Goal: Task Accomplishment & Management: Manage account settings

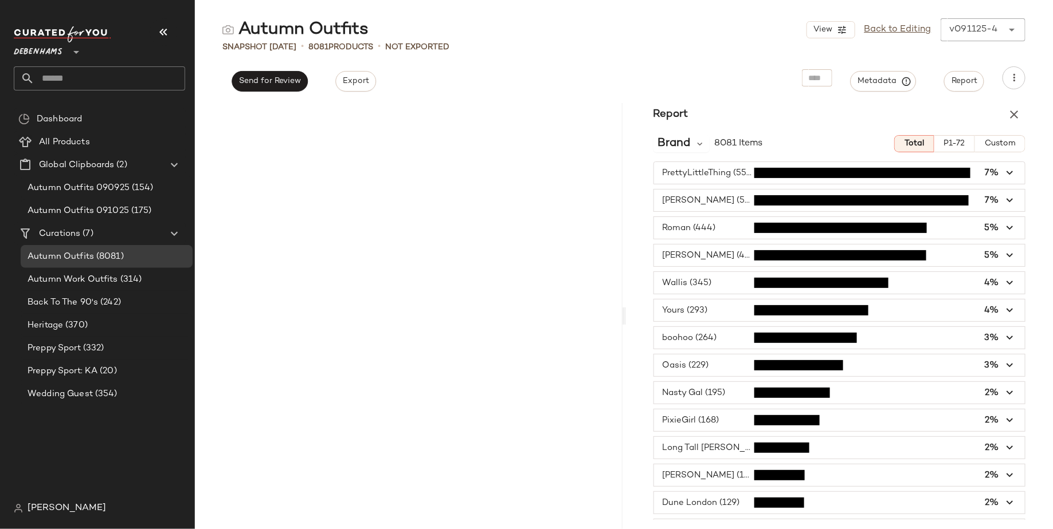
scroll to position [3497, 0]
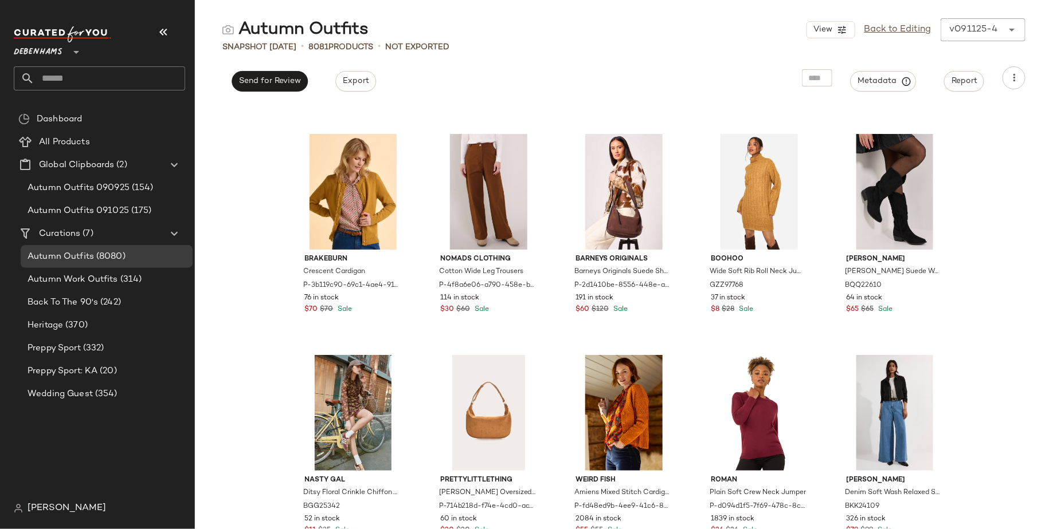
scroll to position [1101, 0]
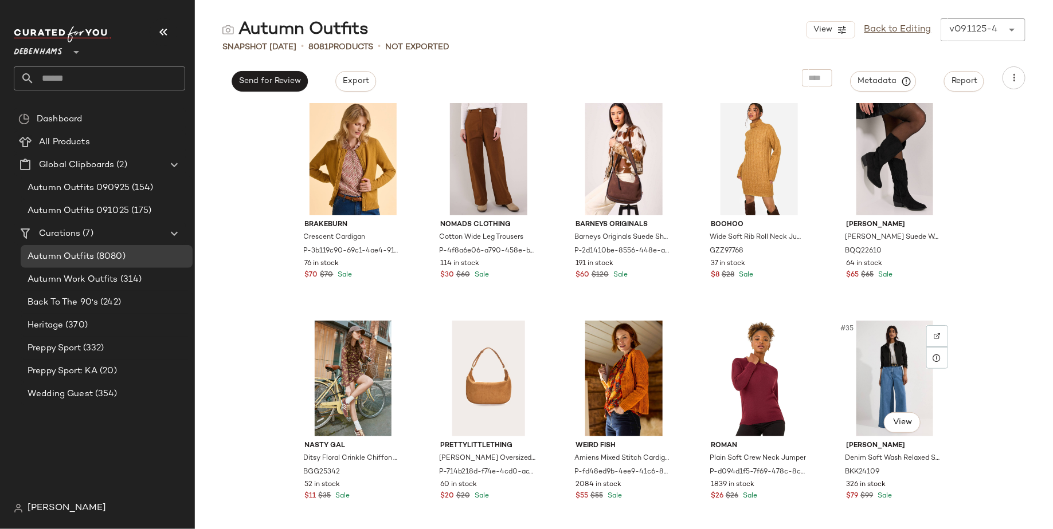
scroll to position [1121, 0]
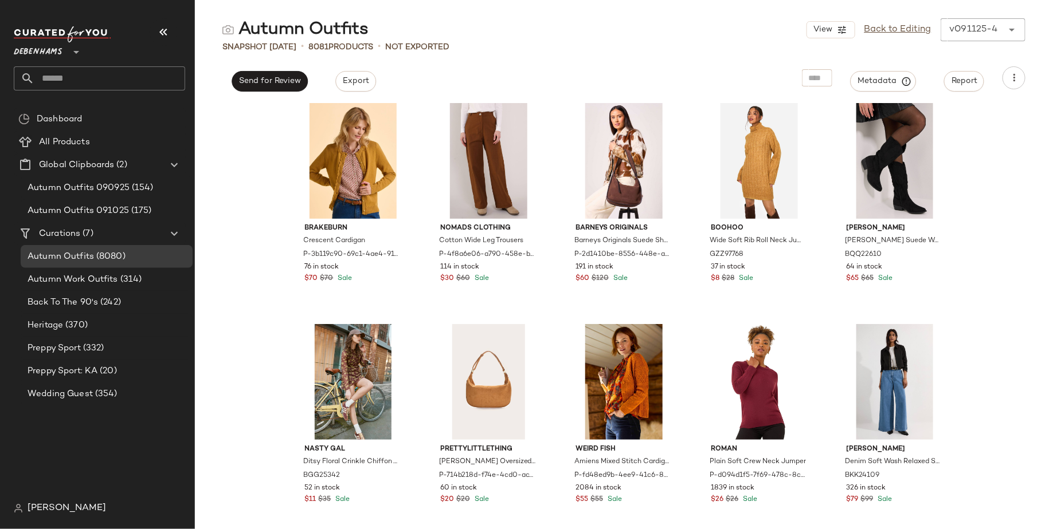
click at [37, 519] on div "[PERSON_NAME]" at bounding box center [104, 508] width 180 height 23
click at [42, 515] on div "[PERSON_NAME]" at bounding box center [104, 508] width 180 height 23
click at [48, 507] on span "[PERSON_NAME]" at bounding box center [67, 509] width 78 height 14
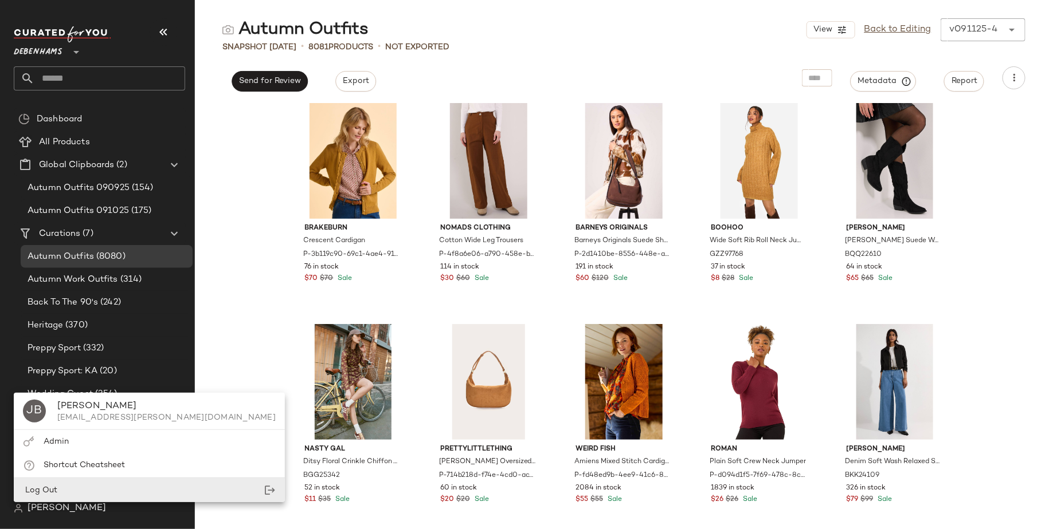
click at [58, 489] on div "Log Out" at bounding box center [149, 490] width 271 height 23
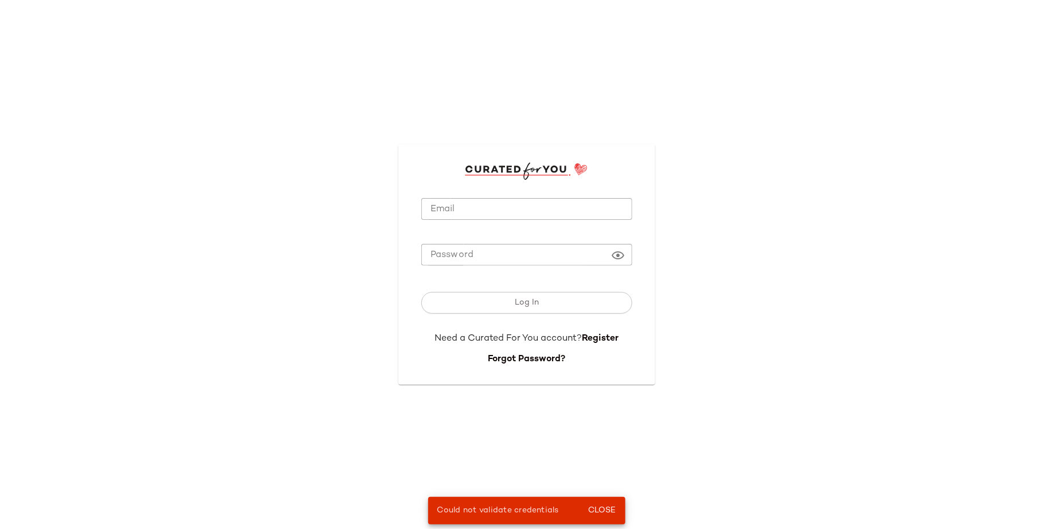
type input "**********"
click at [449, 210] on input "**********" at bounding box center [526, 209] width 211 height 22
click at [425, 280] on div "Log In" at bounding box center [526, 305] width 211 height 54
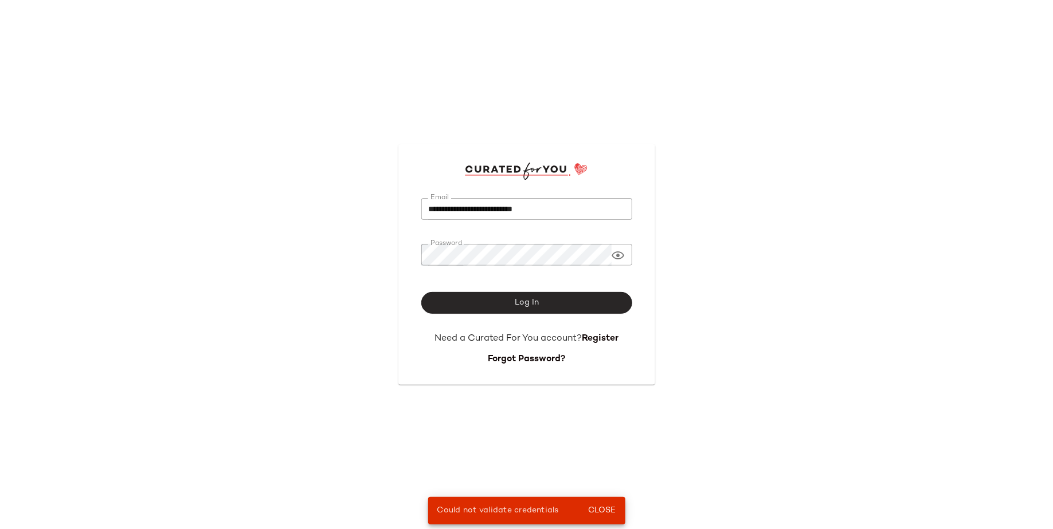
click at [456, 301] on button "Log In" at bounding box center [526, 303] width 211 height 22
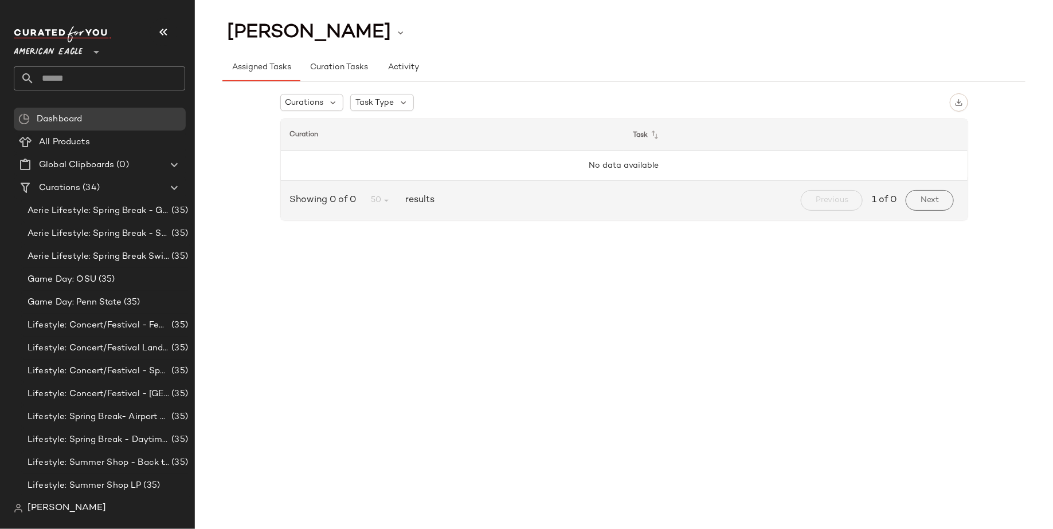
click at [80, 56] on span "American Eagle" at bounding box center [48, 49] width 69 height 21
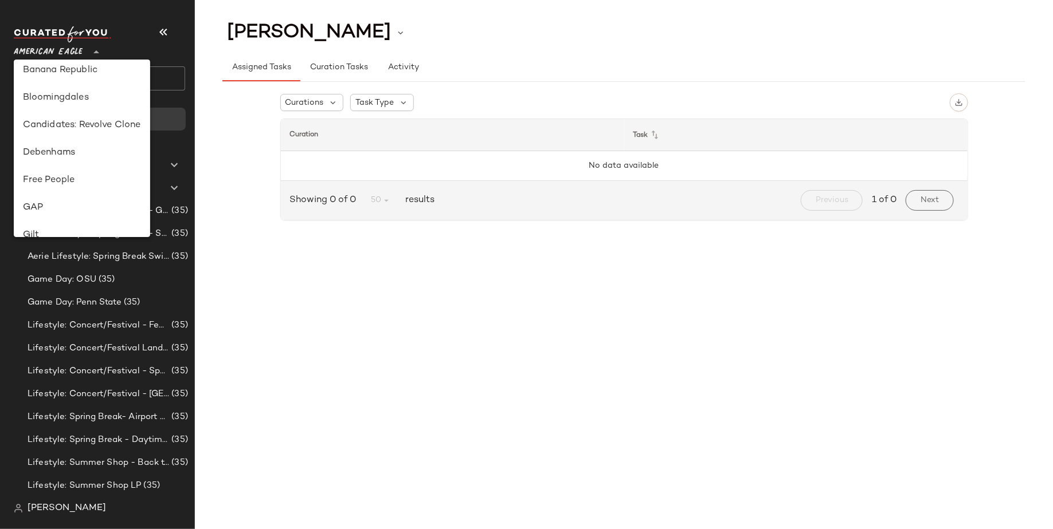
scroll to position [201, 0]
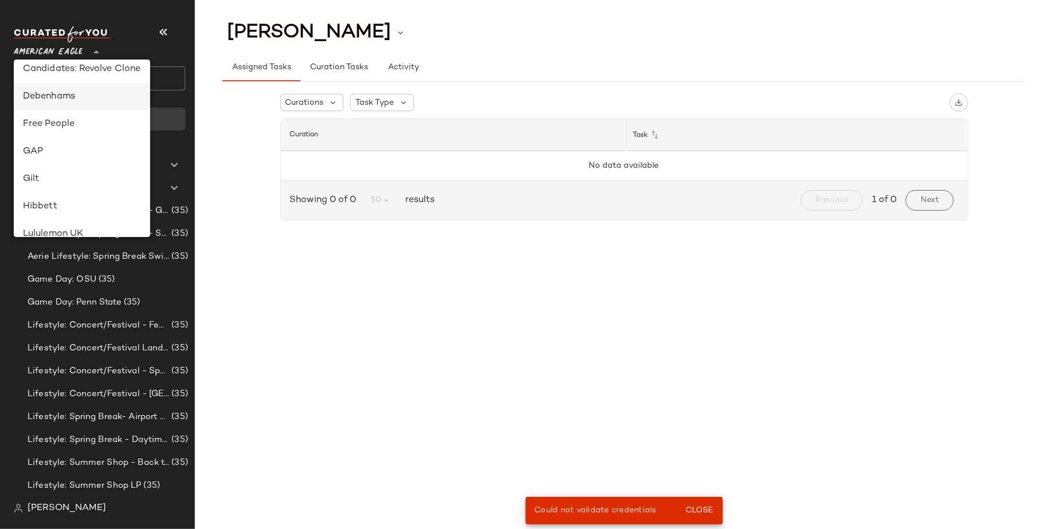
click at [70, 99] on div "Debenhams" at bounding box center [82, 97] width 118 height 14
type input "**"
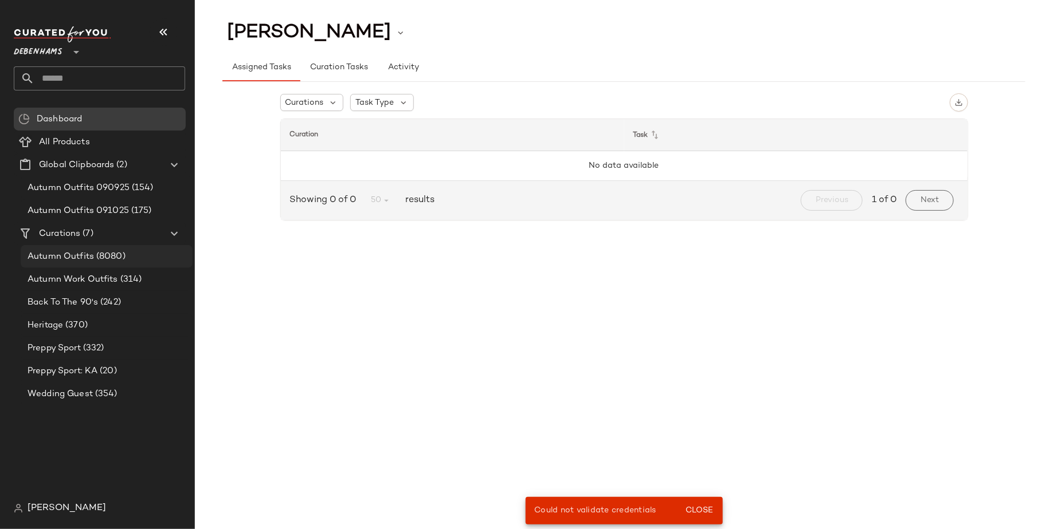
click at [91, 254] on span "Autumn Outfits" at bounding box center [61, 256] width 66 height 13
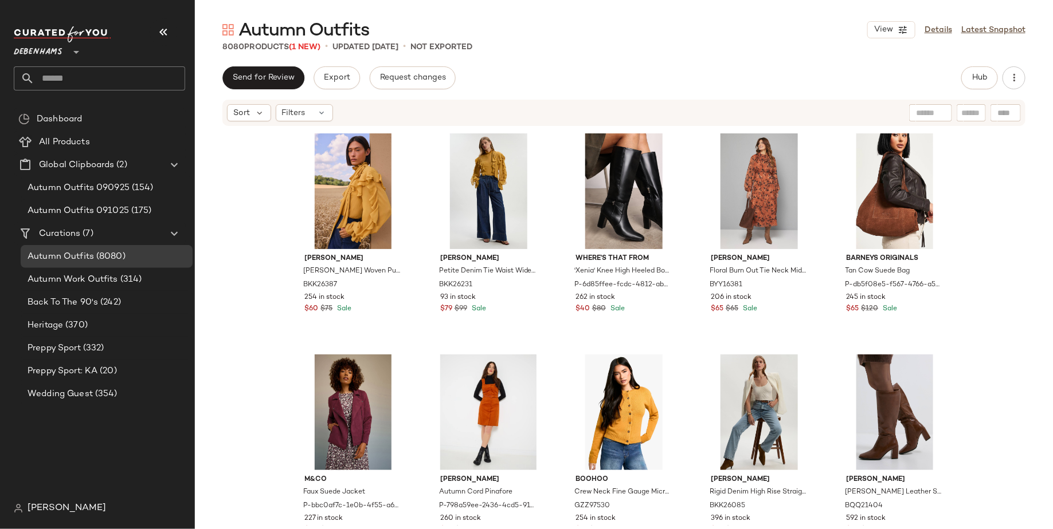
click at [313, 42] on span "Autumn Outfits" at bounding box center [303, 30] width 131 height 23
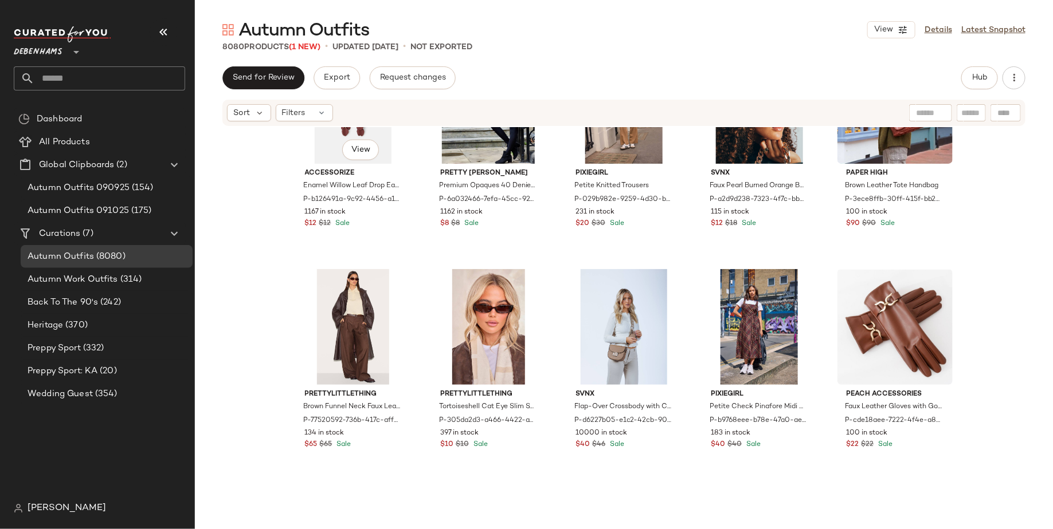
scroll to position [7180, 0]
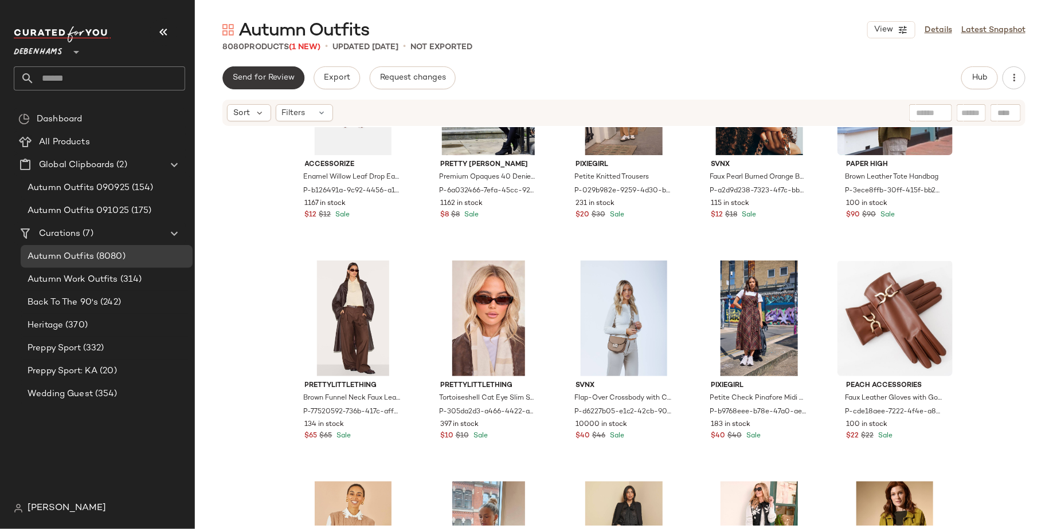
click at [289, 87] on button "Send for Review" at bounding box center [263, 77] width 82 height 23
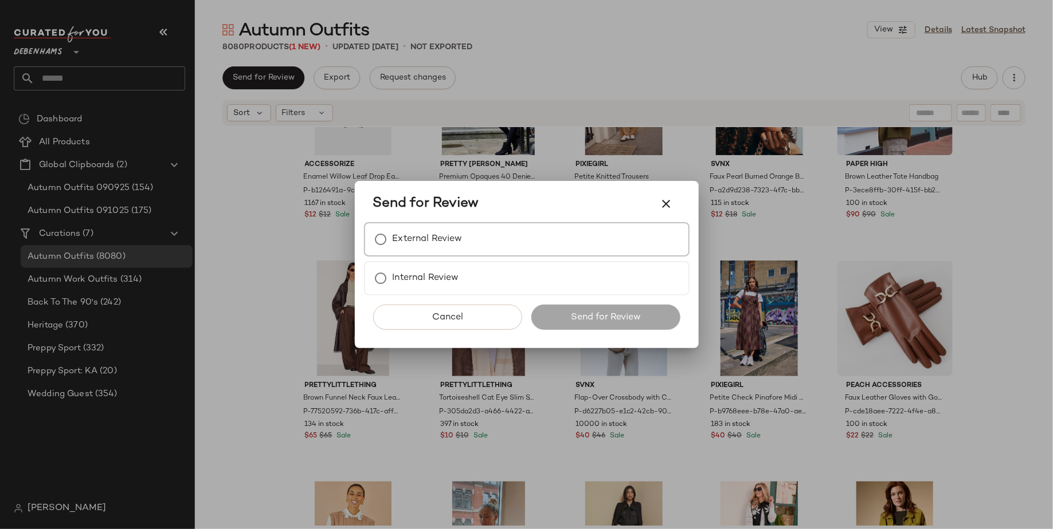
click at [466, 239] on div "External Review" at bounding box center [526, 239] width 325 height 34
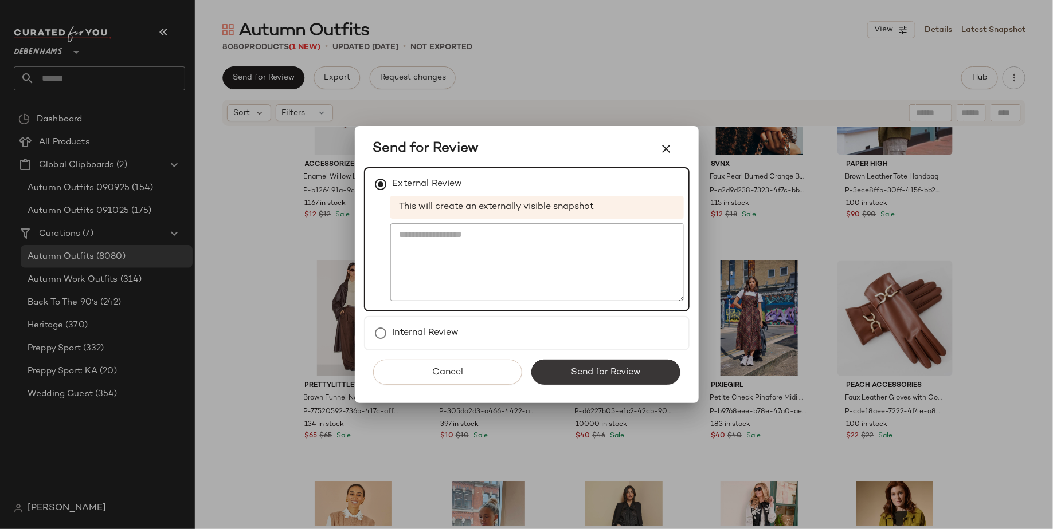
click at [573, 370] on span "Send for Review" at bounding box center [605, 372] width 70 height 11
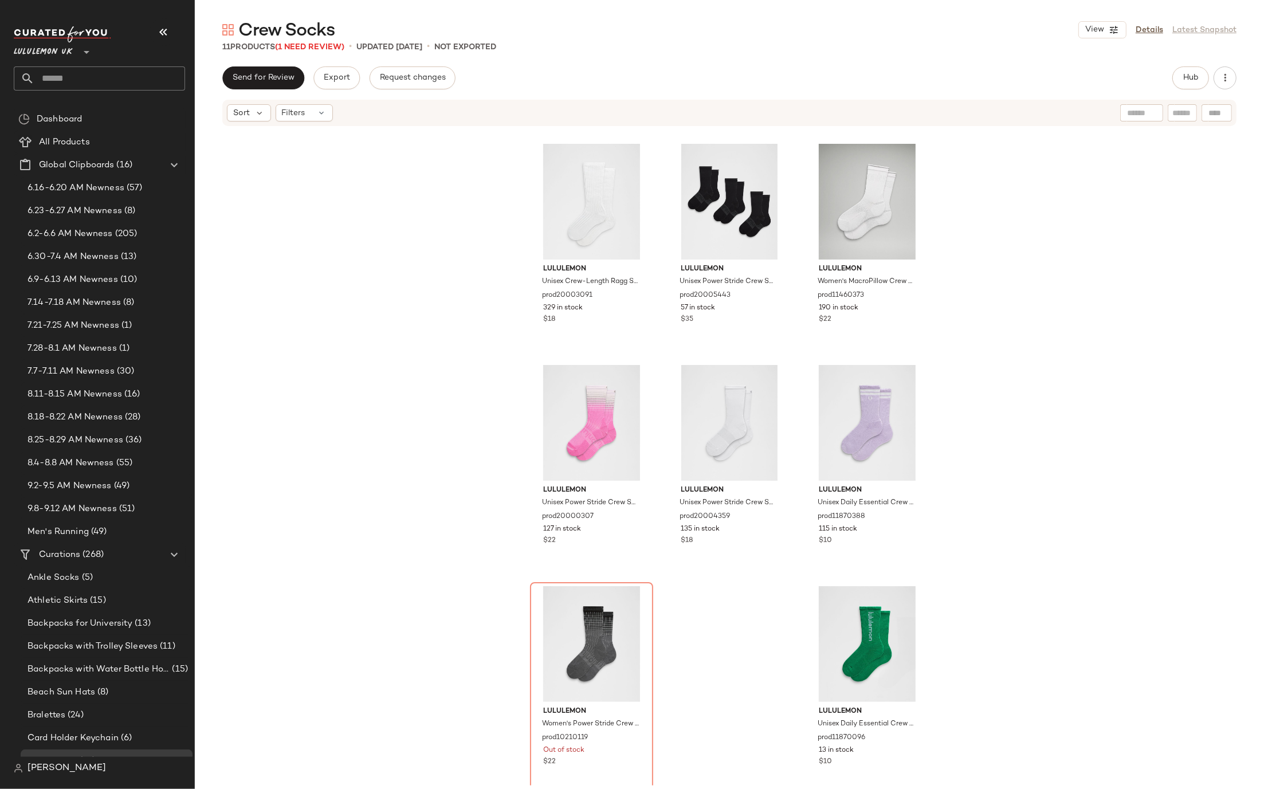
scroll to position [219, 0]
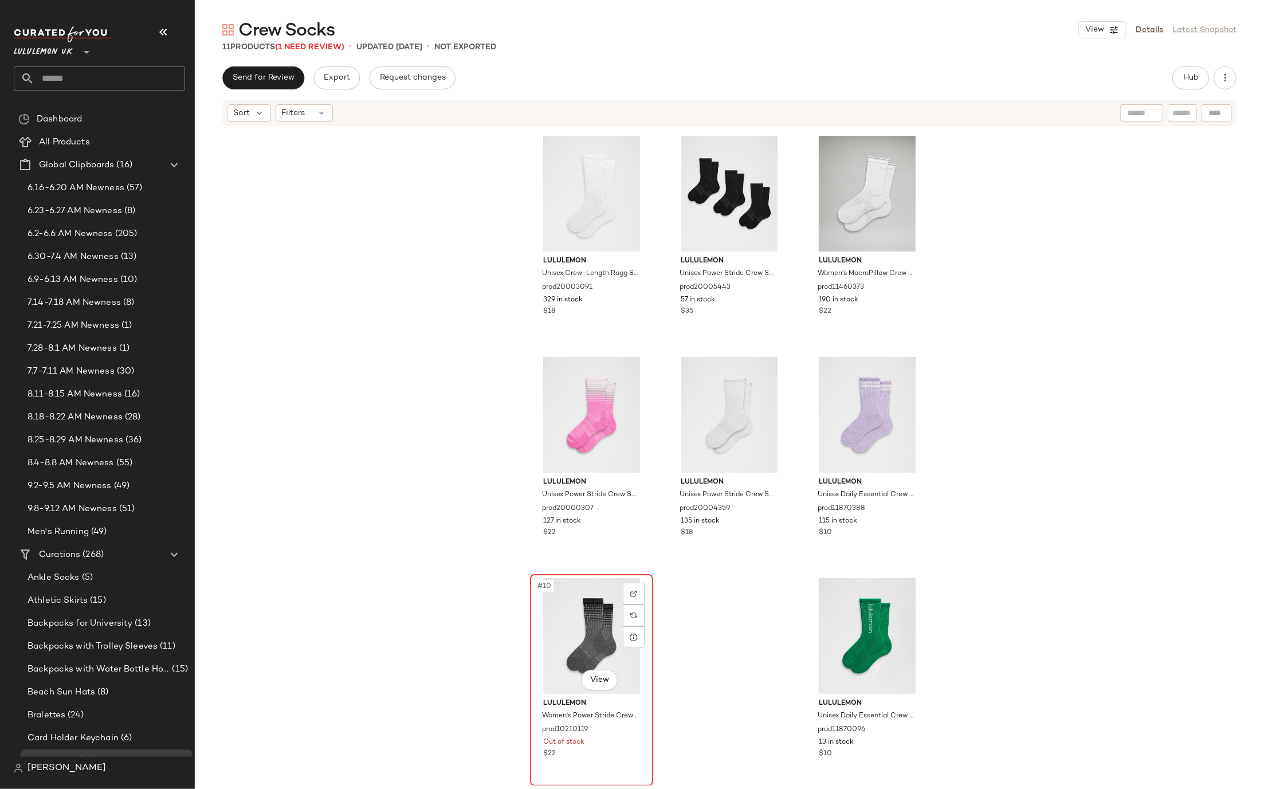
click at [631, 669] on div "#10 View" at bounding box center [591, 636] width 115 height 116
click at [633, 635] on icon at bounding box center [633, 637] width 9 height 9
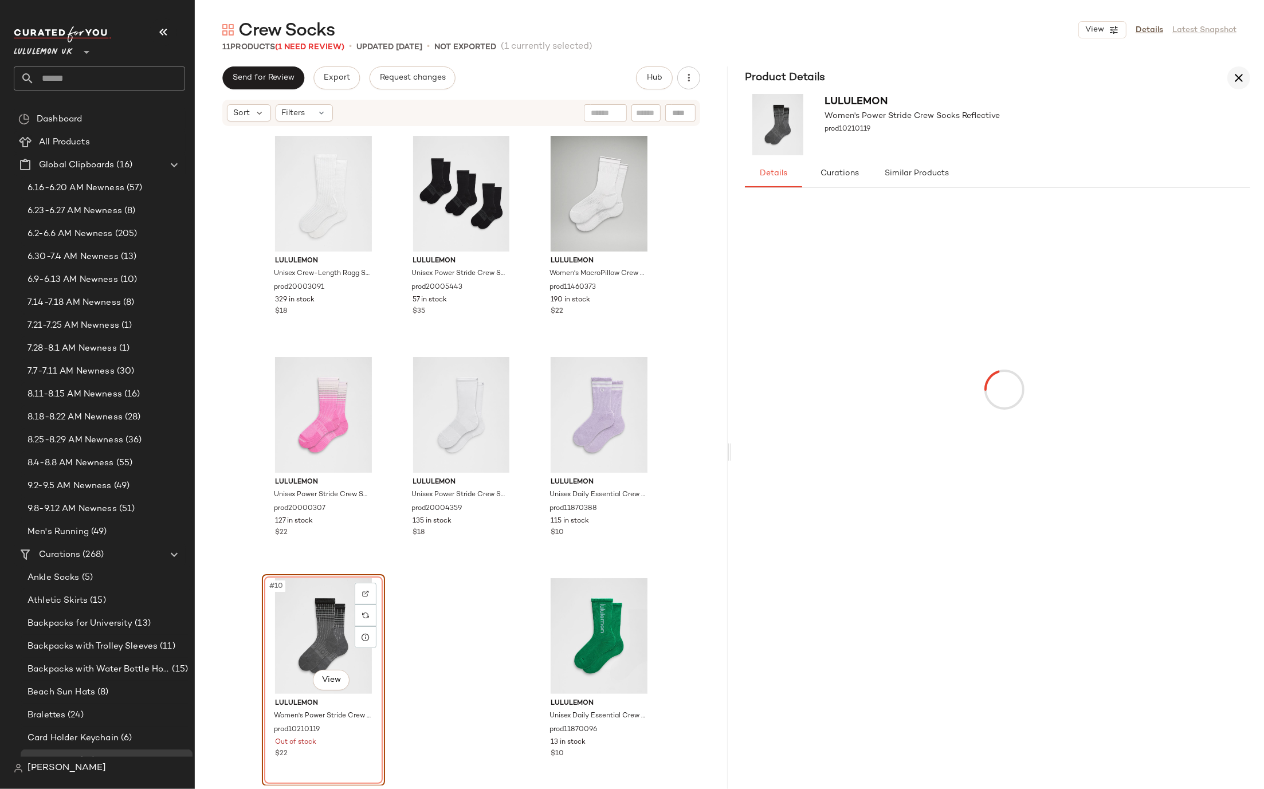
click at [1243, 77] on icon "button" at bounding box center [1239, 78] width 14 height 14
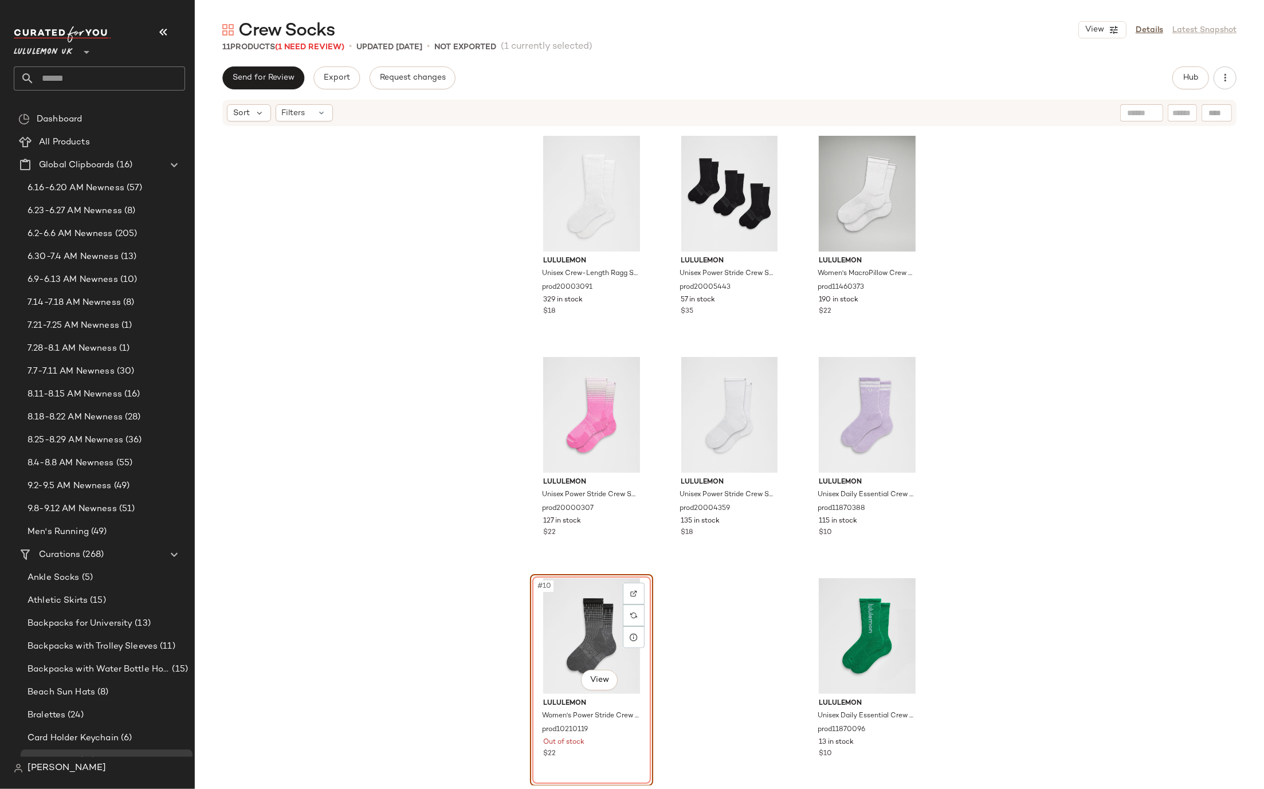
click at [596, 598] on div "#10 View" at bounding box center [591, 636] width 115 height 116
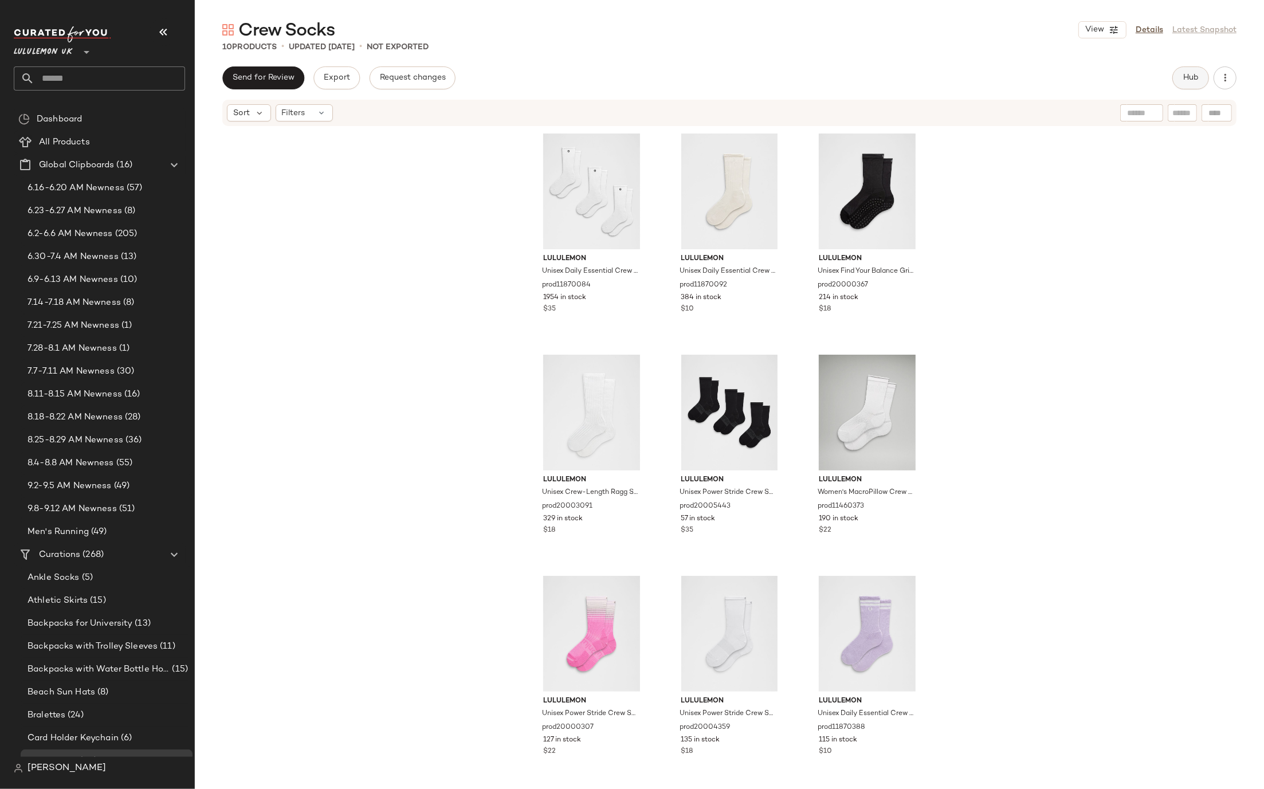
click at [1195, 77] on span "Hub" at bounding box center [1191, 77] width 16 height 9
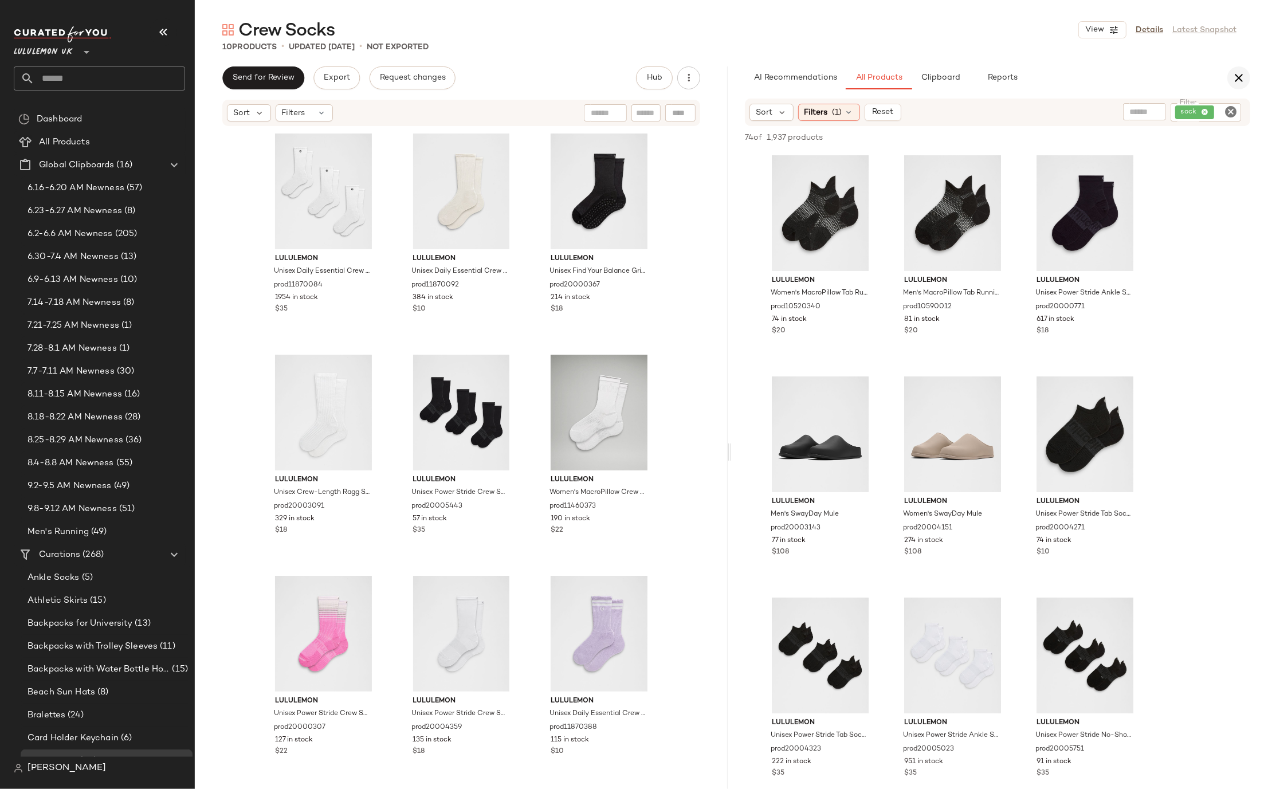
click at [1247, 77] on button "button" at bounding box center [1238, 77] width 23 height 23
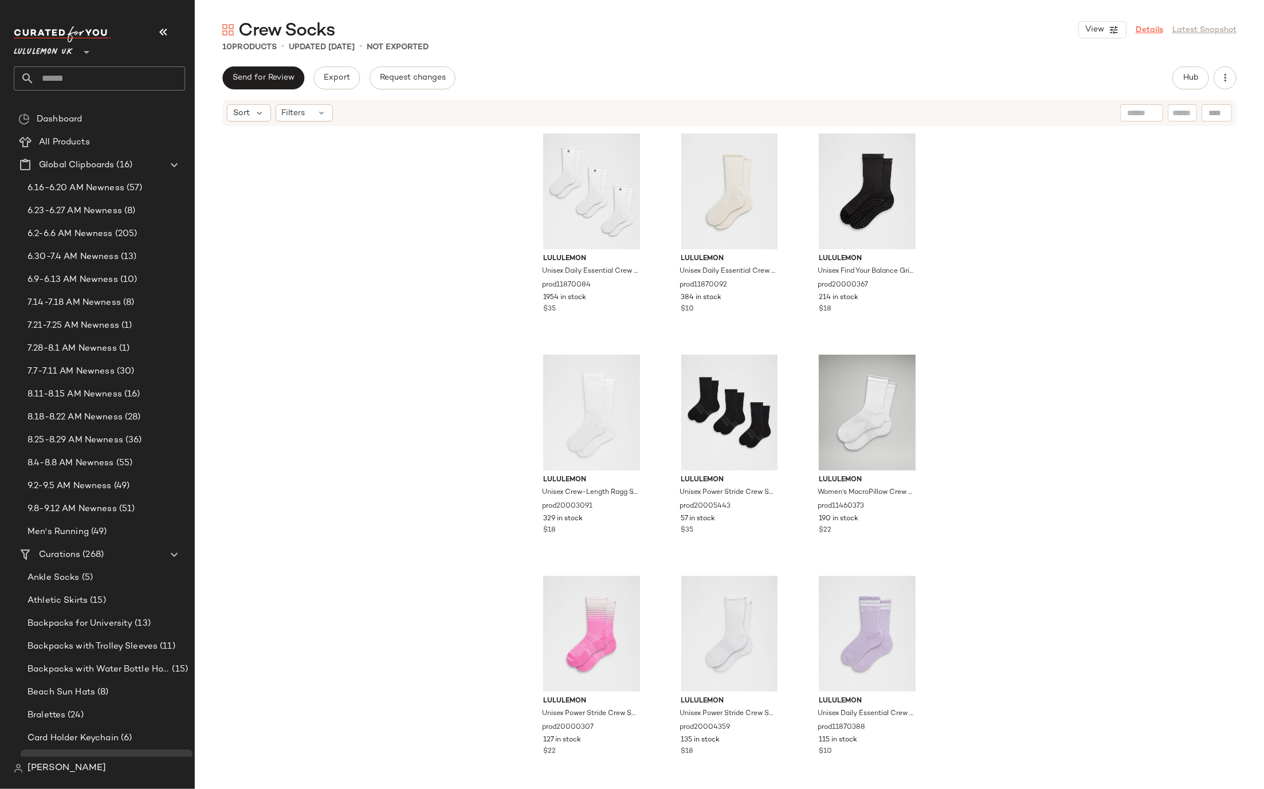
click at [1157, 29] on link "Details" at bounding box center [1150, 30] width 28 height 12
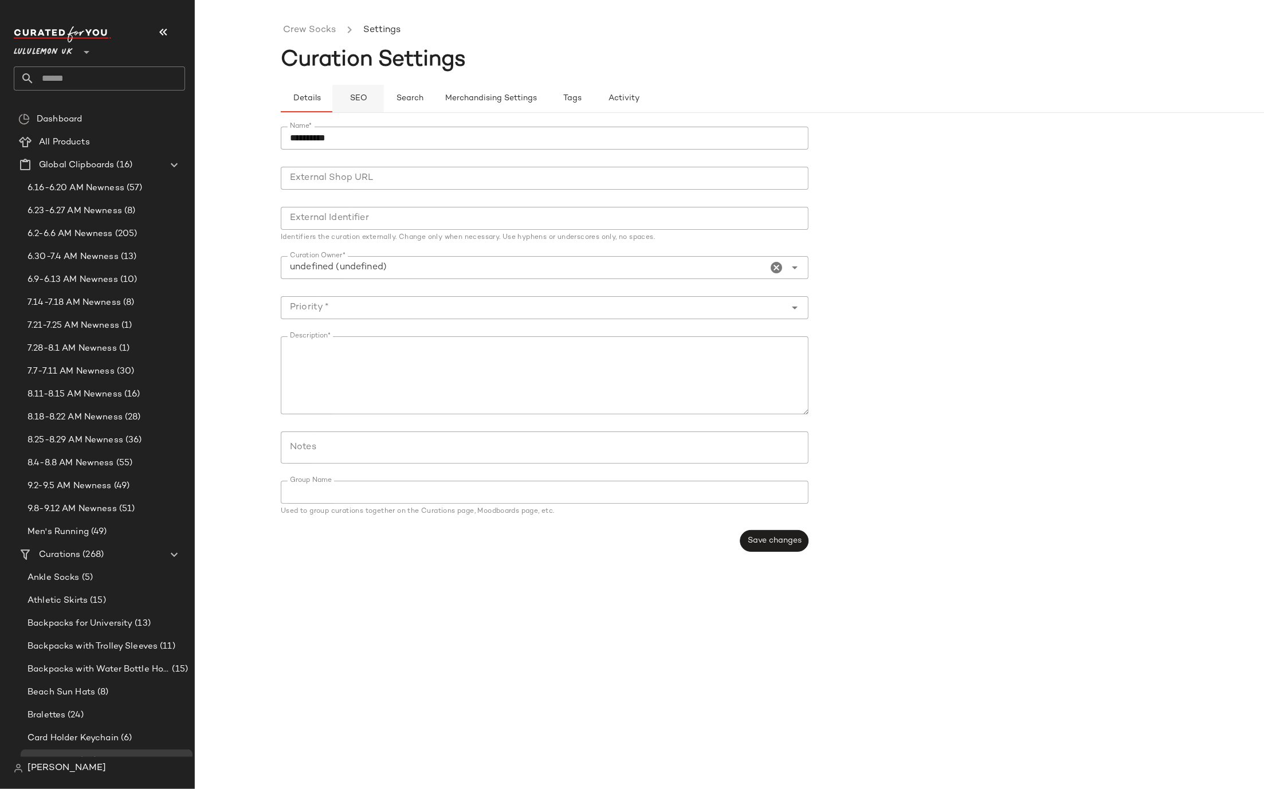
click at [359, 88] on button "SEO" at bounding box center [358, 99] width 52 height 28
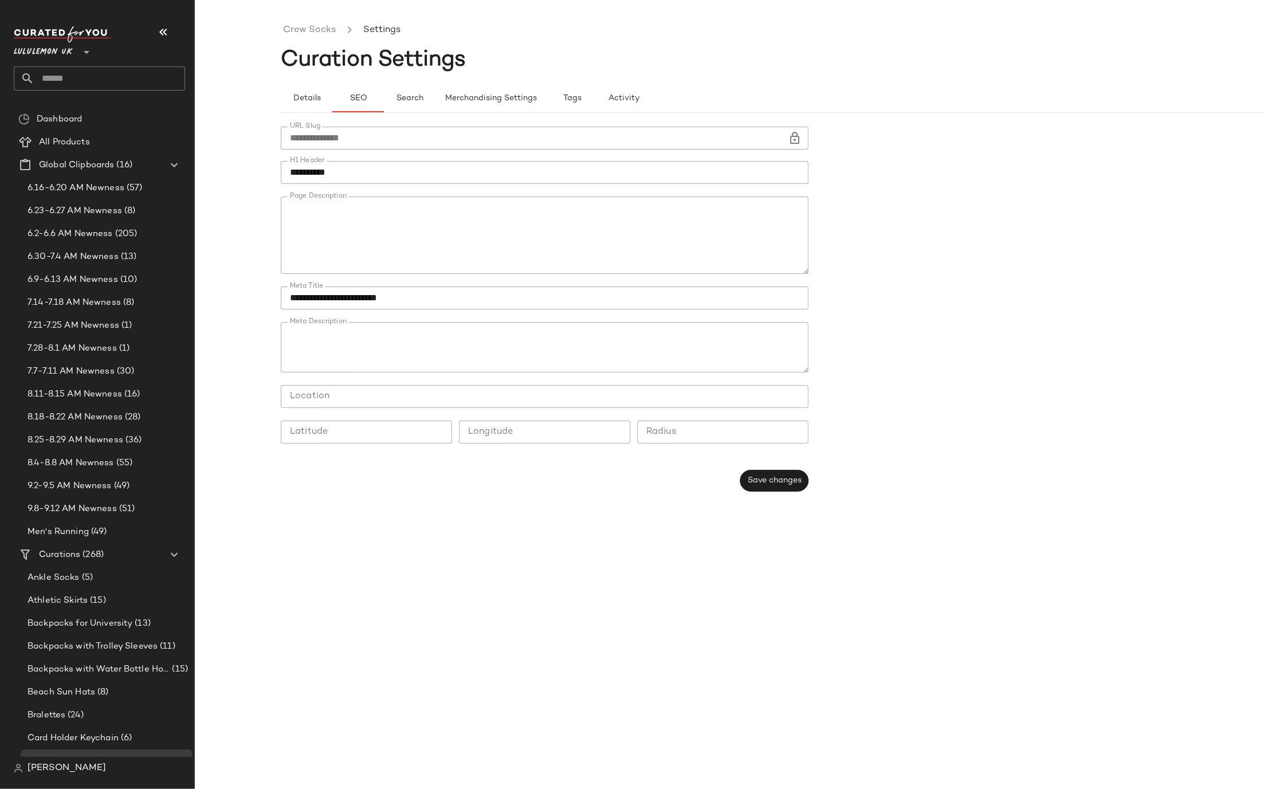
scroll to position [49, 0]
type button "seo"
click at [325, 202] on textarea "Page Description" at bounding box center [545, 236] width 528 height 78
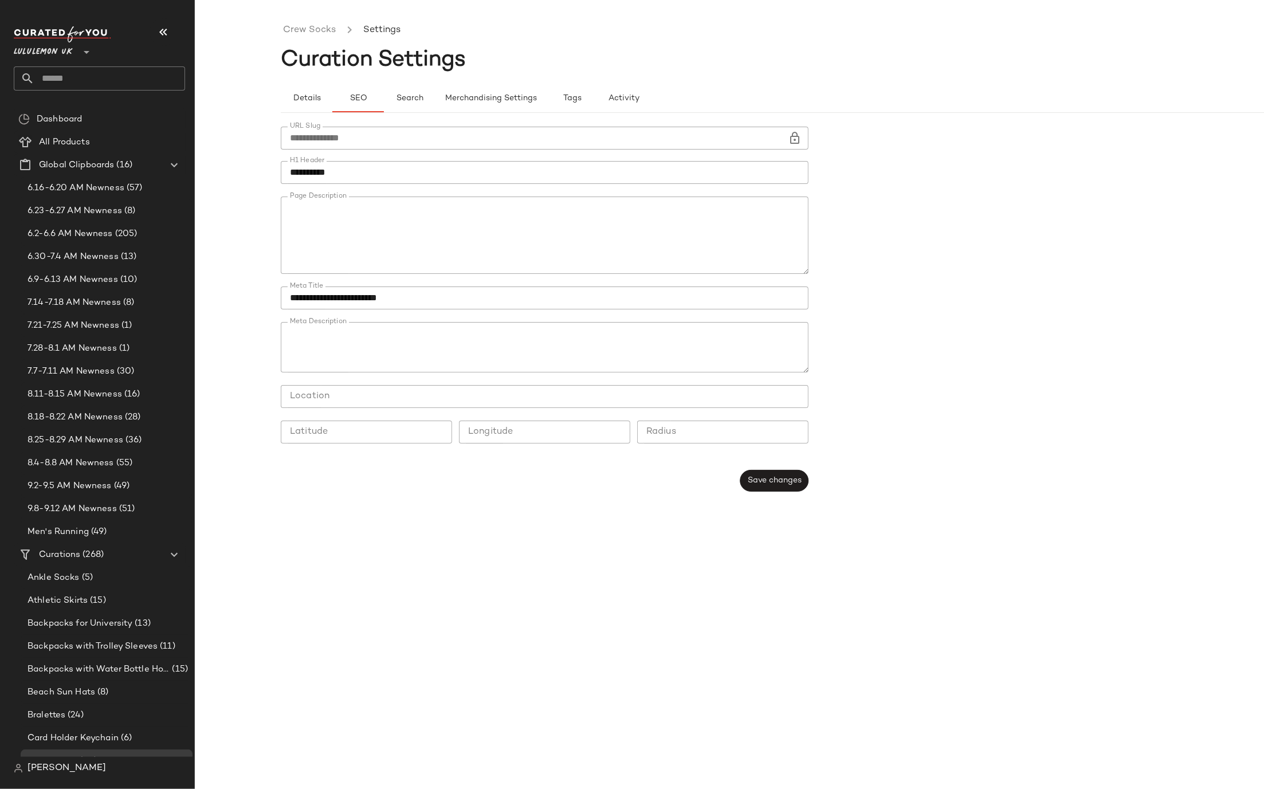
click at [325, 202] on textarea "Page Description" at bounding box center [545, 236] width 528 height 78
click at [869, 87] on div "Details SEO Search Merchandising Settings Tags Activity" at bounding box center [815, 99] width 1069 height 28
click at [459, 343] on textarea "Meta Description" at bounding box center [545, 347] width 528 height 50
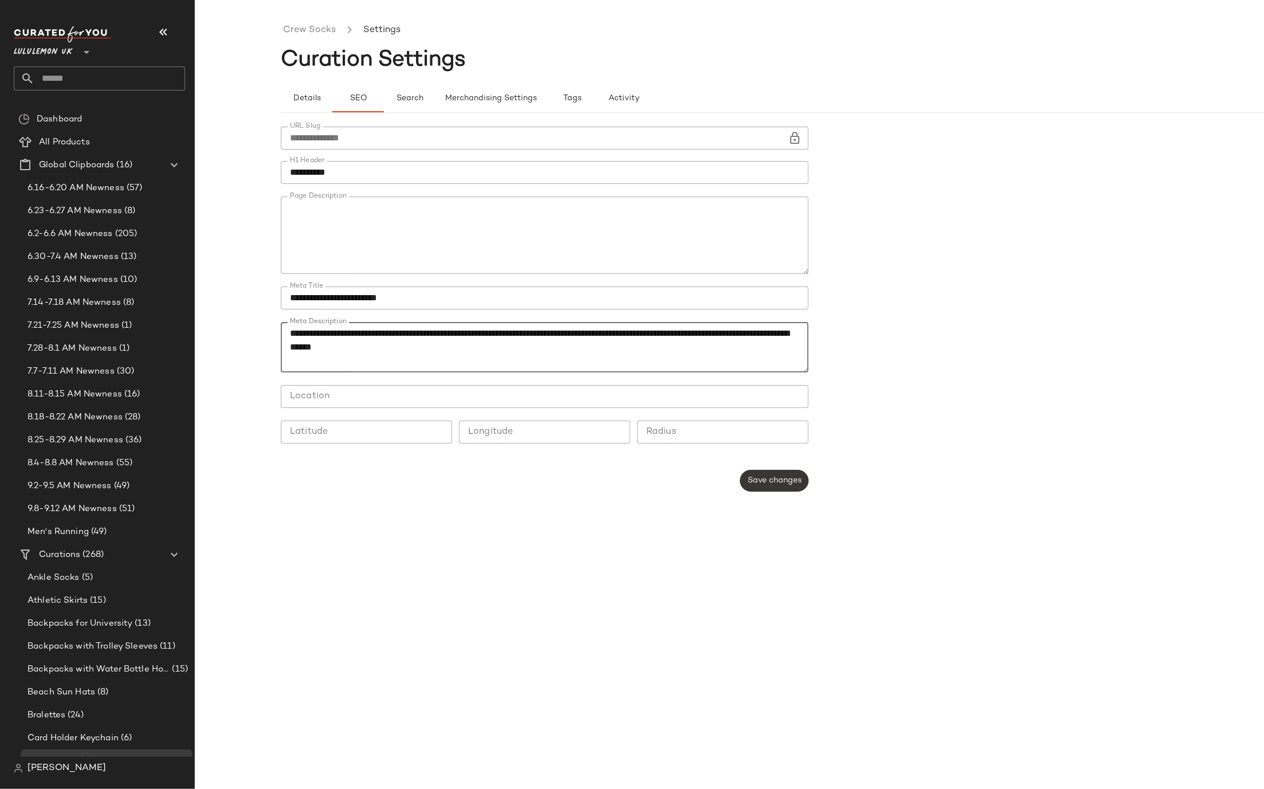
type textarea "**********"
click at [782, 486] on button "Save changes" at bounding box center [774, 481] width 68 height 22
click at [690, 543] on div "**********" at bounding box center [815, 403] width 1069 height 771
click at [751, 490] on button "Save changes" at bounding box center [774, 481] width 68 height 22
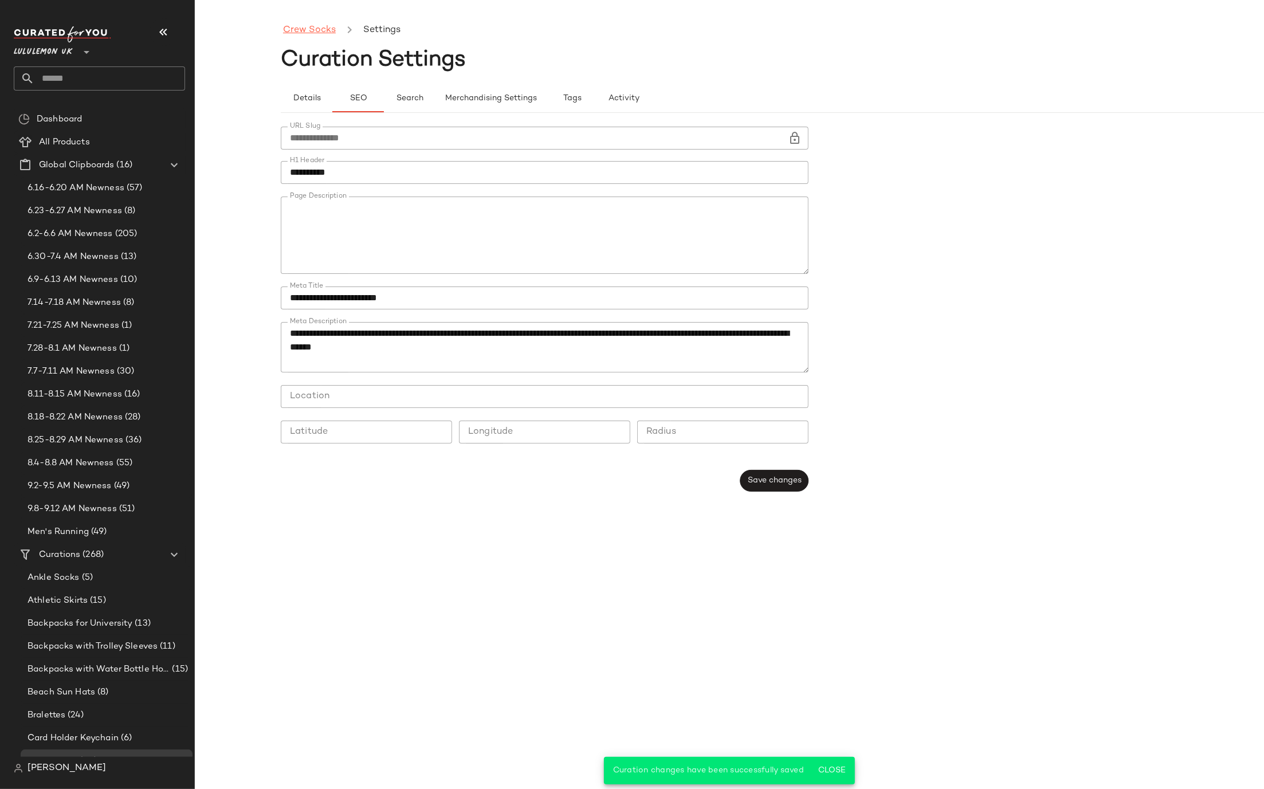
click at [301, 30] on link "Crew Socks" at bounding box center [309, 30] width 53 height 15
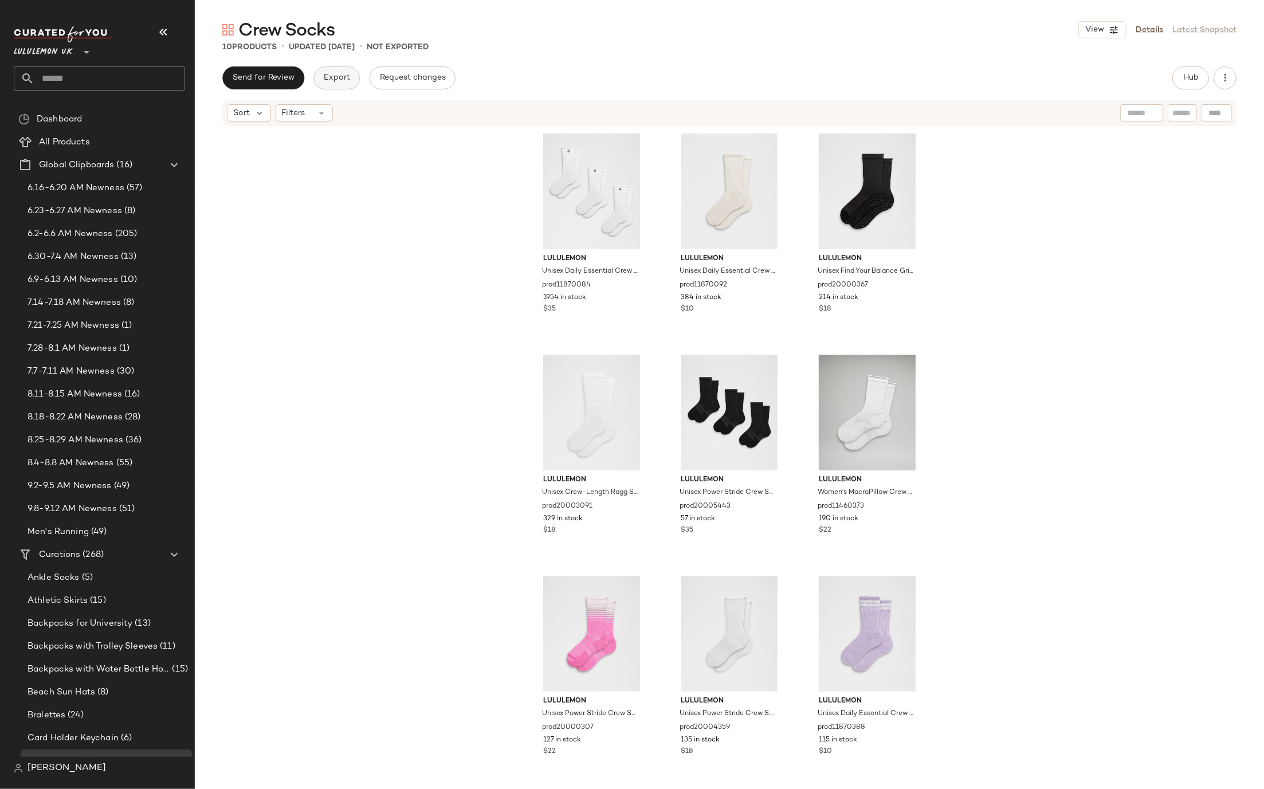
click at [341, 80] on span "Export" at bounding box center [336, 77] width 27 height 9
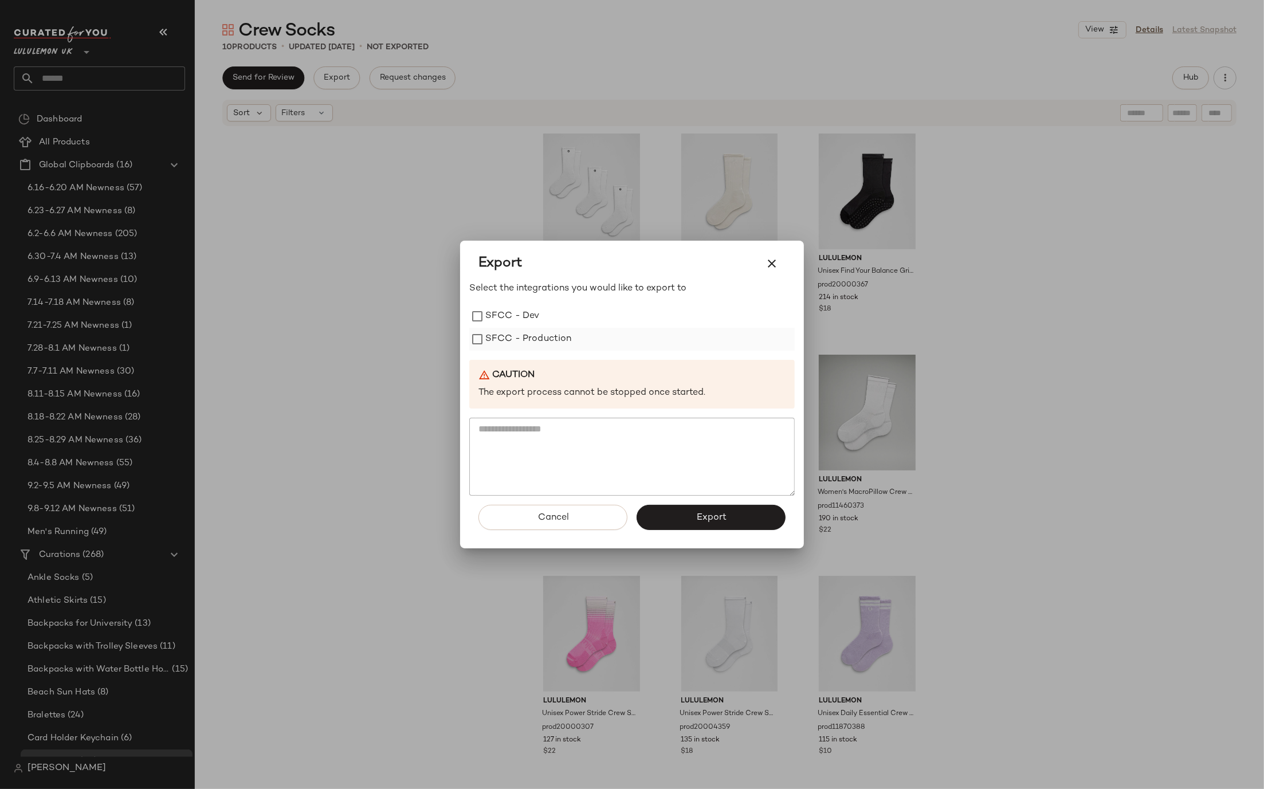
click at [538, 347] on label "SFCC - Production" at bounding box center [528, 339] width 87 height 23
click at [720, 520] on span "Export" at bounding box center [711, 517] width 30 height 11
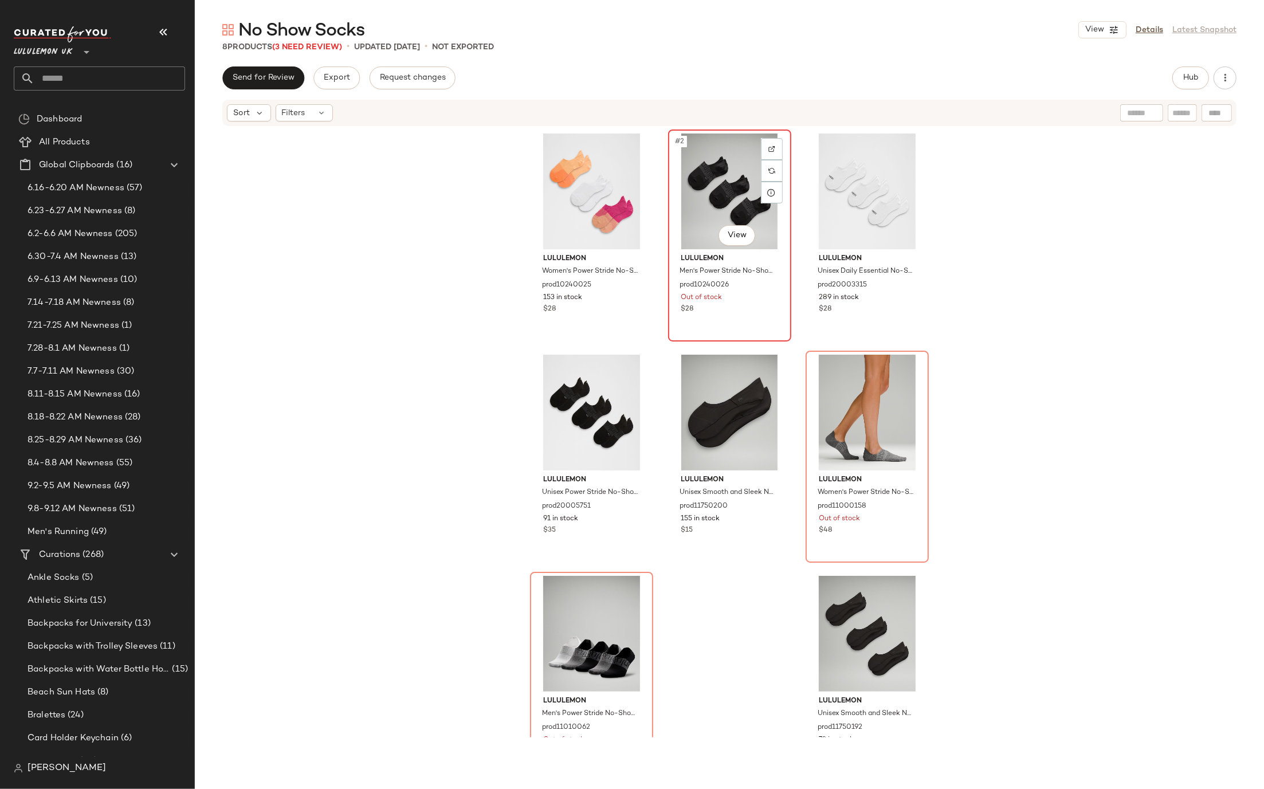
click at [709, 198] on div "#2 View" at bounding box center [729, 192] width 115 height 116
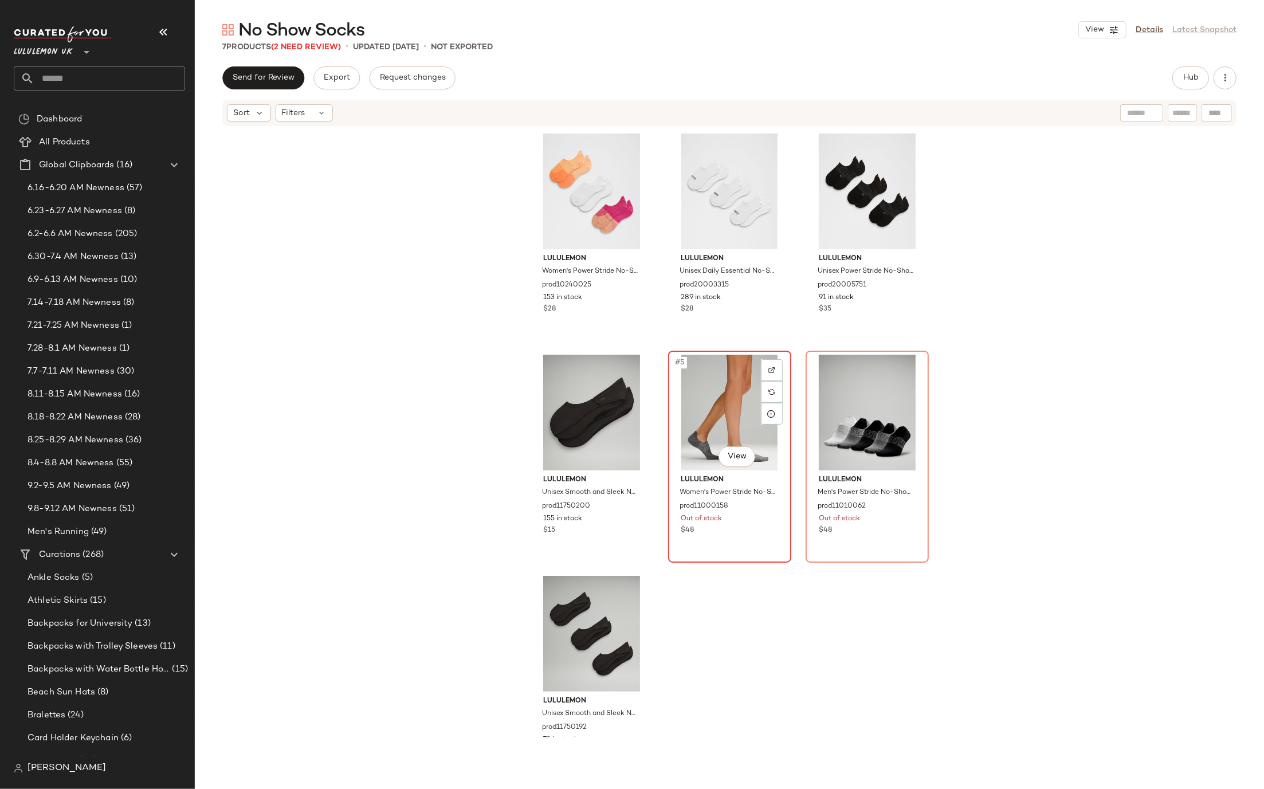
click at [741, 391] on div "#5 View" at bounding box center [729, 413] width 115 height 116
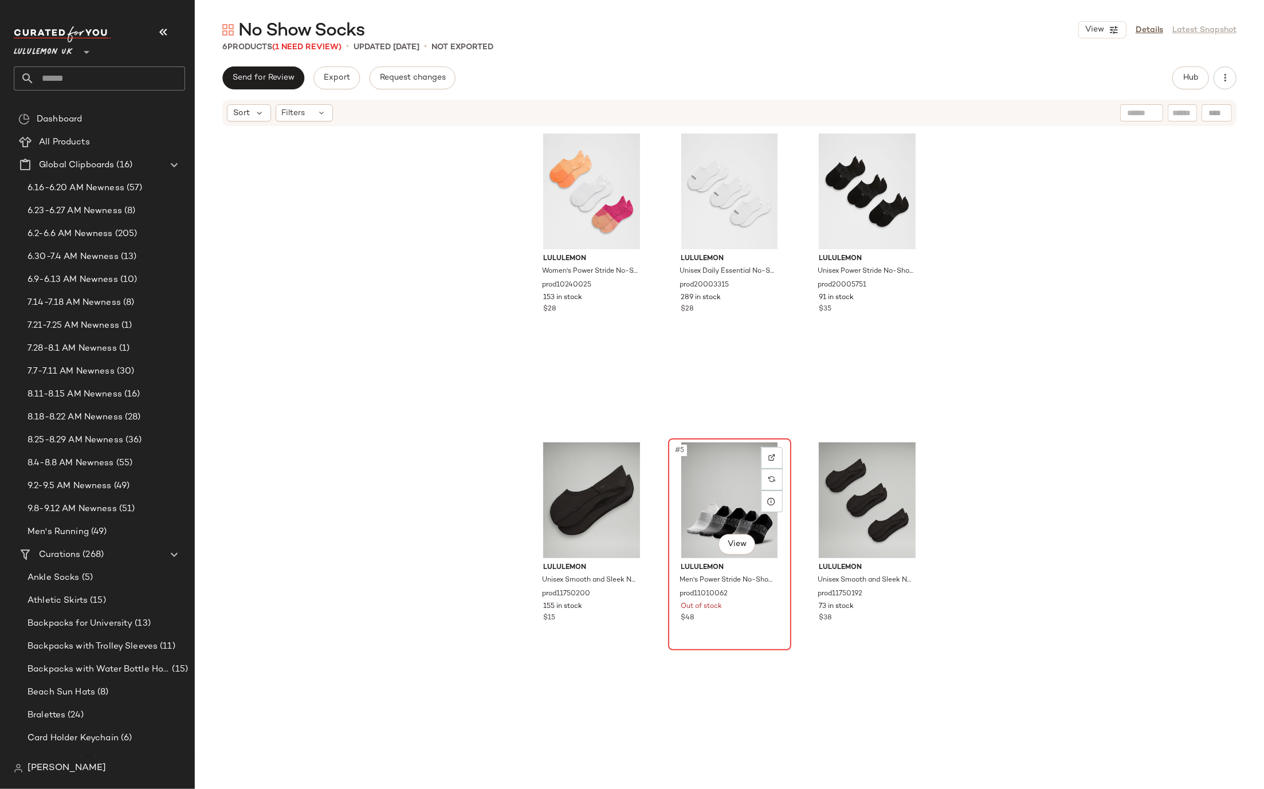
click at [697, 480] on div "#5 View" at bounding box center [729, 500] width 115 height 116
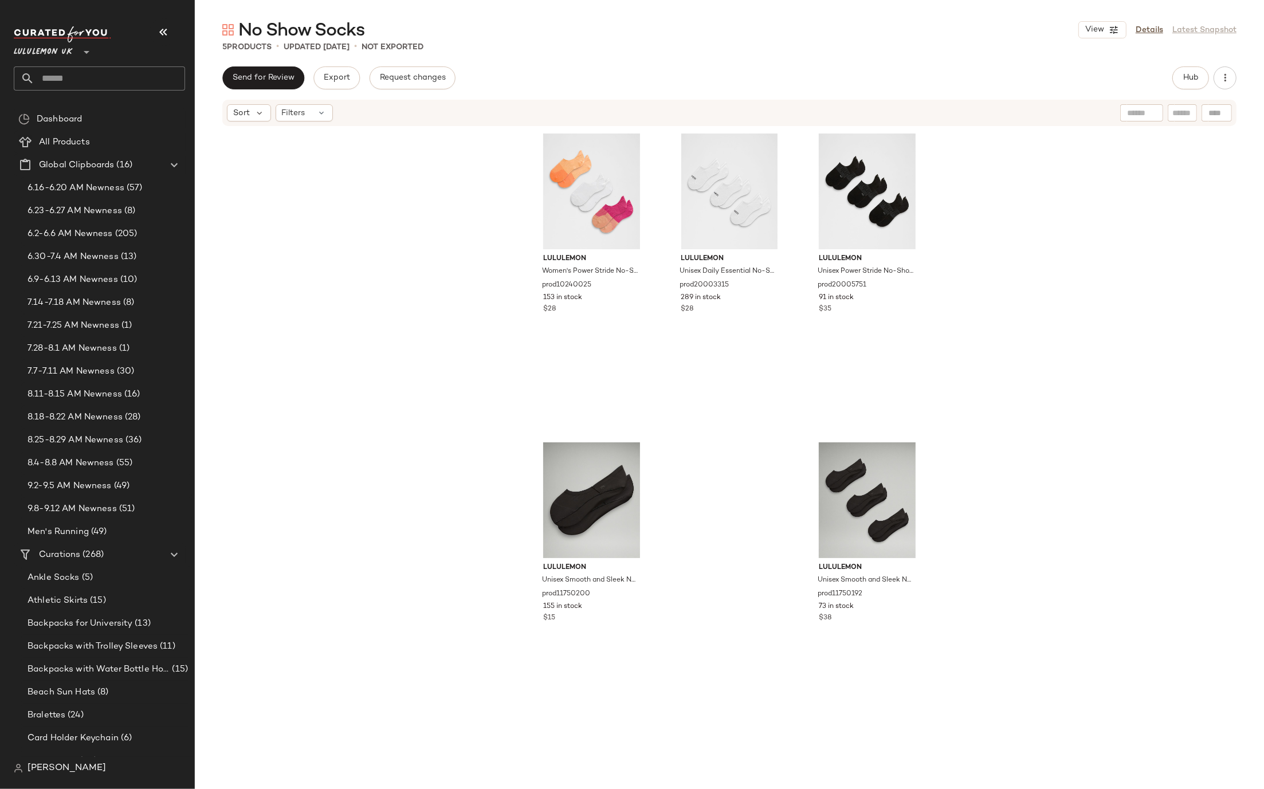
click at [1159, 72] on div "Send for Review Export Request changes Hub" at bounding box center [729, 77] width 1014 height 23
click at [1150, 28] on link "Details" at bounding box center [1150, 30] width 28 height 12
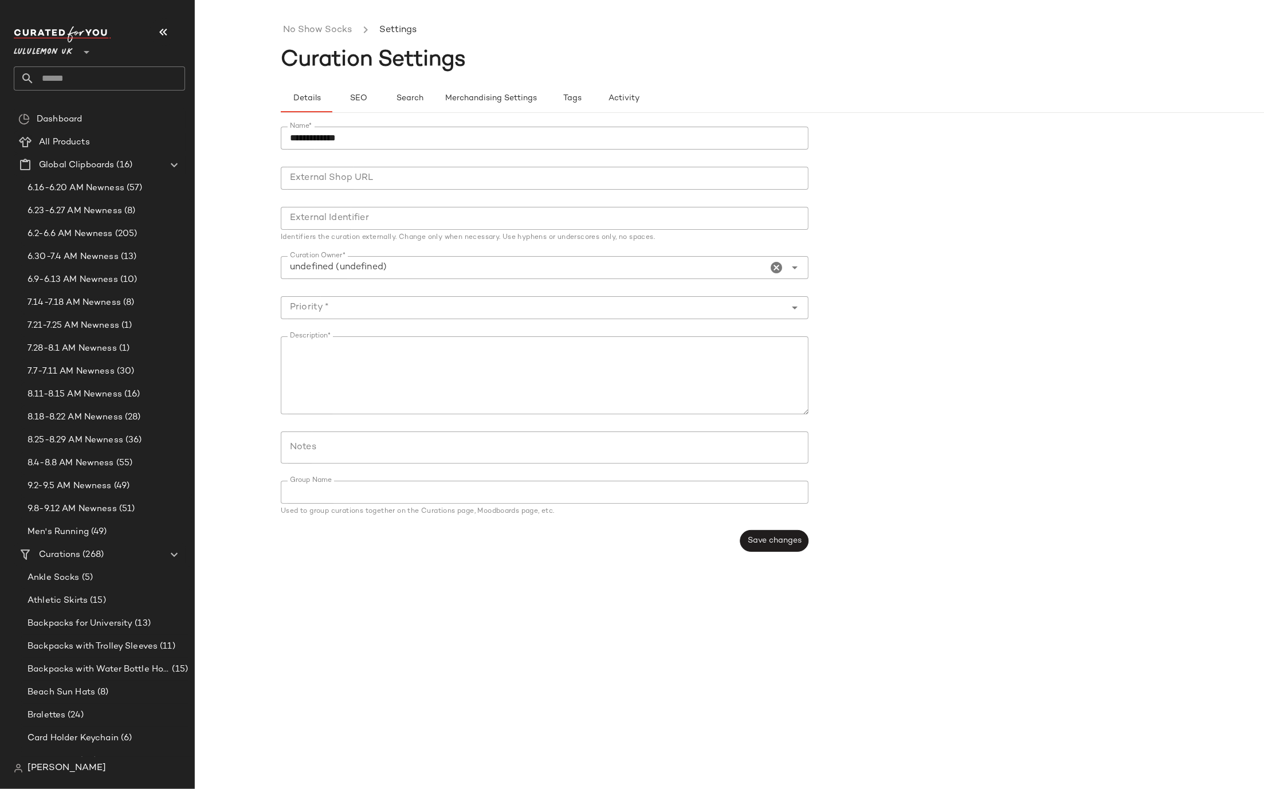
click at [404, 134] on input "**********" at bounding box center [545, 138] width 528 height 23
click at [372, 99] on button "SEO" at bounding box center [358, 99] width 52 height 28
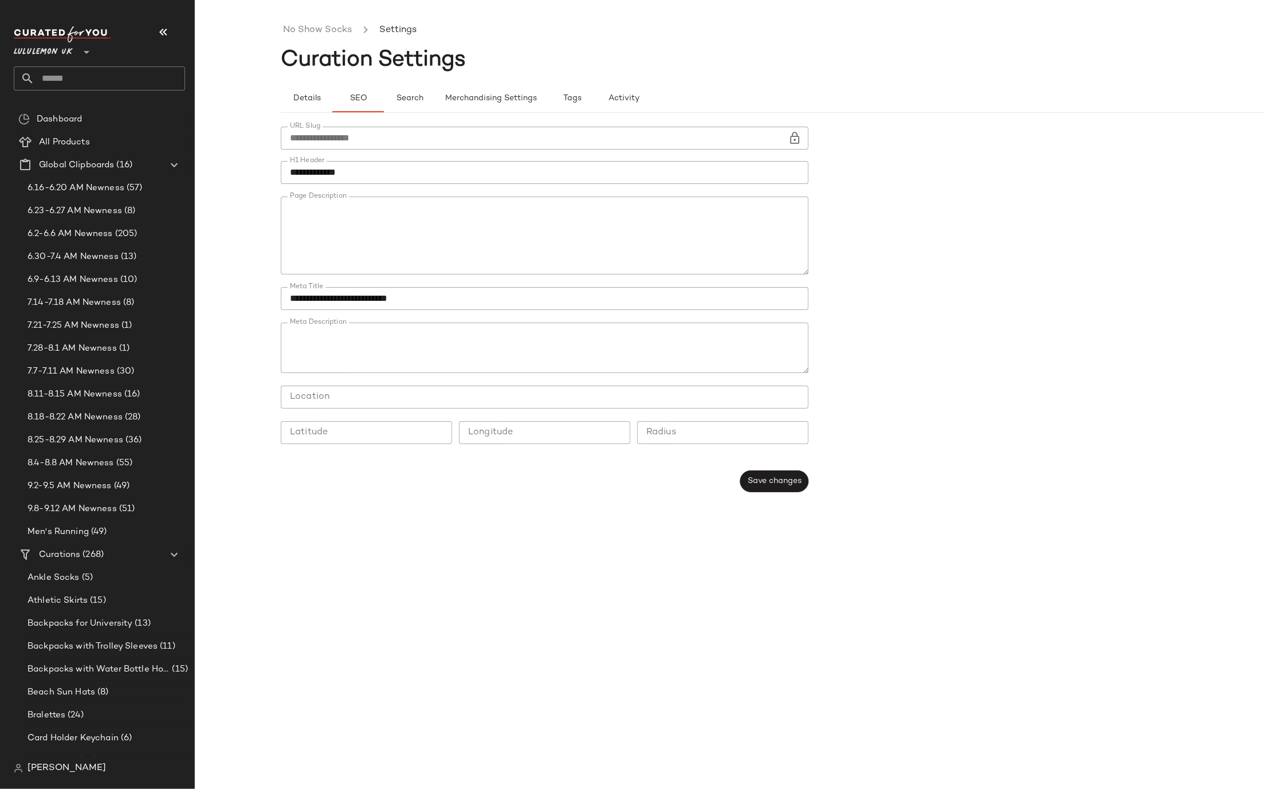
type button "seo"
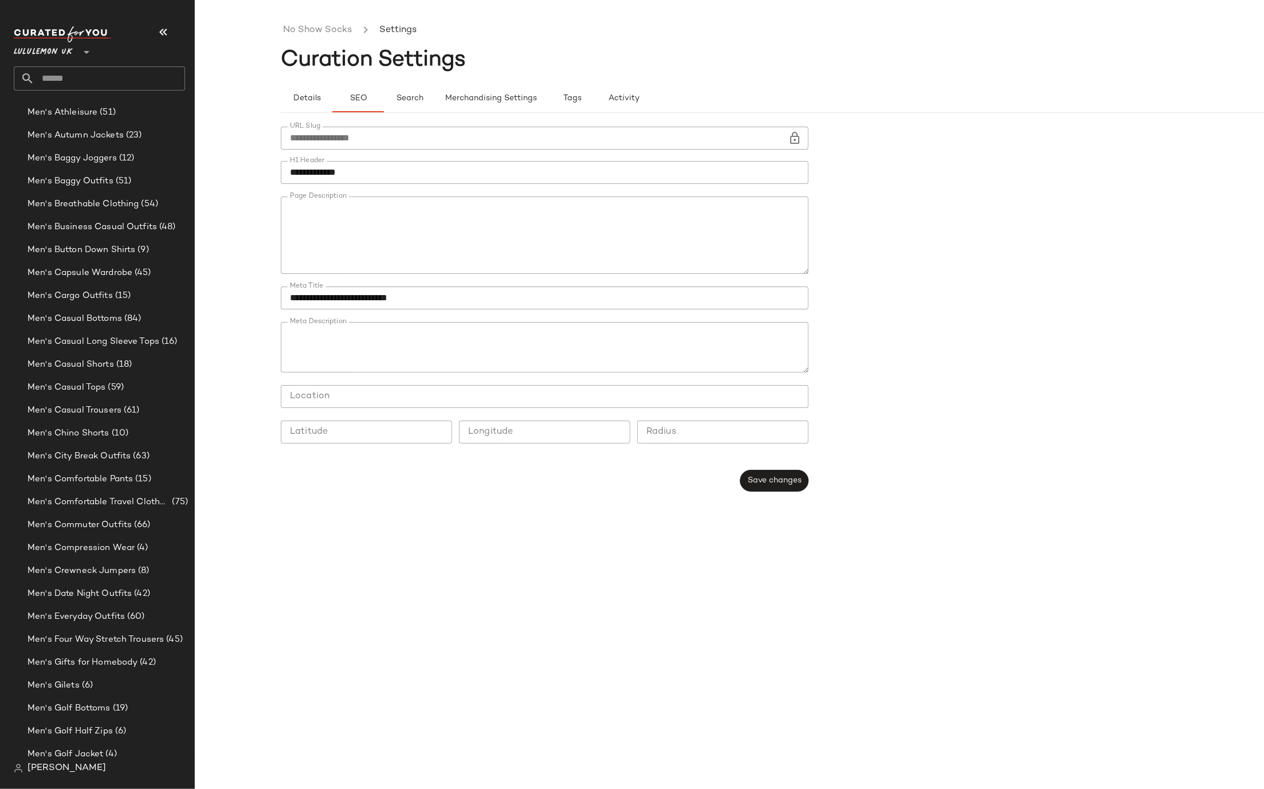
scroll to position [302, 0]
drag, startPoint x: 461, startPoint y: 350, endPoint x: 619, endPoint y: 334, distance: 158.3
click at [619, 334] on textarea "Meta Description" at bounding box center [545, 347] width 528 height 50
click at [623, 338] on textarea "Meta Description" at bounding box center [545, 347] width 528 height 50
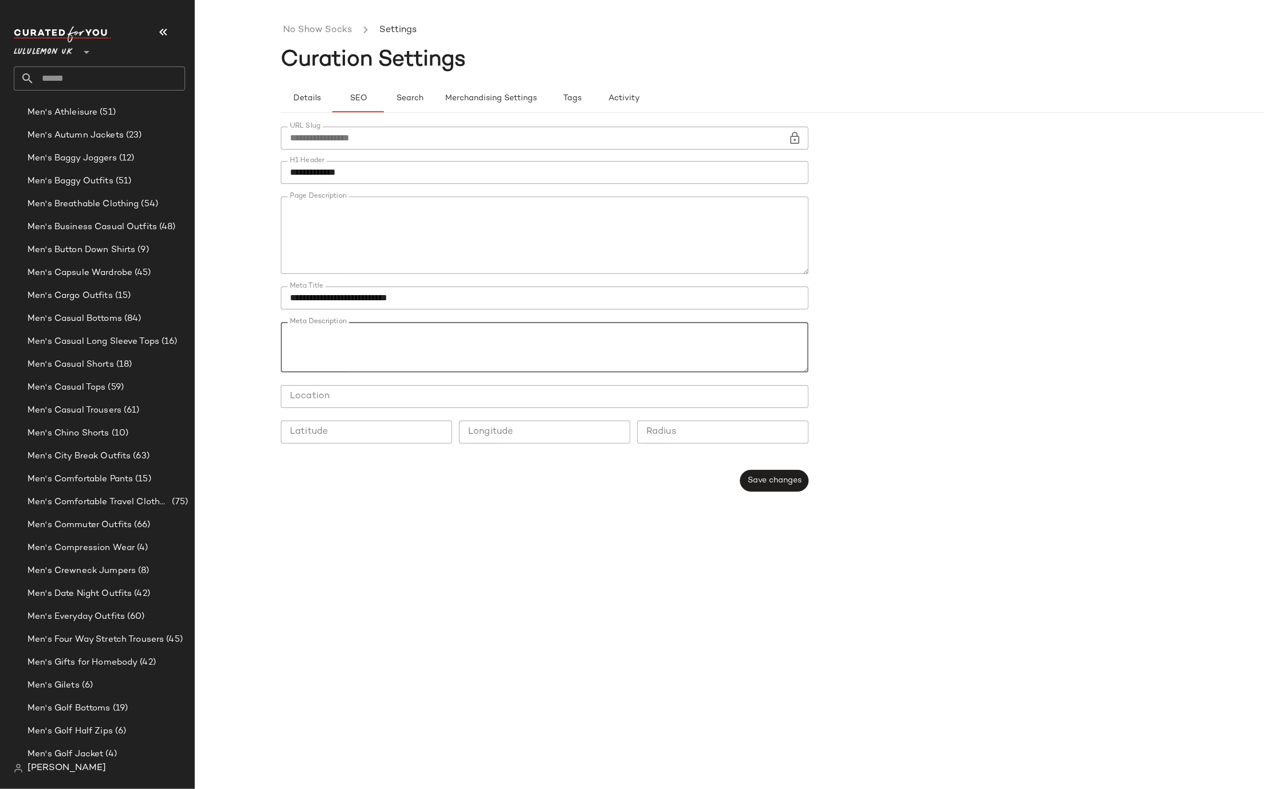
click at [623, 338] on textarea "Meta Description" at bounding box center [545, 347] width 528 height 50
click at [586, 346] on textarea "Meta Description" at bounding box center [545, 347] width 528 height 50
click at [415, 348] on textarea "Meta Description" at bounding box center [545, 347] width 528 height 50
type textarea "**********"
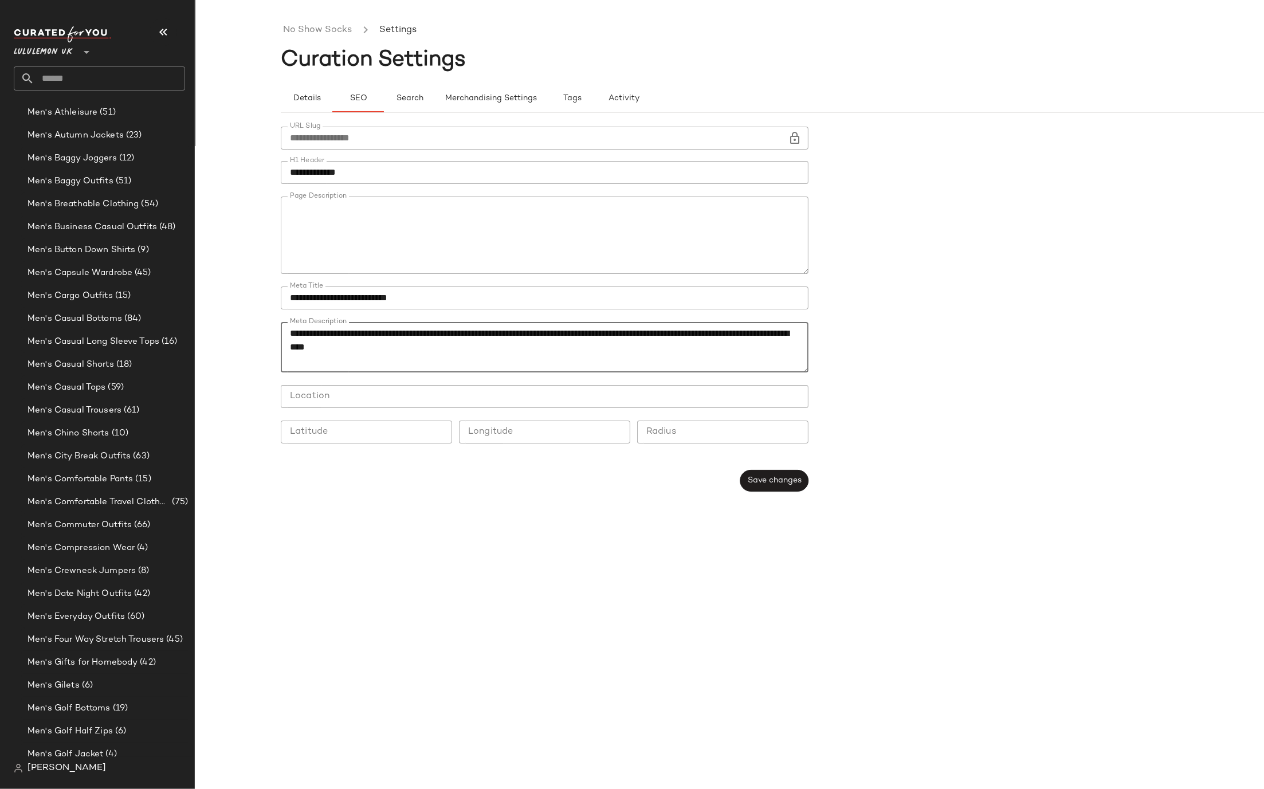
click at [645, 509] on div "**********" at bounding box center [815, 403] width 1069 height 771
click at [792, 476] on span "Save changes" at bounding box center [774, 480] width 54 height 9
click at [782, 490] on button "Save changes" at bounding box center [774, 481] width 68 height 22
click at [281, 174] on input "**********" at bounding box center [545, 172] width 528 height 23
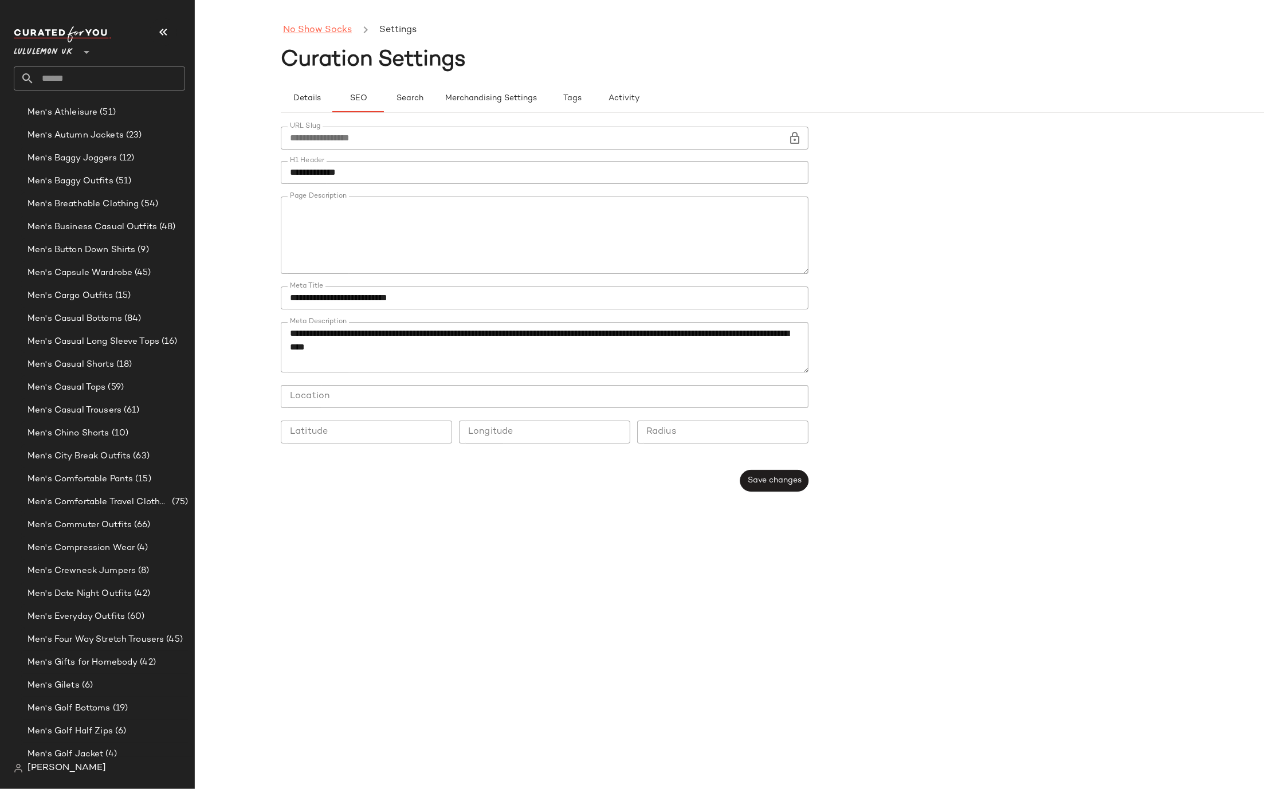
click at [329, 37] on link "No Show Socks" at bounding box center [317, 30] width 69 height 15
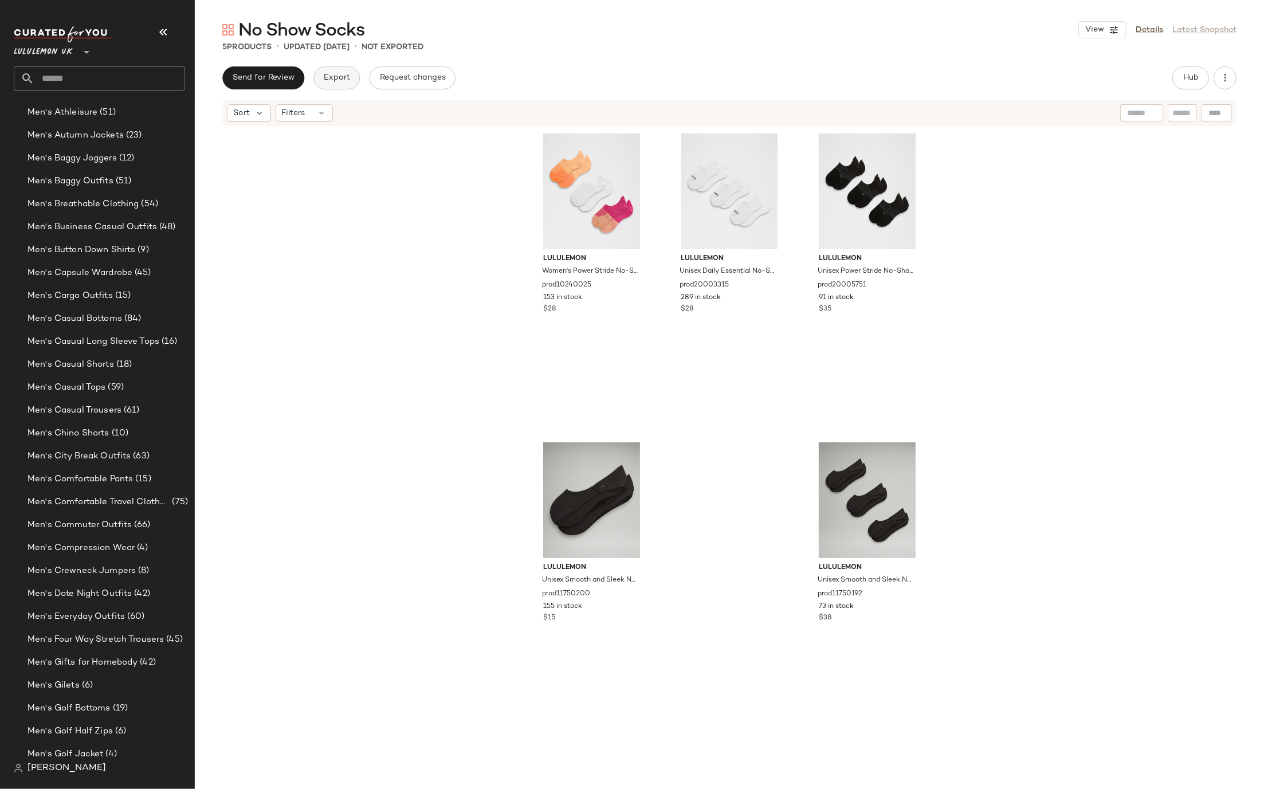
click at [341, 80] on span "Export" at bounding box center [336, 77] width 27 height 9
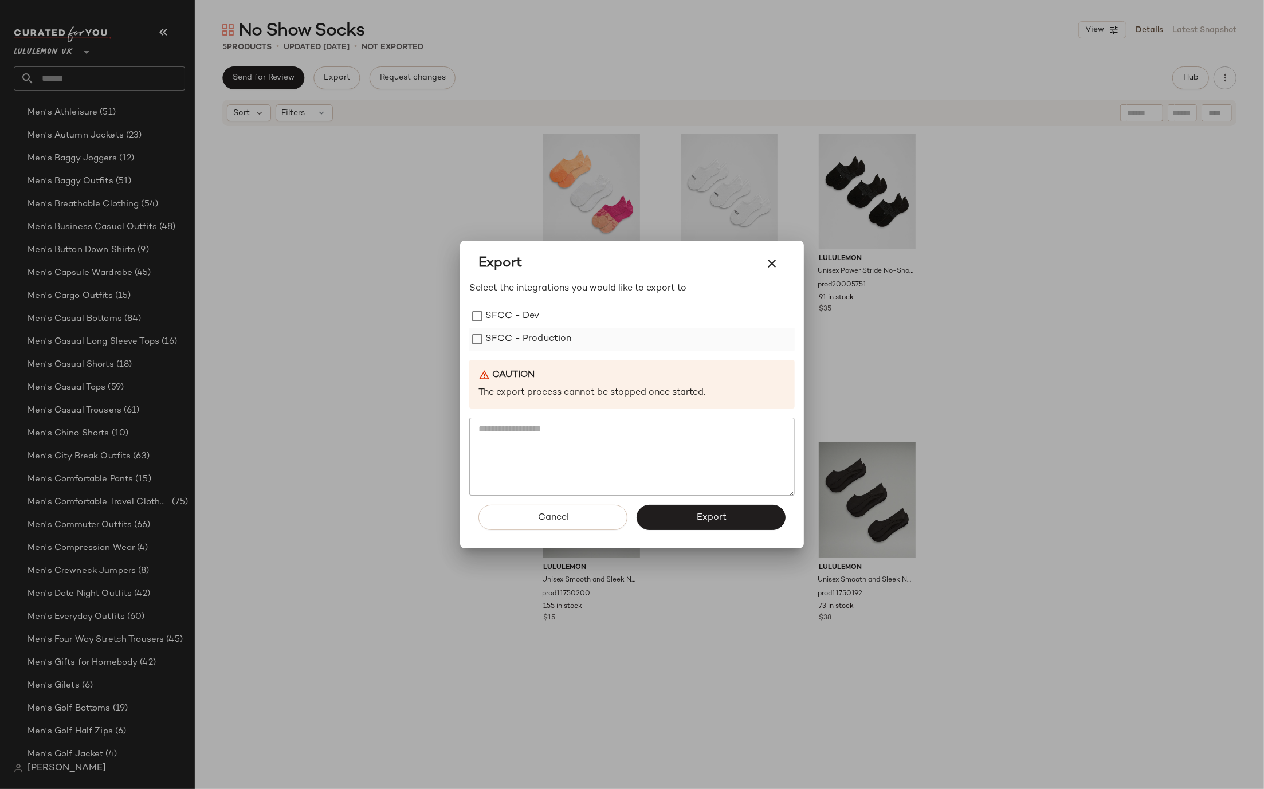
click at [539, 349] on label "SFCC - Production" at bounding box center [528, 339] width 87 height 23
click at [688, 515] on button "Export" at bounding box center [711, 517] width 149 height 25
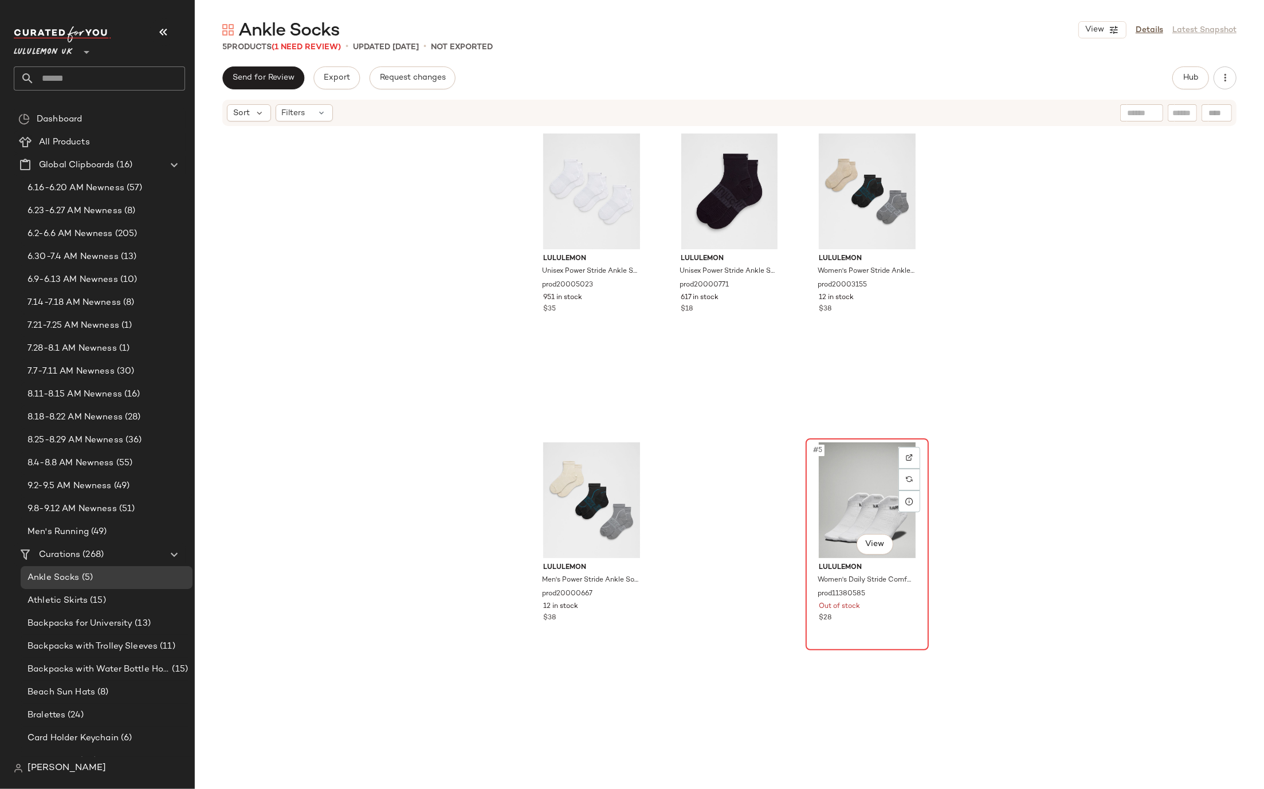
click at [884, 624] on div "#5 View lululemon Women's Daily Stride Comfort Low-Ankle Socks 3 Pack prod11380…" at bounding box center [867, 544] width 121 height 210
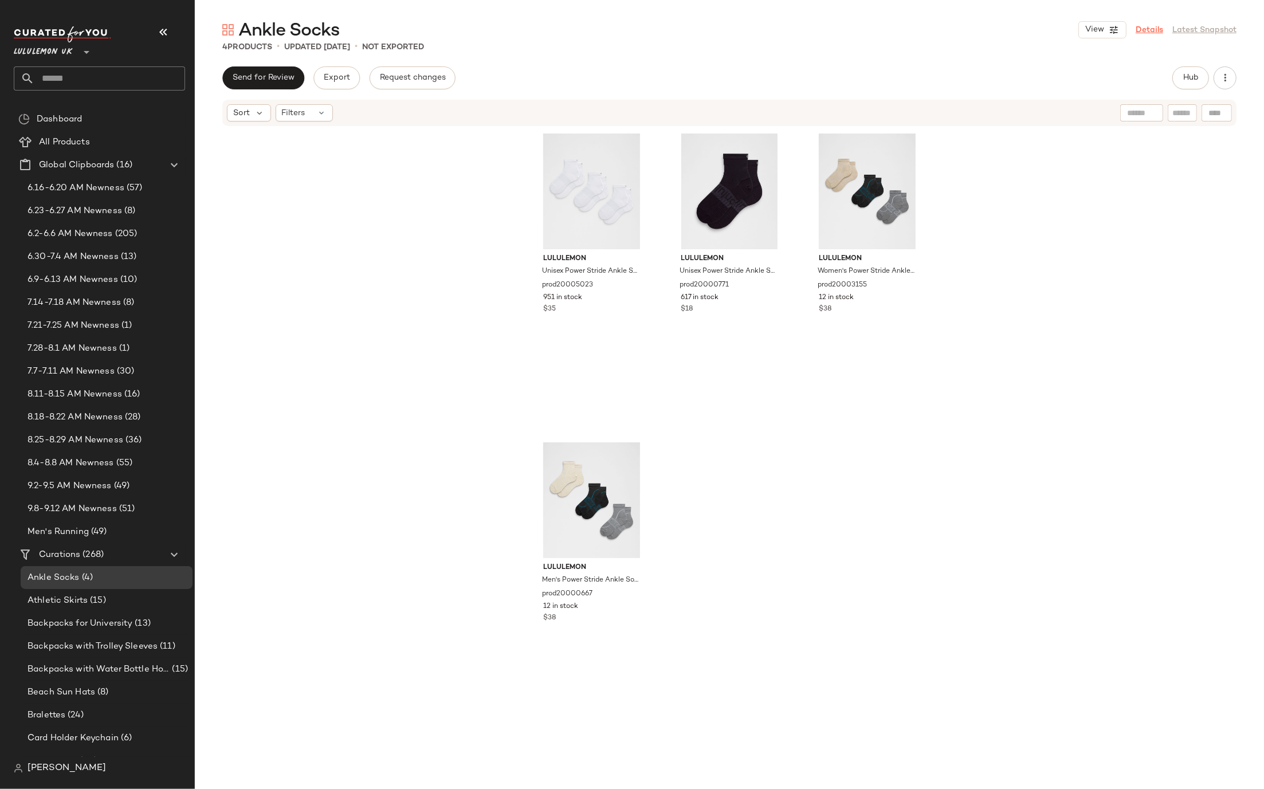
click at [1144, 33] on link "Details" at bounding box center [1150, 30] width 28 height 12
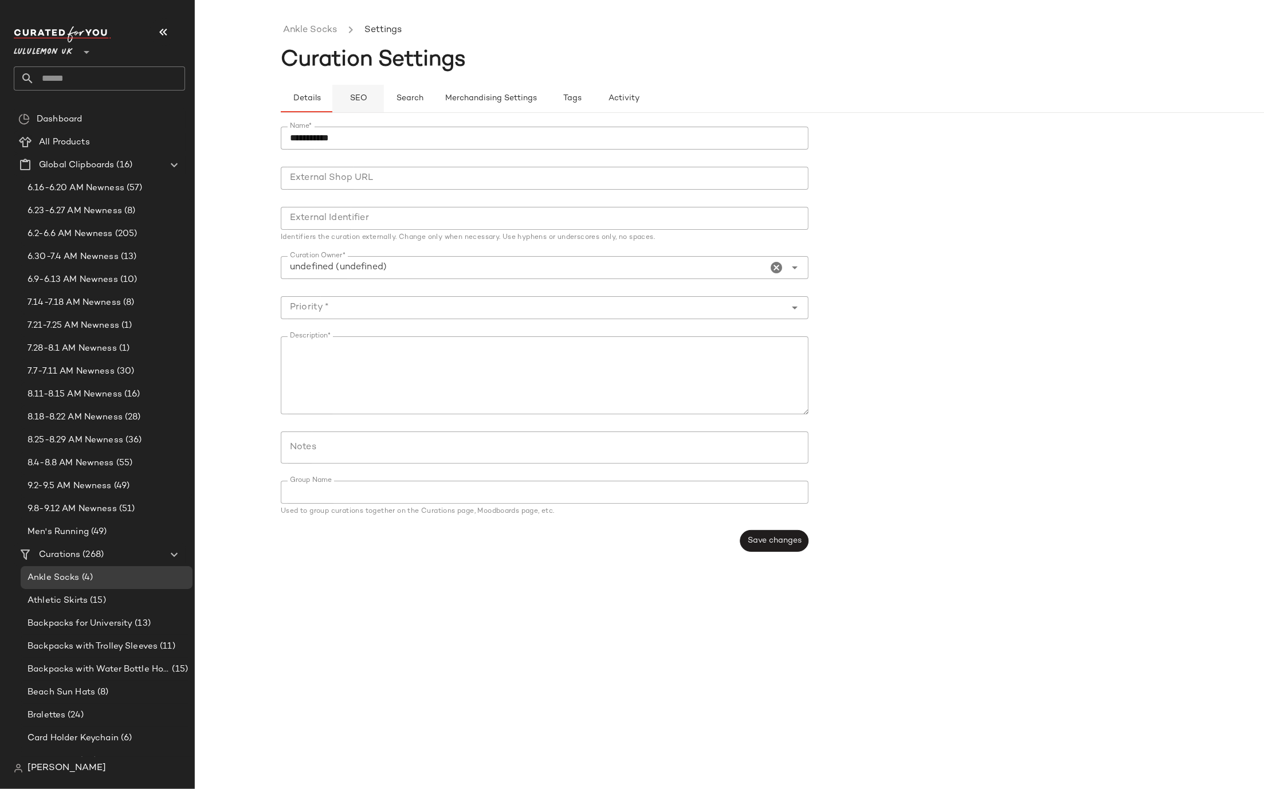
click at [359, 97] on span "SEO" at bounding box center [358, 98] width 18 height 9
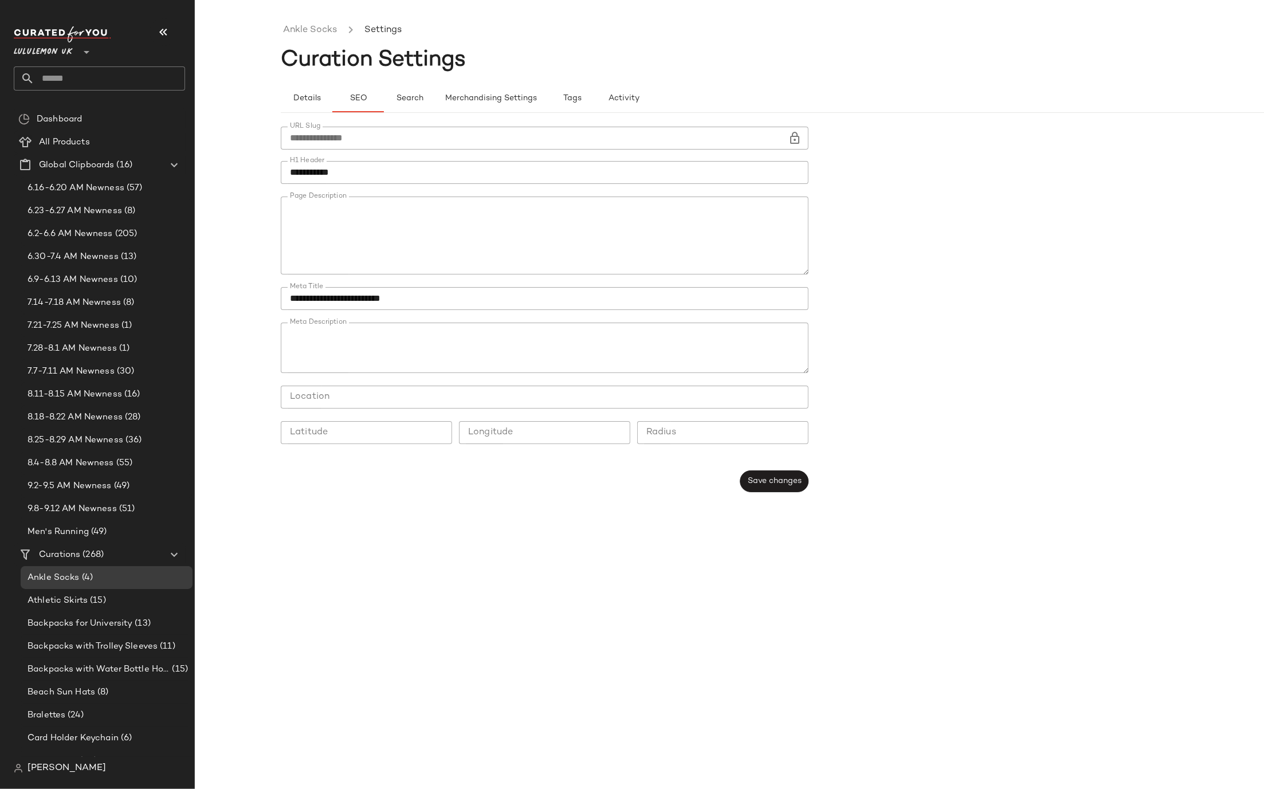
type button "seo"
click at [744, 484] on button "Save changes" at bounding box center [774, 481] width 68 height 22
click at [295, 29] on link "Ankle Socks" at bounding box center [310, 30] width 54 height 15
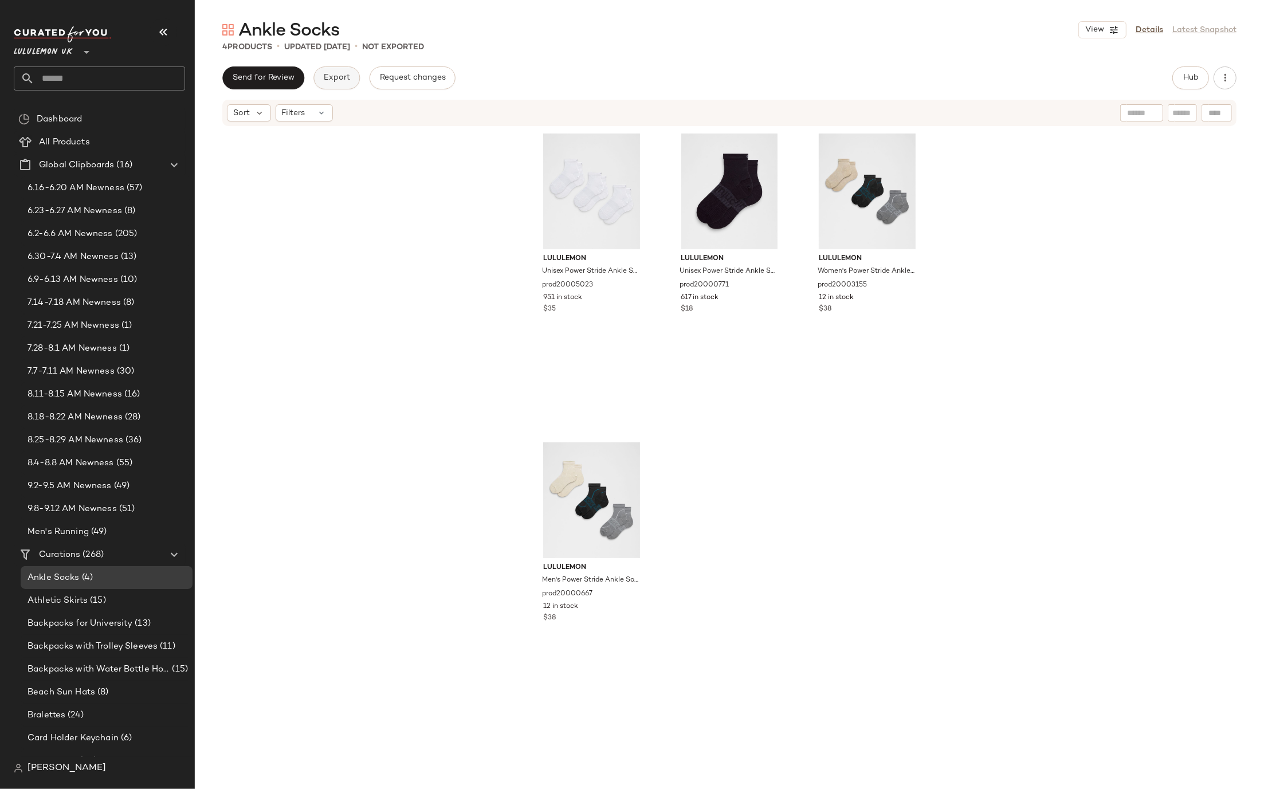
click at [346, 74] on span "Export" at bounding box center [336, 77] width 27 height 9
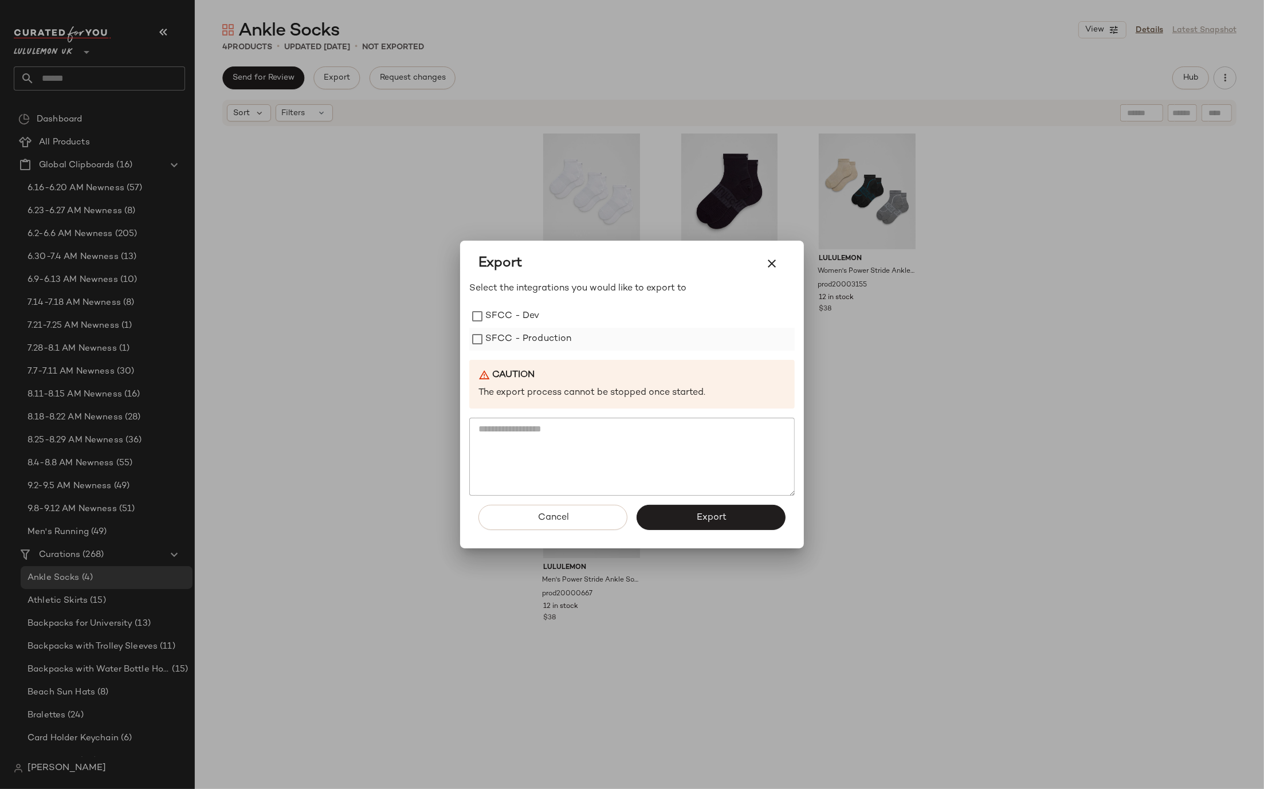
click at [501, 331] on label "SFCC - Production" at bounding box center [528, 339] width 87 height 23
click at [701, 516] on span "Export" at bounding box center [711, 517] width 30 height 11
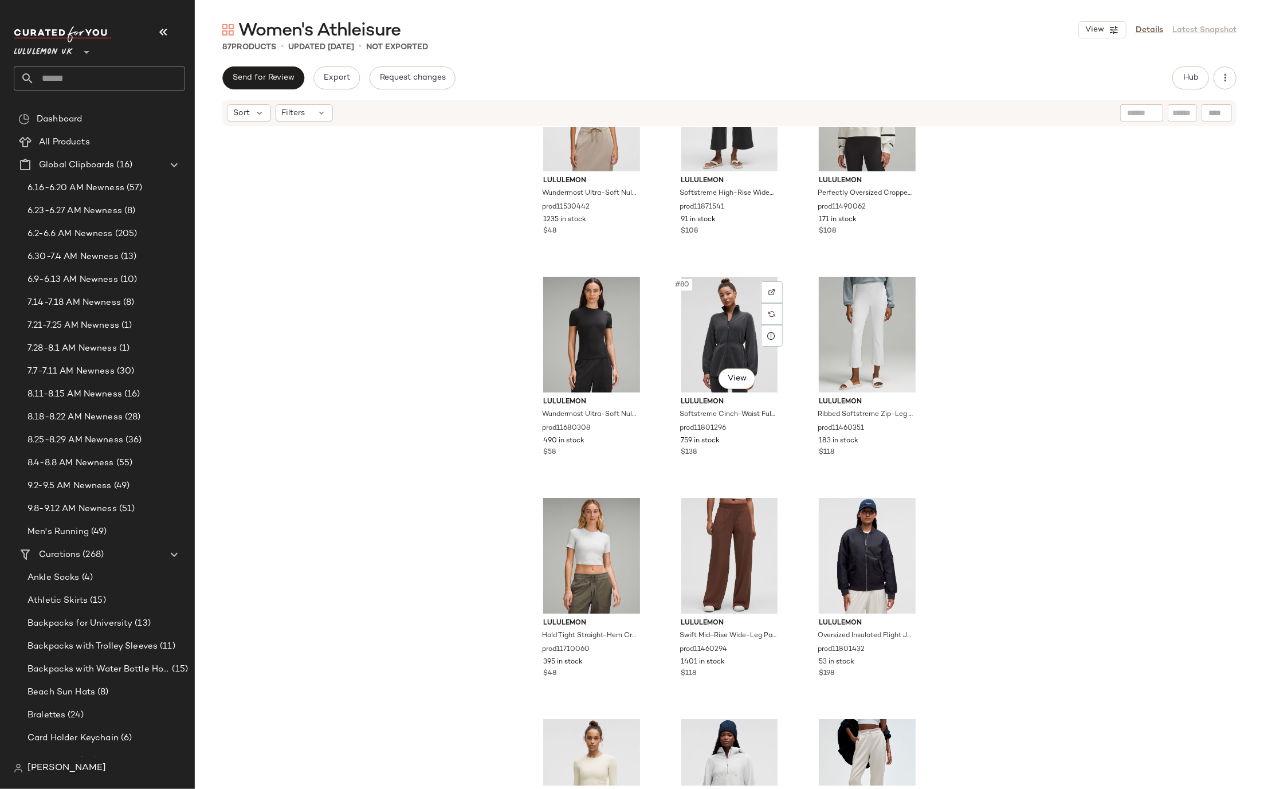
scroll to position [5757, 0]
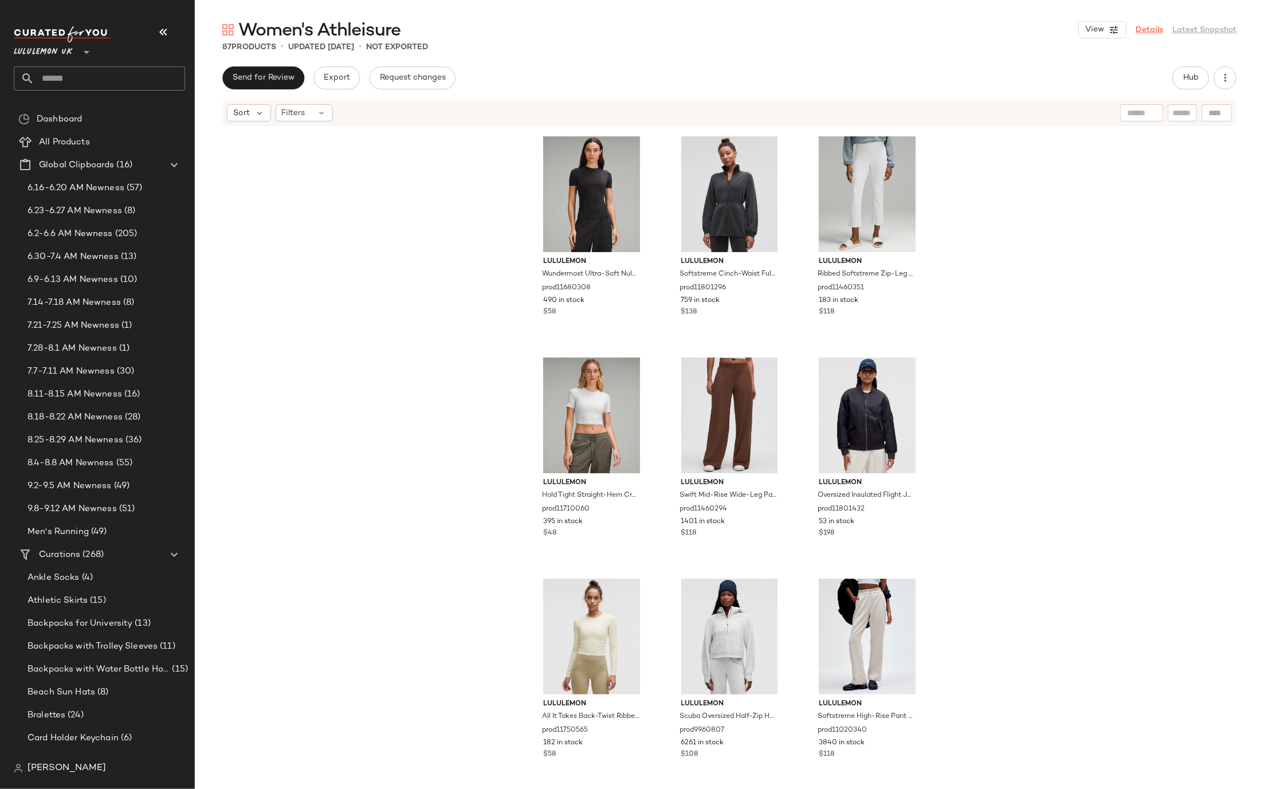
click at [1159, 30] on link "Details" at bounding box center [1150, 30] width 28 height 12
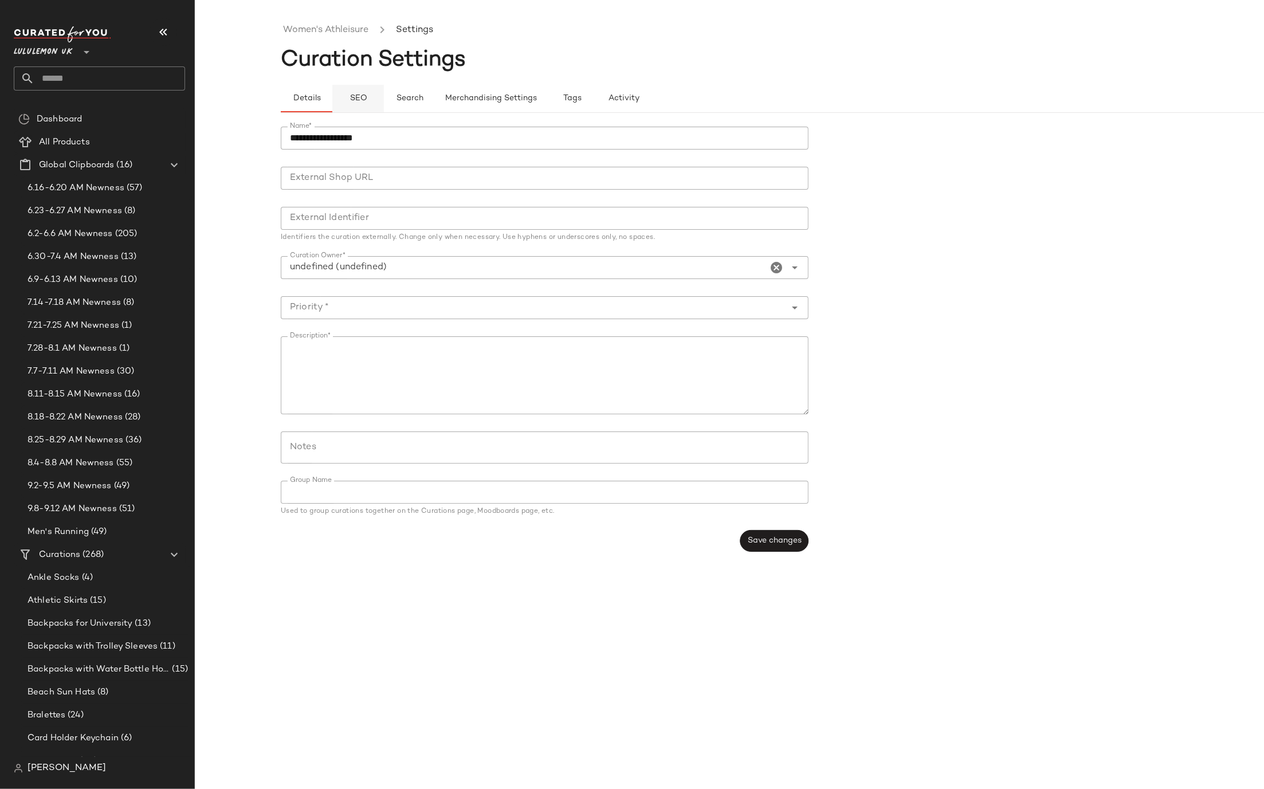
click at [346, 99] on button "SEO" at bounding box center [358, 99] width 52 height 28
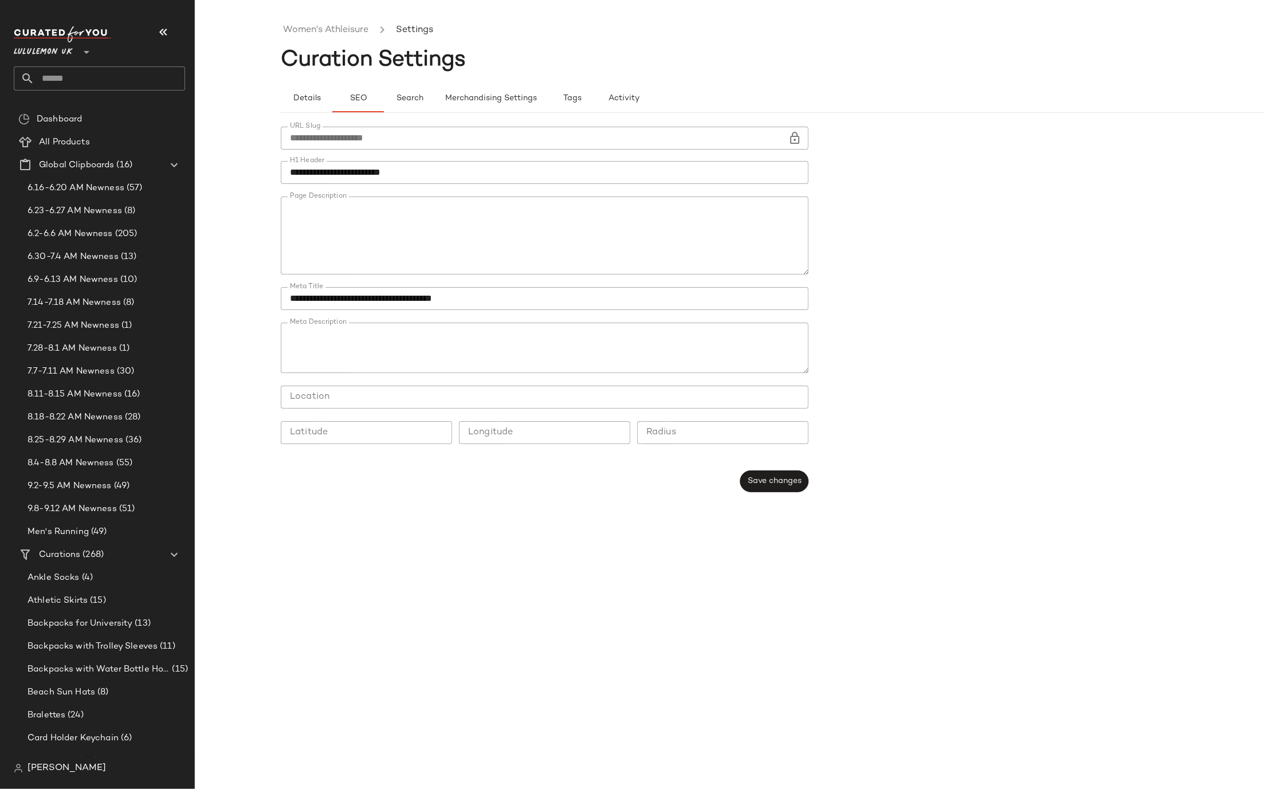
type button "seo"
click at [776, 482] on span "Save changes" at bounding box center [774, 480] width 54 height 9
click at [313, 28] on link "Women's Athleisure" at bounding box center [325, 30] width 85 height 15
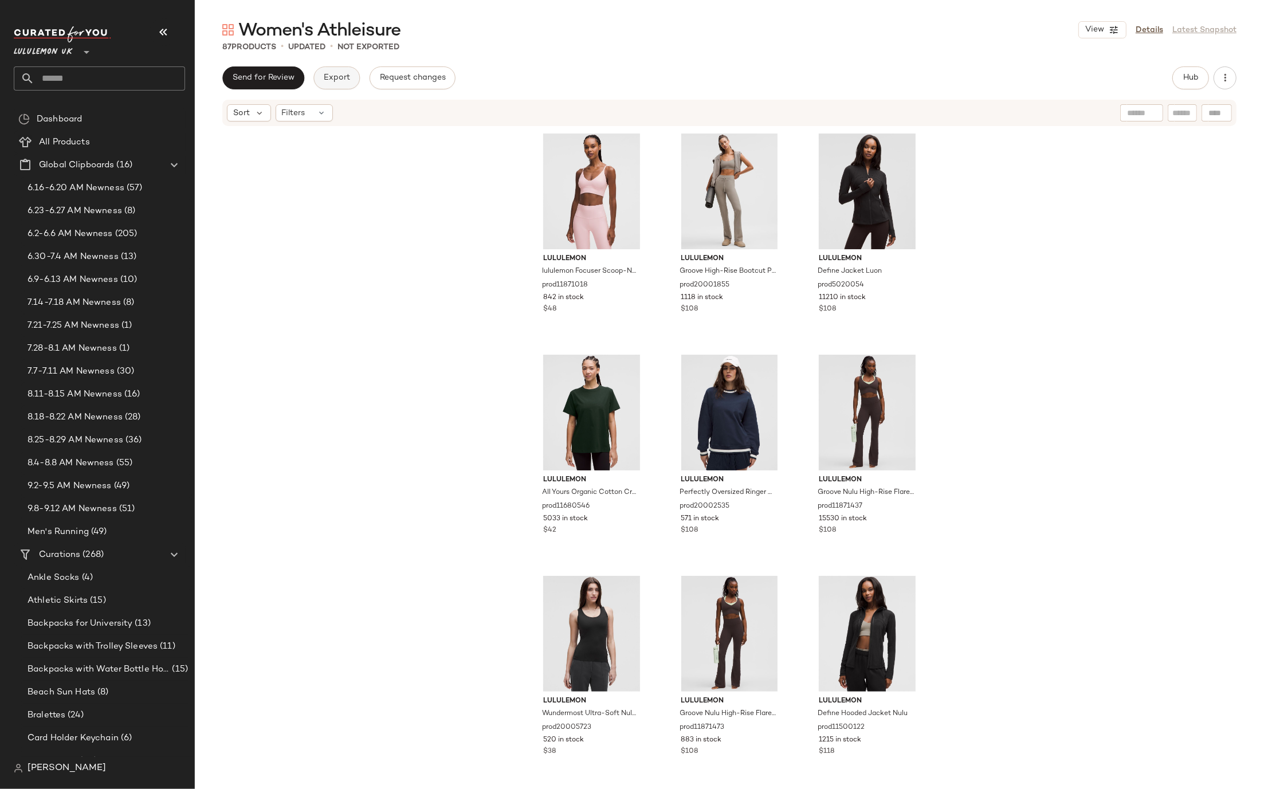
click at [339, 79] on span "Export" at bounding box center [336, 77] width 27 height 9
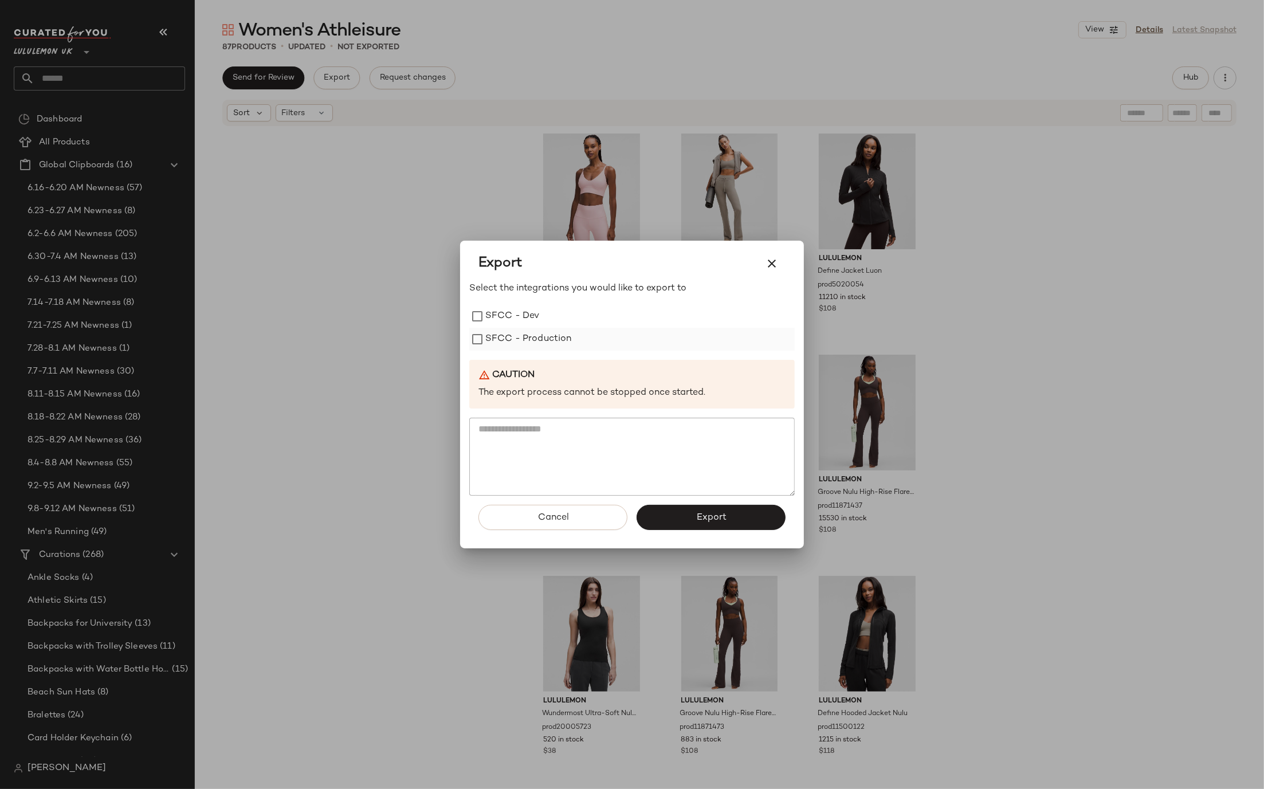
click at [550, 340] on label "SFCC - Production" at bounding box center [528, 339] width 87 height 23
click at [706, 528] on button "Export" at bounding box center [711, 517] width 149 height 25
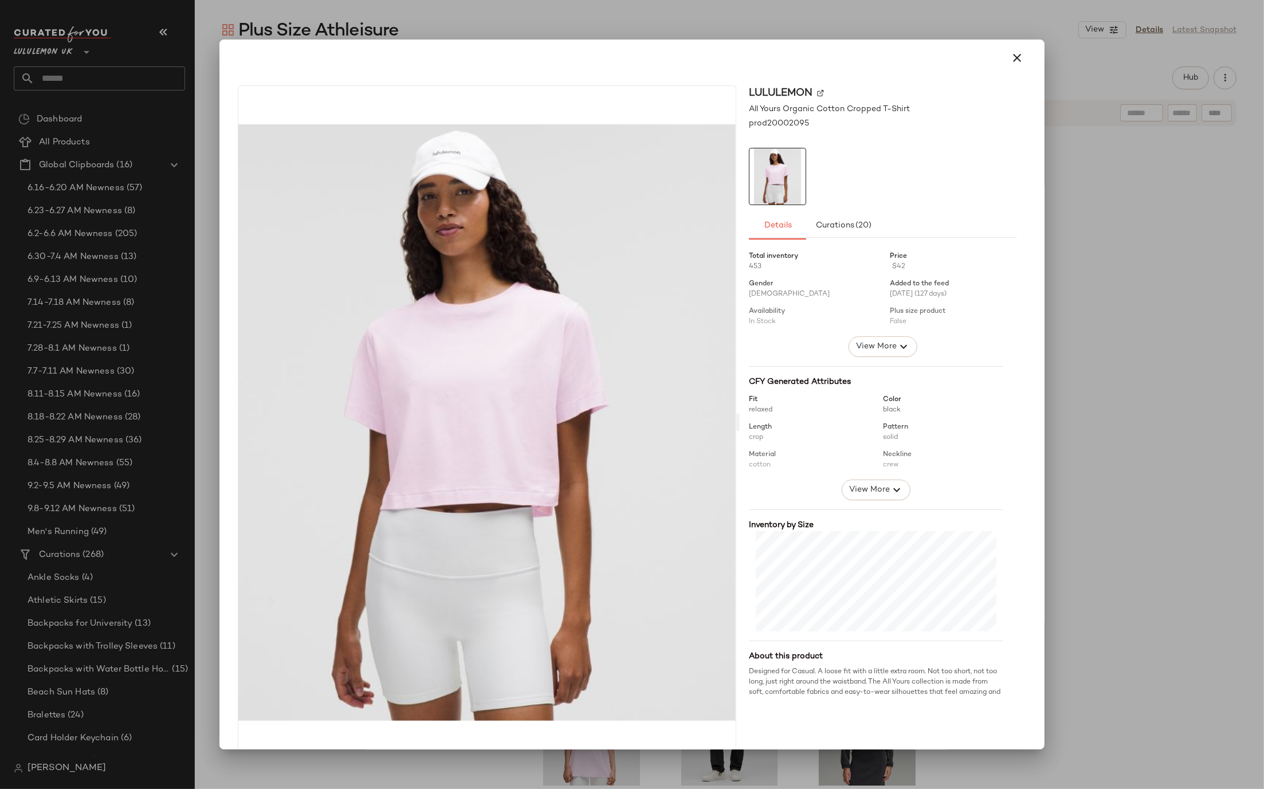
scroll to position [22, 0]
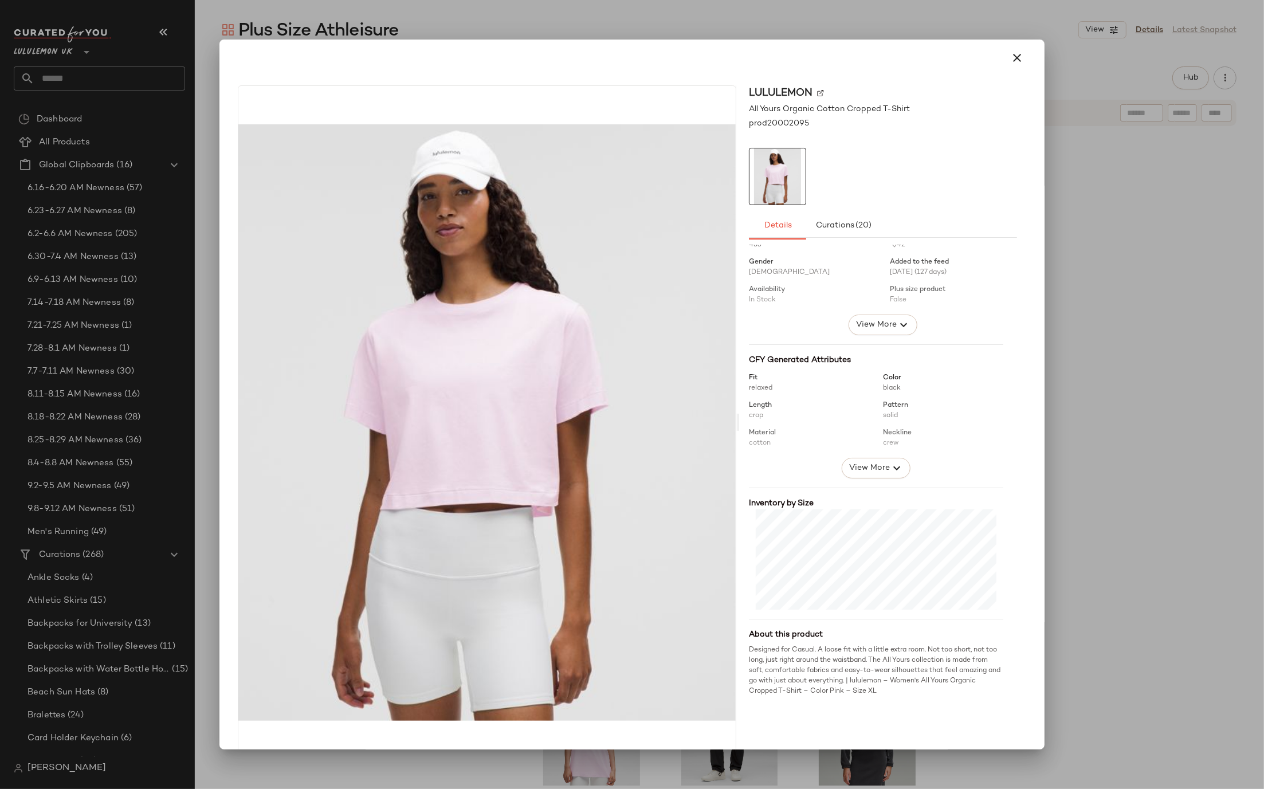
click at [1094, 478] on div at bounding box center [632, 394] width 1264 height 789
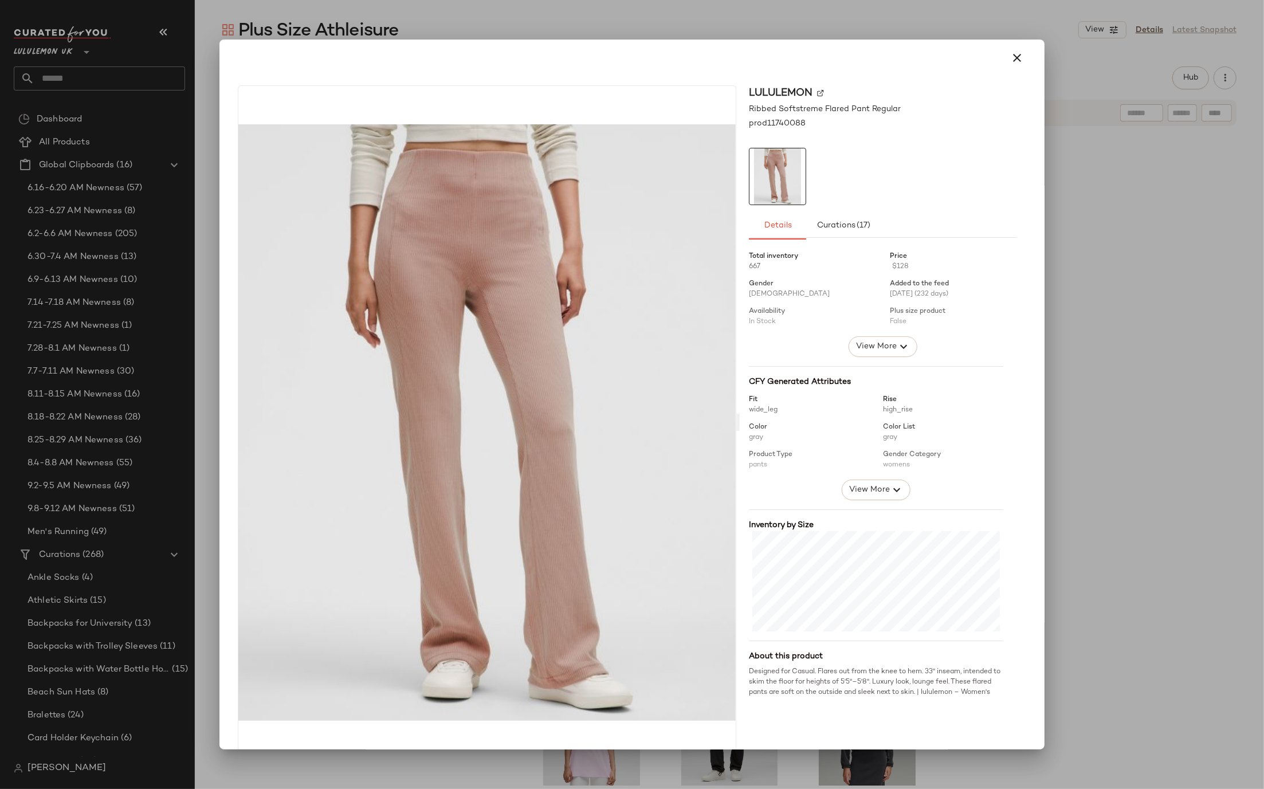
click at [1079, 431] on div at bounding box center [632, 394] width 1264 height 789
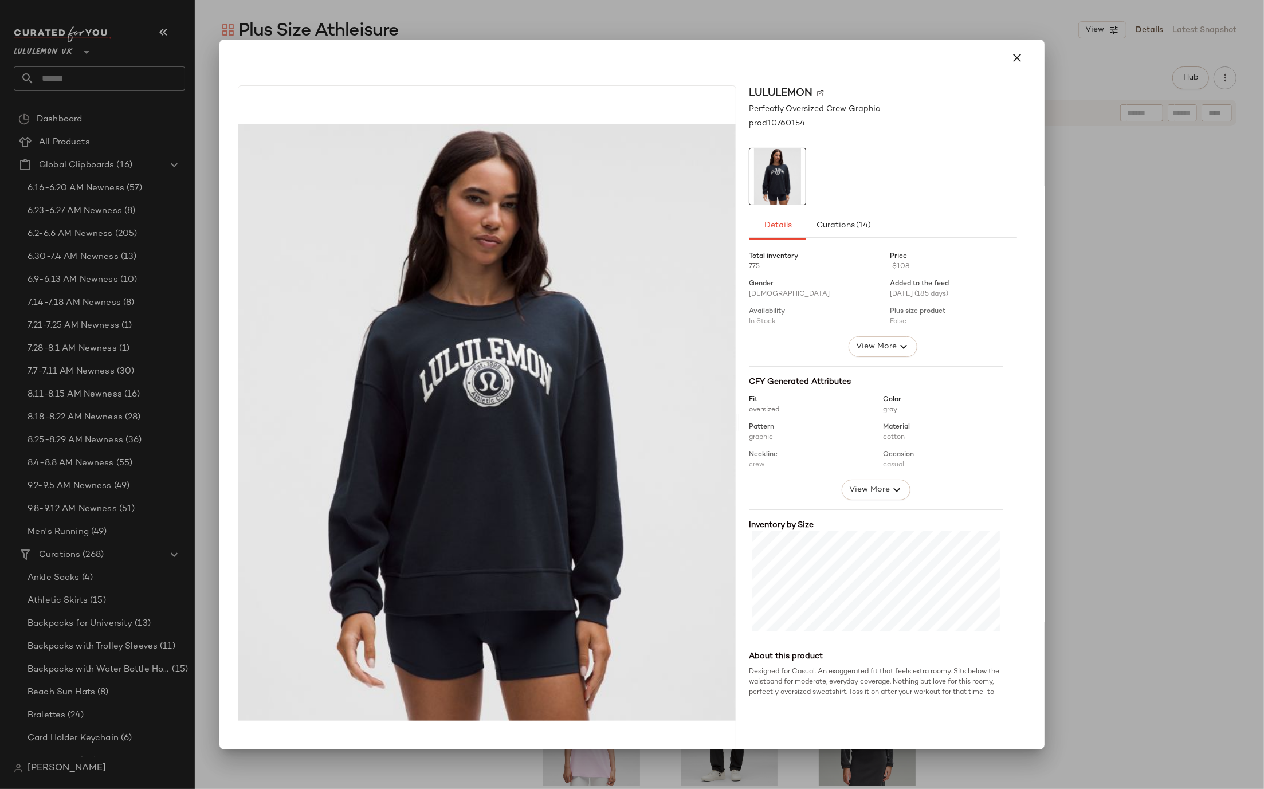
click at [1067, 537] on div at bounding box center [632, 394] width 1264 height 789
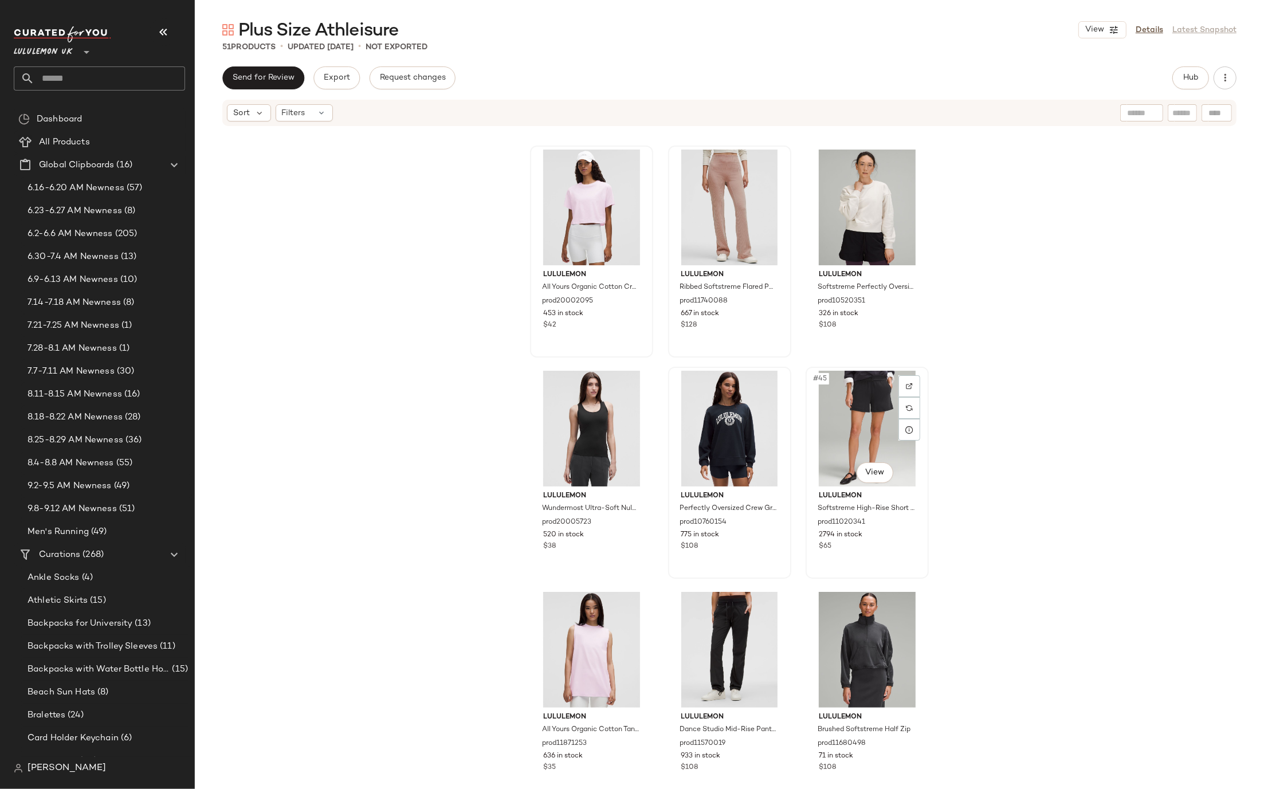
scroll to position [2923, 0]
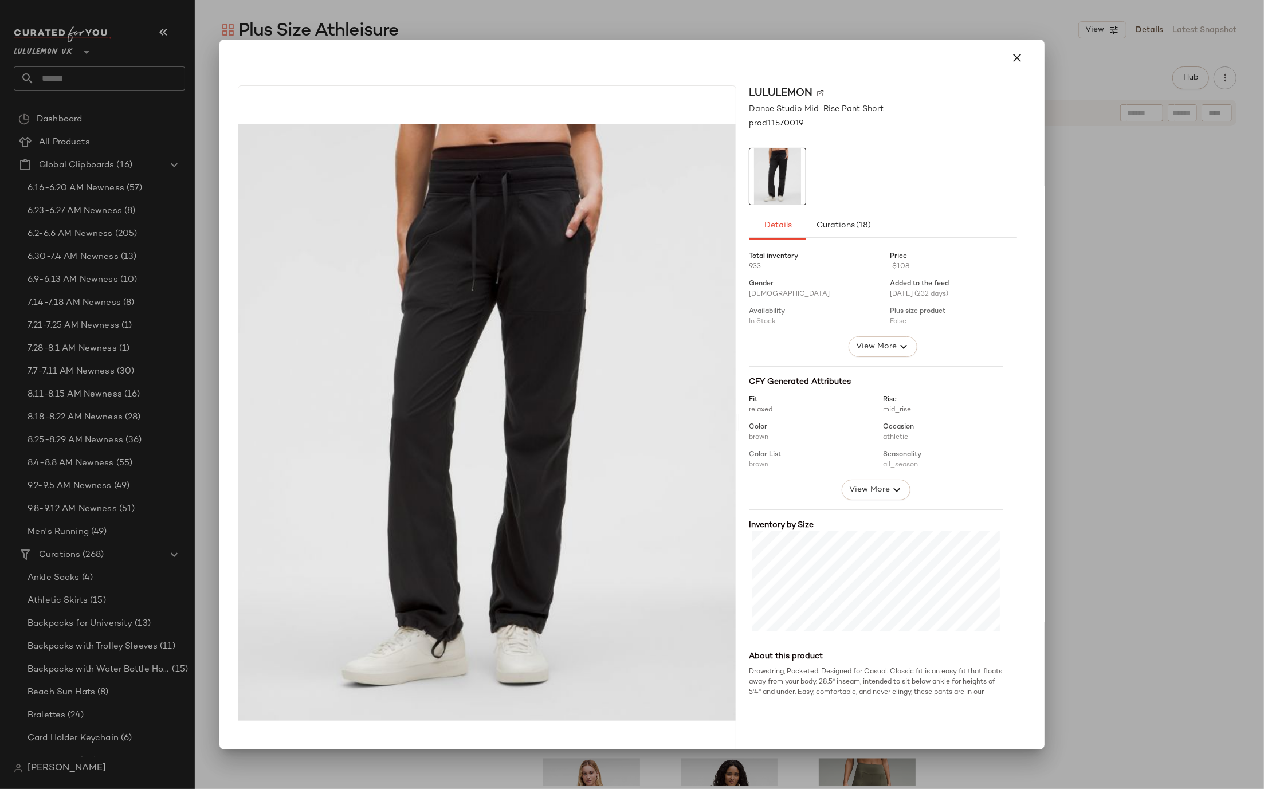
click at [1069, 487] on div at bounding box center [632, 394] width 1264 height 789
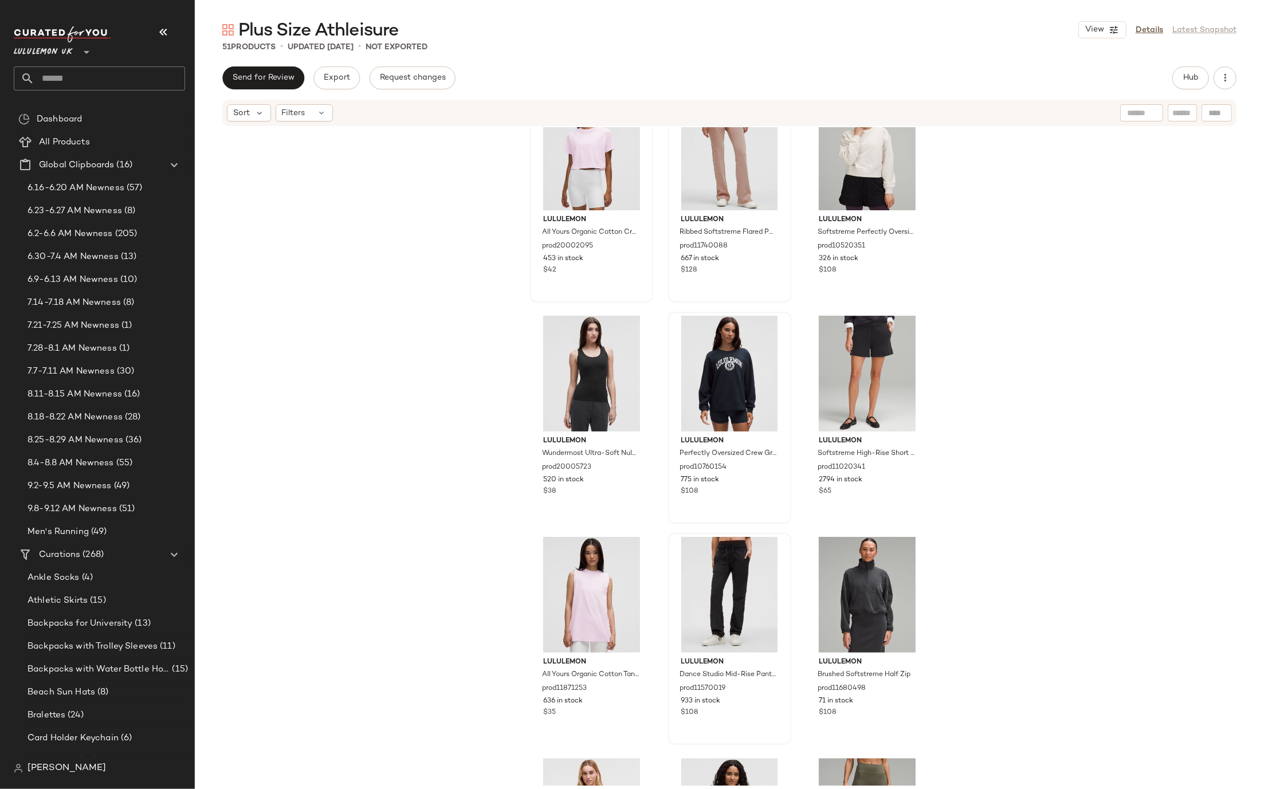
scroll to position [3103, 0]
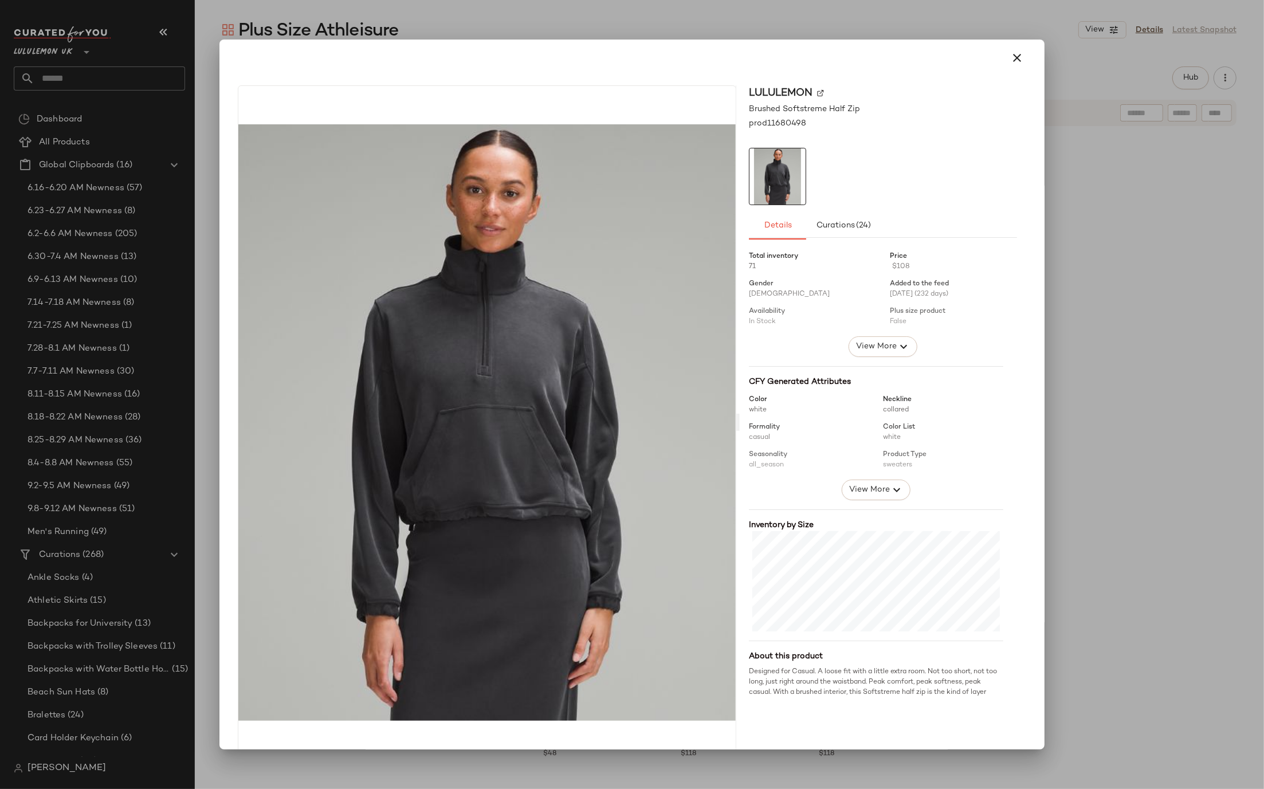
click at [1046, 474] on div at bounding box center [632, 394] width 1264 height 789
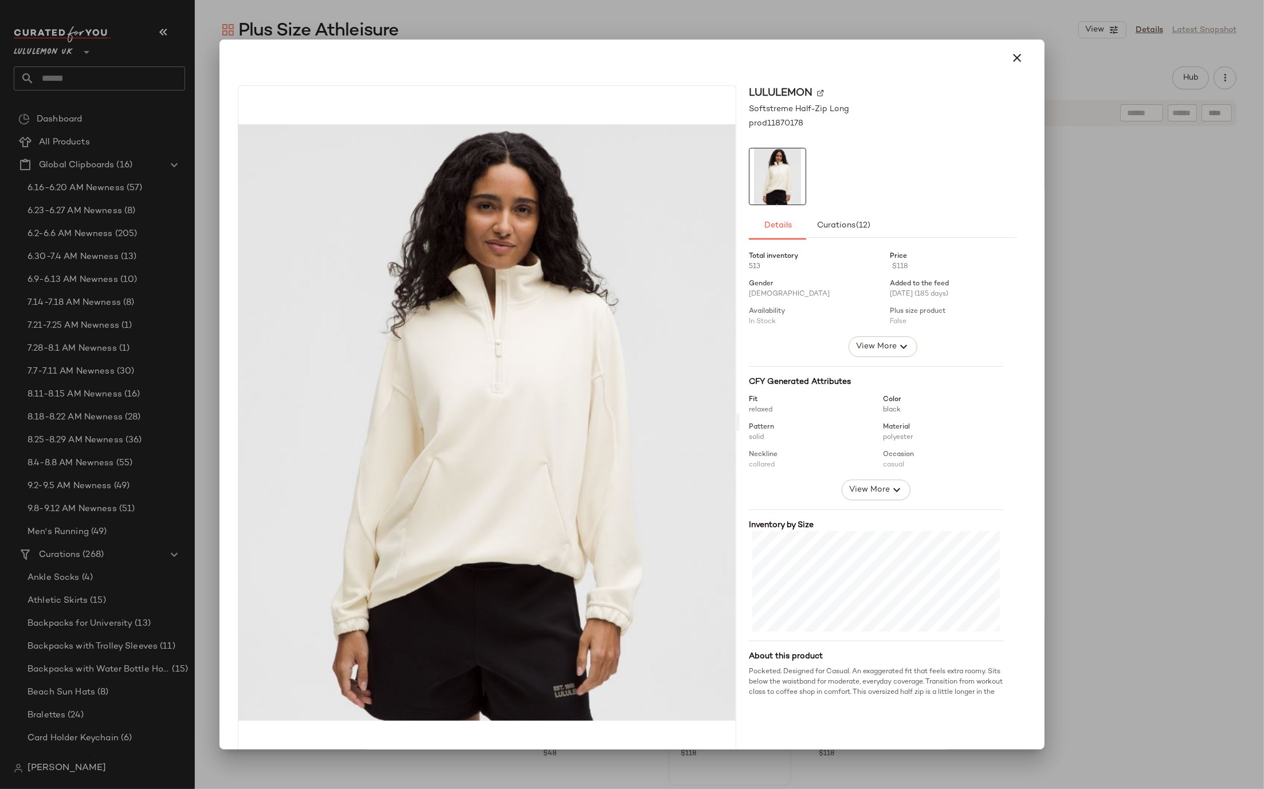
click at [1108, 426] on div at bounding box center [632, 394] width 1264 height 789
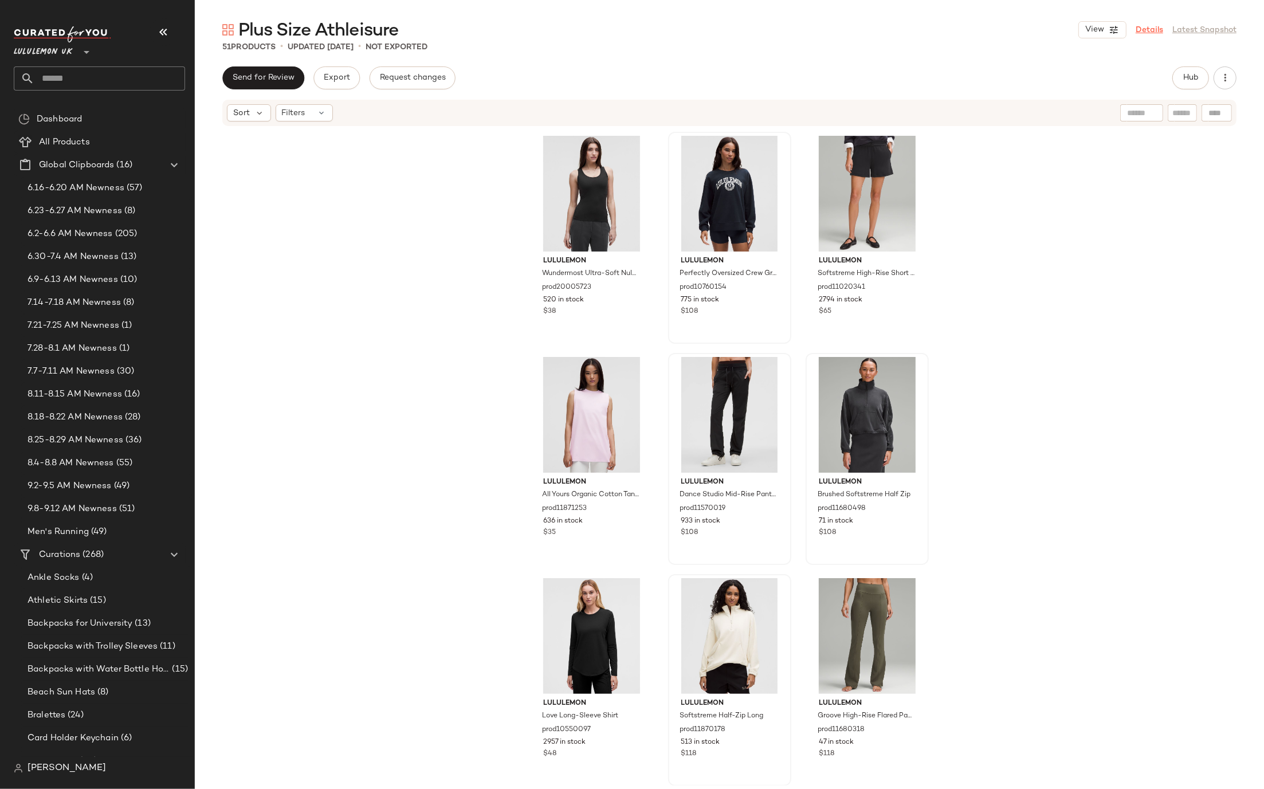
click at [1155, 28] on link "Details" at bounding box center [1150, 30] width 28 height 12
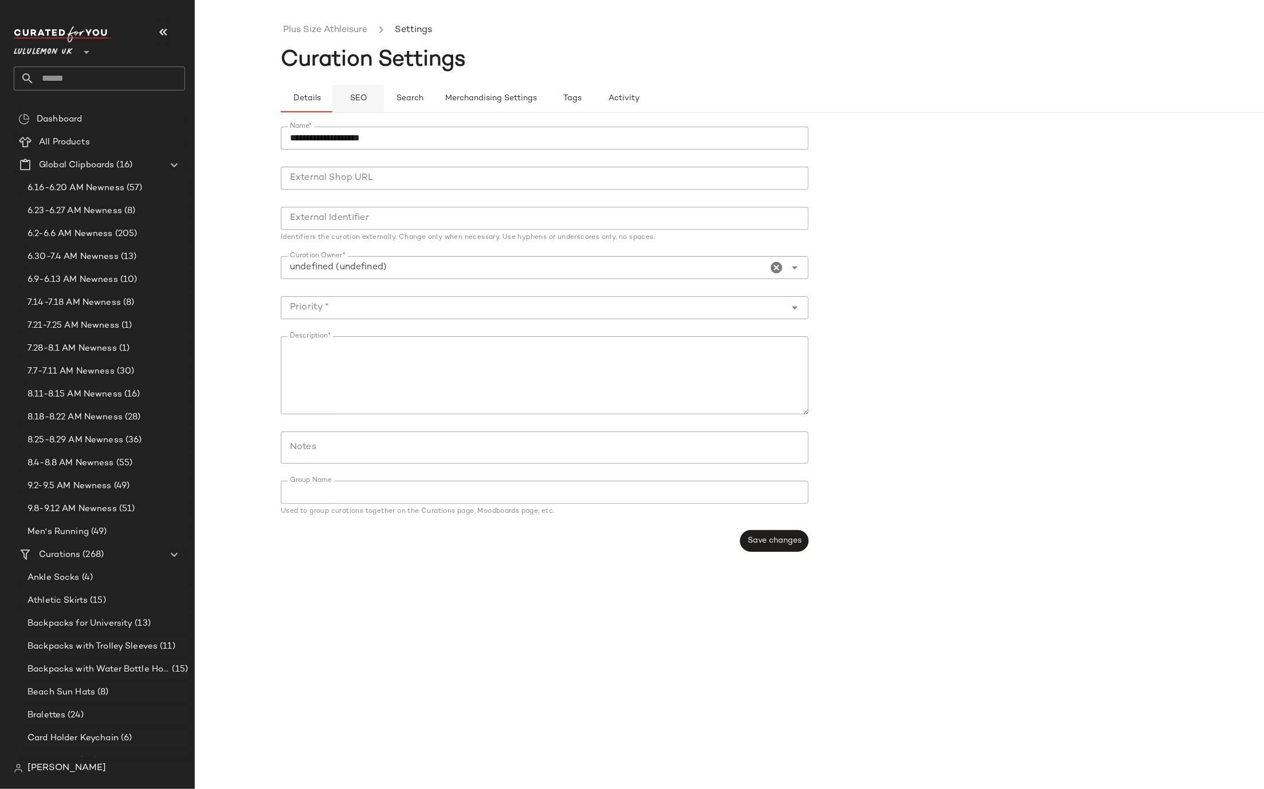
click at [349, 99] on span "SEO" at bounding box center [358, 98] width 18 height 9
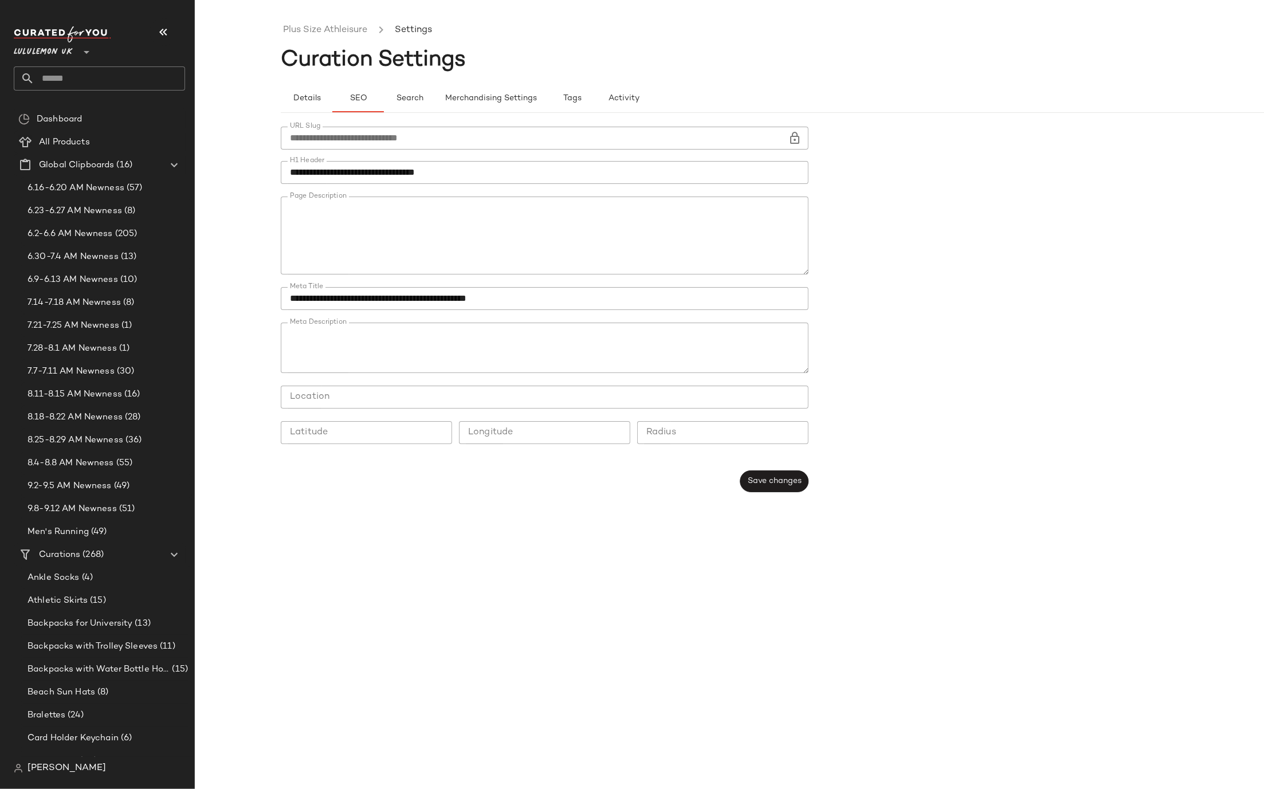
type button "seo"
click at [761, 477] on span "Save changes" at bounding box center [774, 480] width 54 height 9
click at [305, 29] on link "Plus Size Athleisure" at bounding box center [325, 30] width 84 height 15
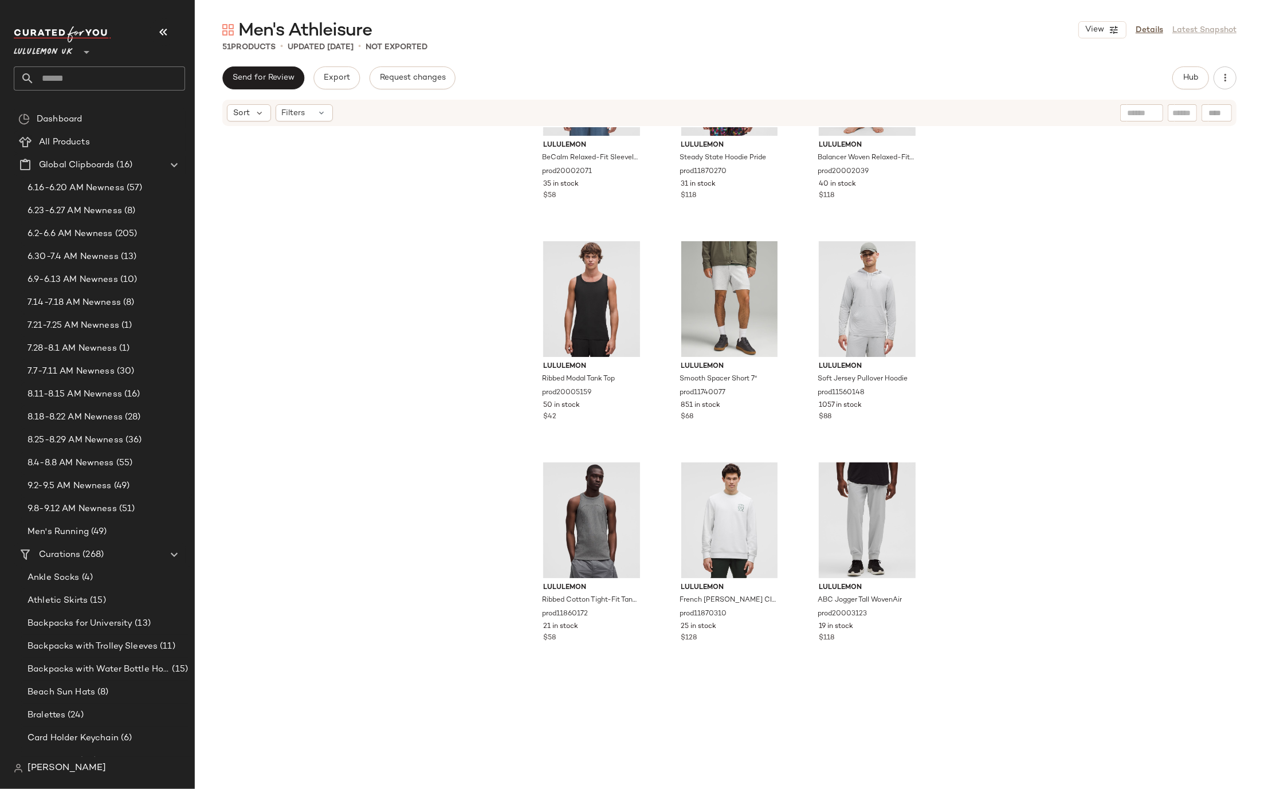
scroll to position [3103, 0]
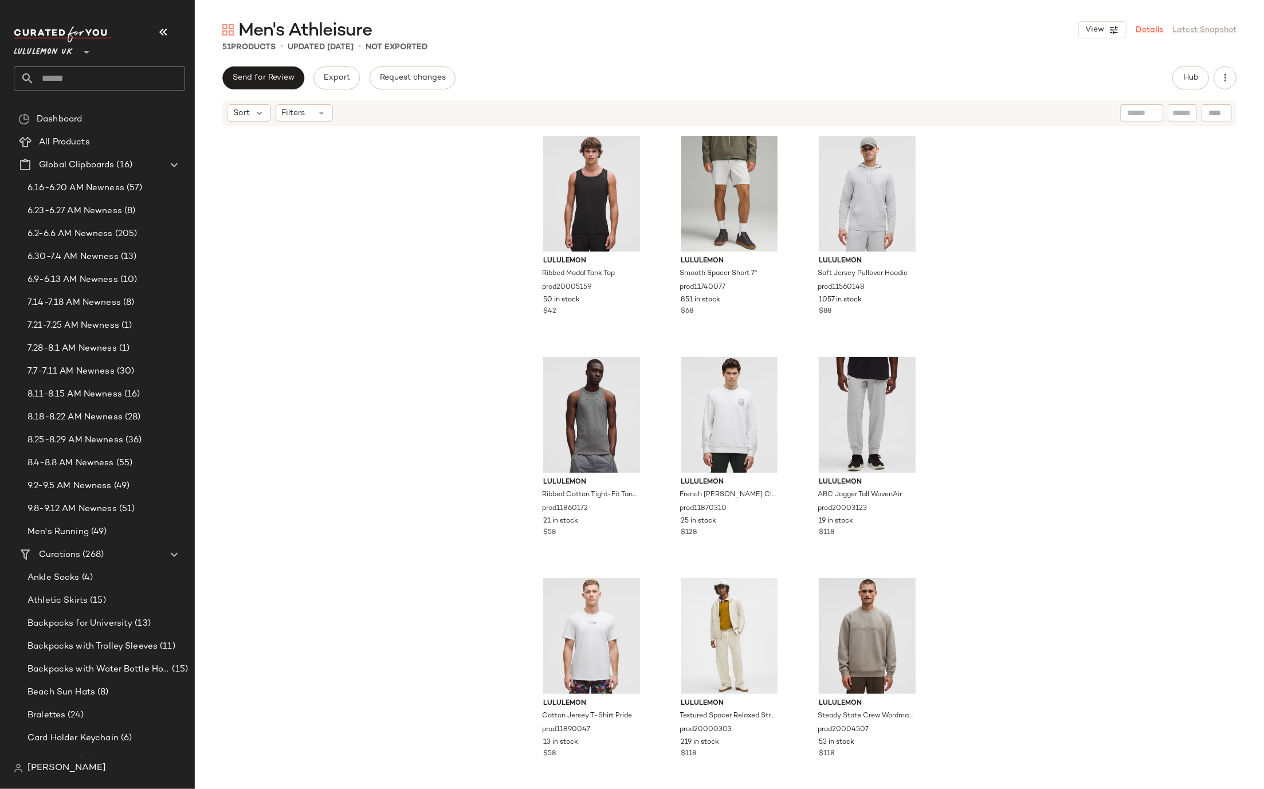
click at [1156, 29] on link "Details" at bounding box center [1150, 30] width 28 height 12
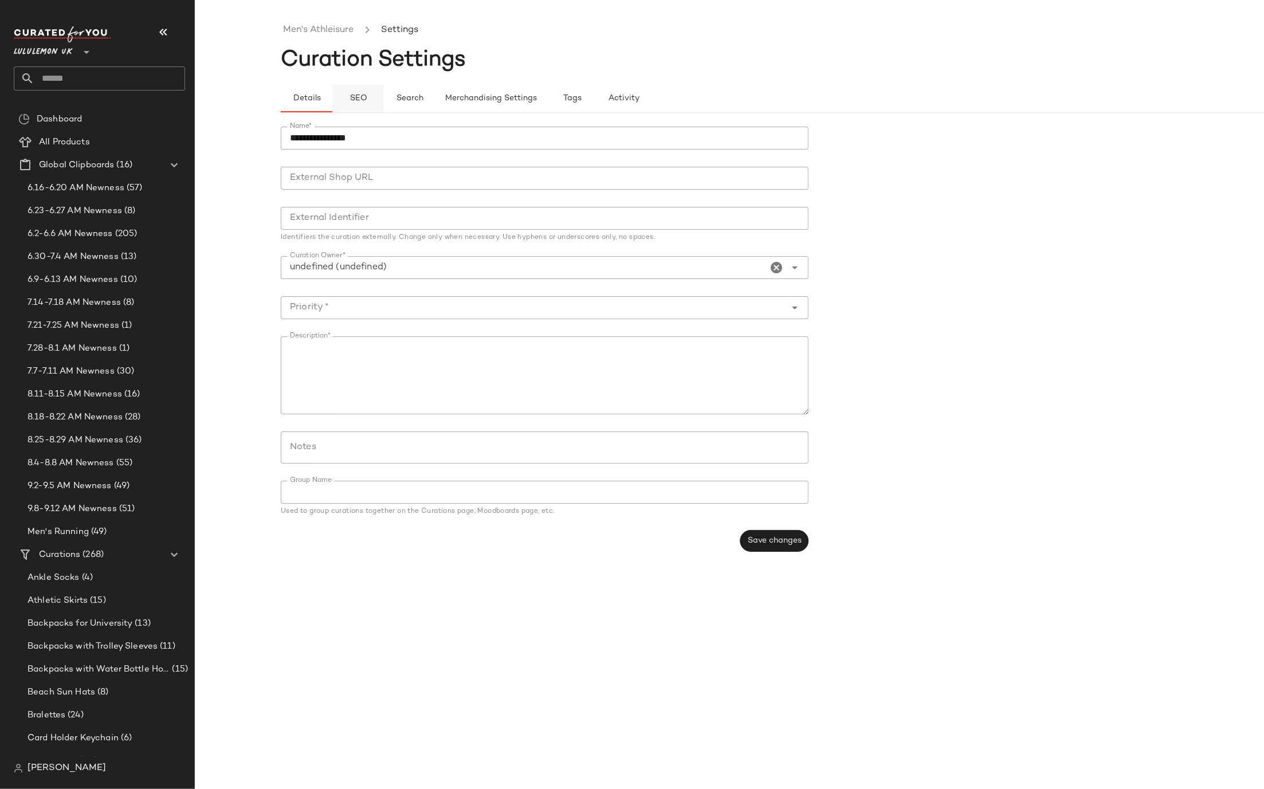
click at [360, 100] on span "SEO" at bounding box center [358, 98] width 18 height 9
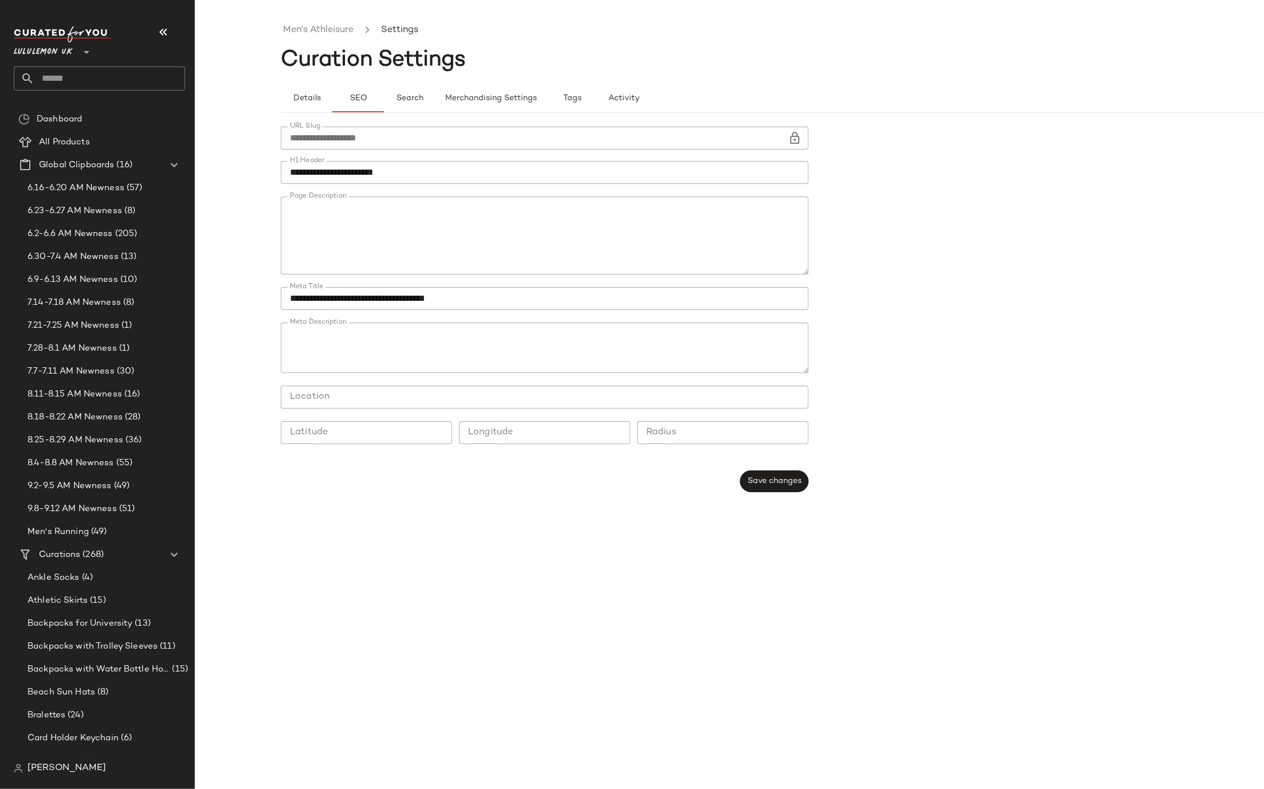
type button "seo"
click at [776, 478] on span "Save changes" at bounding box center [774, 480] width 54 height 9
click at [317, 30] on link "Men's Athleisure" at bounding box center [318, 30] width 70 height 15
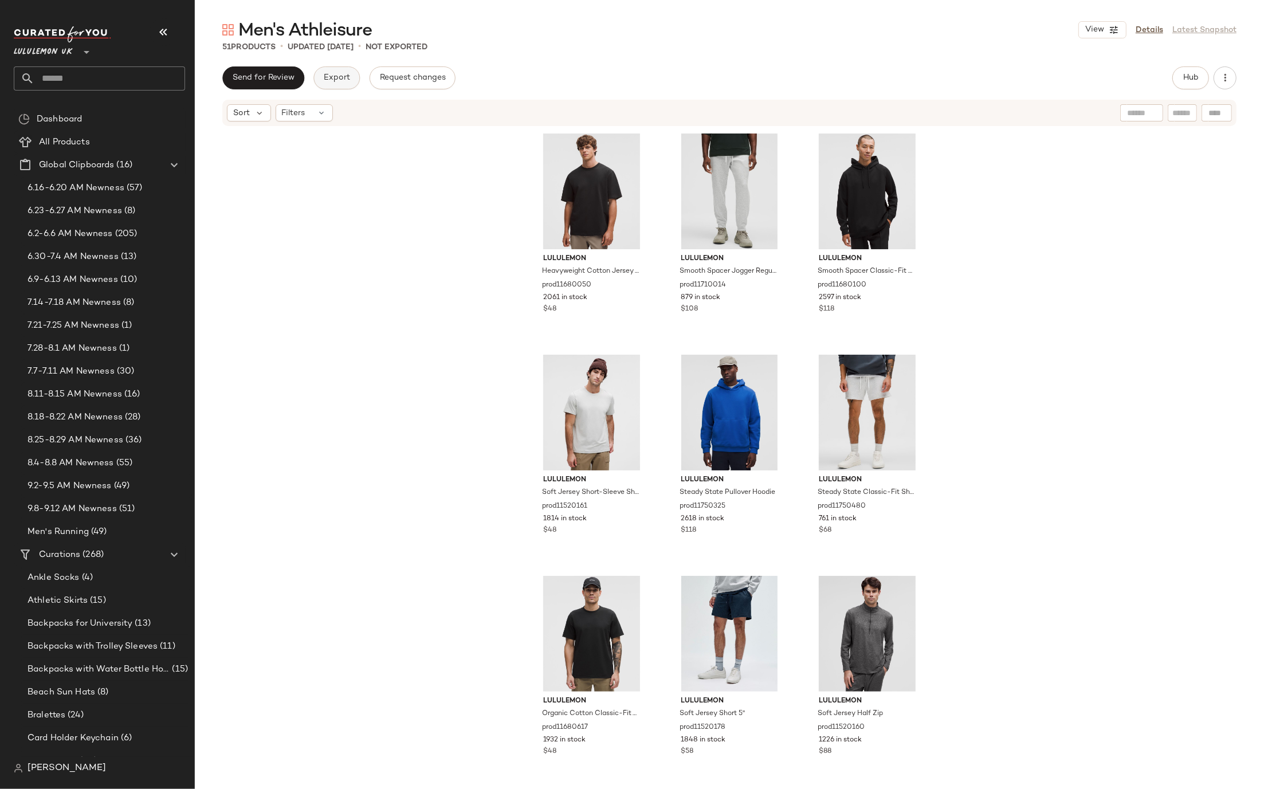
click at [341, 85] on button "Export" at bounding box center [336, 77] width 46 height 23
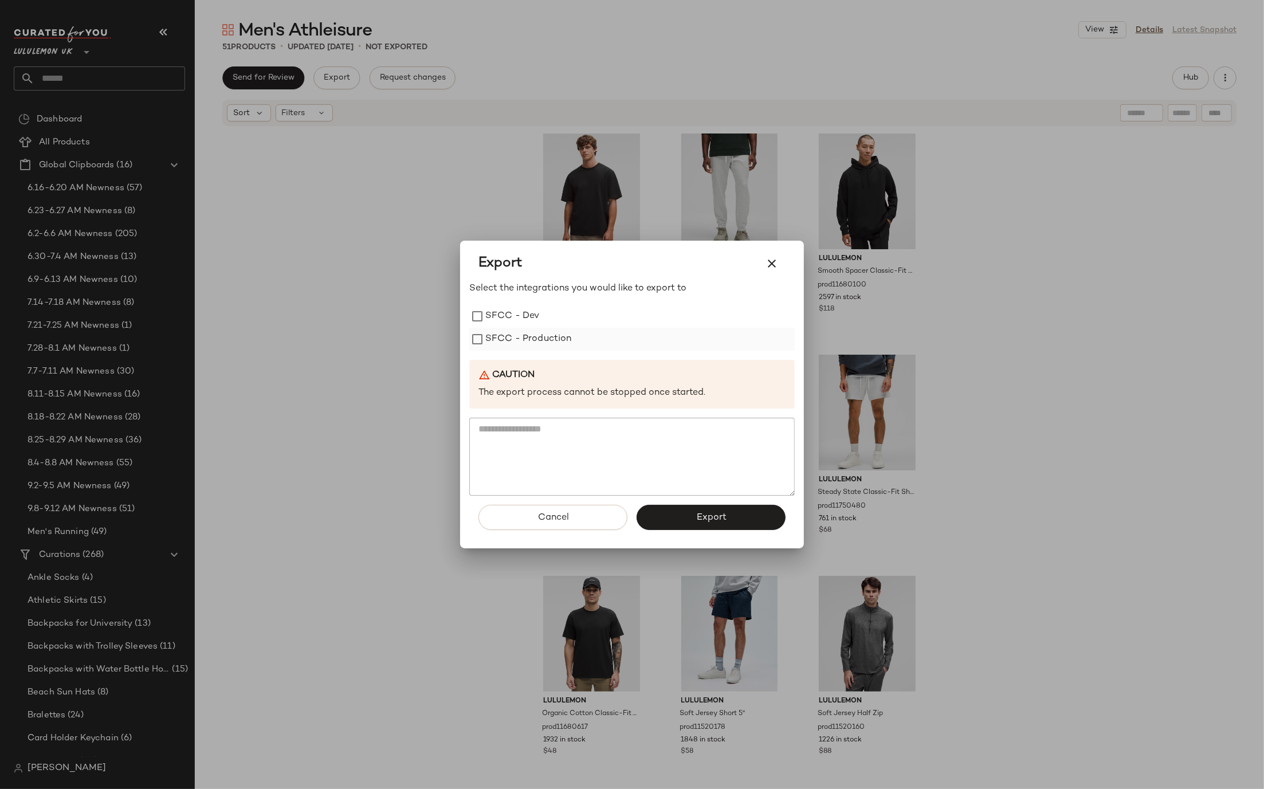
click at [525, 328] on label "SFCC - Production" at bounding box center [528, 339] width 87 height 23
click at [682, 509] on button "Export" at bounding box center [711, 517] width 149 height 25
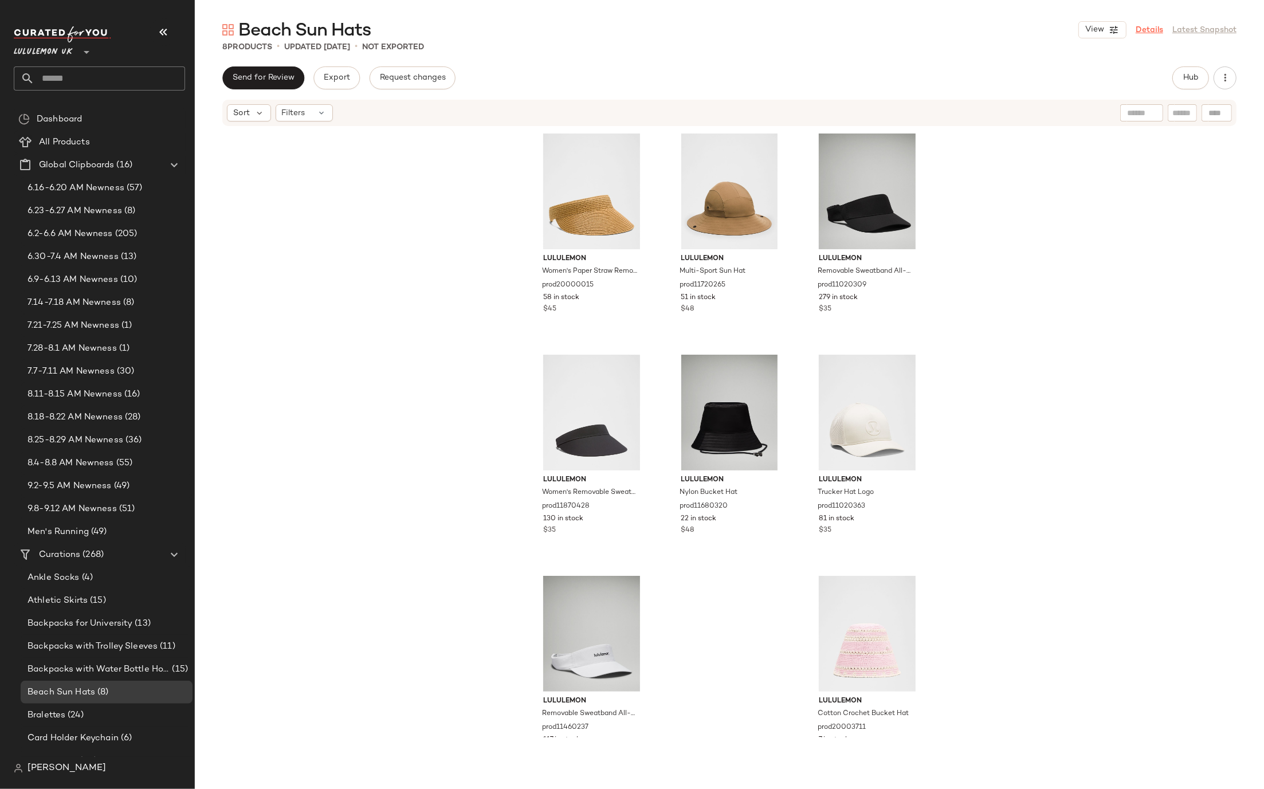
click at [1150, 32] on link "Details" at bounding box center [1150, 30] width 28 height 12
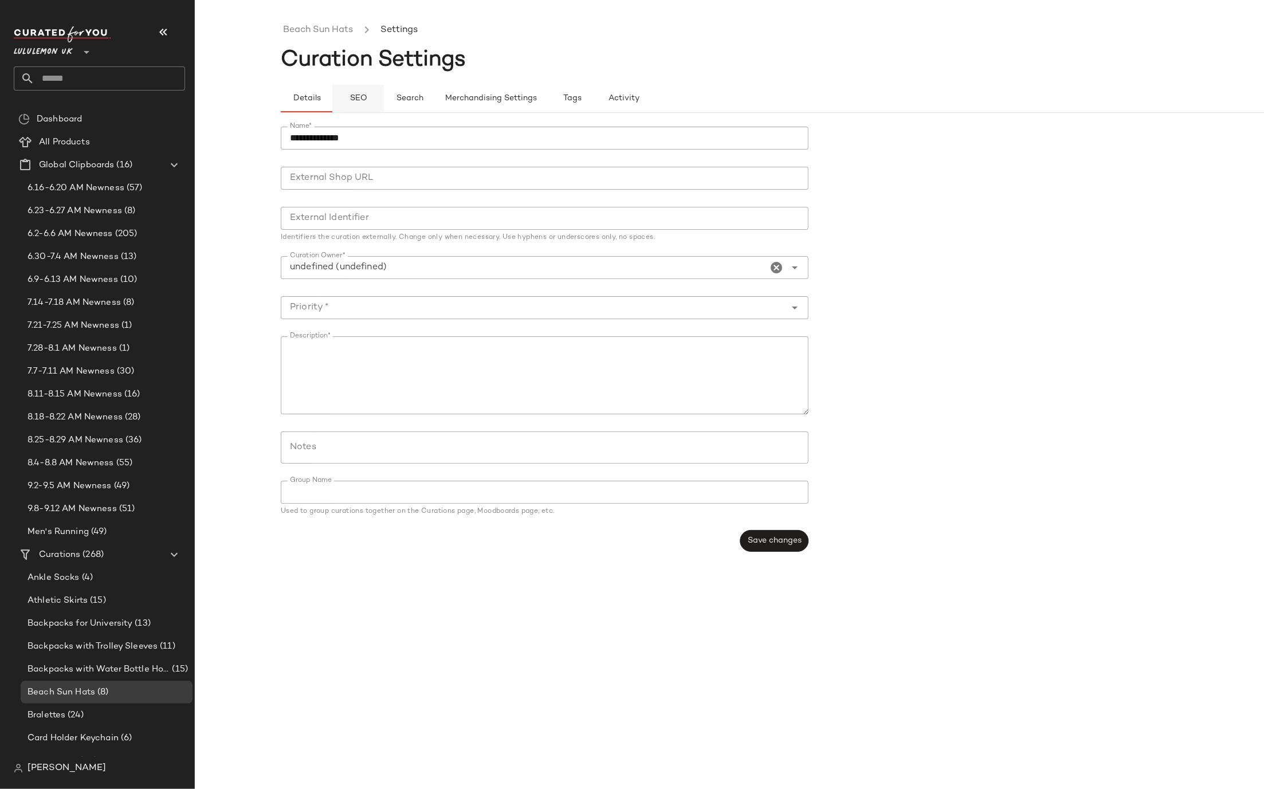
click at [355, 94] on span "SEO" at bounding box center [358, 98] width 18 height 9
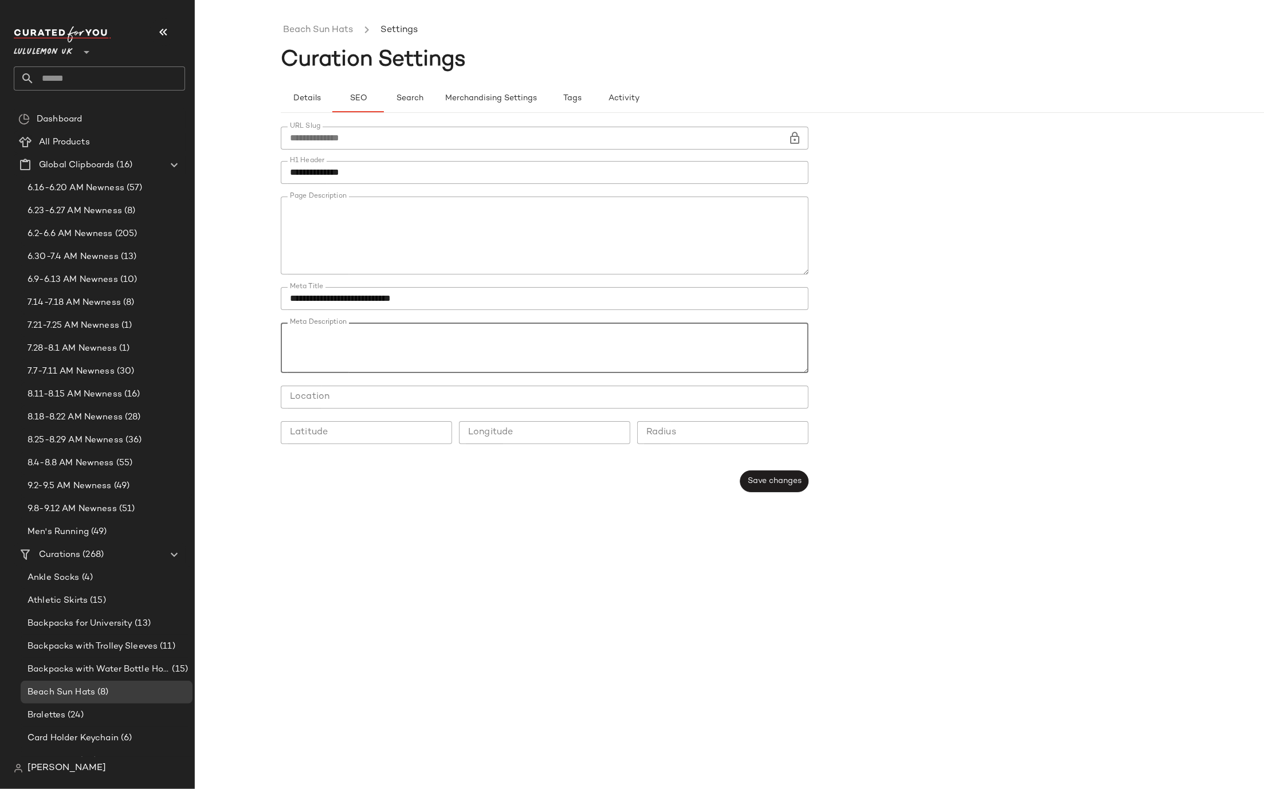
click at [379, 350] on textarea "Meta Description" at bounding box center [545, 348] width 528 height 50
click at [370, 588] on div "**********" at bounding box center [815, 403] width 1069 height 771
click at [308, 211] on textarea "Page Description" at bounding box center [545, 236] width 528 height 78
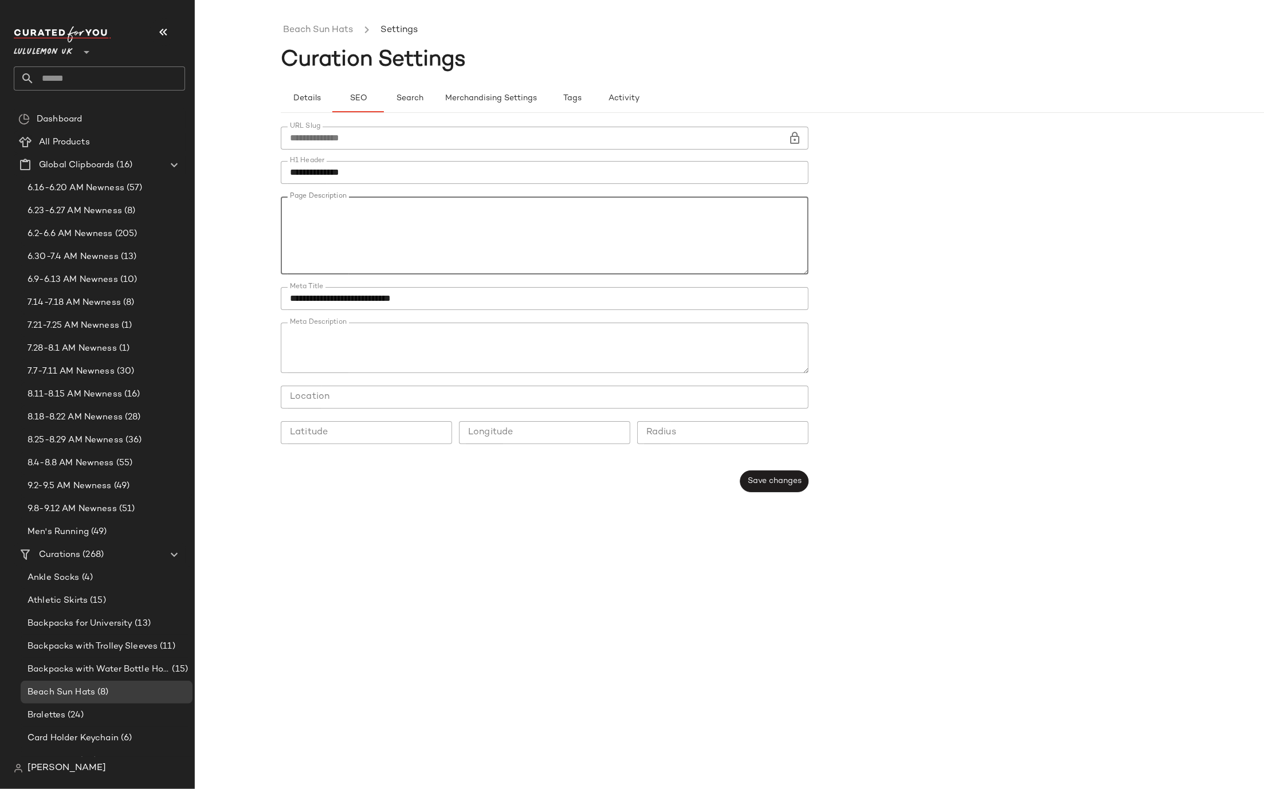
click at [308, 211] on textarea "Page Description" at bounding box center [545, 236] width 528 height 78
click at [352, 492] on div "**********" at bounding box center [548, 309] width 535 height 379
click at [415, 356] on textarea "Meta Description" at bounding box center [545, 347] width 528 height 50
click at [769, 482] on span "Save changes" at bounding box center [774, 480] width 54 height 9
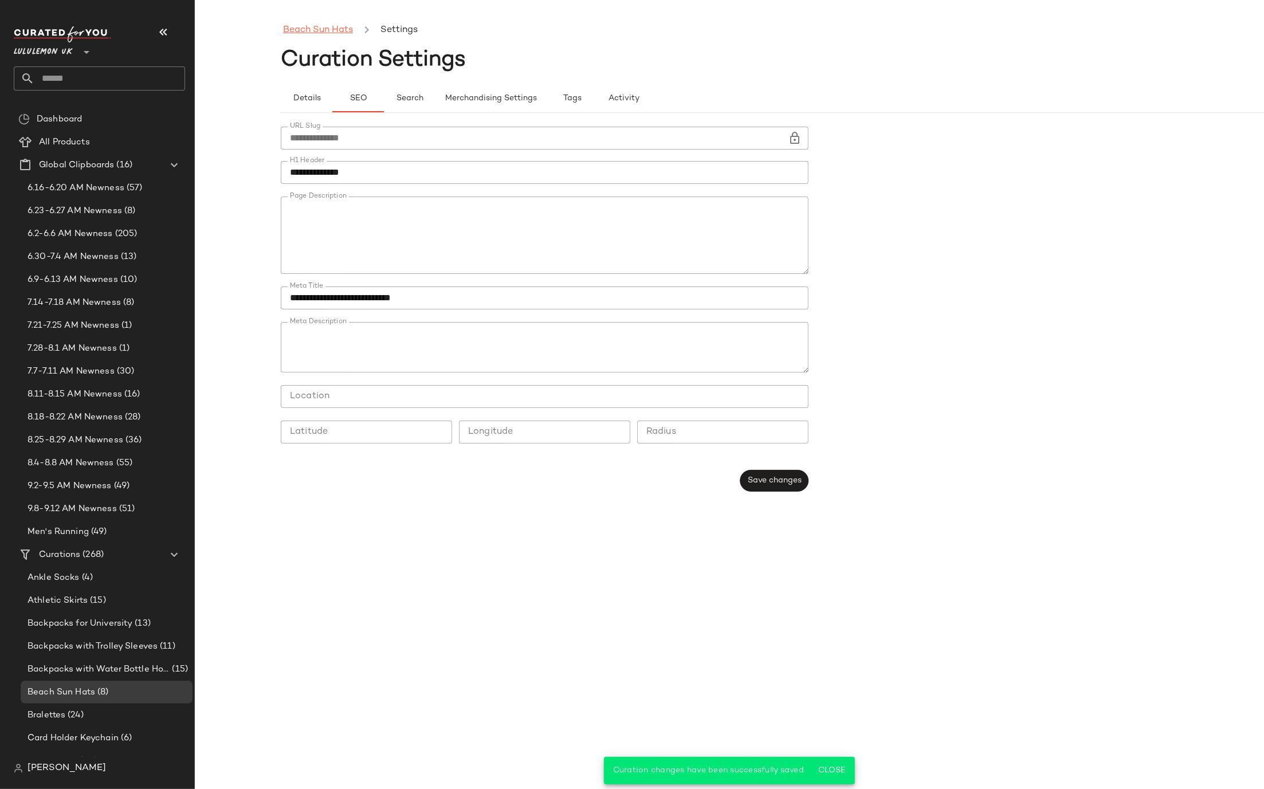
click at [329, 23] on link "Beach Sun Hats" at bounding box center [318, 30] width 70 height 15
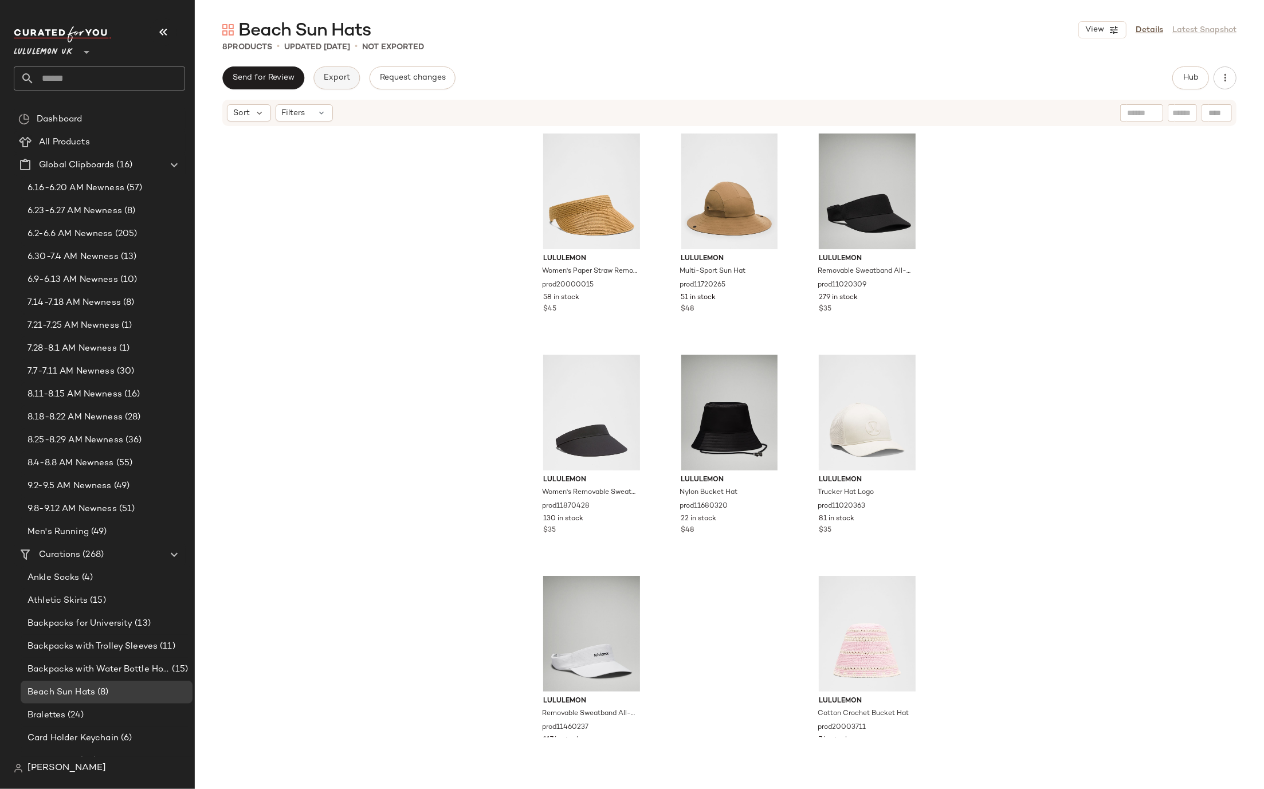
click at [348, 86] on button "Export" at bounding box center [336, 77] width 46 height 23
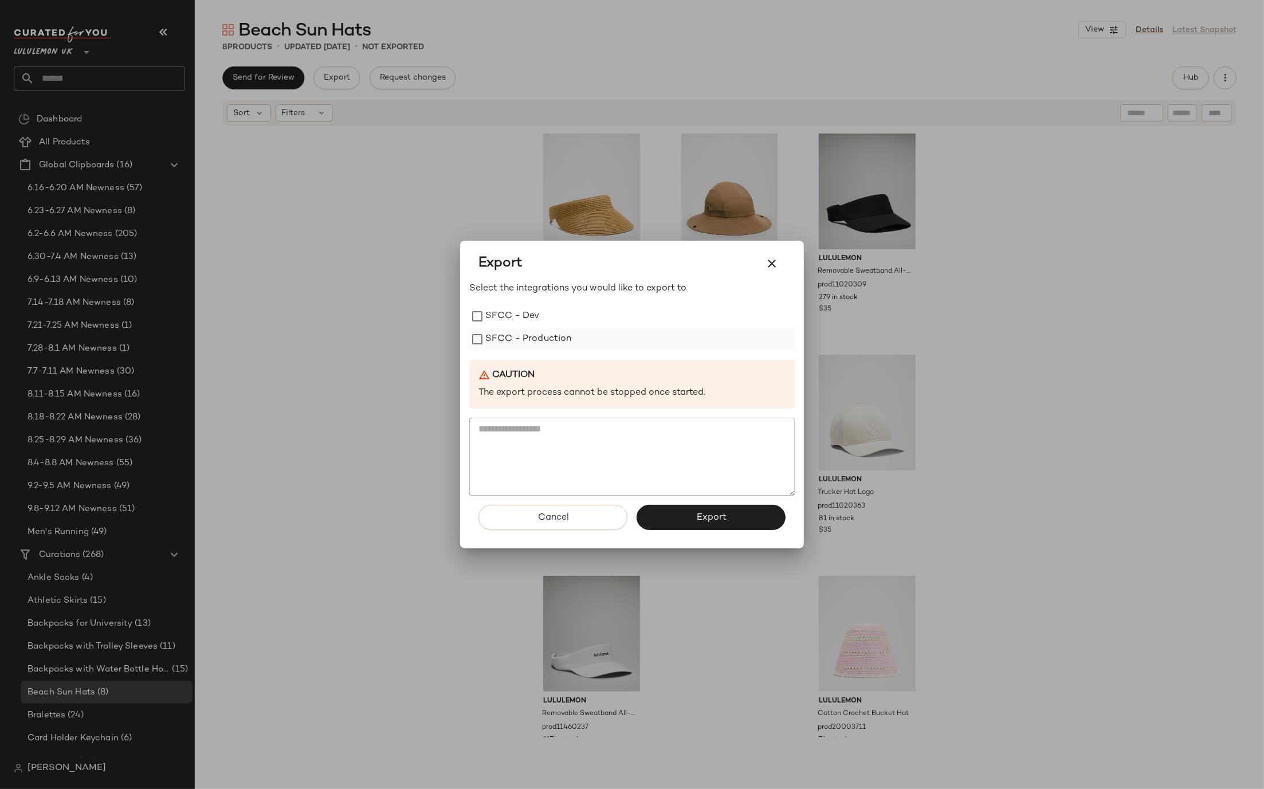
click at [502, 339] on label "SFCC - Production" at bounding box center [528, 339] width 87 height 23
click at [683, 520] on button "Export" at bounding box center [711, 517] width 149 height 25
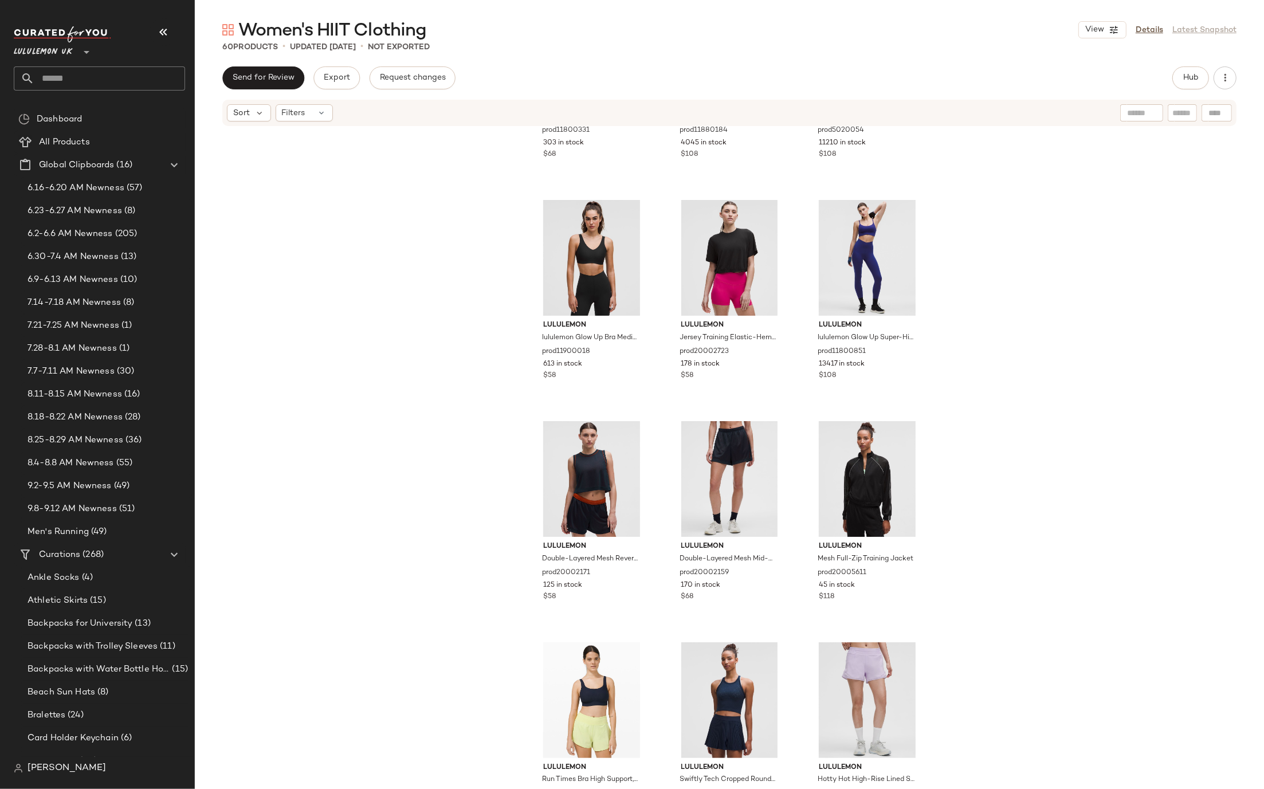
scroll to position [2064, 0]
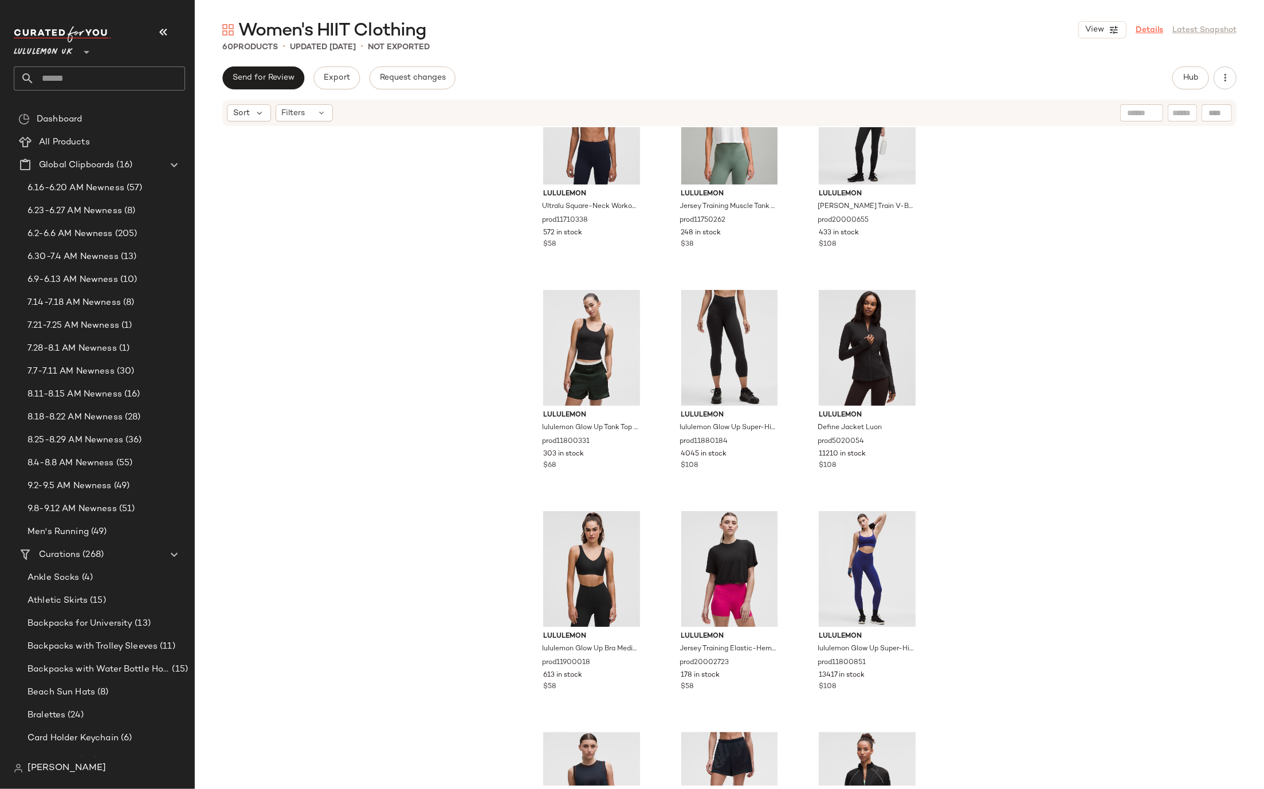
click at [1157, 28] on link "Details" at bounding box center [1150, 30] width 28 height 12
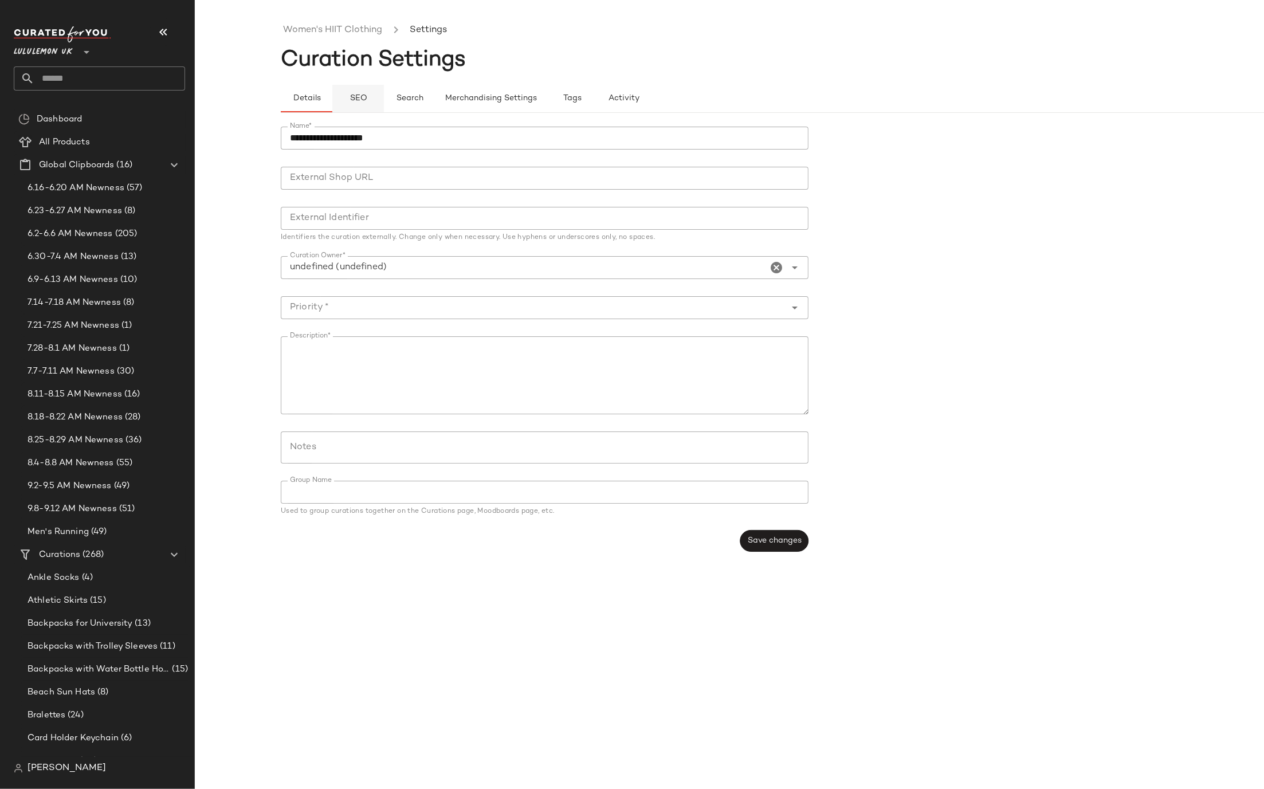
click at [357, 89] on button "SEO" at bounding box center [358, 99] width 52 height 28
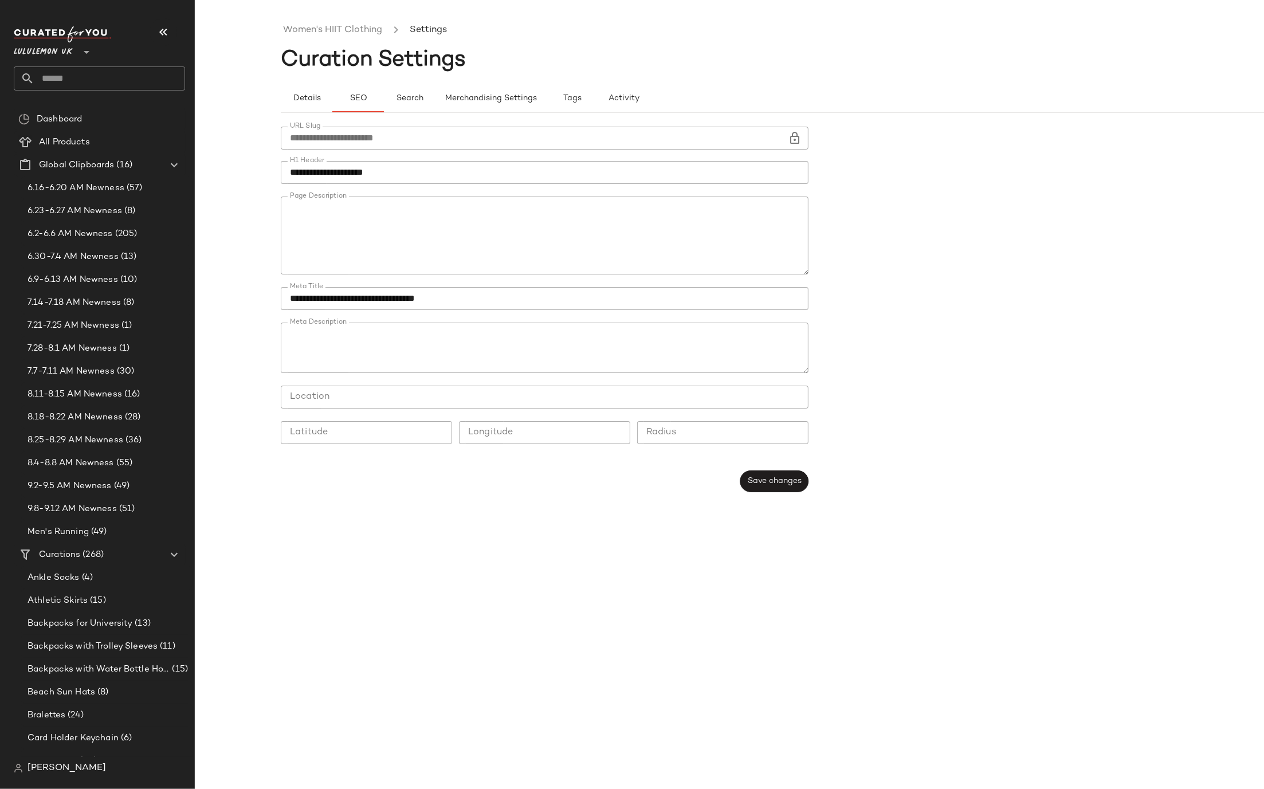
type button "seo"
click at [776, 480] on span "Save changes" at bounding box center [774, 480] width 54 height 9
click at [351, 26] on link "Women's HIIT Clothing" at bounding box center [332, 30] width 99 height 15
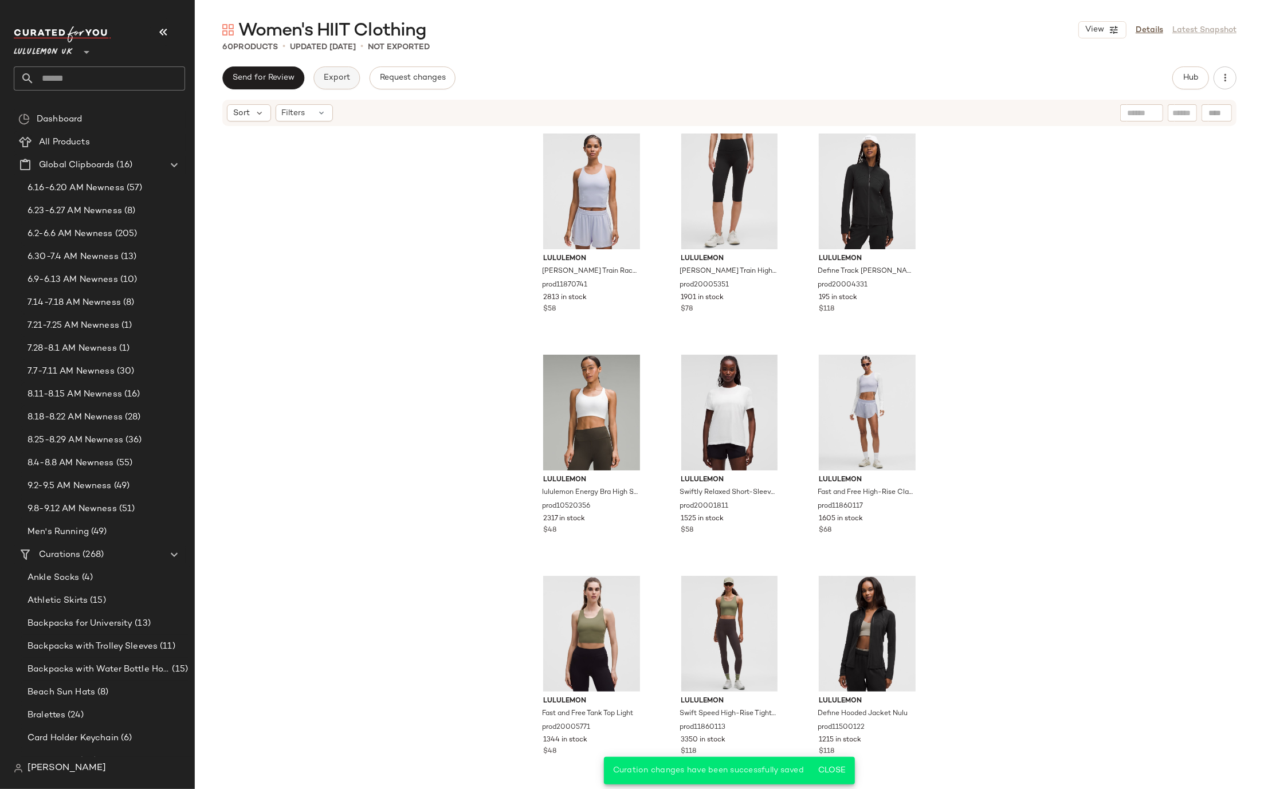
click at [340, 80] on span "Export" at bounding box center [336, 77] width 27 height 9
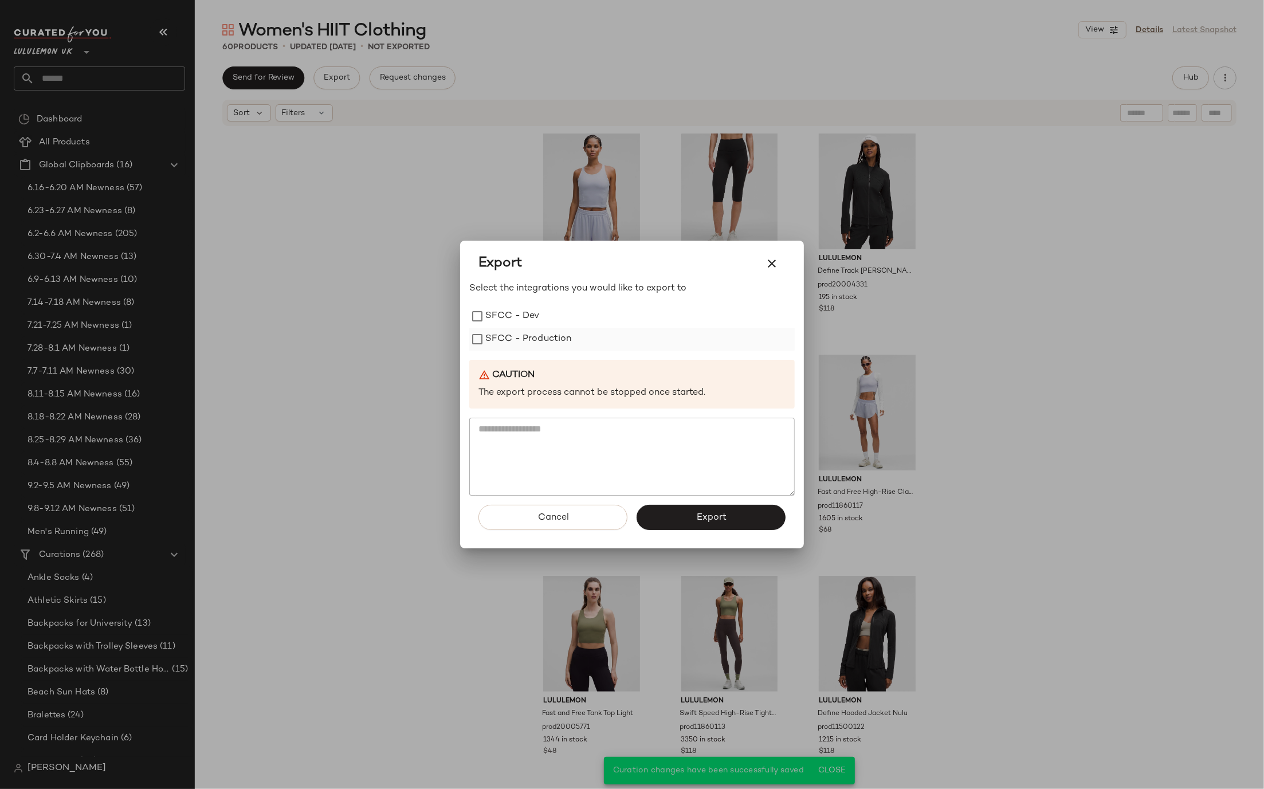
click at [525, 332] on label "SFCC - Production" at bounding box center [528, 339] width 87 height 23
click at [701, 520] on span "Export" at bounding box center [711, 517] width 30 height 11
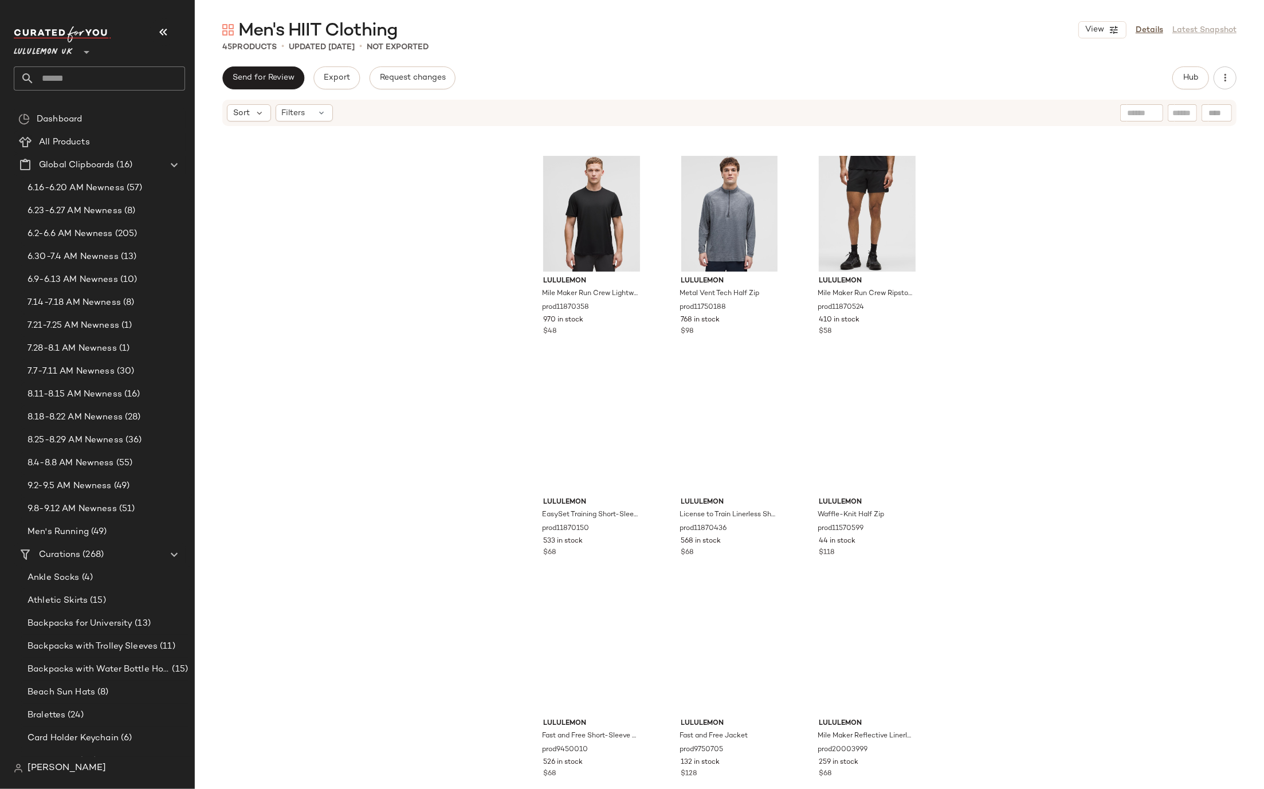
scroll to position [1328, 0]
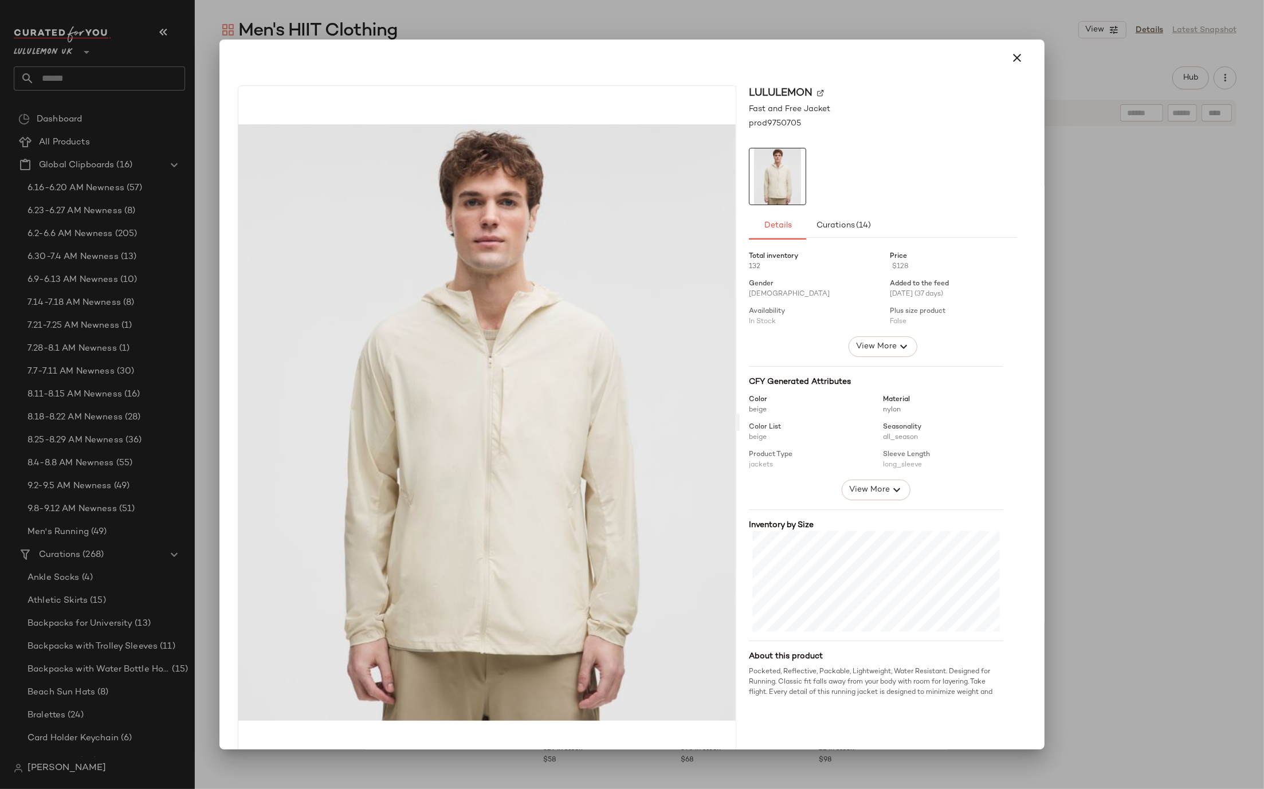
click at [623, 42] on div at bounding box center [632, 58] width 816 height 37
click at [1015, 60] on icon "button" at bounding box center [1017, 58] width 14 height 14
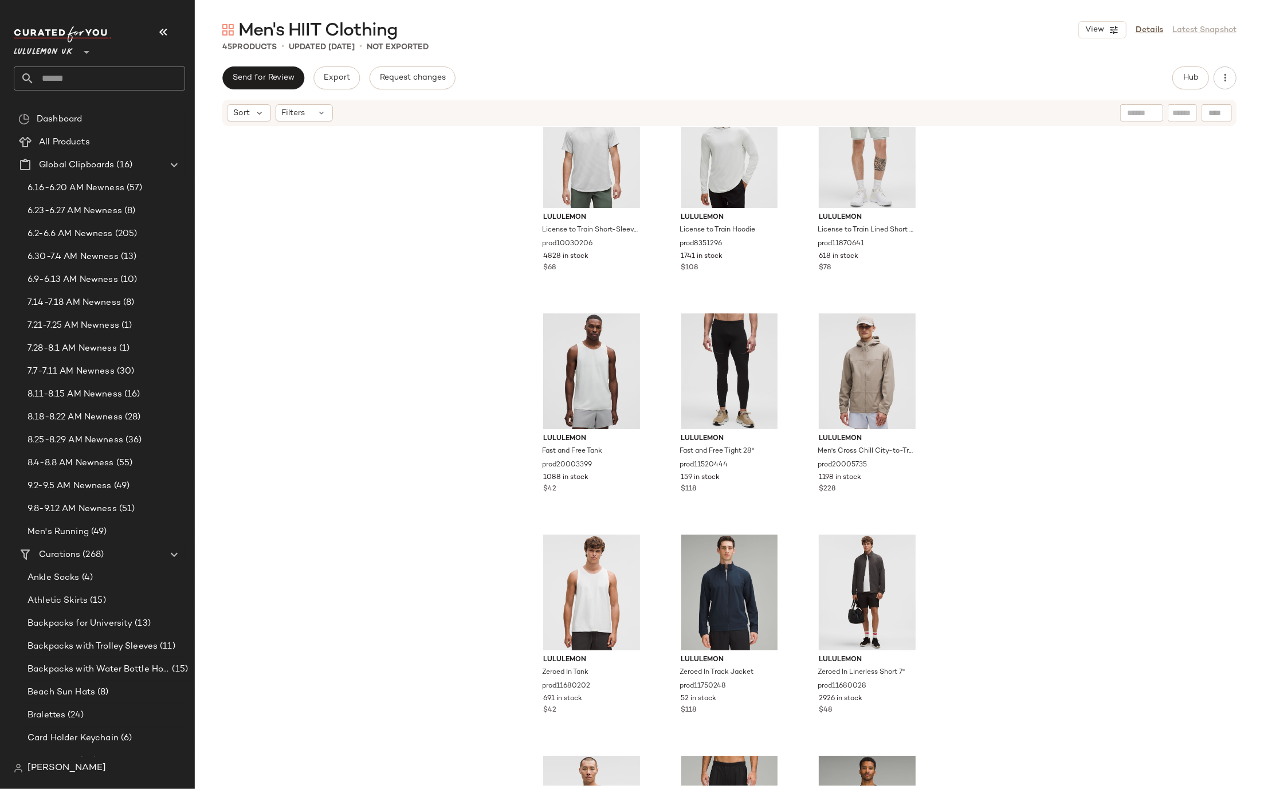
scroll to position [0, 0]
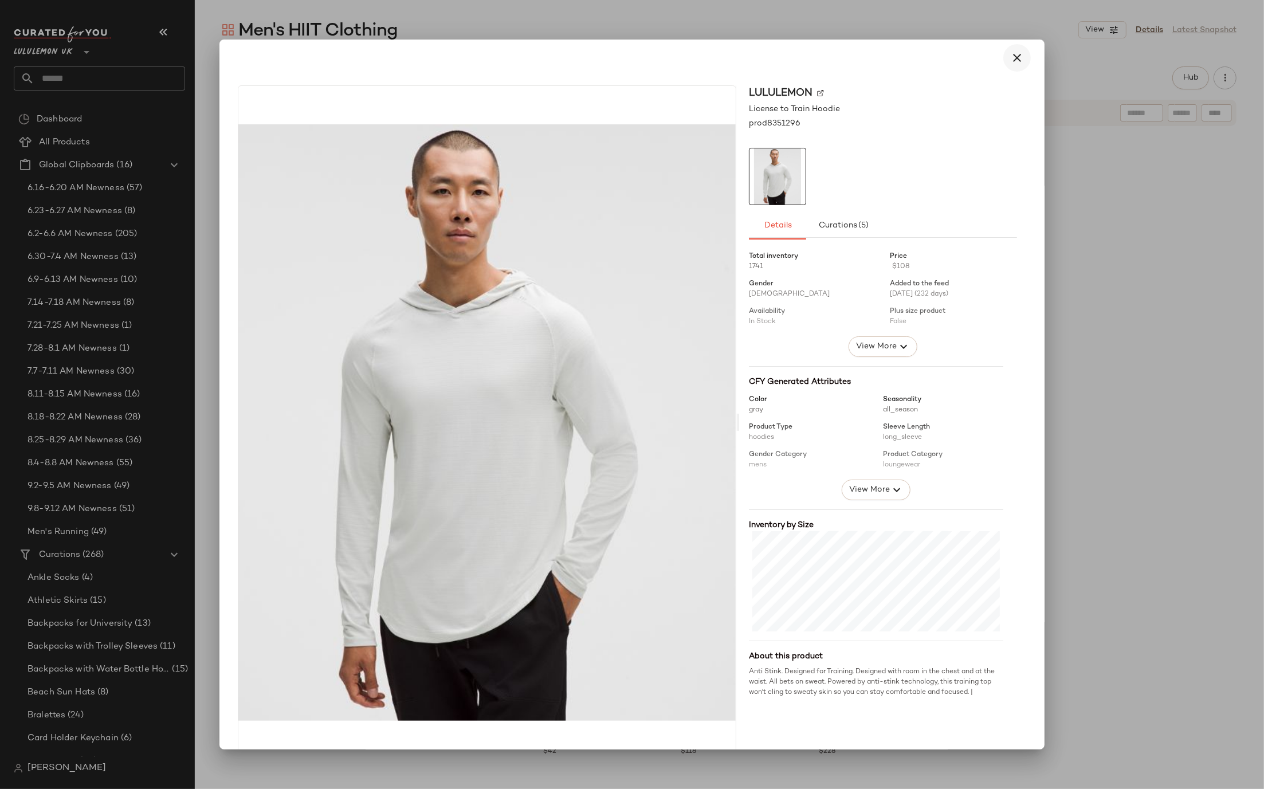
click at [1010, 53] on icon "button" at bounding box center [1017, 58] width 14 height 14
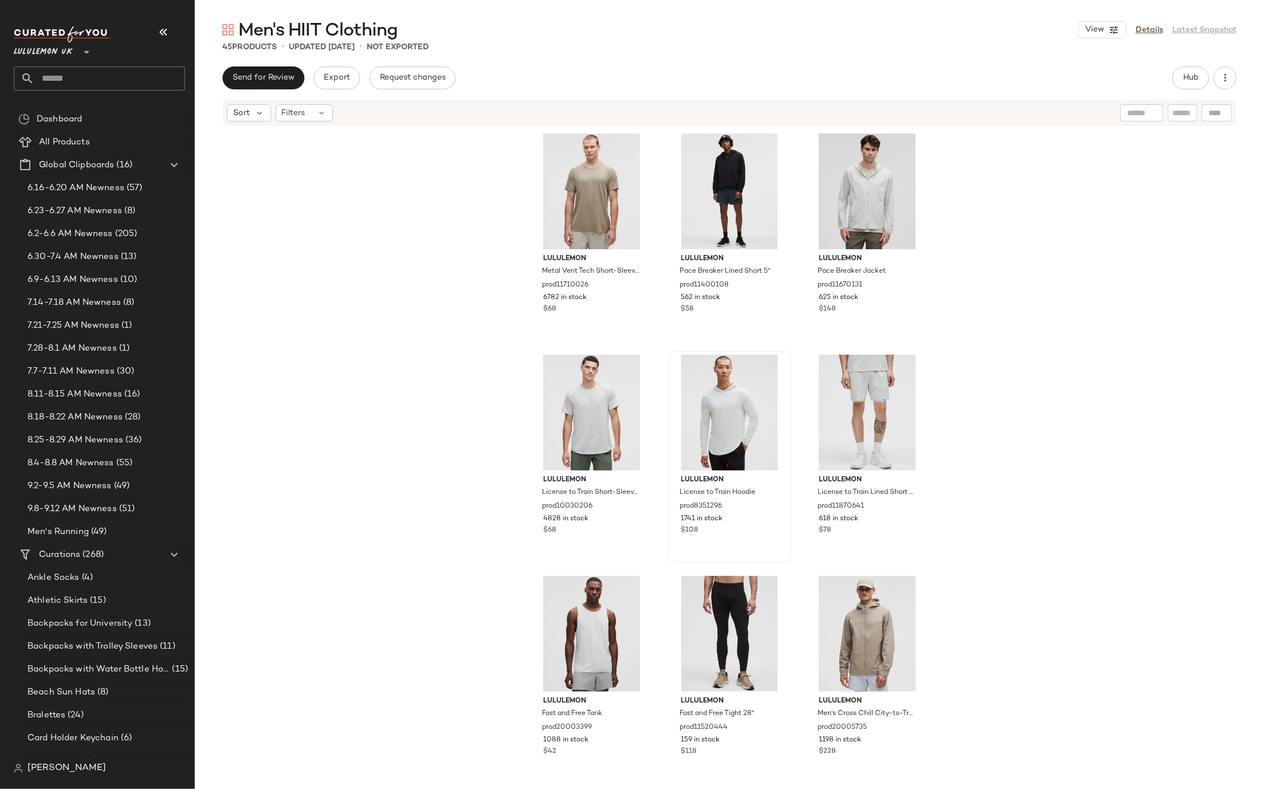
click at [1160, 14] on main "Men's HIIT Clothing View Details Latest Snapshot 45 Products • updated [DATE] •…" at bounding box center [632, 394] width 1264 height 789
click at [1159, 28] on link "Details" at bounding box center [1150, 30] width 28 height 12
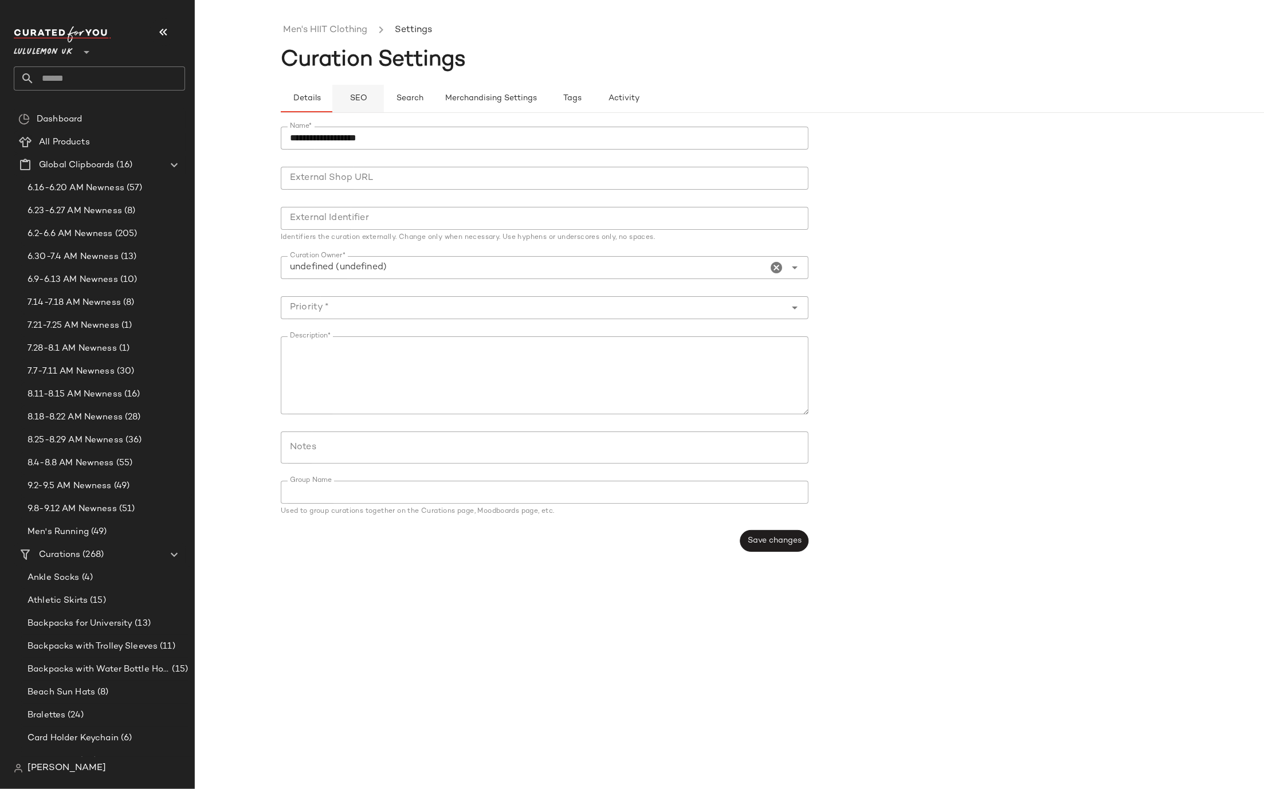
click at [360, 97] on span "SEO" at bounding box center [358, 98] width 18 height 9
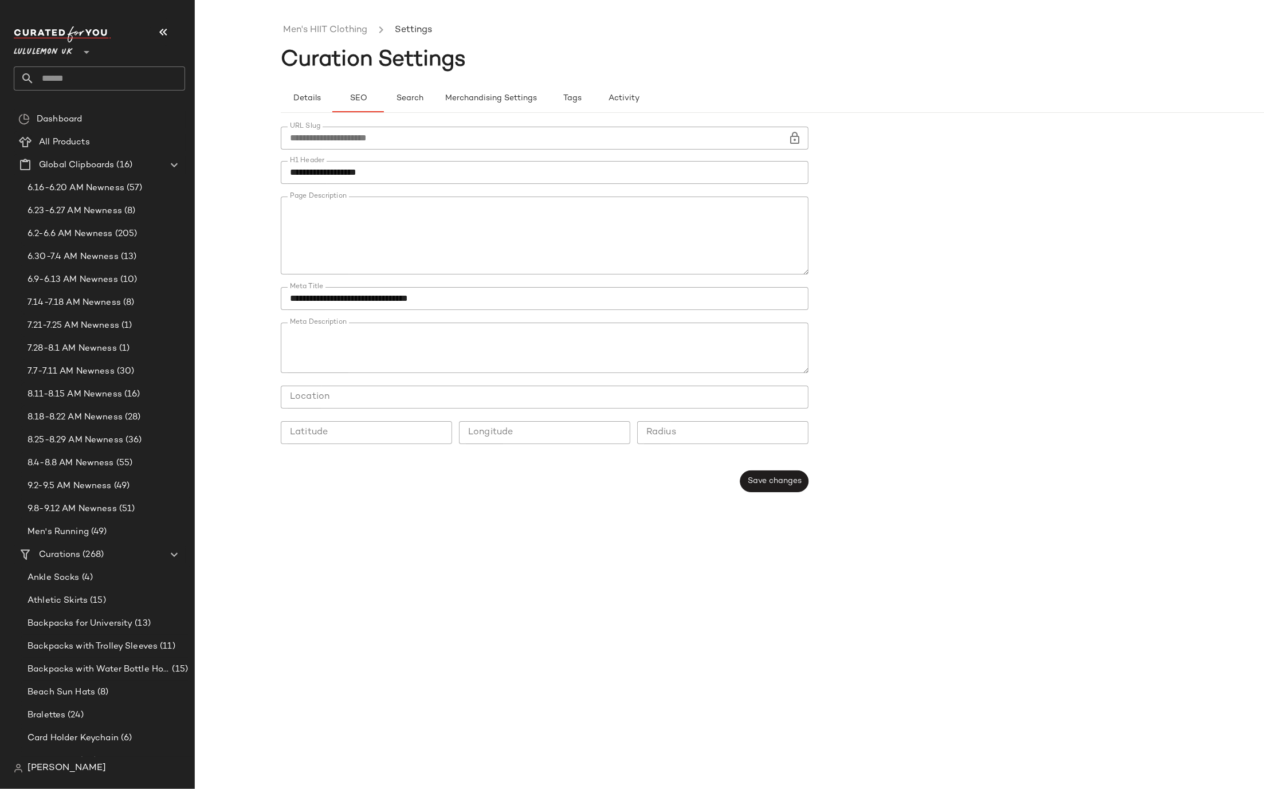
type button "seo"
click at [787, 473] on button "Save changes" at bounding box center [774, 481] width 68 height 22
click at [329, 31] on link "Men's HIIT Clothing" at bounding box center [325, 30] width 84 height 15
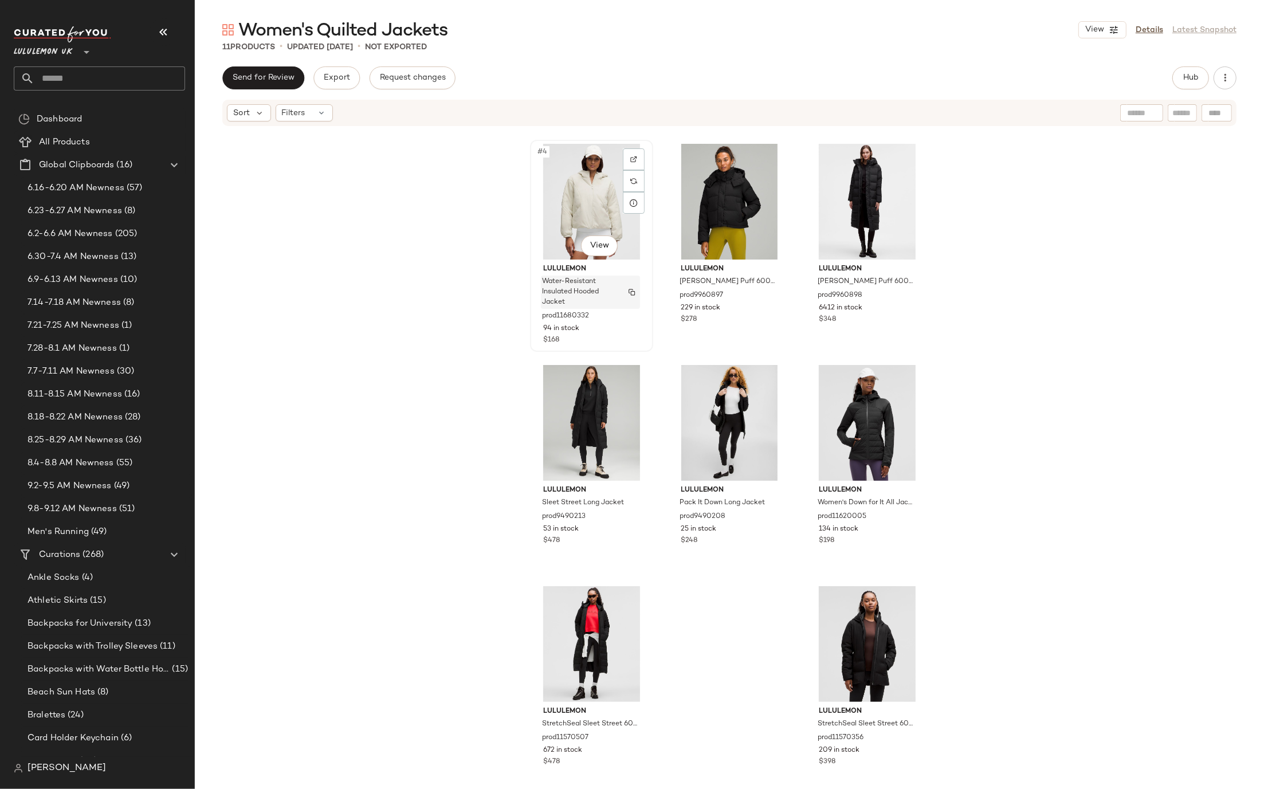
scroll to position [219, 0]
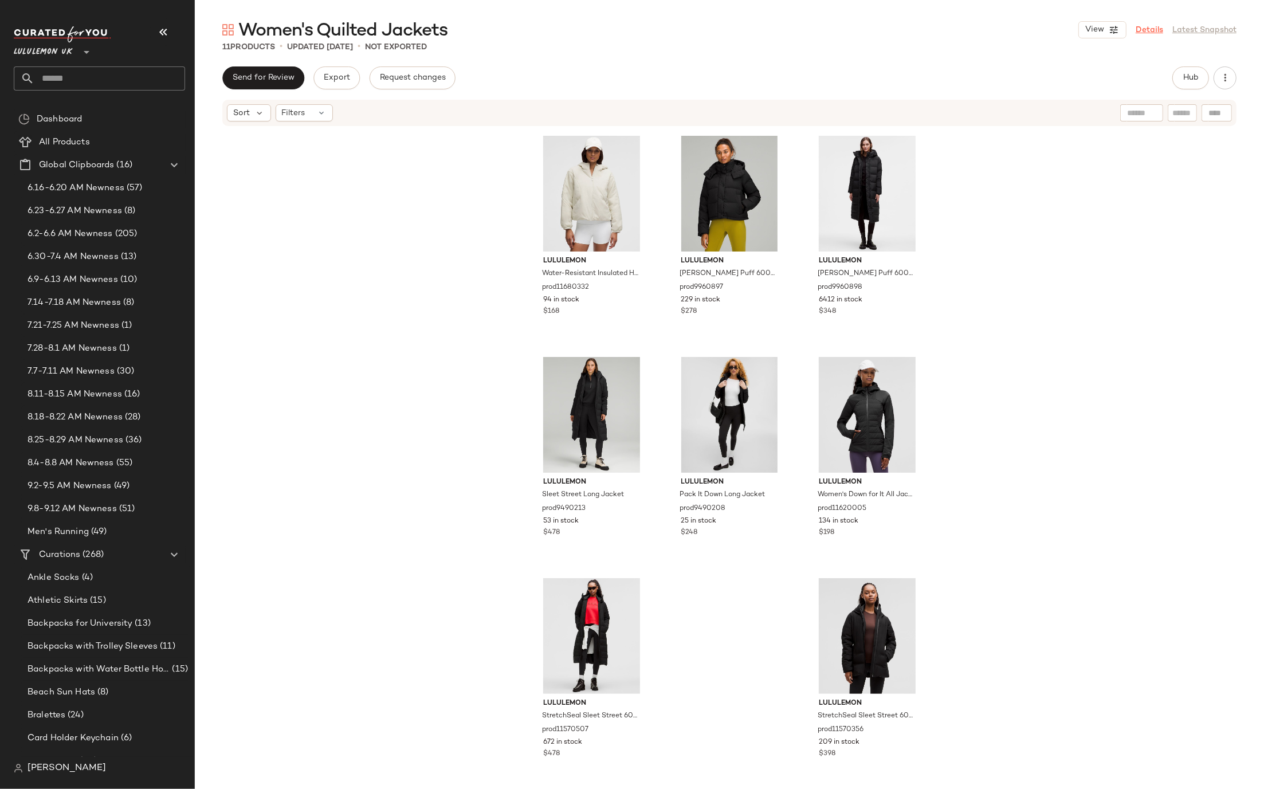
click at [1141, 34] on link "Details" at bounding box center [1150, 30] width 28 height 12
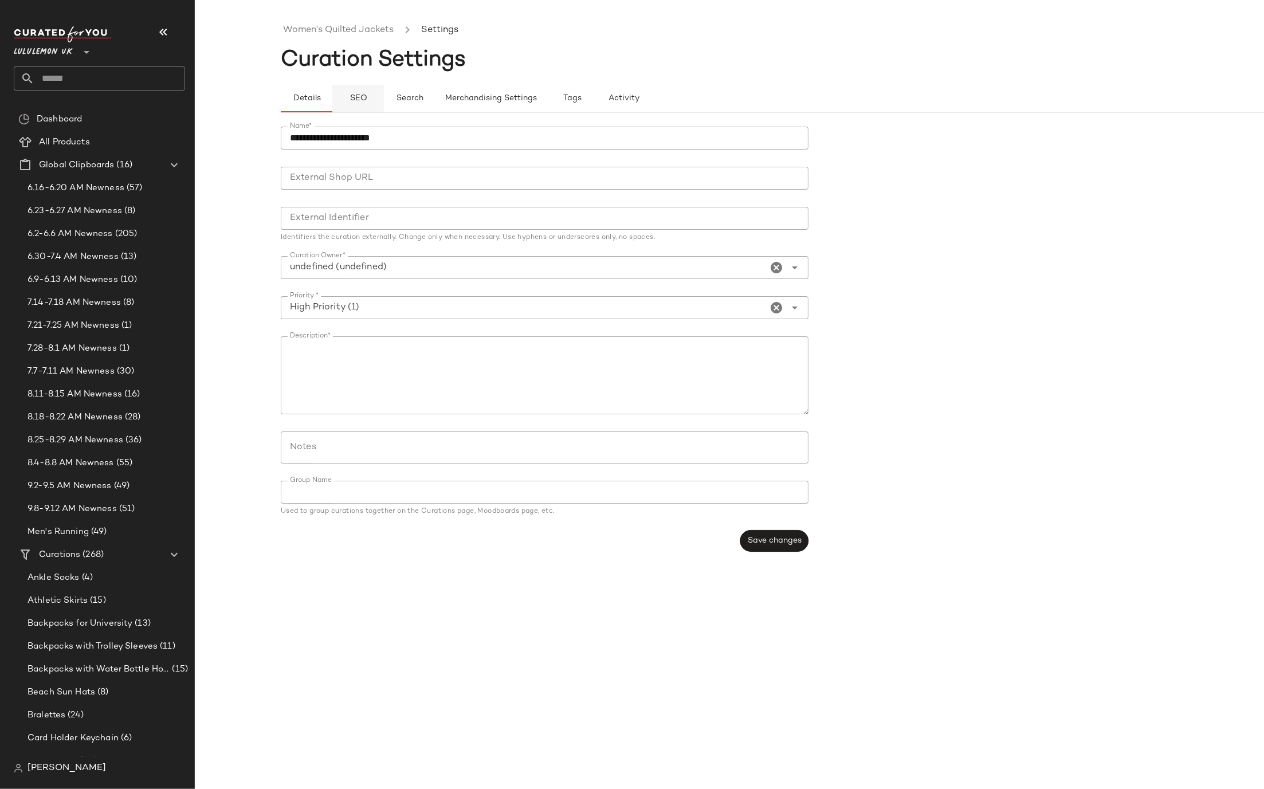
click at [360, 97] on span "SEO" at bounding box center [358, 98] width 18 height 9
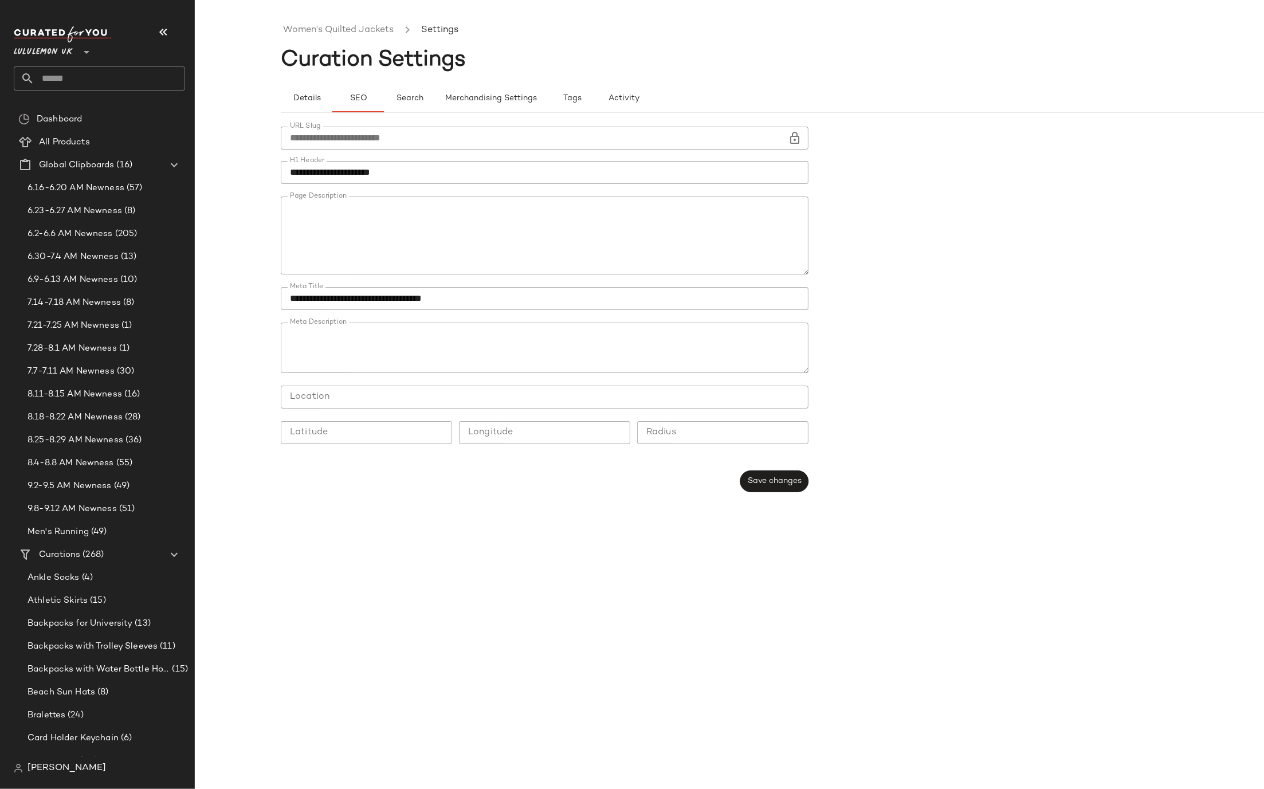
type button "seo"
click at [766, 482] on span "Save changes" at bounding box center [774, 480] width 54 height 9
click at [354, 28] on link "Women's Quilted Jackets" at bounding box center [338, 30] width 111 height 15
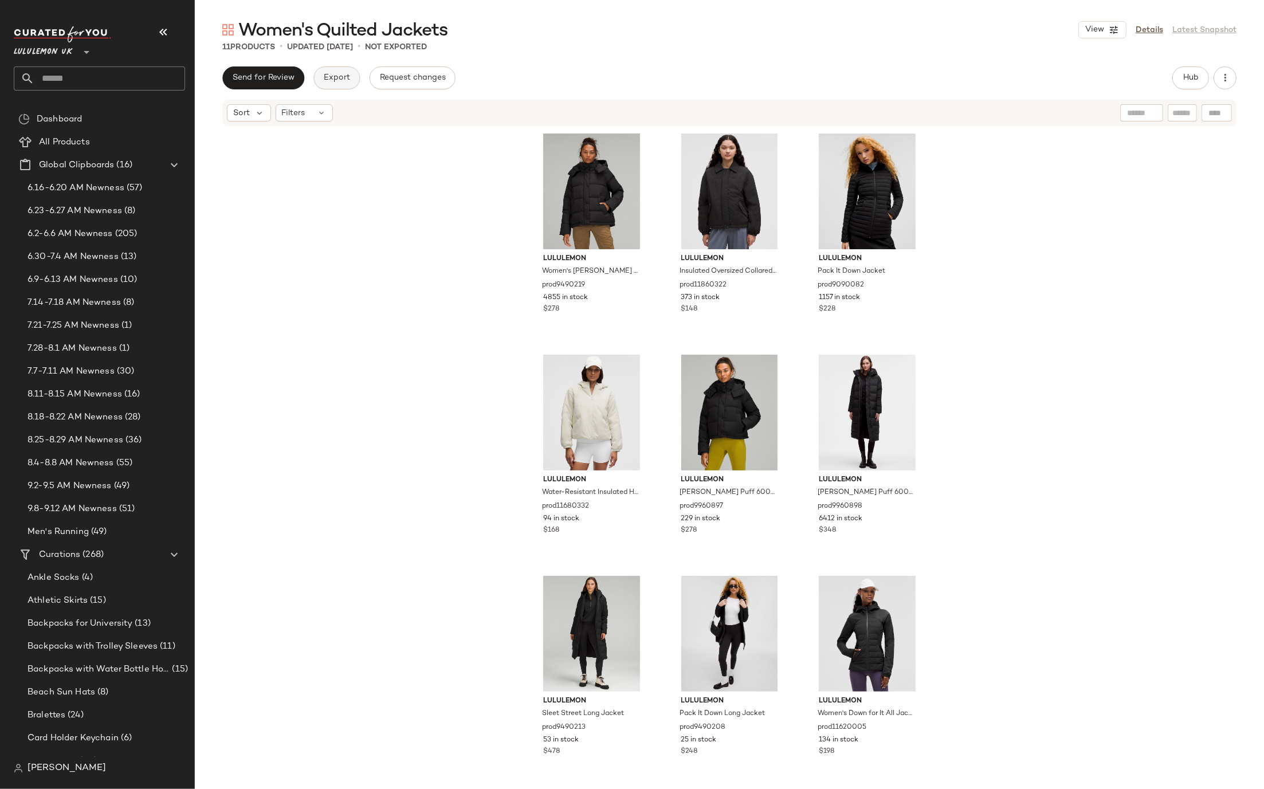
click at [347, 83] on button "Export" at bounding box center [336, 77] width 46 height 23
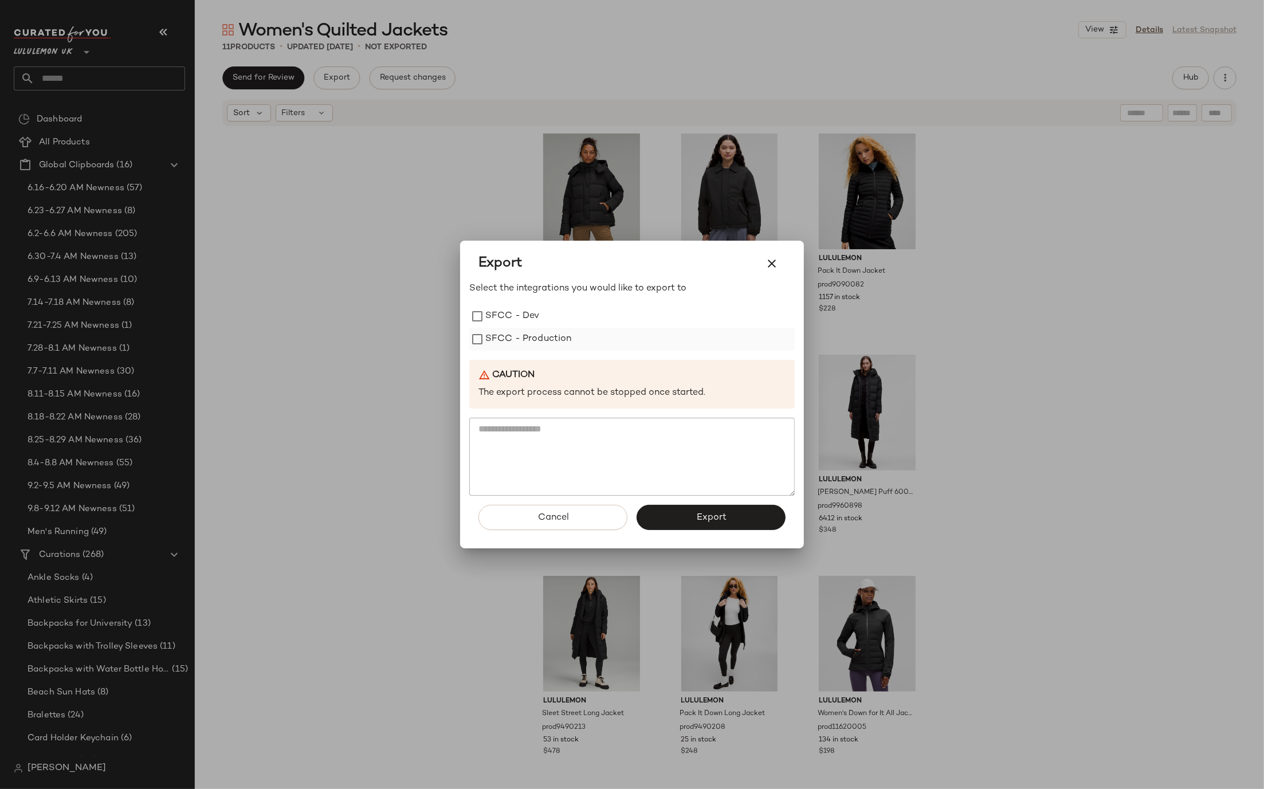
click at [518, 334] on label "SFCC - Production" at bounding box center [528, 339] width 87 height 23
click at [686, 514] on button "Export" at bounding box center [711, 517] width 149 height 25
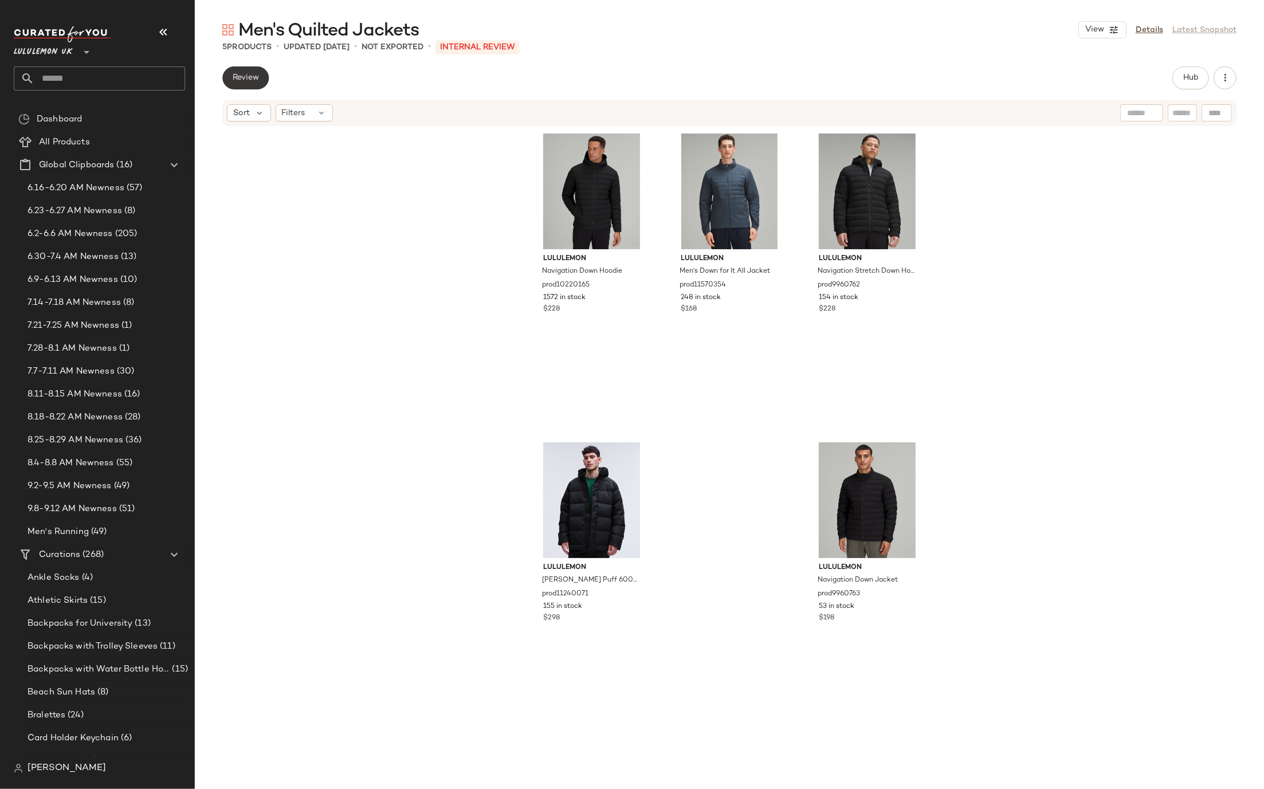
click at [248, 84] on button "Review" at bounding box center [245, 77] width 46 height 23
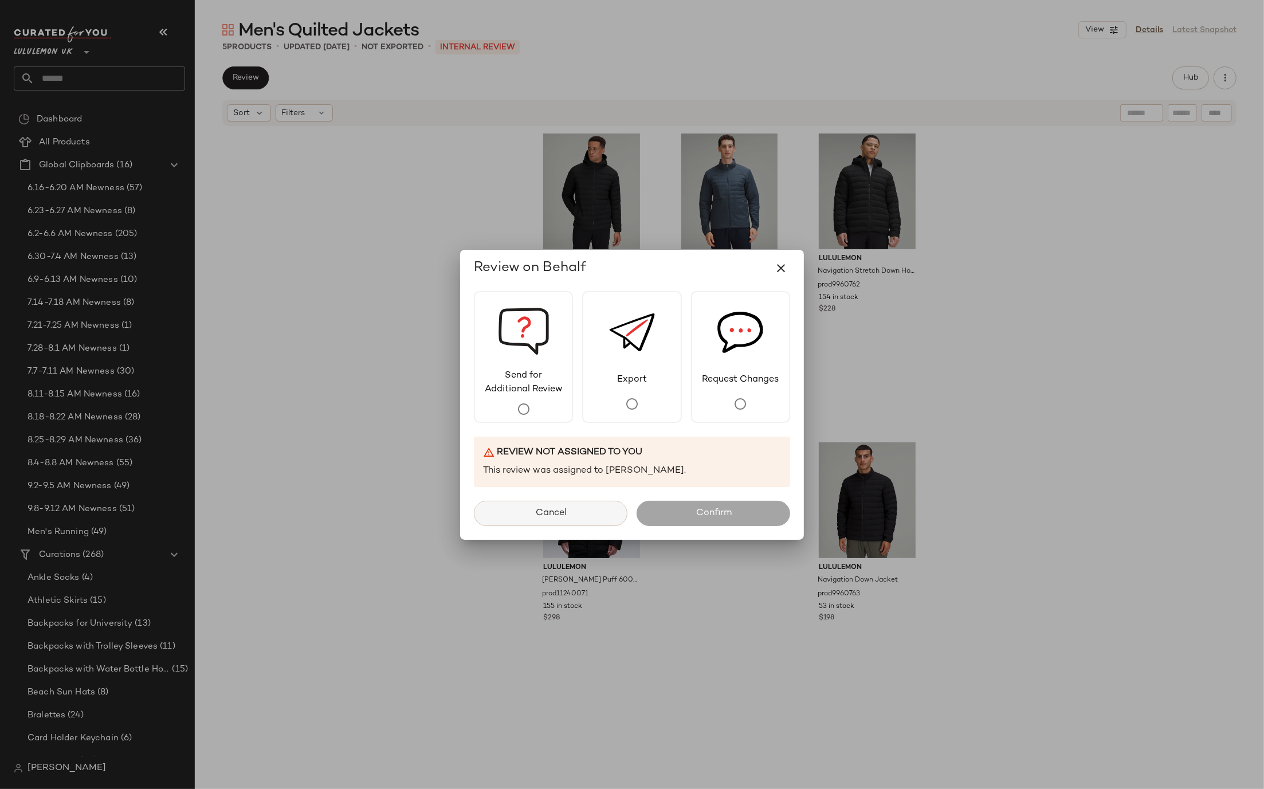
click at [606, 508] on button "Cancel" at bounding box center [551, 513] width 154 height 25
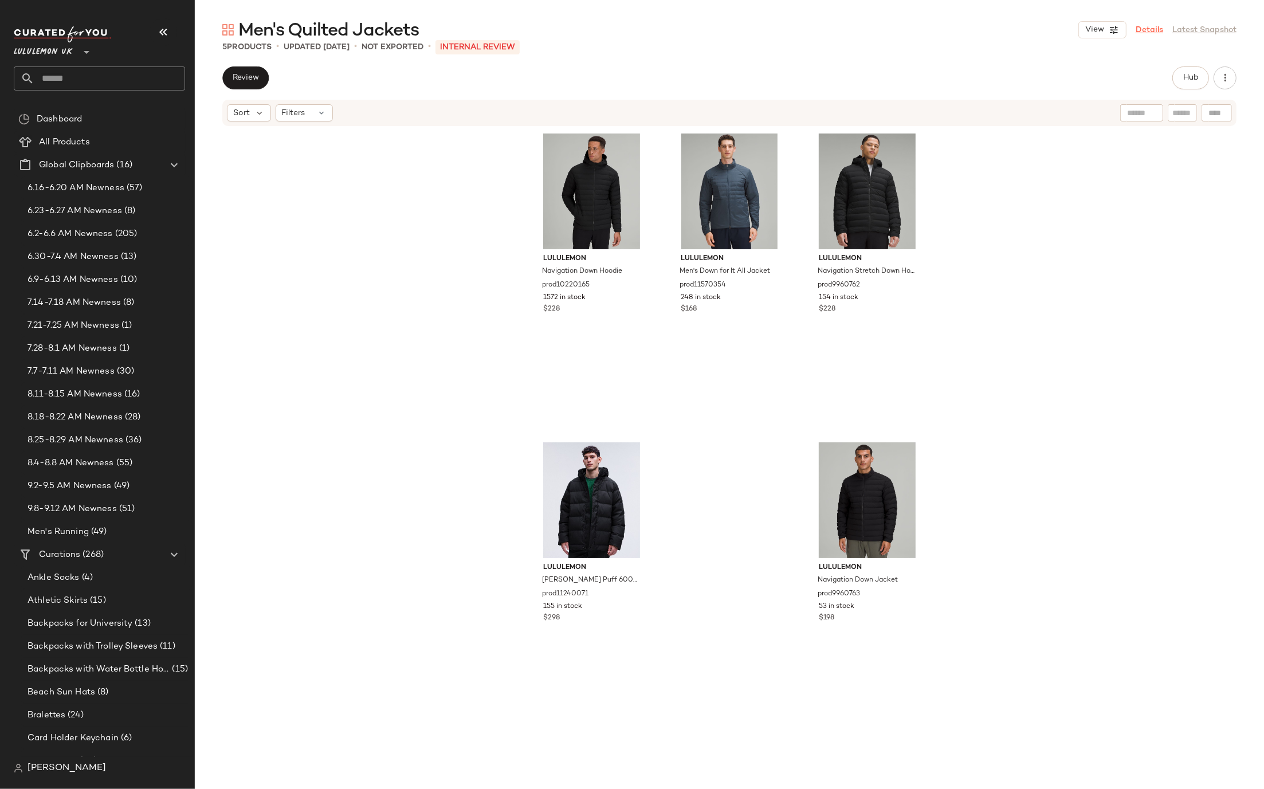
click at [1156, 30] on link "Details" at bounding box center [1150, 30] width 28 height 12
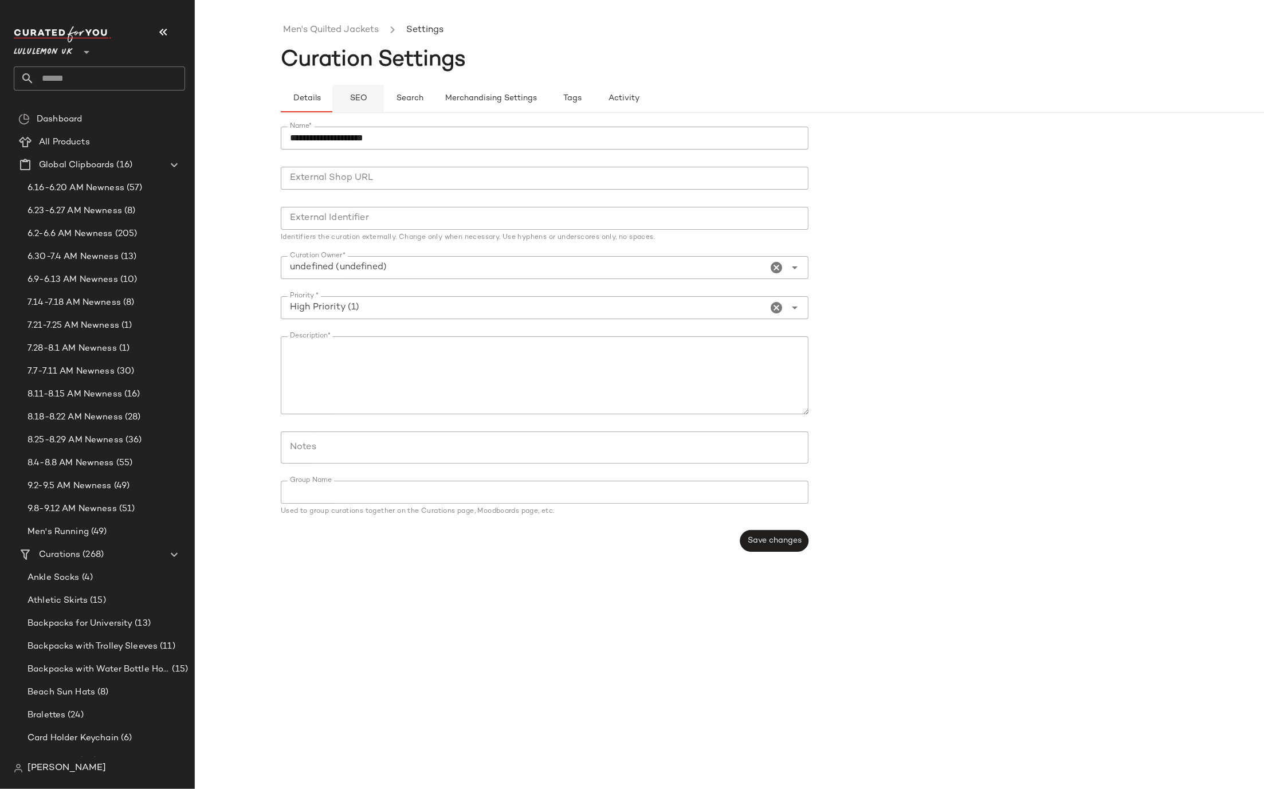
click at [360, 99] on span "SEO" at bounding box center [358, 98] width 18 height 9
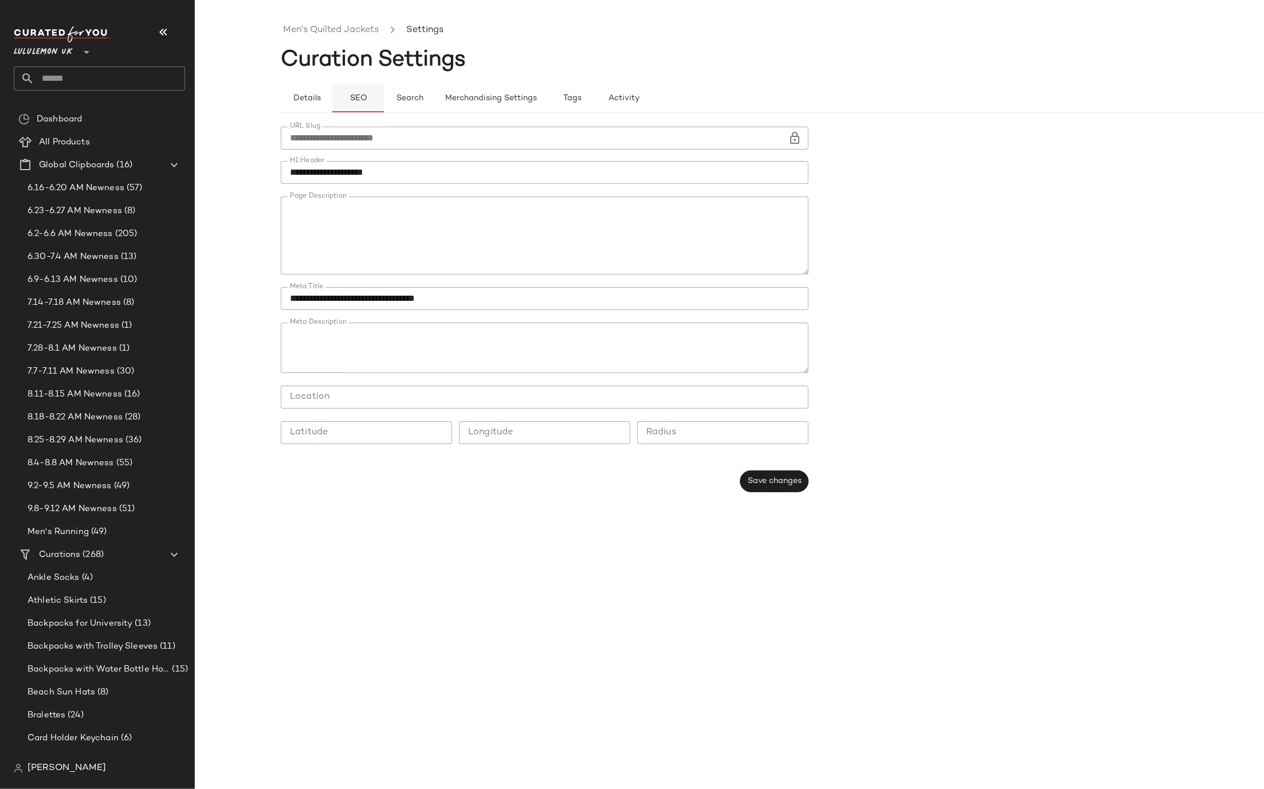
type button "seo"
click at [767, 489] on button "Save changes" at bounding box center [774, 481] width 68 height 22
click at [324, 34] on link "Men's Quilted Jackets" at bounding box center [331, 30] width 96 height 15
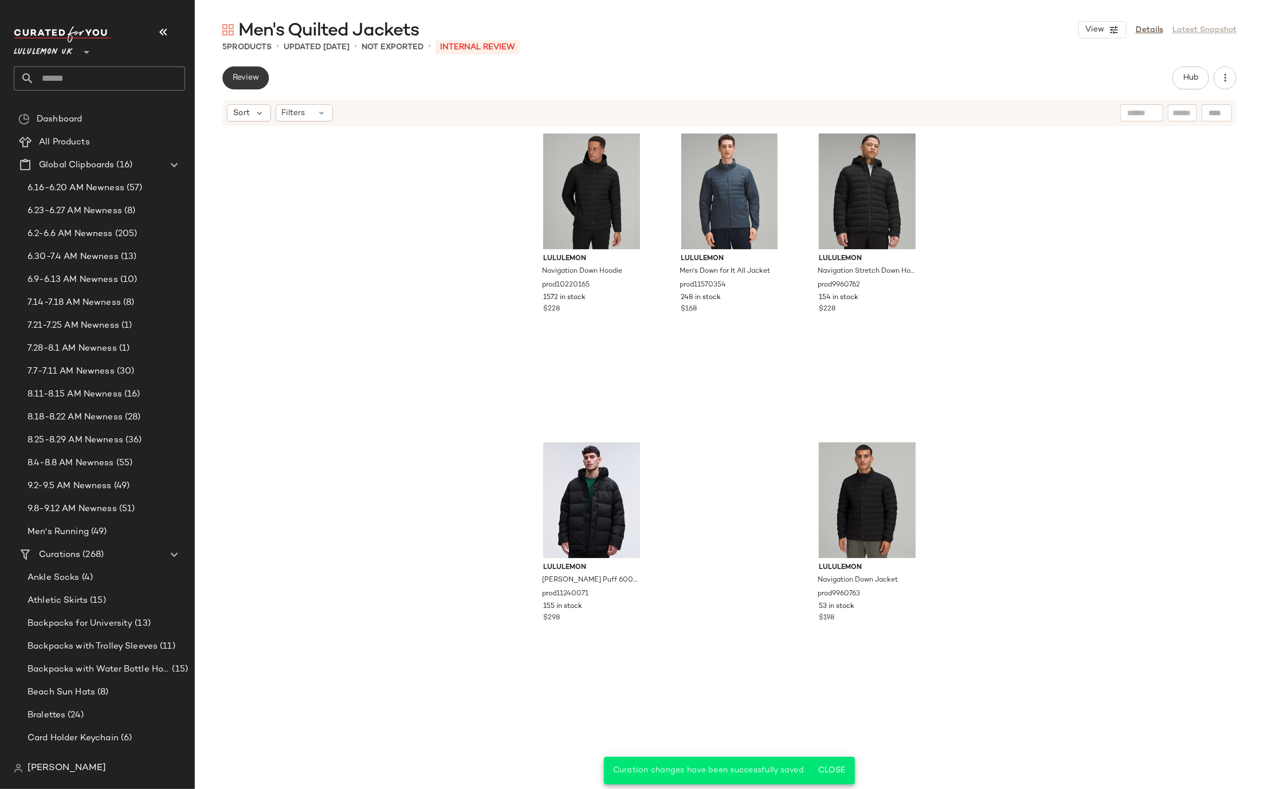
click at [251, 82] on span "Review" at bounding box center [245, 77] width 27 height 9
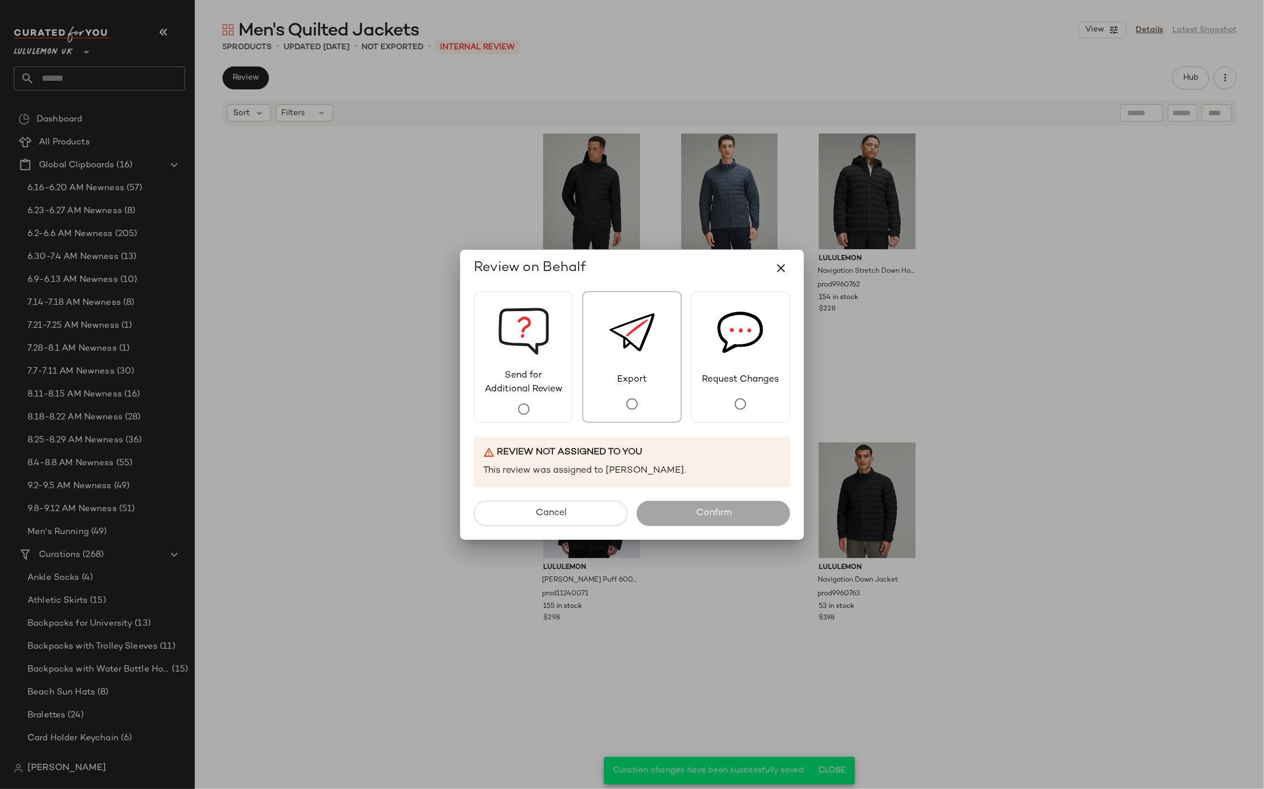
click at [651, 388] on div "Export" at bounding box center [631, 357] width 99 height 132
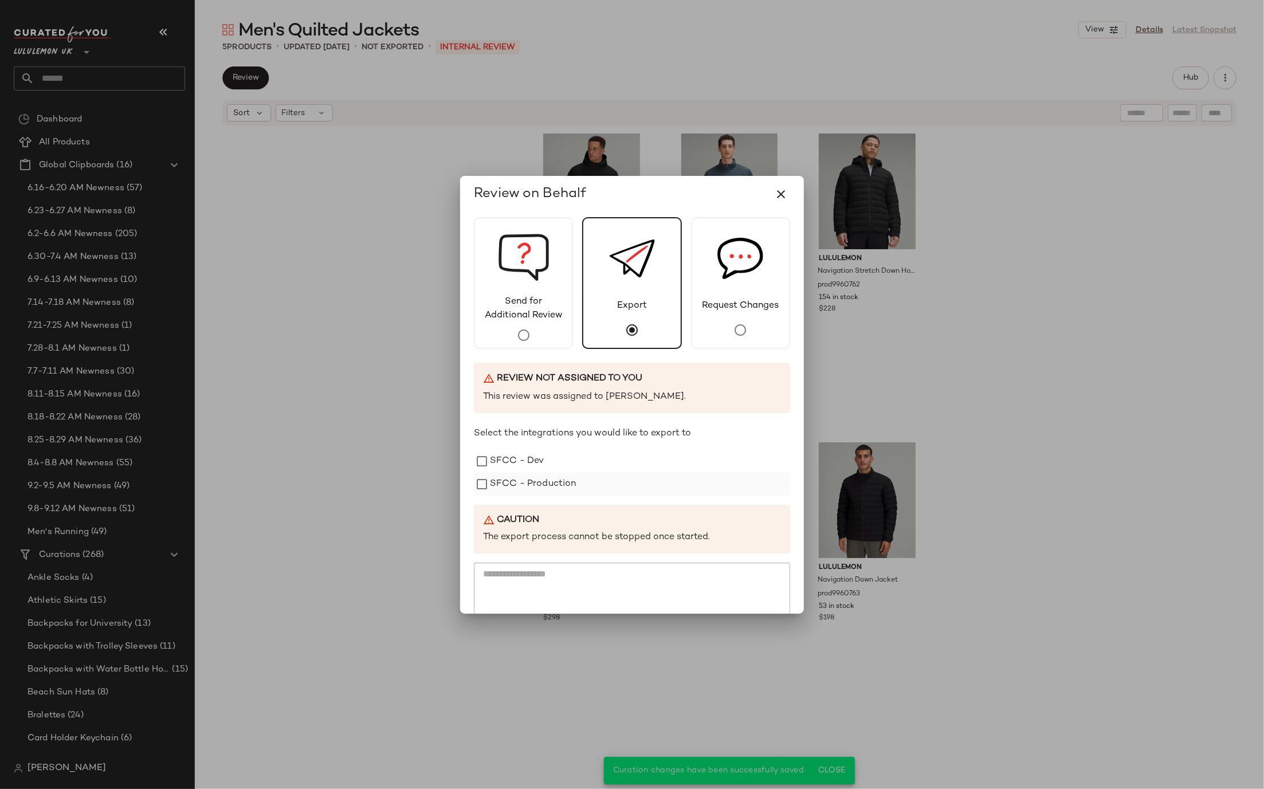
click at [619, 484] on div "SFCC - Production" at bounding box center [632, 484] width 316 height 23
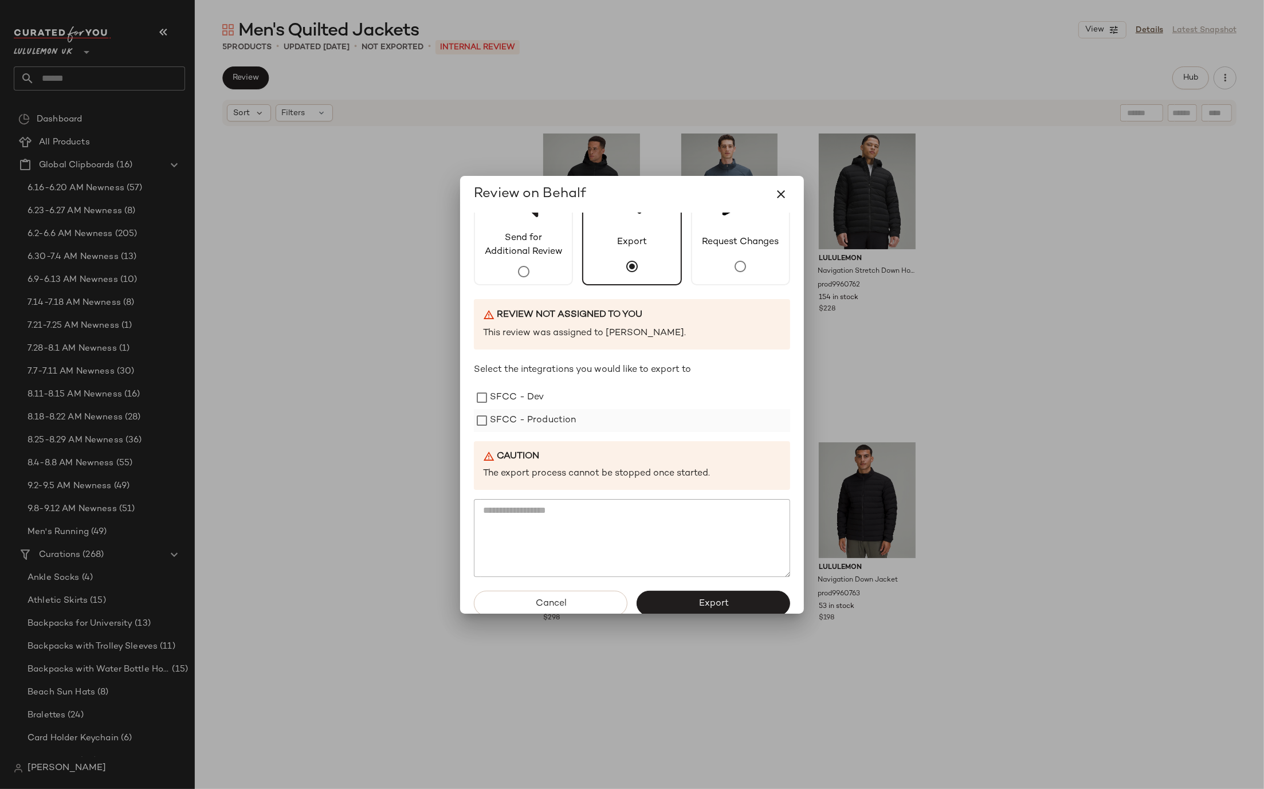
scroll to position [79, 0]
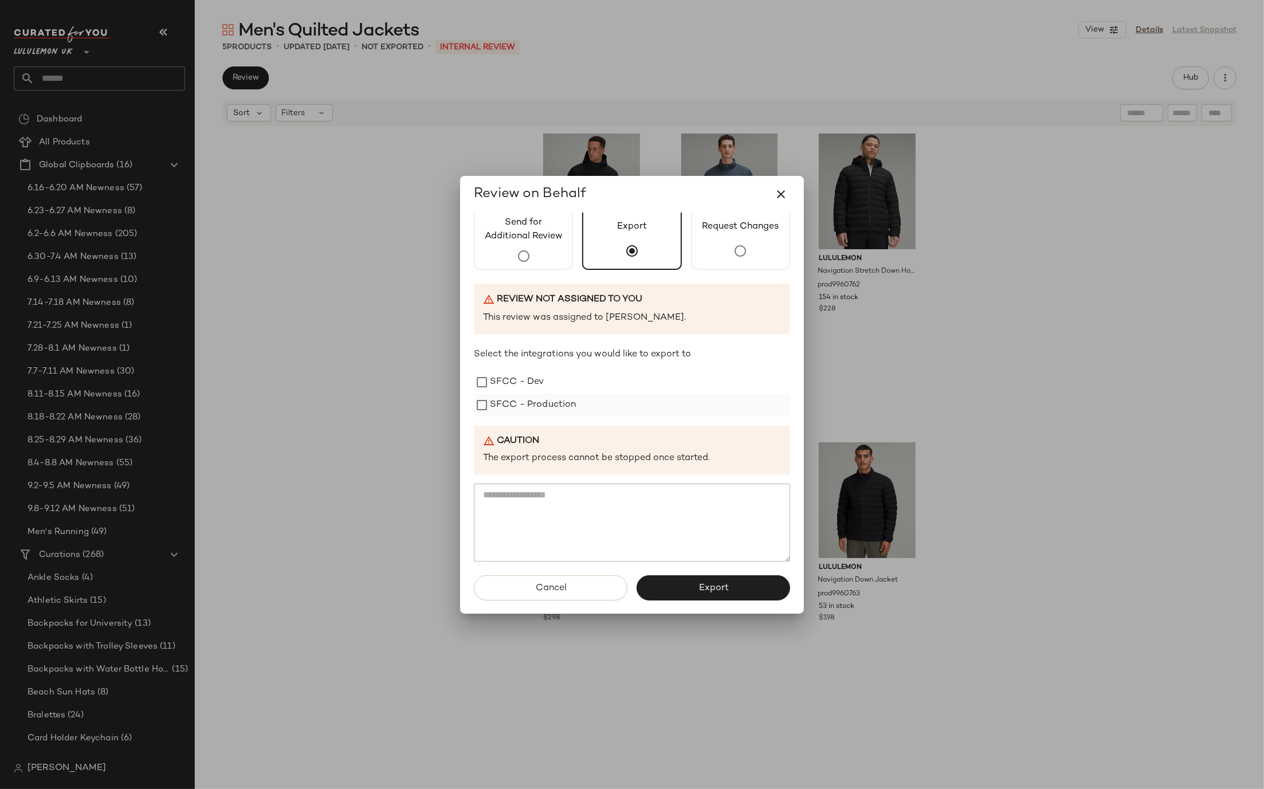
click at [564, 404] on label "SFCC - Production" at bounding box center [533, 405] width 87 height 23
click at [690, 594] on button "Export" at bounding box center [714, 587] width 154 height 25
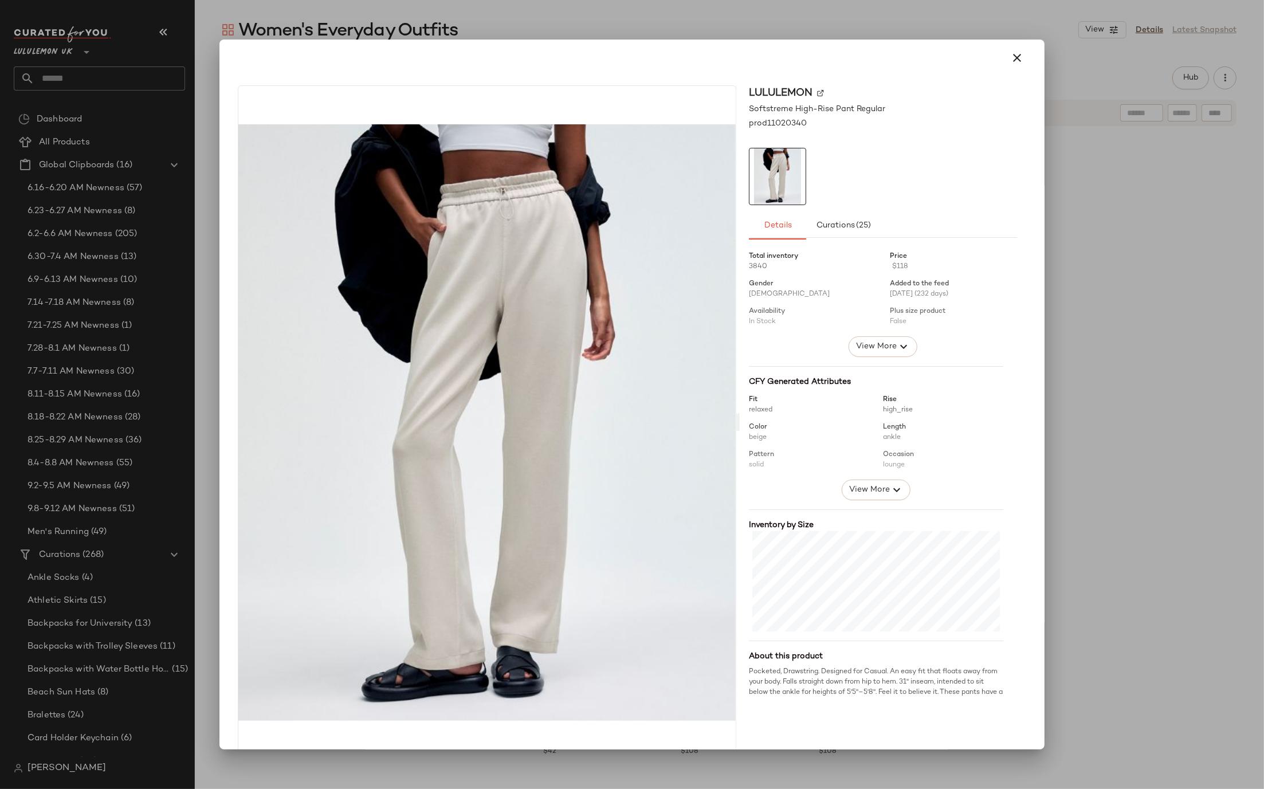
click at [1061, 389] on div at bounding box center [632, 394] width 1264 height 789
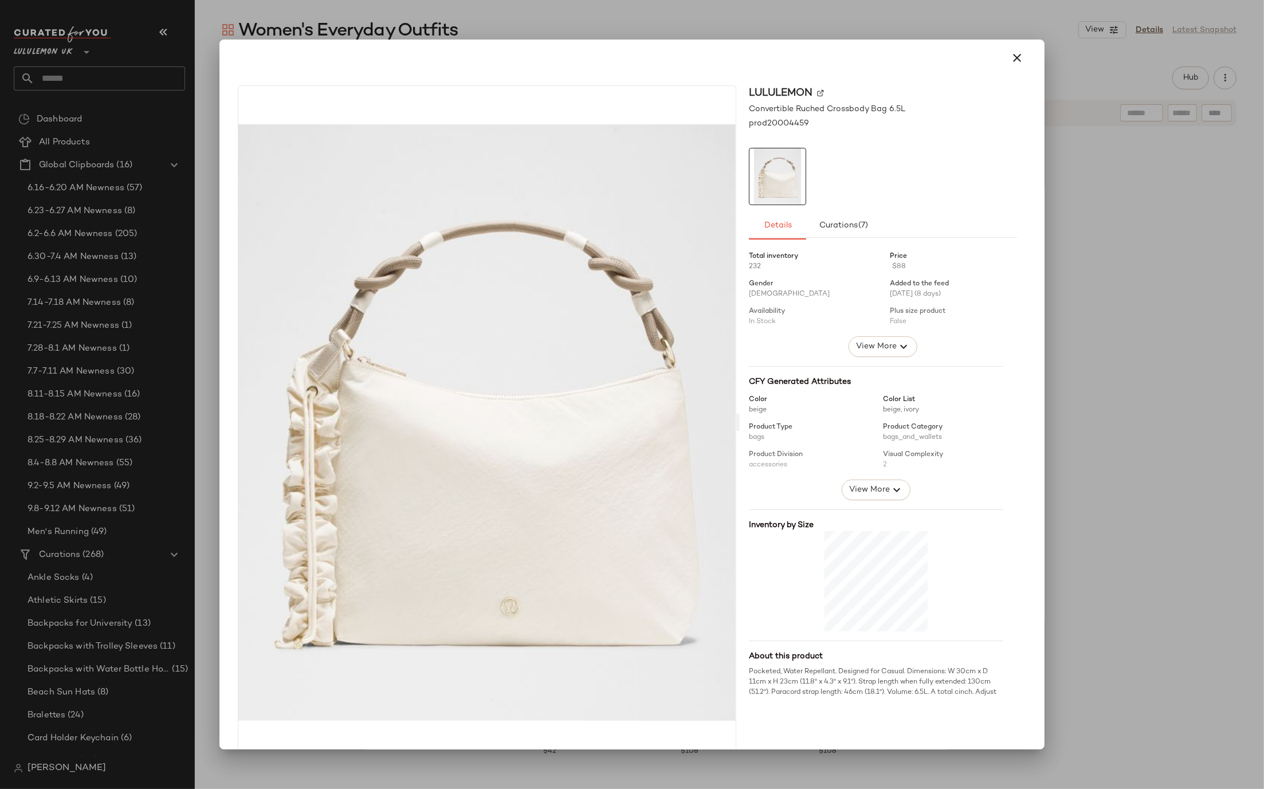
click at [1092, 342] on div at bounding box center [632, 394] width 1264 height 789
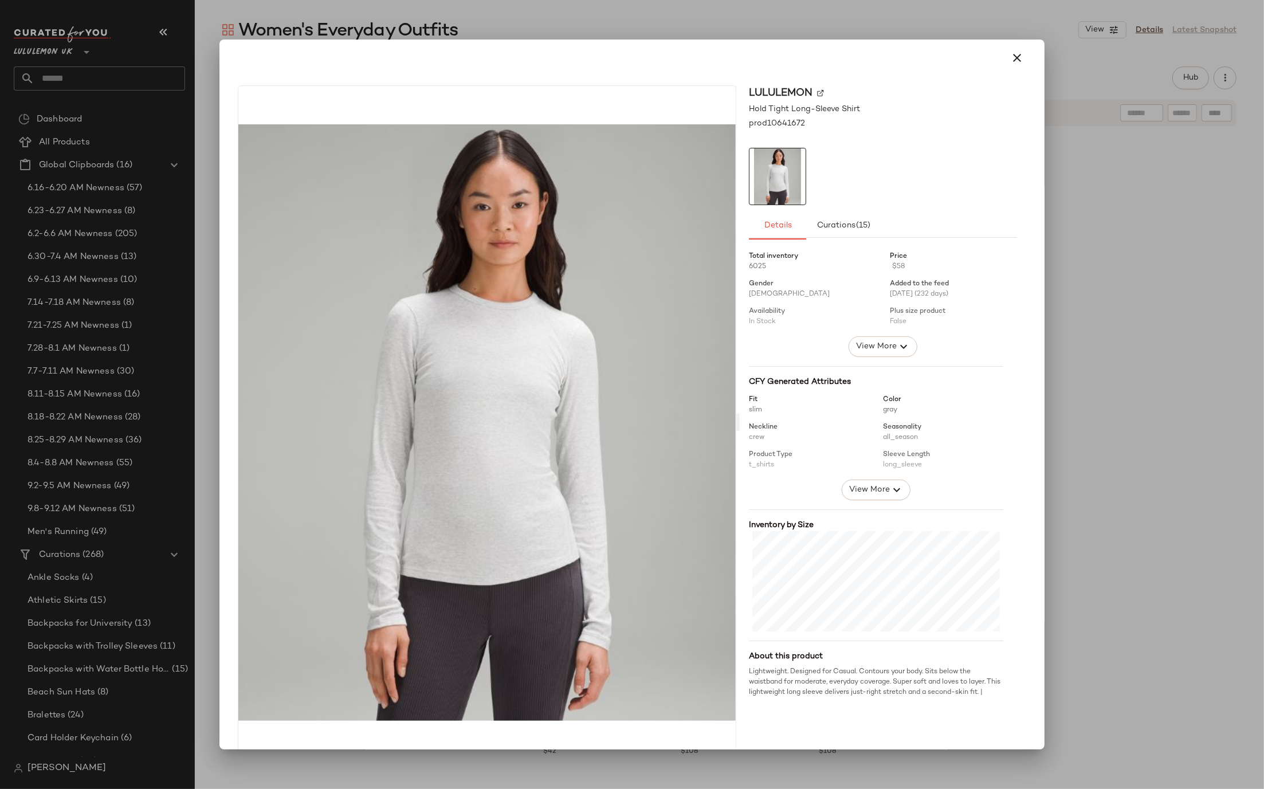
click at [1114, 329] on div at bounding box center [632, 394] width 1264 height 789
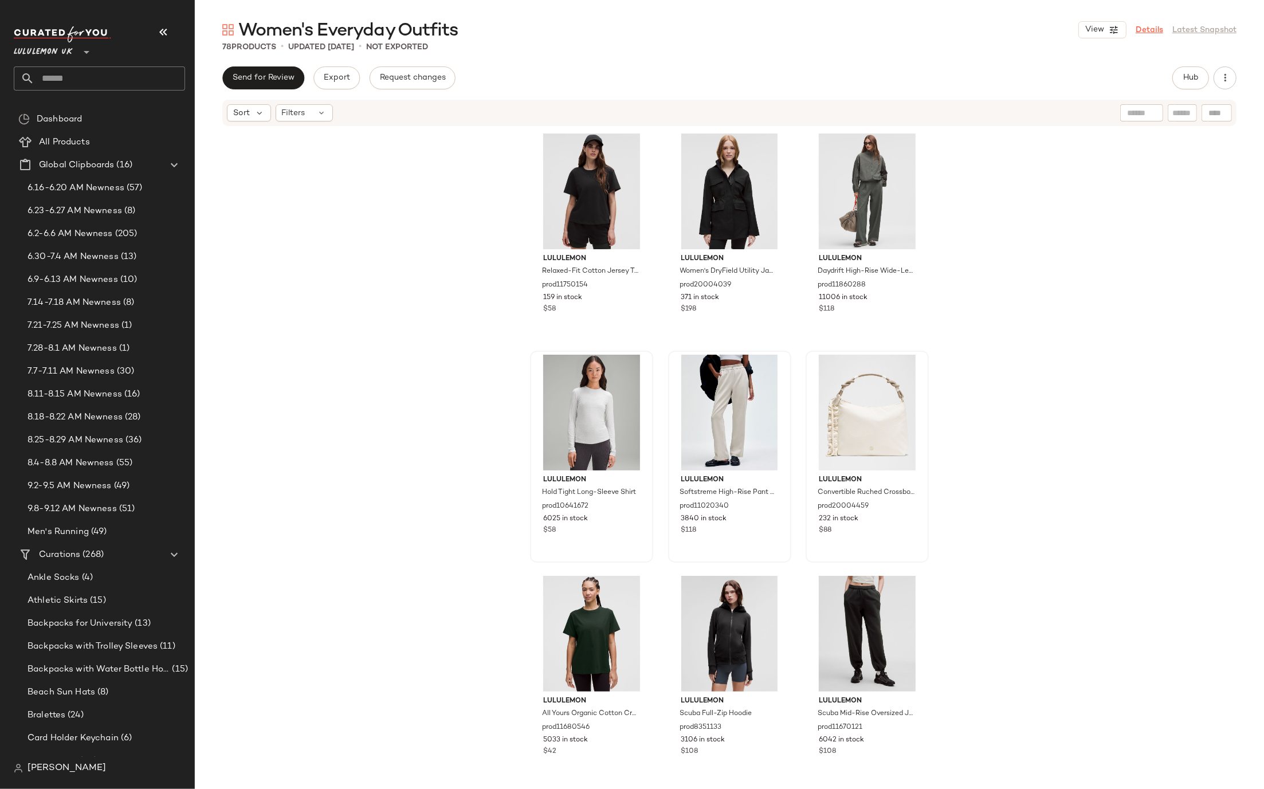
click at [1150, 25] on link "Details" at bounding box center [1150, 30] width 28 height 12
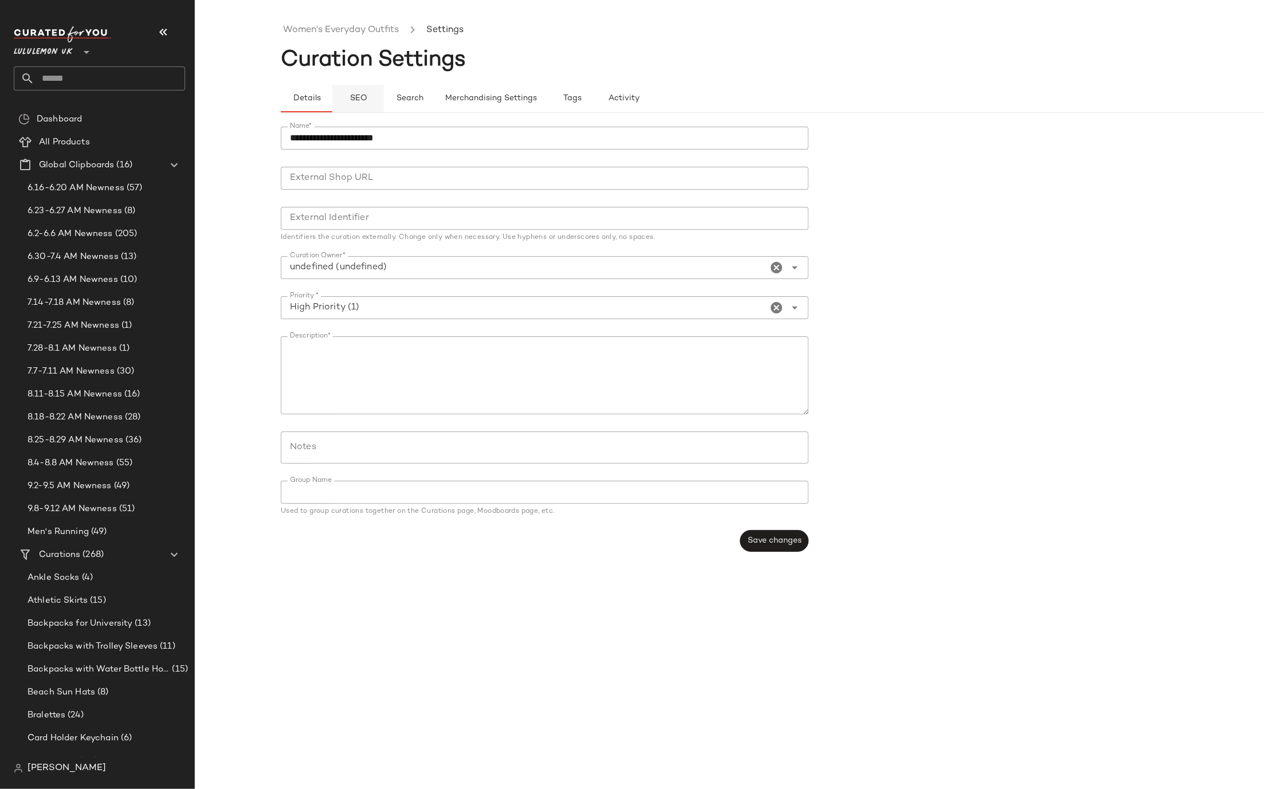
click at [353, 94] on span "SEO" at bounding box center [358, 98] width 18 height 9
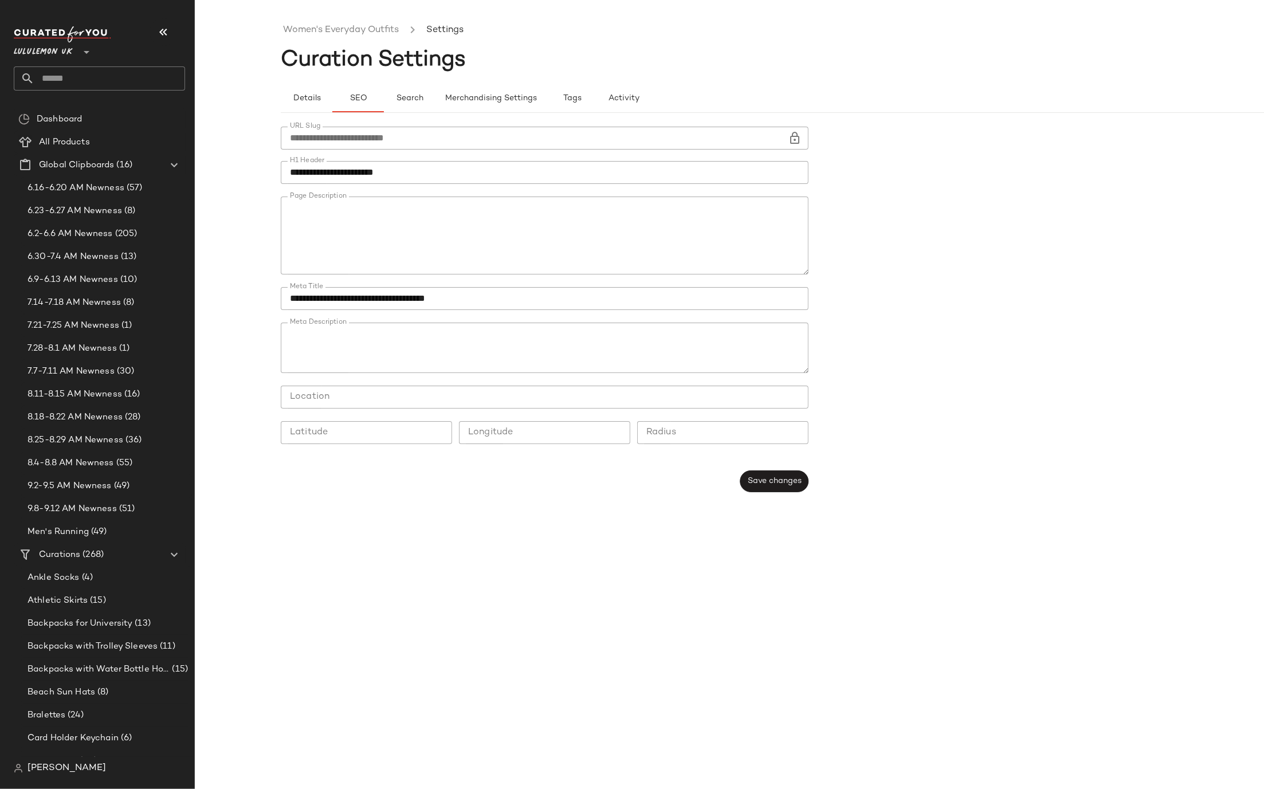
type button "seo"
click at [761, 480] on span "Save changes" at bounding box center [774, 480] width 54 height 9
click at [357, 34] on link "Women's Everyday Outfits" at bounding box center [341, 30] width 116 height 15
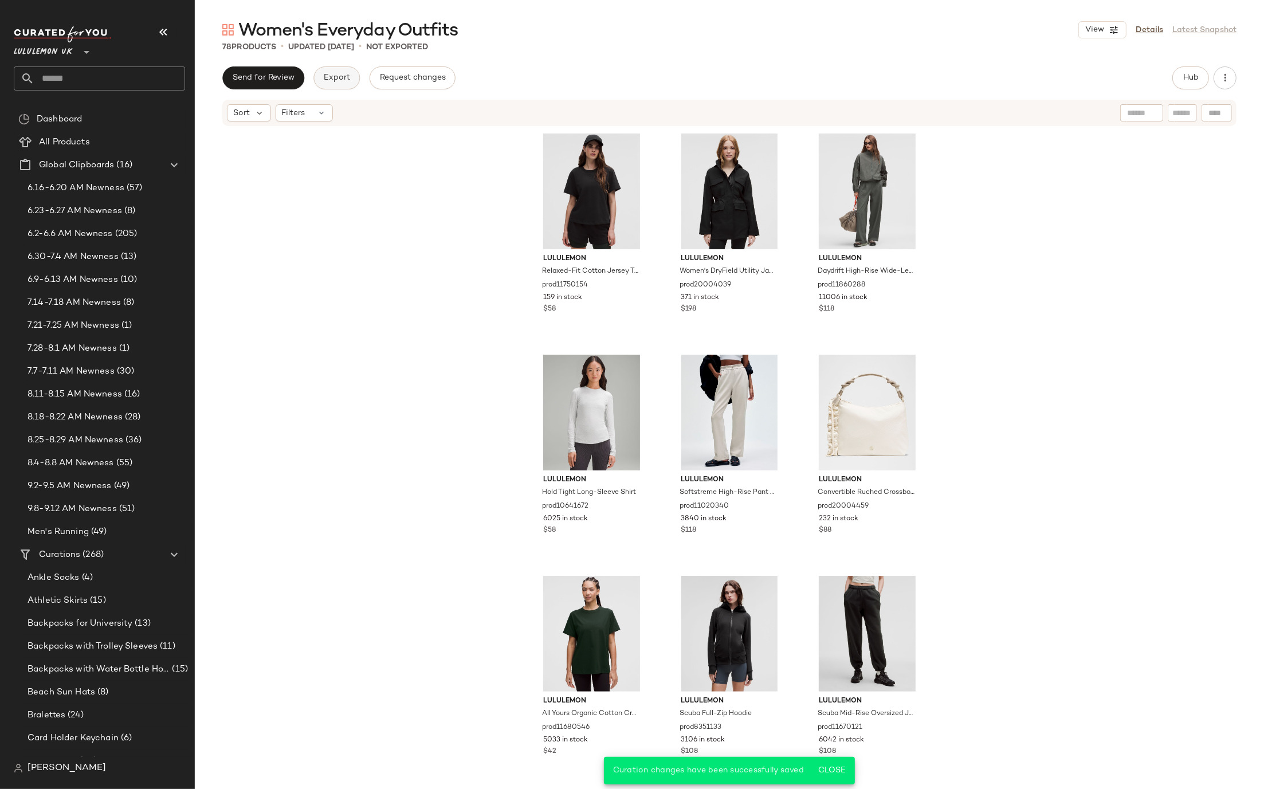
click at [351, 76] on button "Export" at bounding box center [336, 77] width 46 height 23
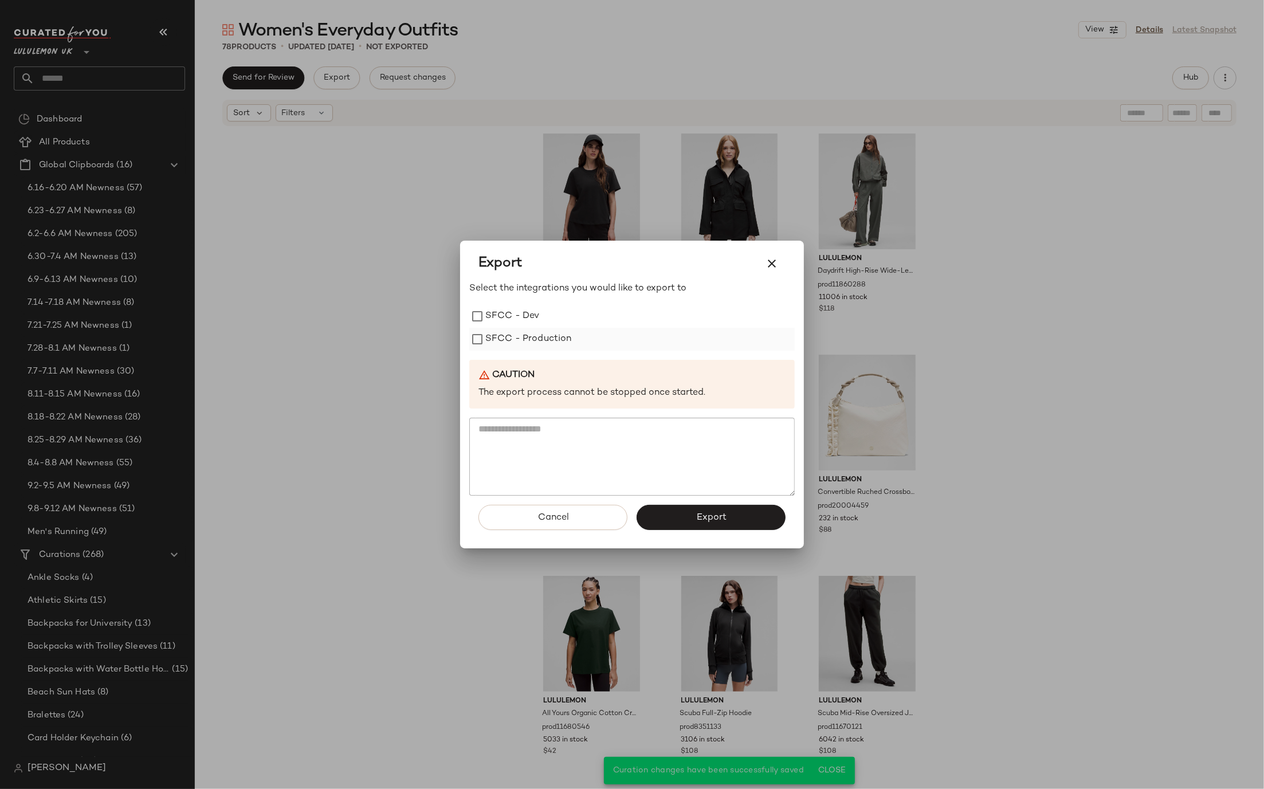
click at [516, 340] on label "SFCC - Production" at bounding box center [528, 339] width 87 height 23
click at [699, 516] on span "Export" at bounding box center [711, 517] width 30 height 11
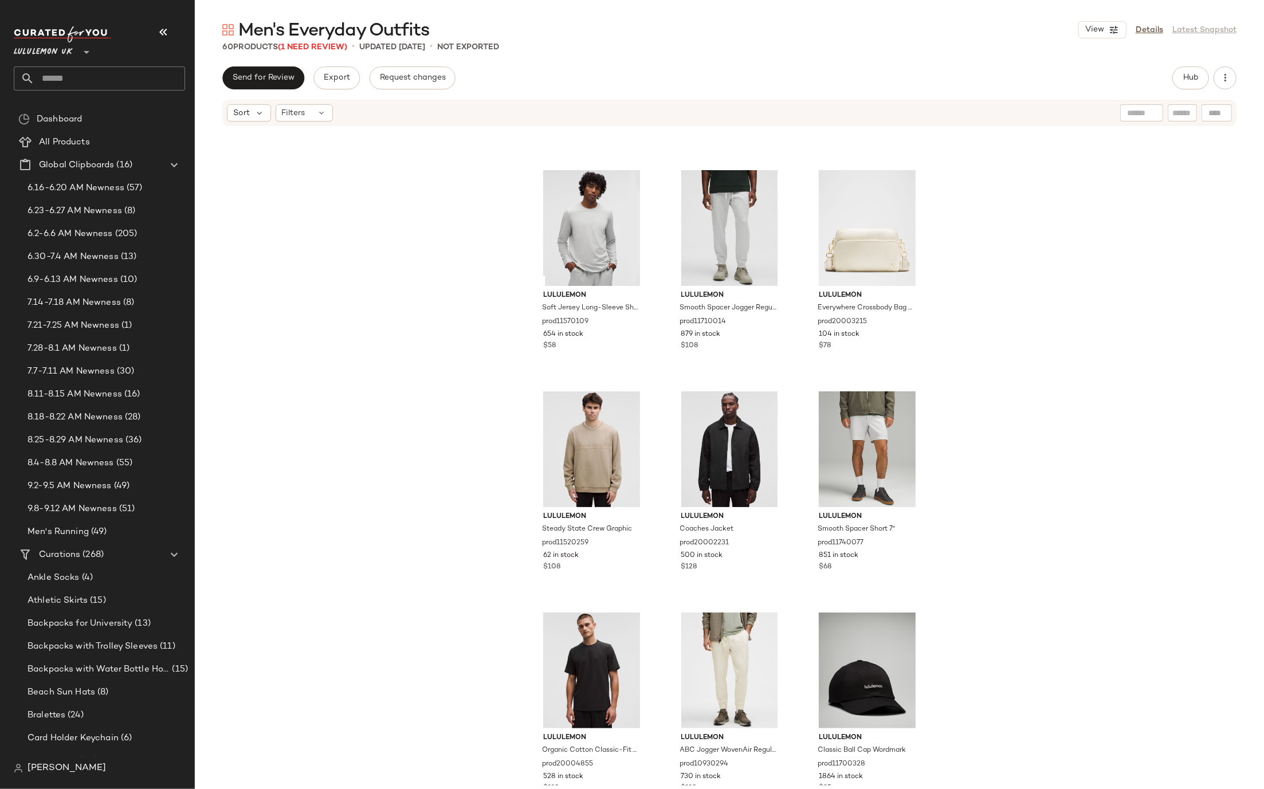
scroll to position [1967, 0]
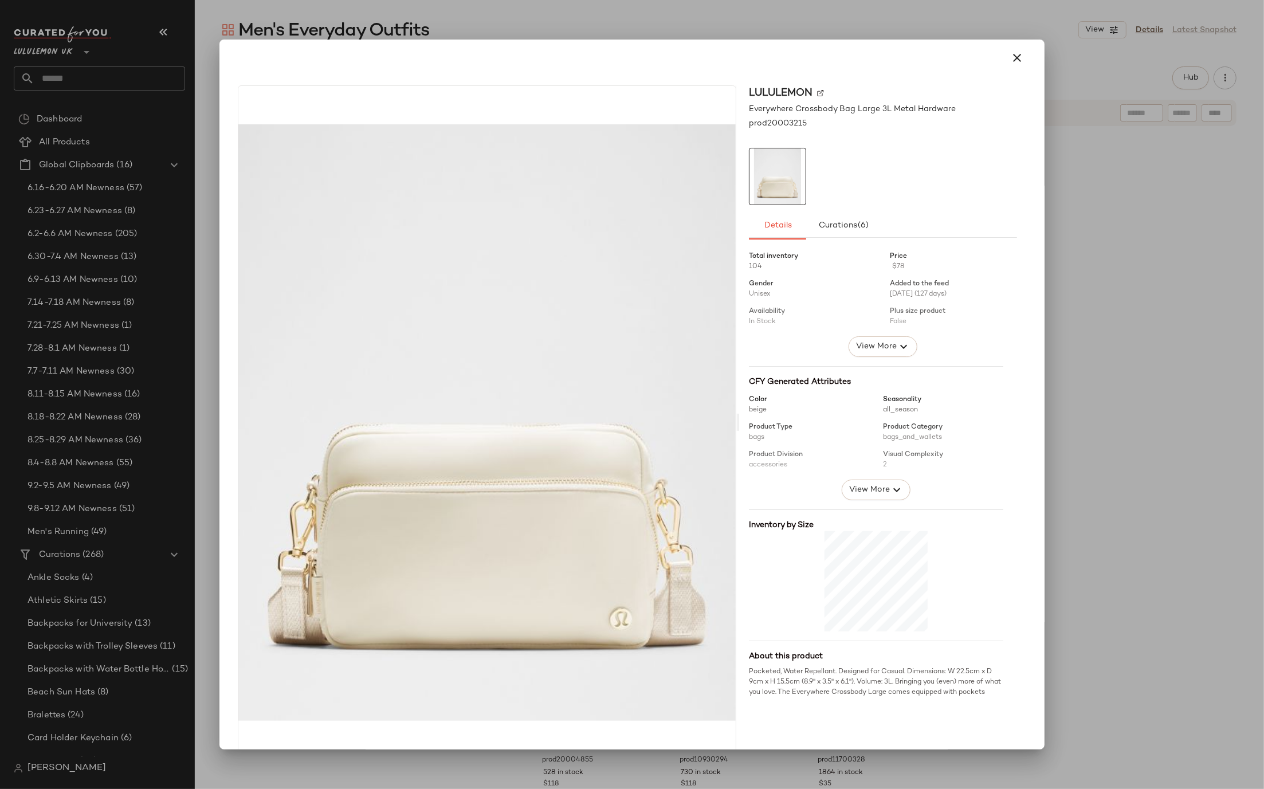
click at [1078, 213] on div at bounding box center [632, 394] width 1264 height 789
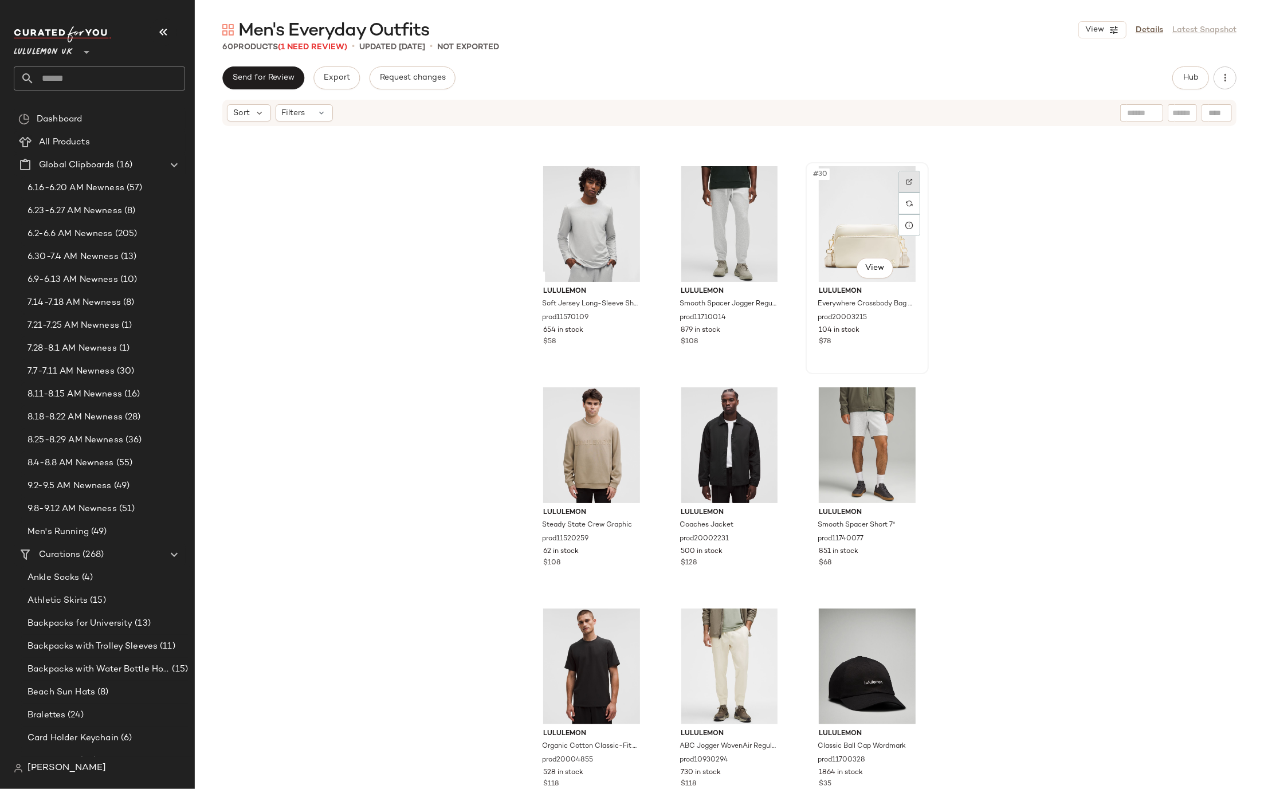
click at [910, 183] on div at bounding box center [909, 182] width 22 height 22
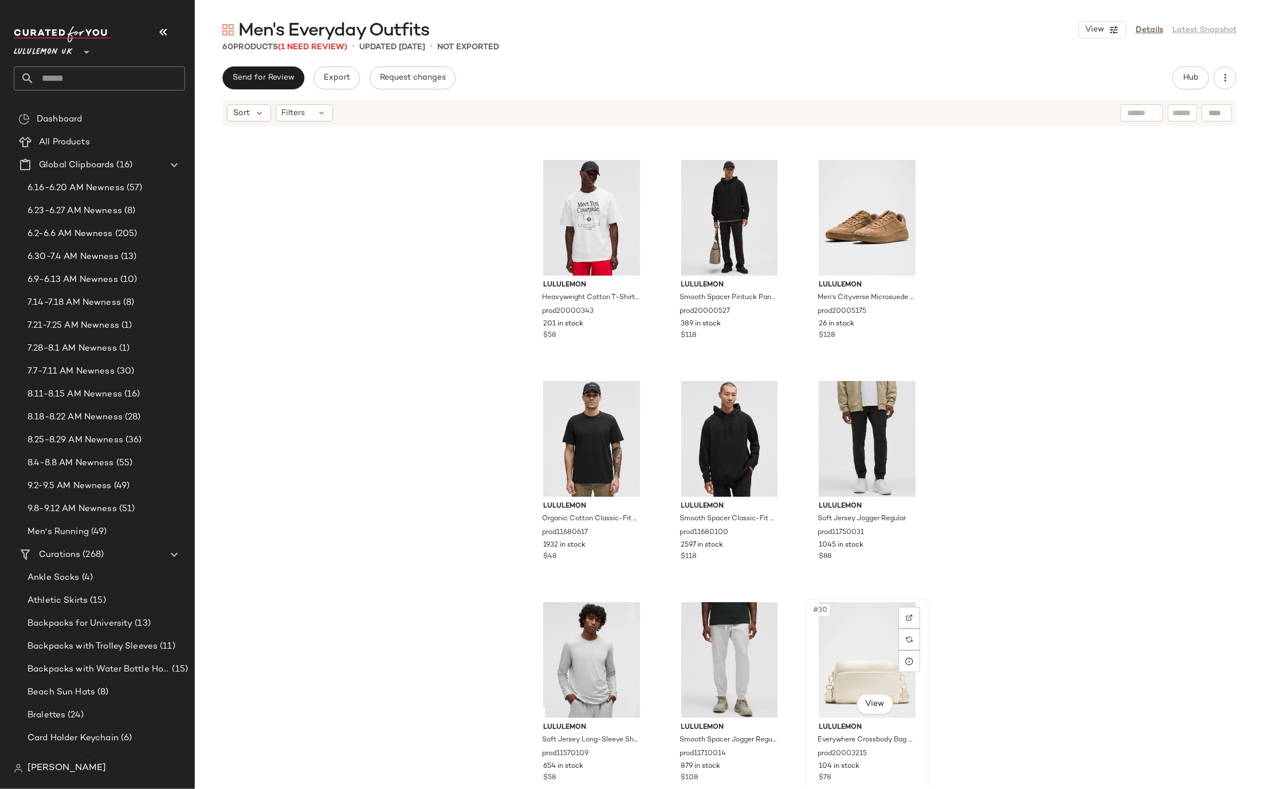
scroll to position [1604, 0]
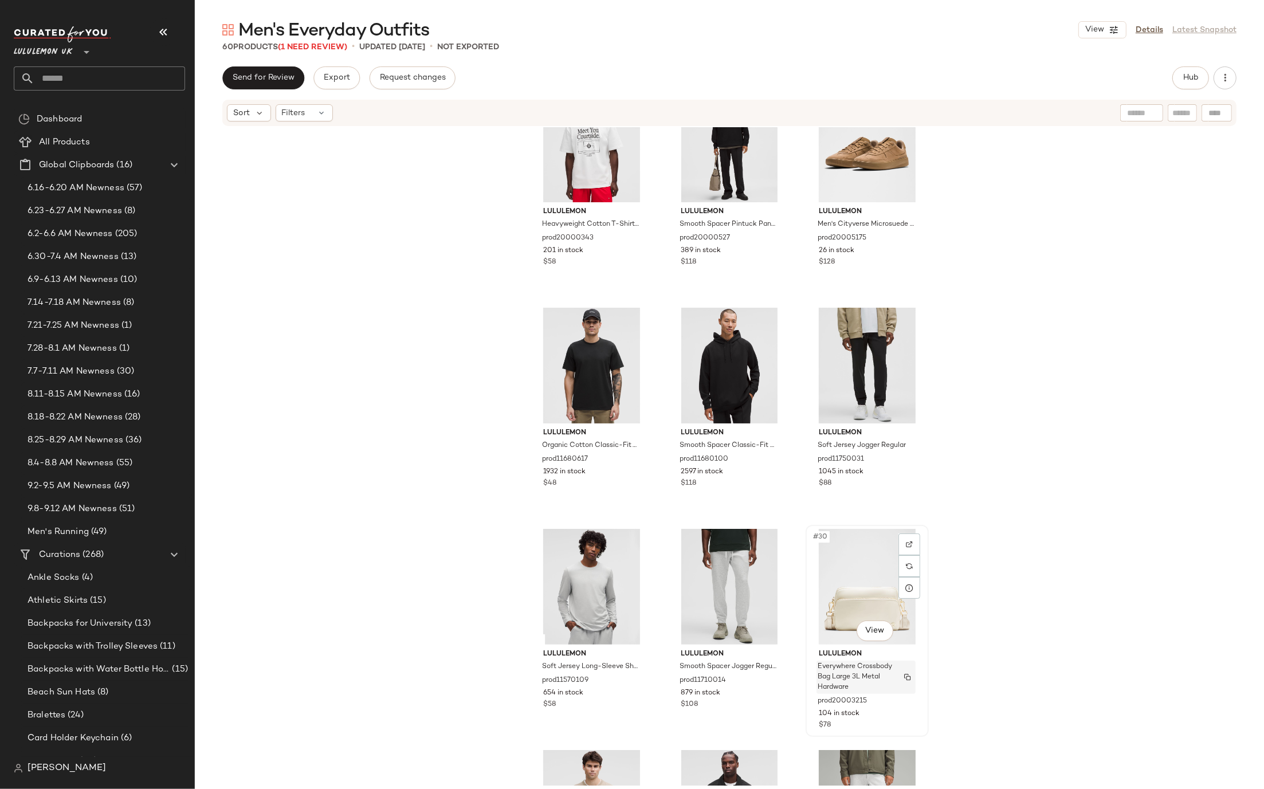
click at [904, 676] on img "button" at bounding box center [907, 677] width 7 height 7
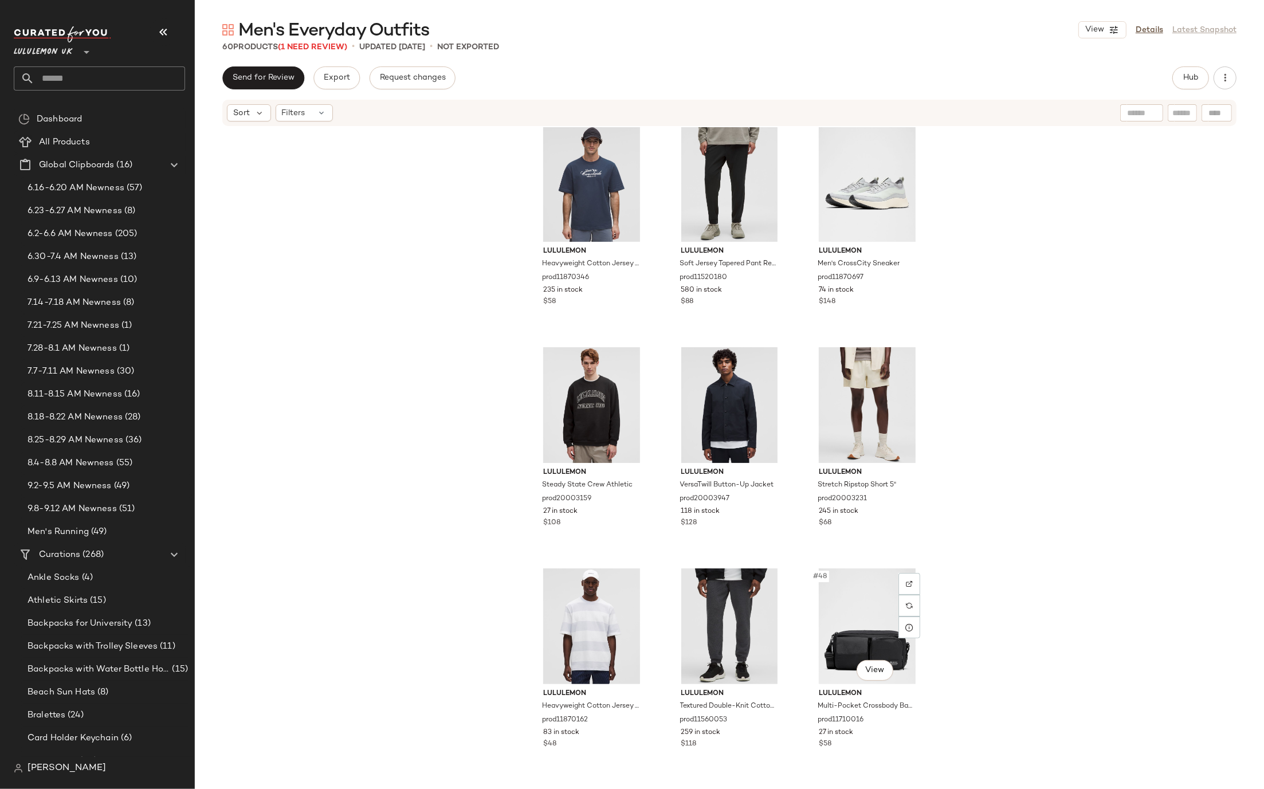
scroll to position [2812, 0]
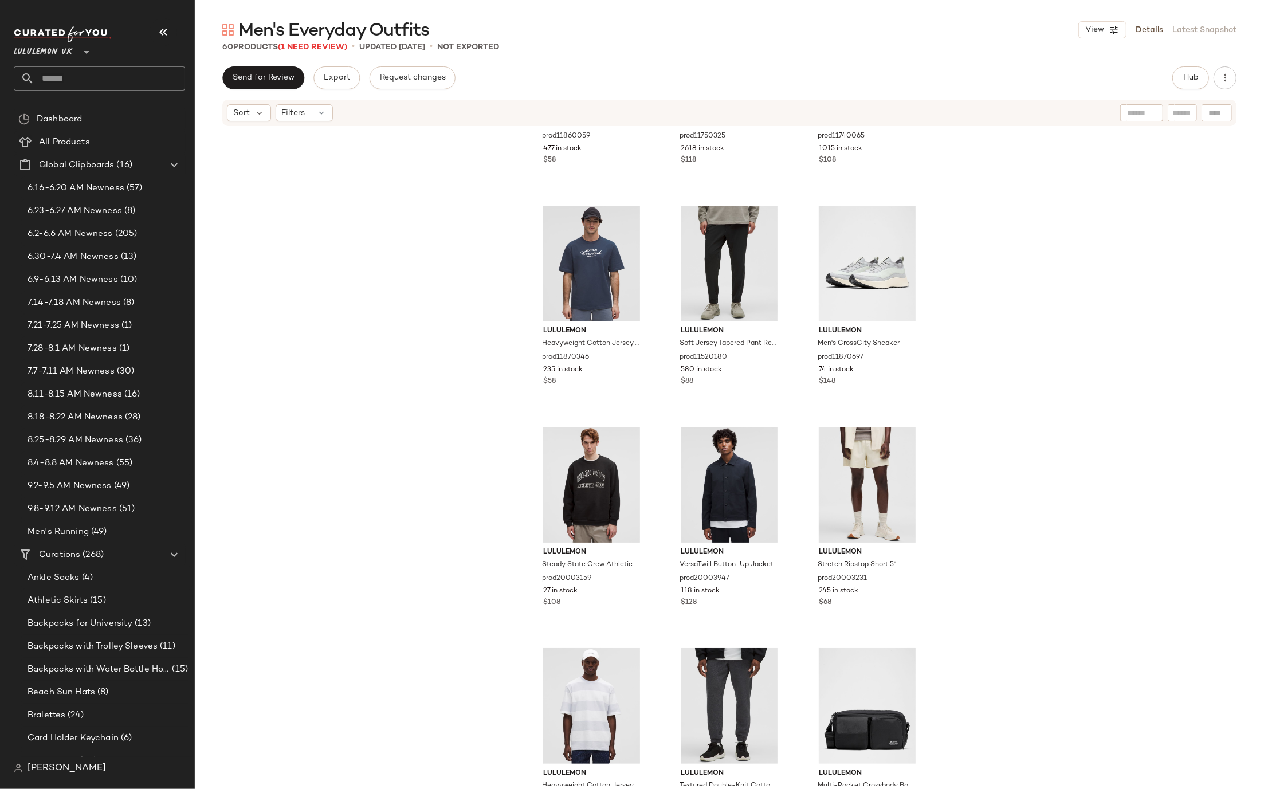
click at [1173, 42] on div "60 Products (1 Need Review) • updated Sep 10th • Not Exported" at bounding box center [729, 46] width 1069 height 11
click at [1145, 29] on link "Details" at bounding box center [1150, 30] width 28 height 12
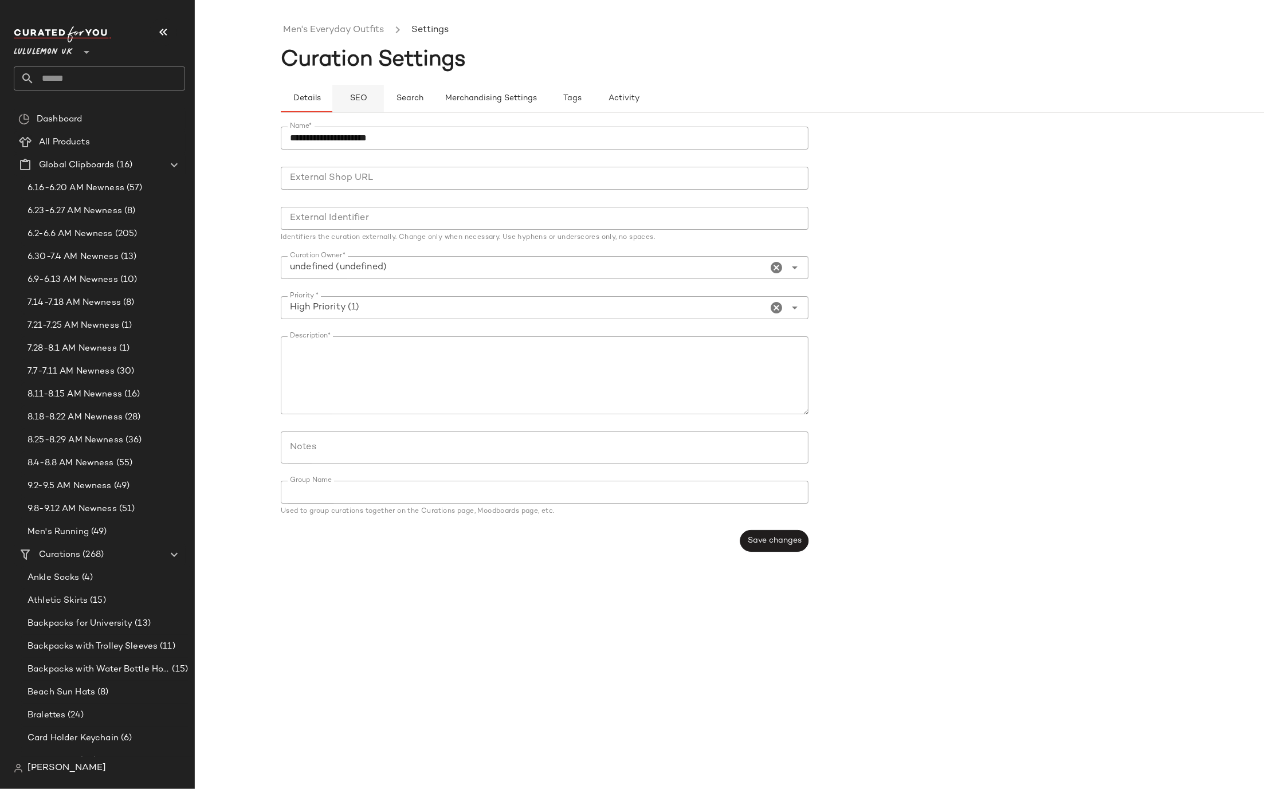
click at [351, 96] on span "SEO" at bounding box center [358, 98] width 18 height 9
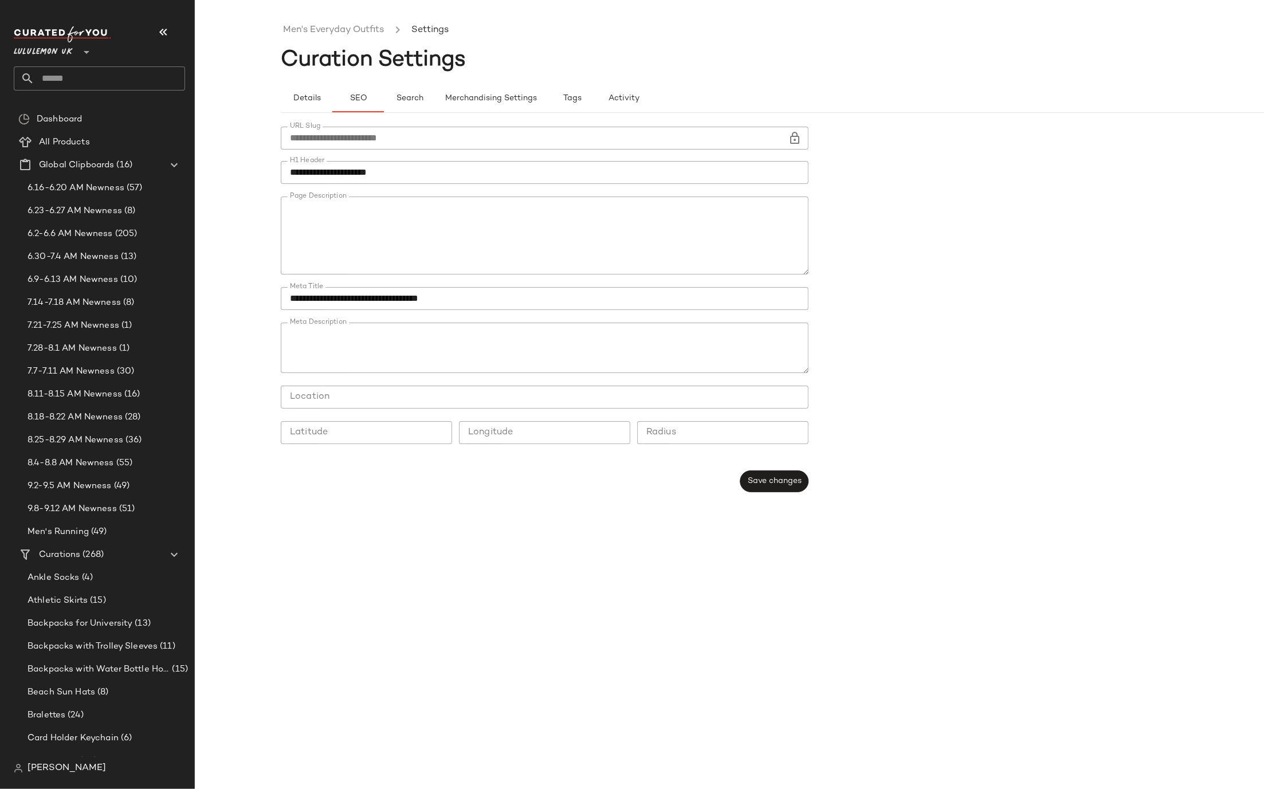
type button "seo"
click at [771, 488] on button "Save changes" at bounding box center [774, 481] width 68 height 22
click at [768, 478] on span "Save changes" at bounding box center [774, 480] width 54 height 9
click at [316, 28] on link "Men's Everyday Outfits" at bounding box center [333, 30] width 101 height 15
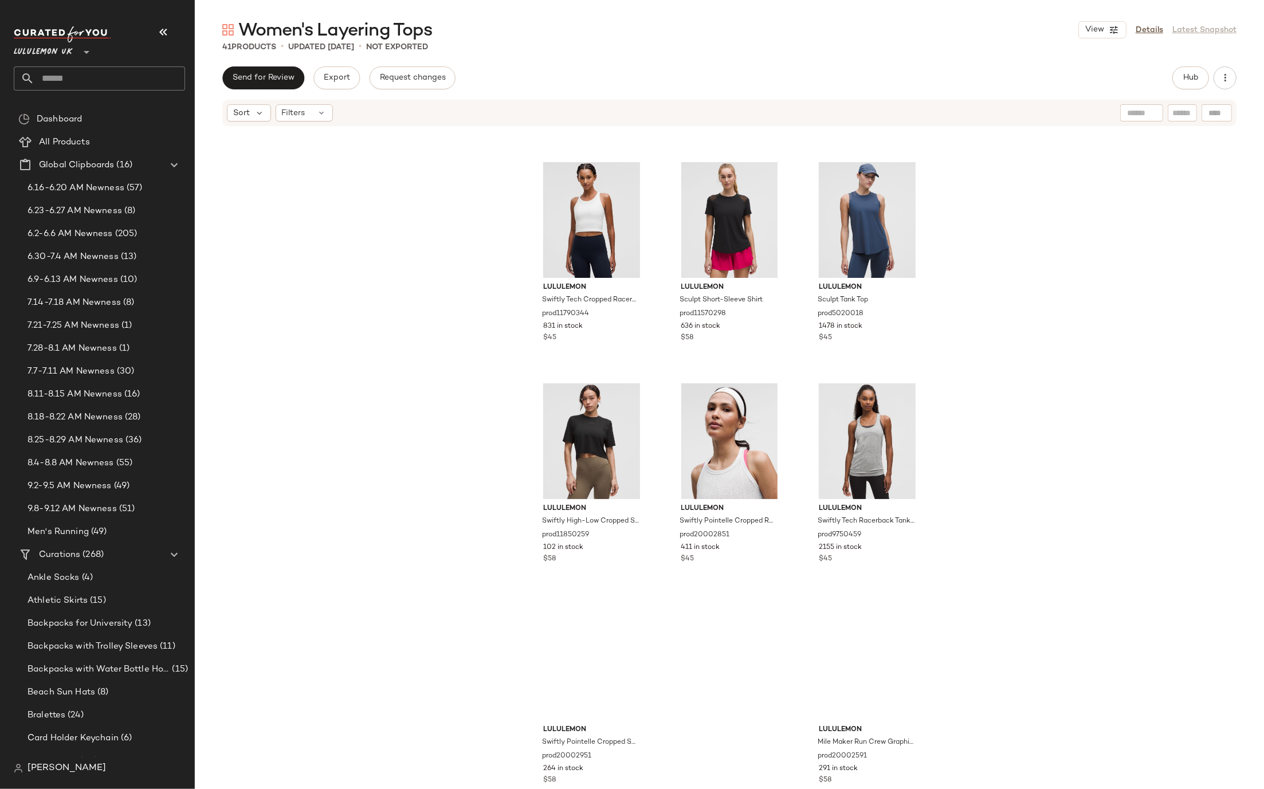
scroll to position [2439, 0]
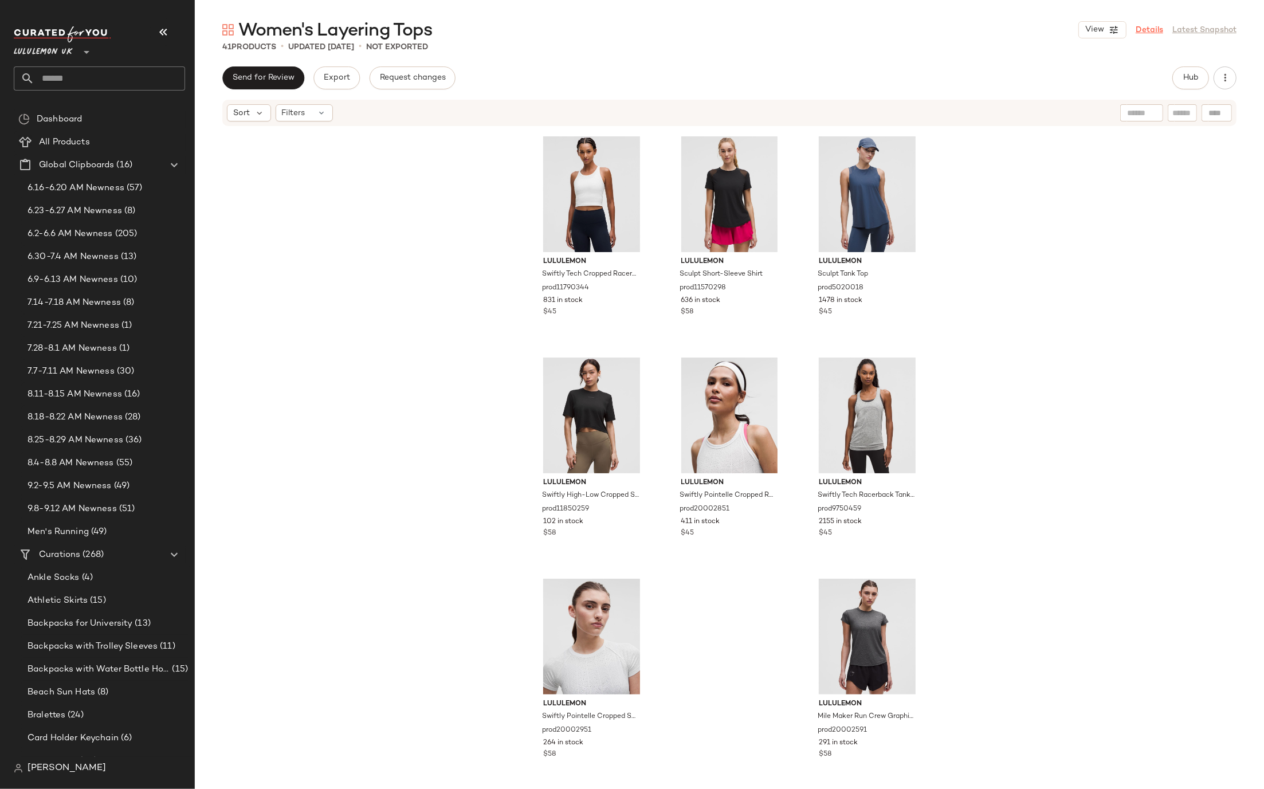
click at [1160, 26] on link "Details" at bounding box center [1150, 30] width 28 height 12
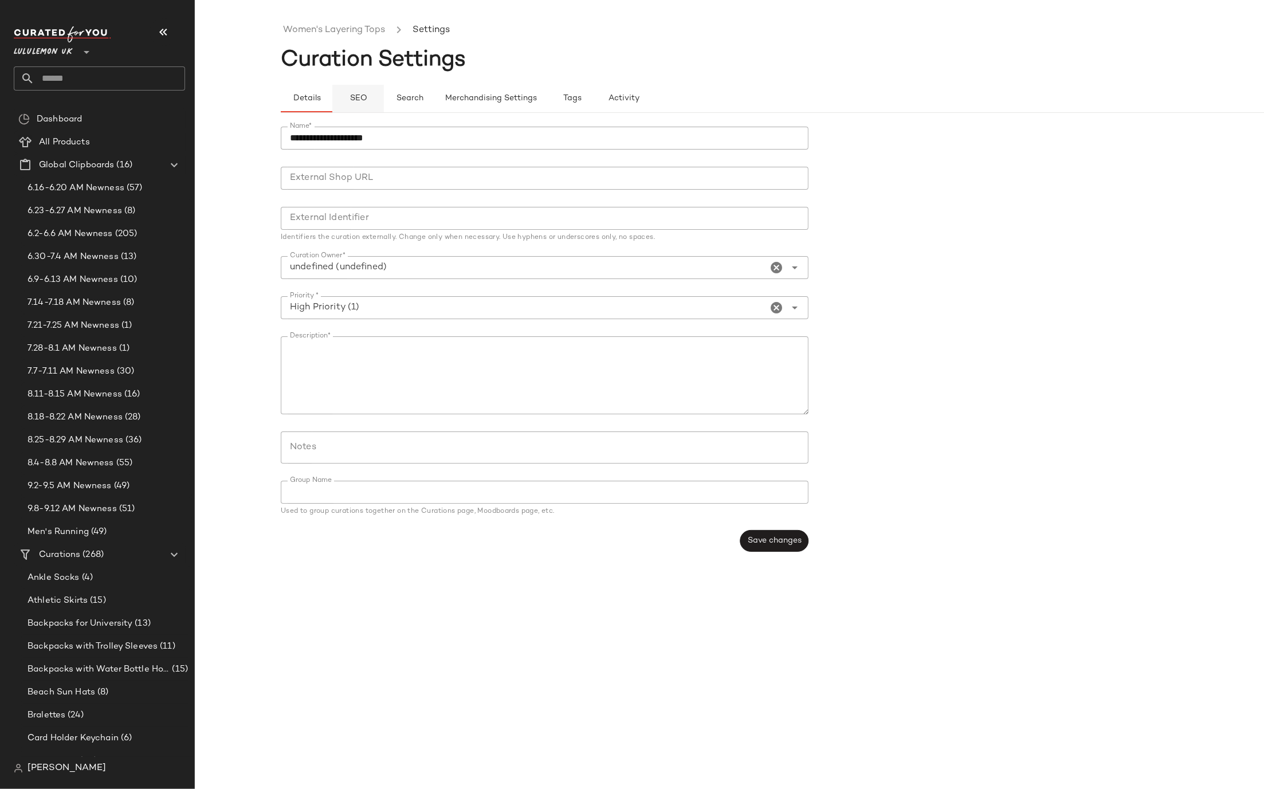
click at [364, 96] on span "SEO" at bounding box center [358, 98] width 18 height 9
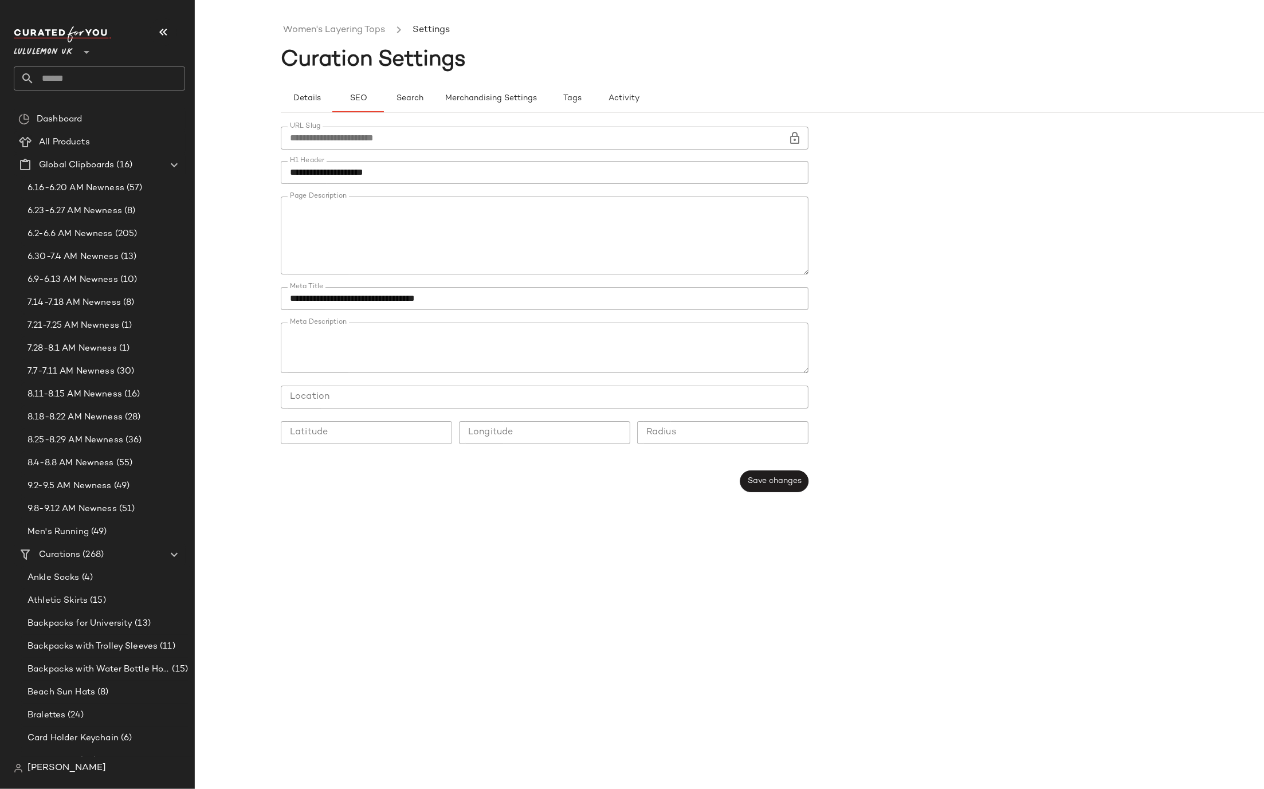
type button "seo"
click at [772, 479] on span "Save changes" at bounding box center [774, 480] width 54 height 9
click at [347, 26] on link "Women's Layering Tops" at bounding box center [334, 30] width 102 height 15
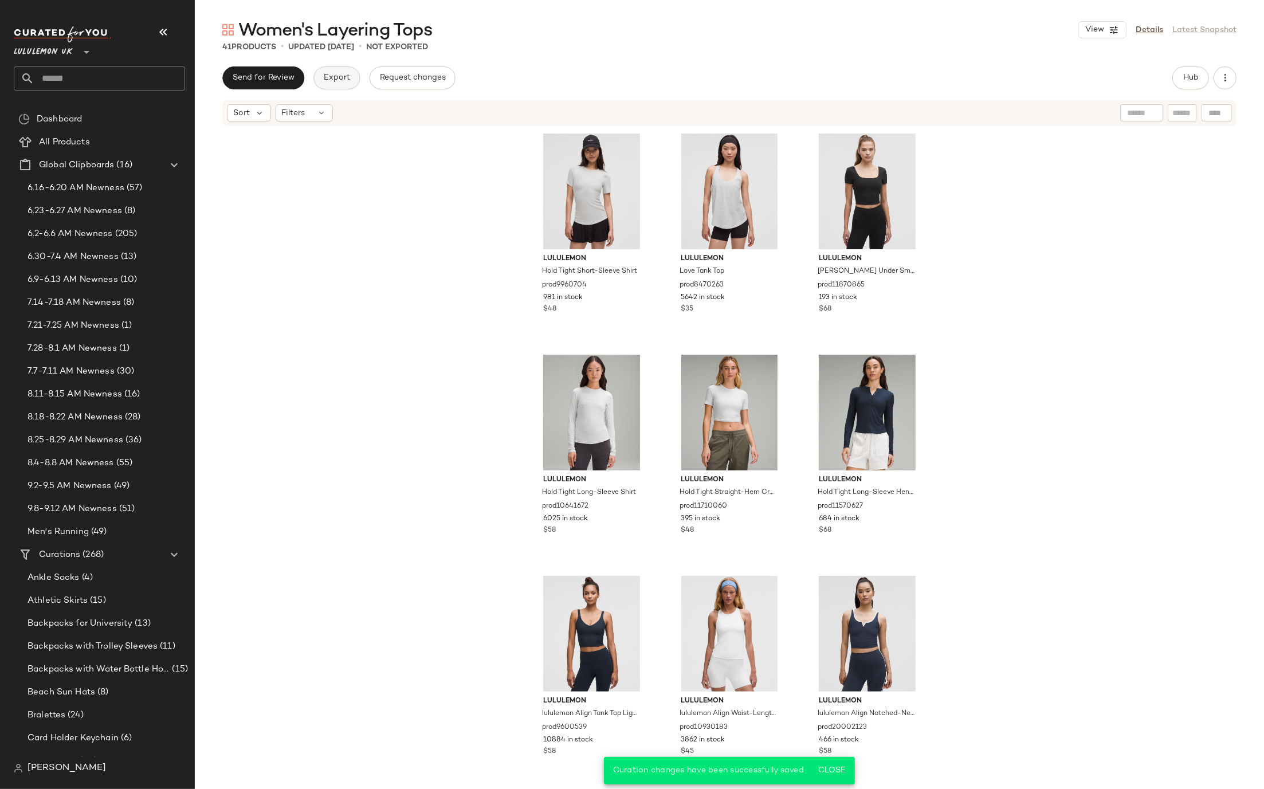
click at [343, 84] on button "Export" at bounding box center [336, 77] width 46 height 23
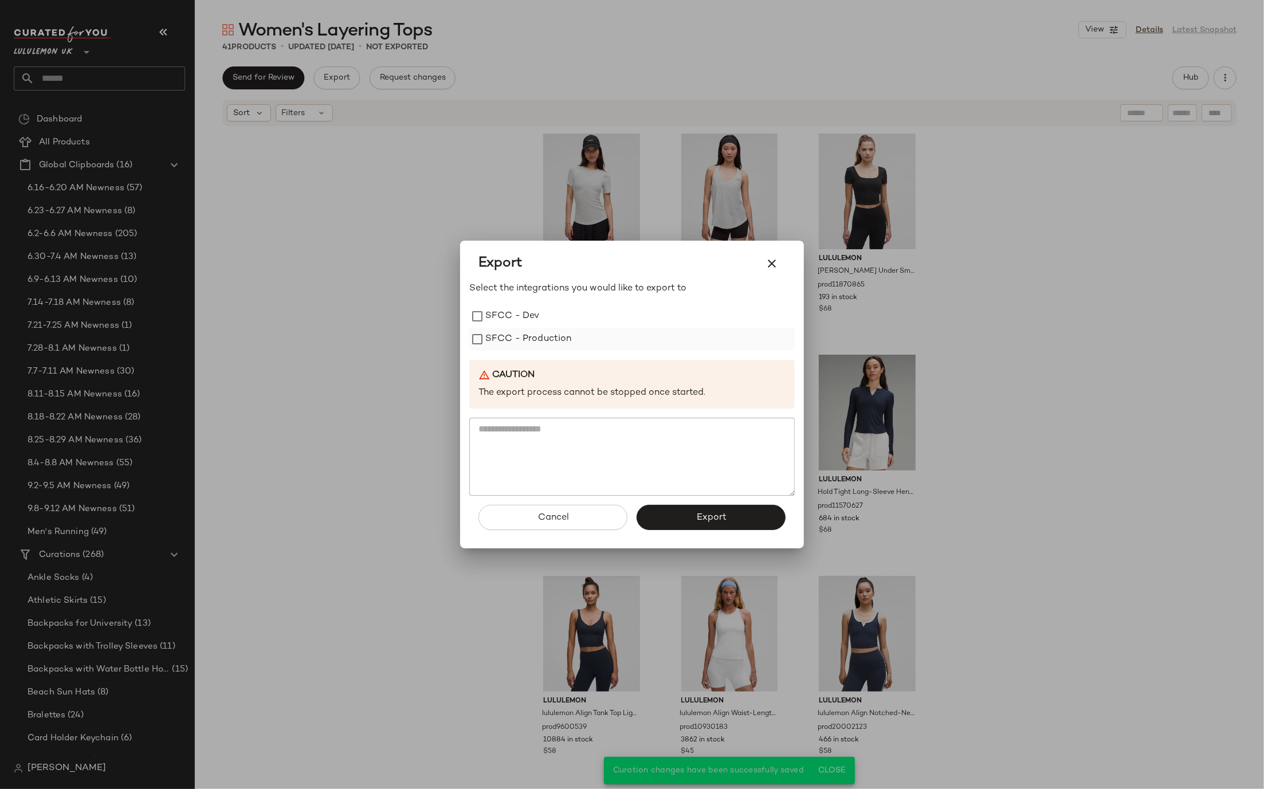
click at [510, 334] on label "SFCC - Production" at bounding box center [528, 339] width 87 height 23
click at [668, 527] on button "Export" at bounding box center [711, 517] width 149 height 25
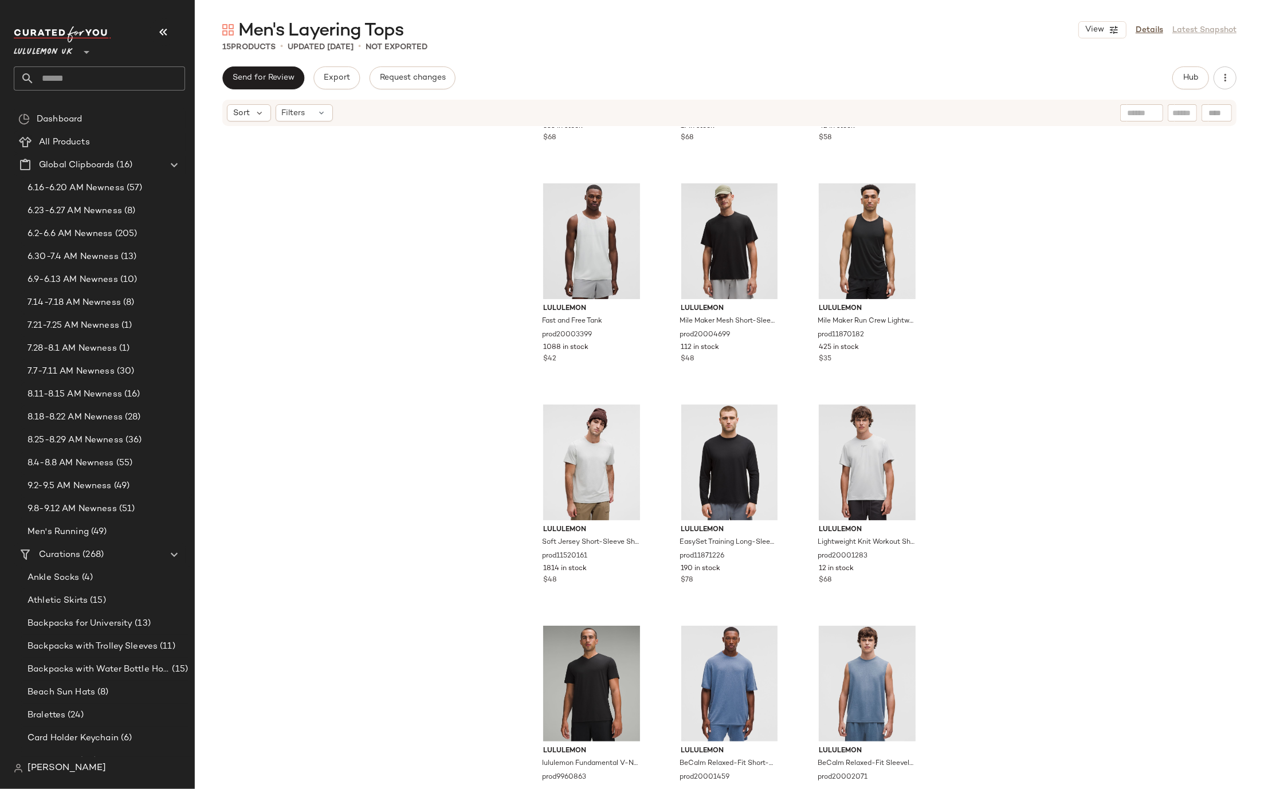
scroll to position [449, 0]
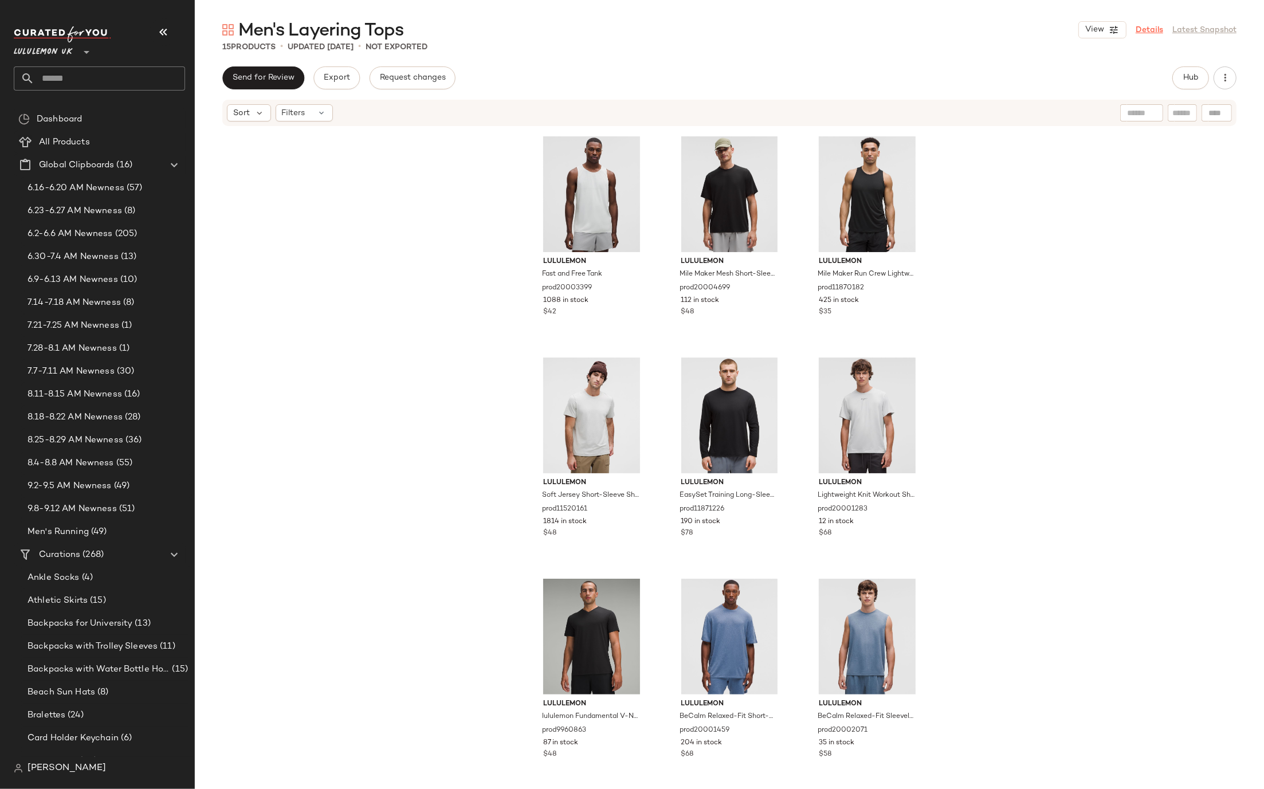
click at [1151, 33] on link "Details" at bounding box center [1150, 30] width 28 height 12
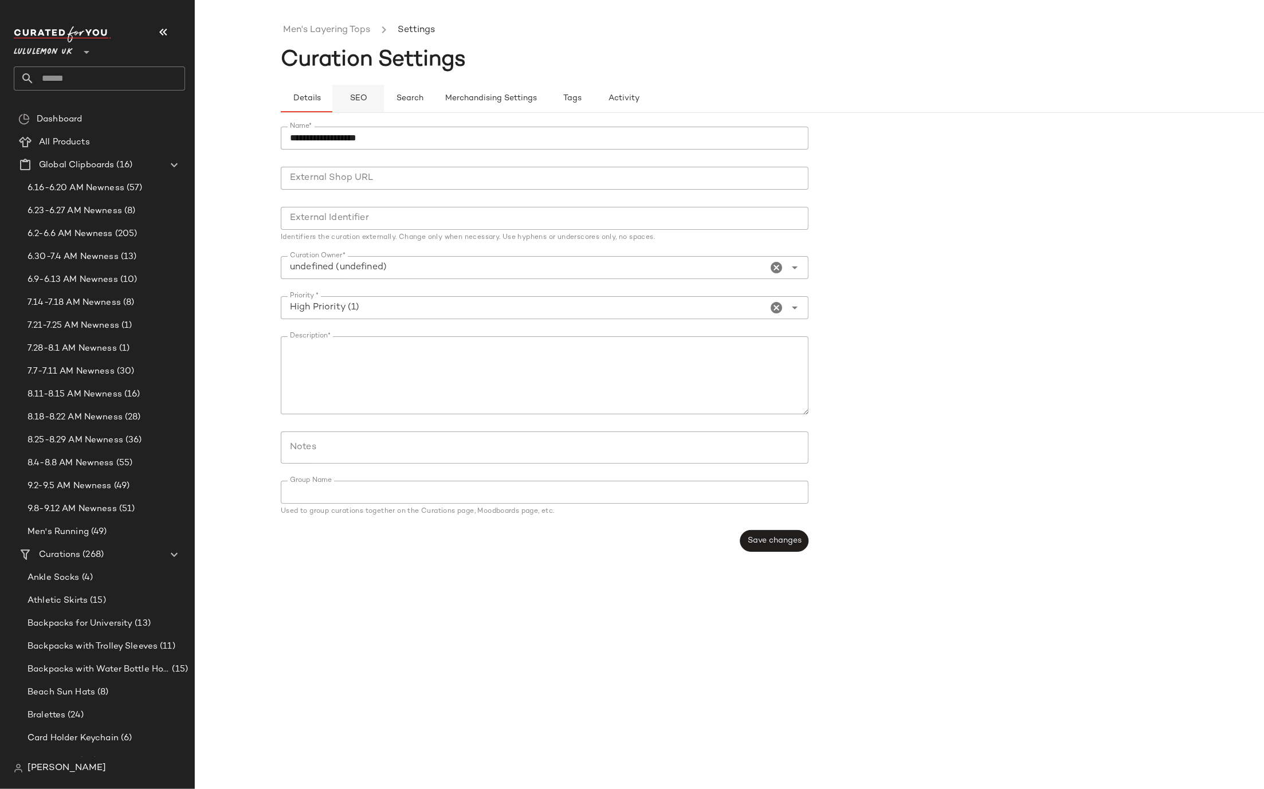
click at [359, 91] on button "SEO" at bounding box center [358, 99] width 52 height 28
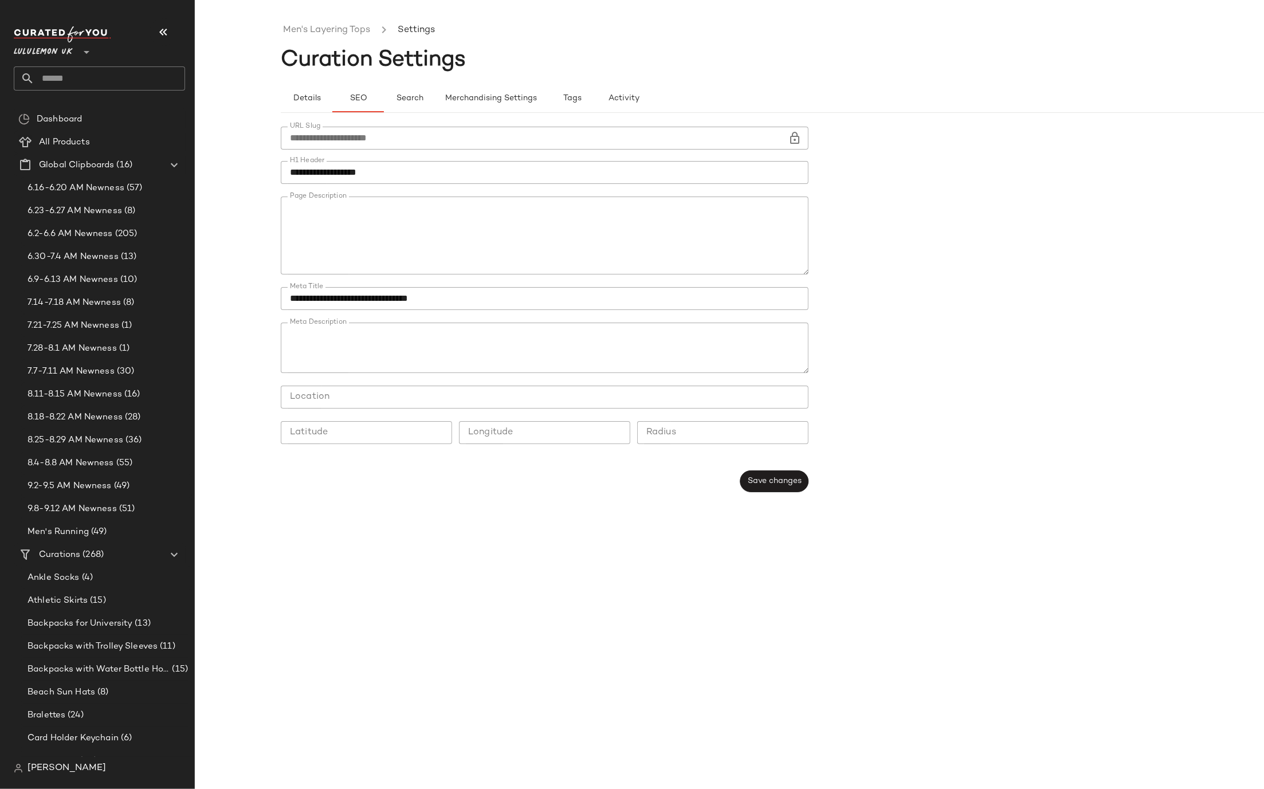
type button "seo"
click at [764, 483] on span "Save changes" at bounding box center [774, 480] width 54 height 9
click at [323, 21] on ul "Men's Layering Tops Settings" at bounding box center [815, 30] width 1069 height 26
click at [323, 29] on link "Men's Layering Tops" at bounding box center [326, 30] width 87 height 15
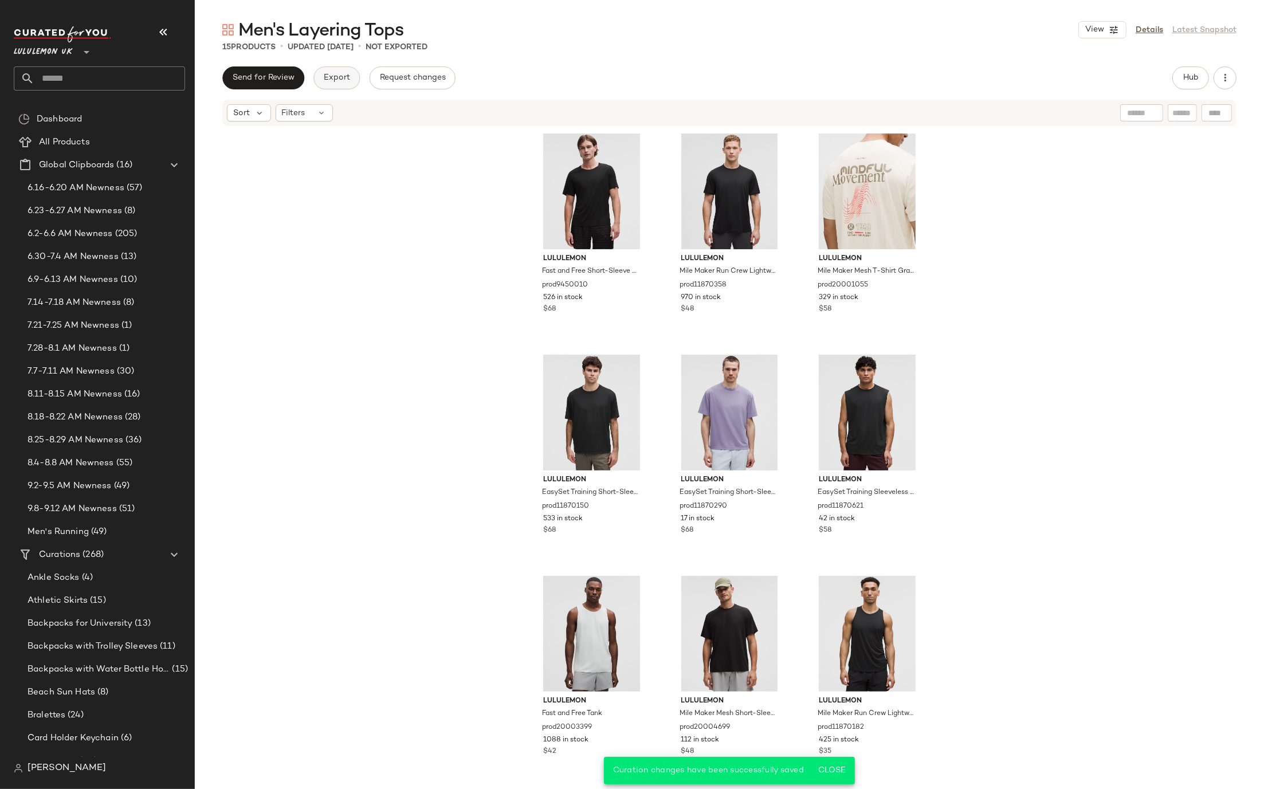
click at [329, 79] on span "Export" at bounding box center [336, 77] width 27 height 9
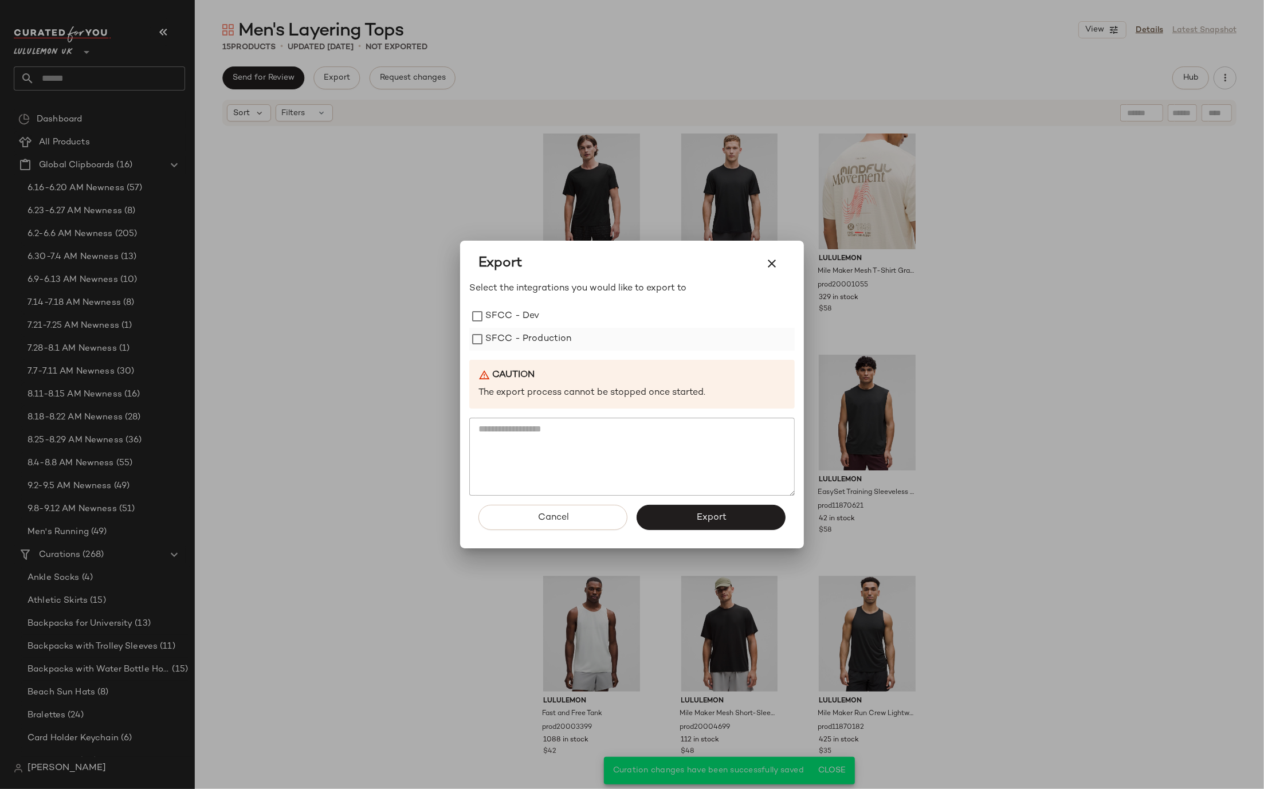
click at [514, 342] on label "SFCC - Production" at bounding box center [528, 339] width 87 height 23
click at [675, 519] on button "Export" at bounding box center [711, 517] width 149 height 25
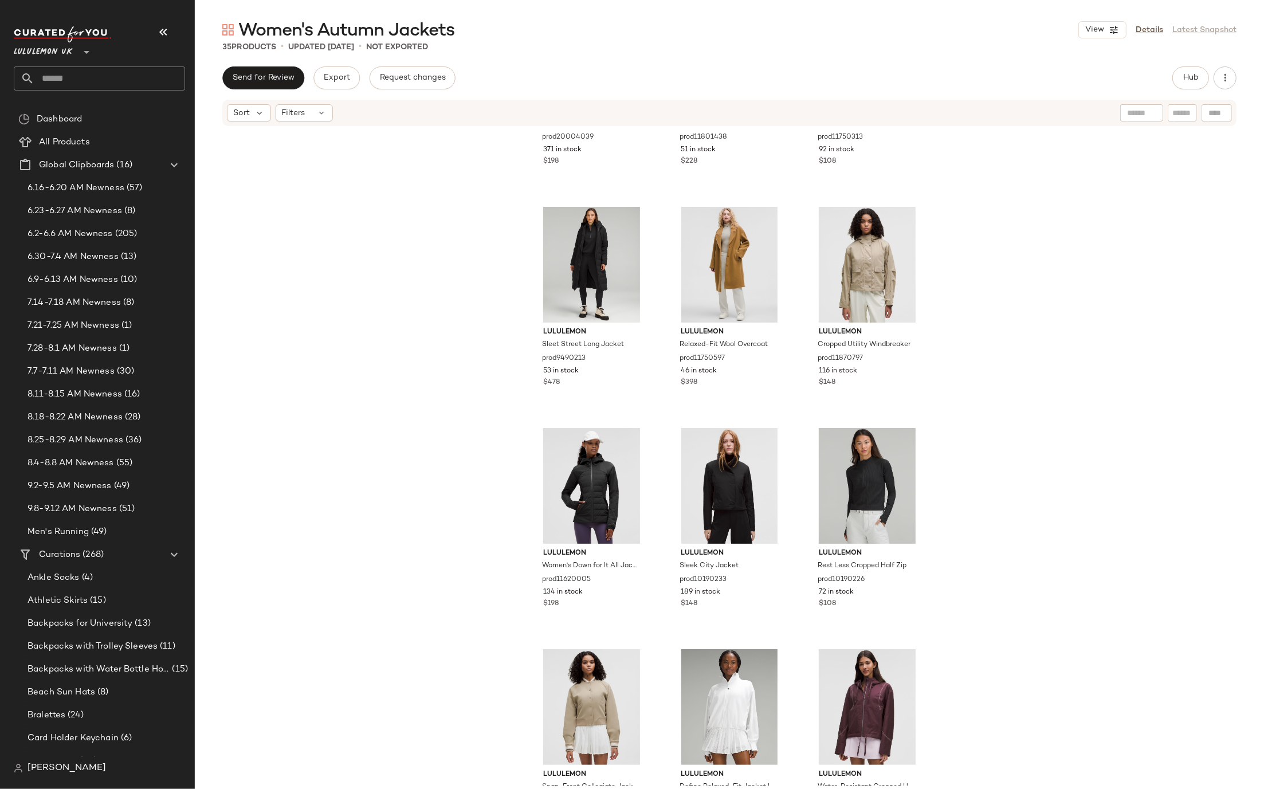
scroll to position [823, 0]
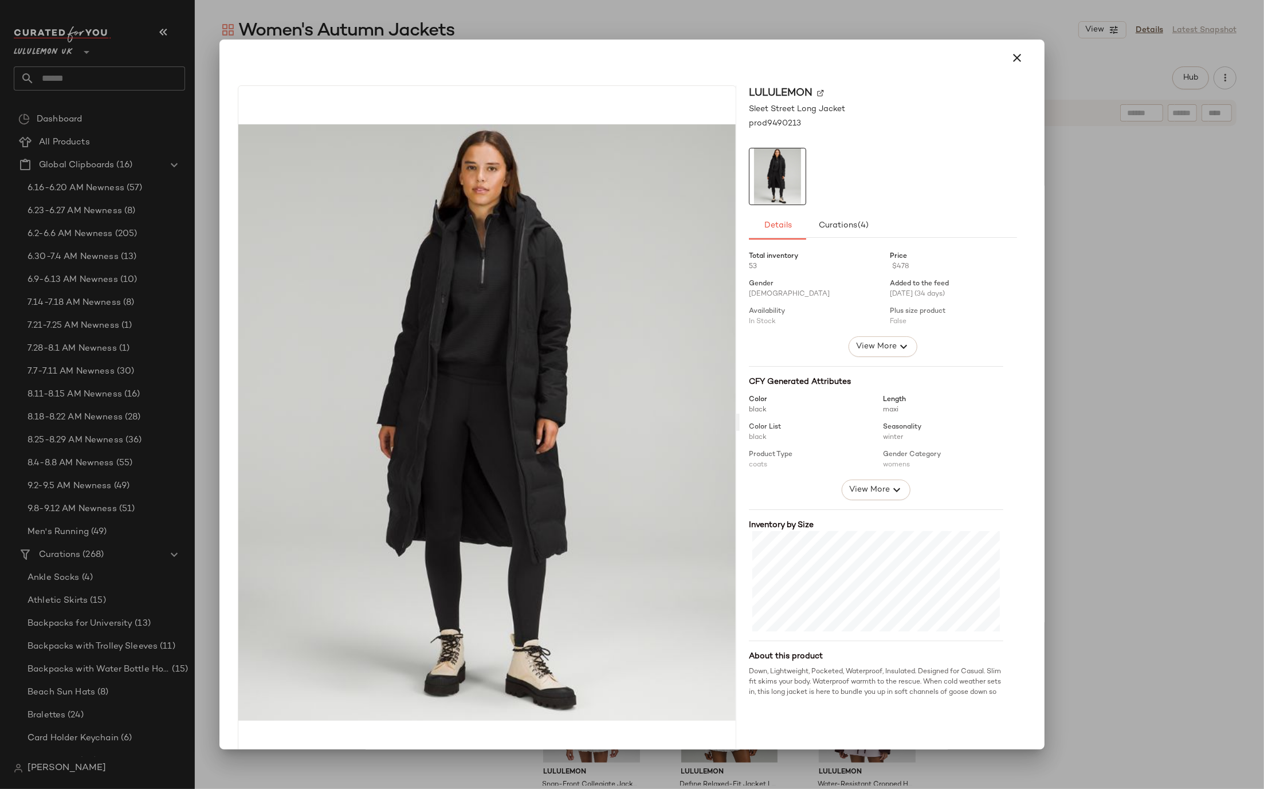
click at [626, 26] on div at bounding box center [632, 394] width 1264 height 789
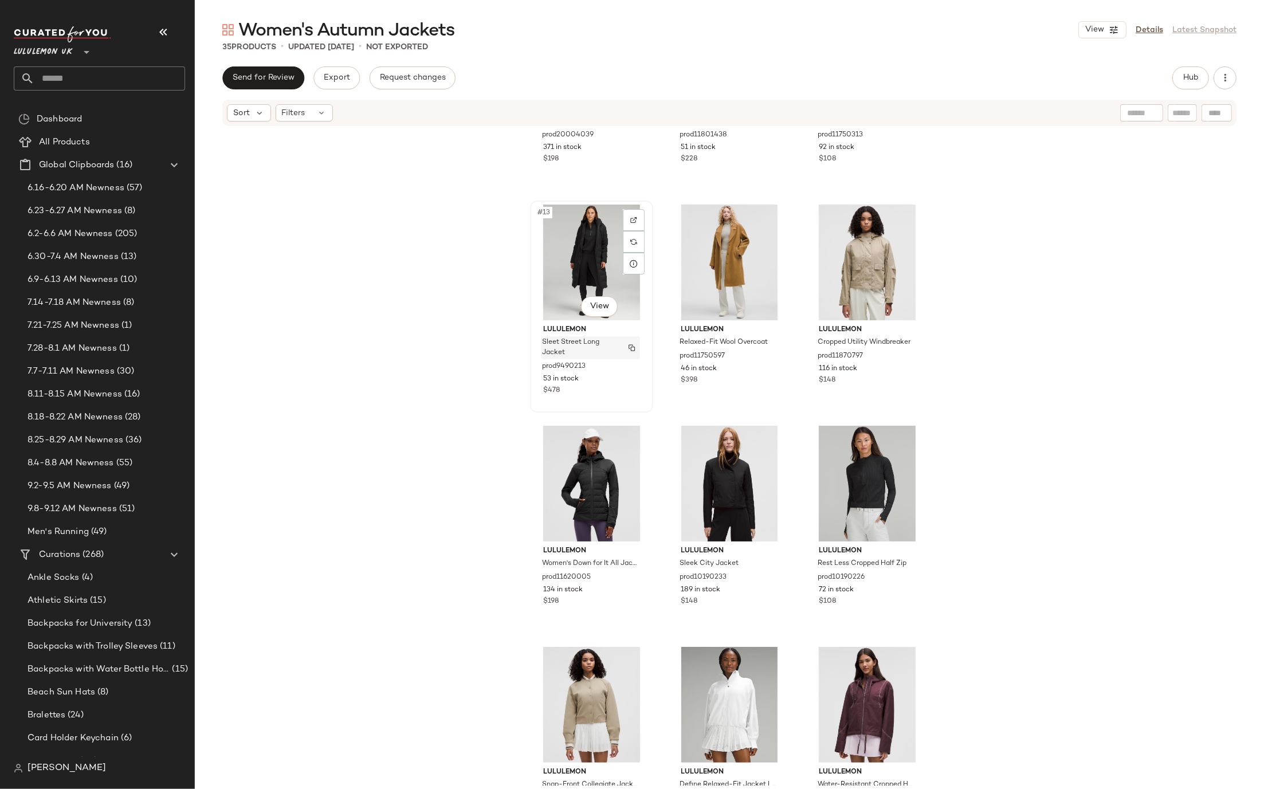
click at [624, 345] on button "button" at bounding box center [632, 348] width 16 height 10
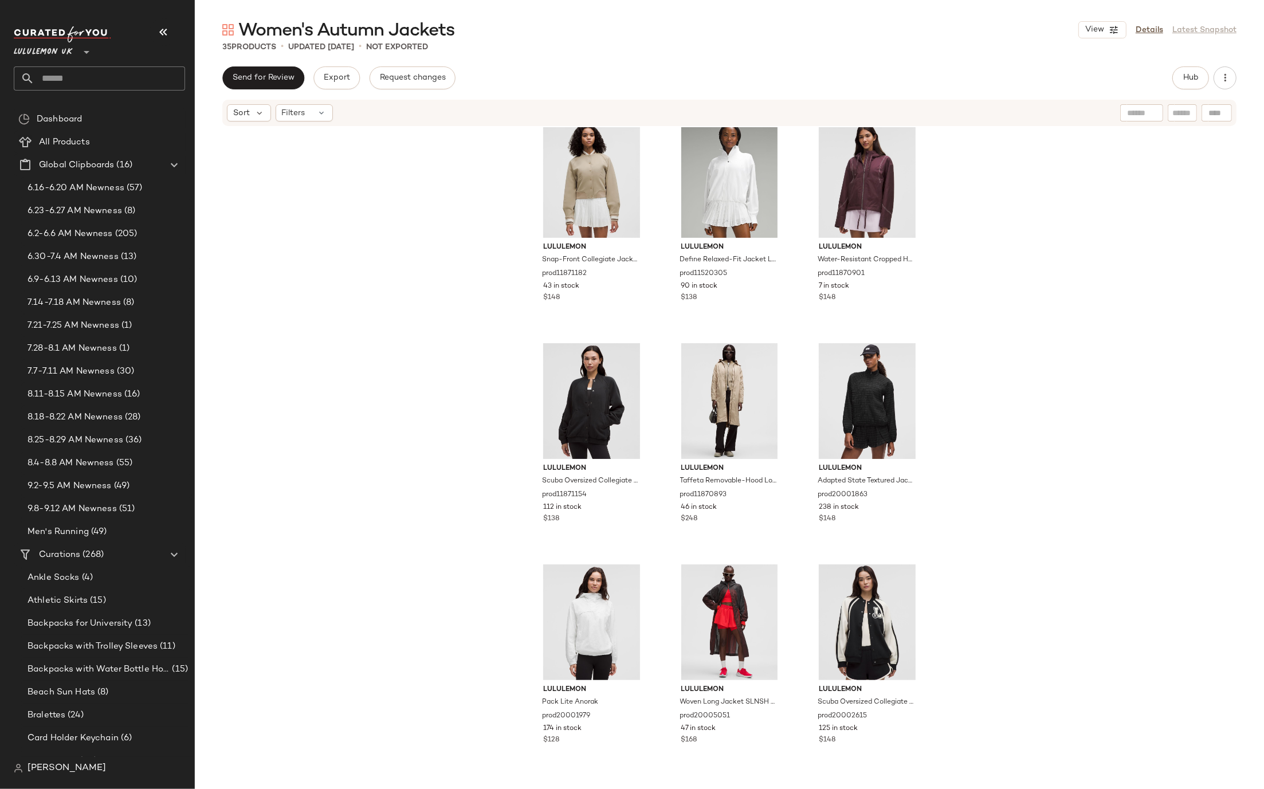
scroll to position [1352, 0]
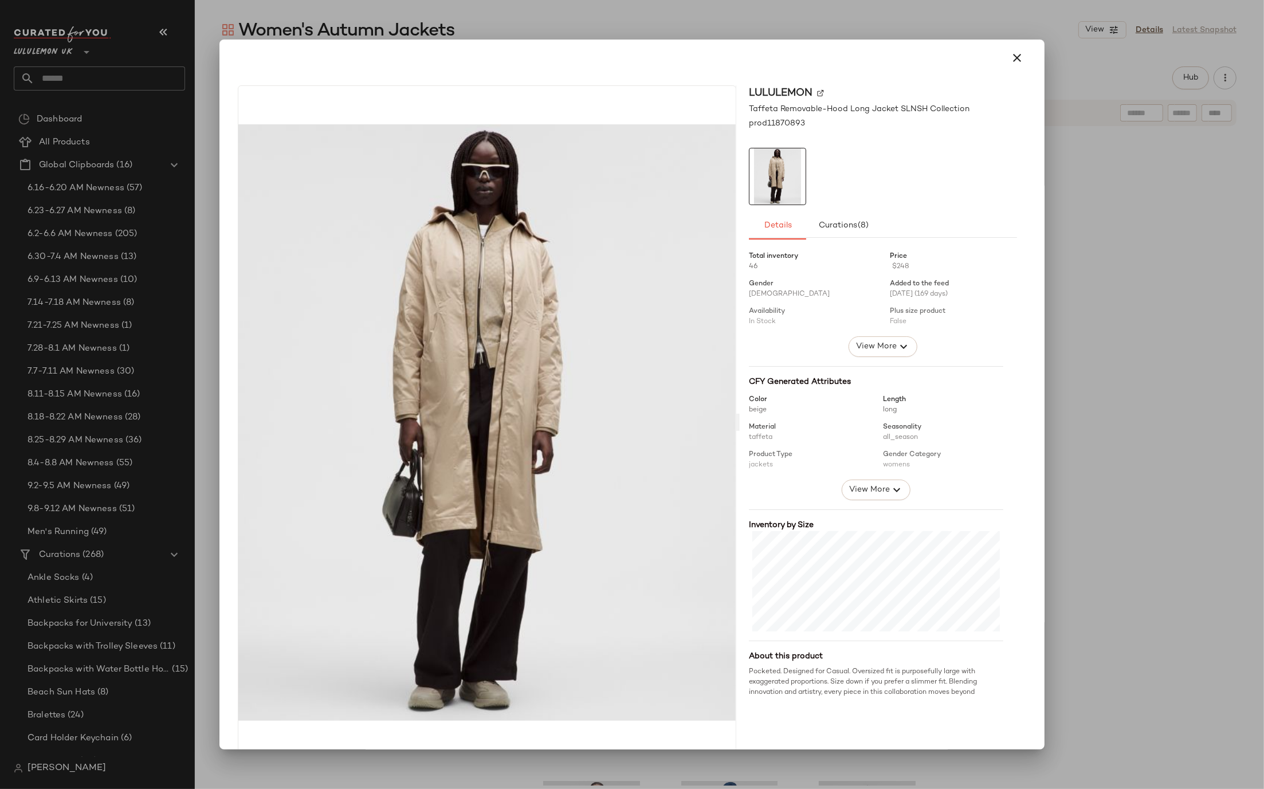
click at [332, 768] on div at bounding box center [632, 394] width 1264 height 789
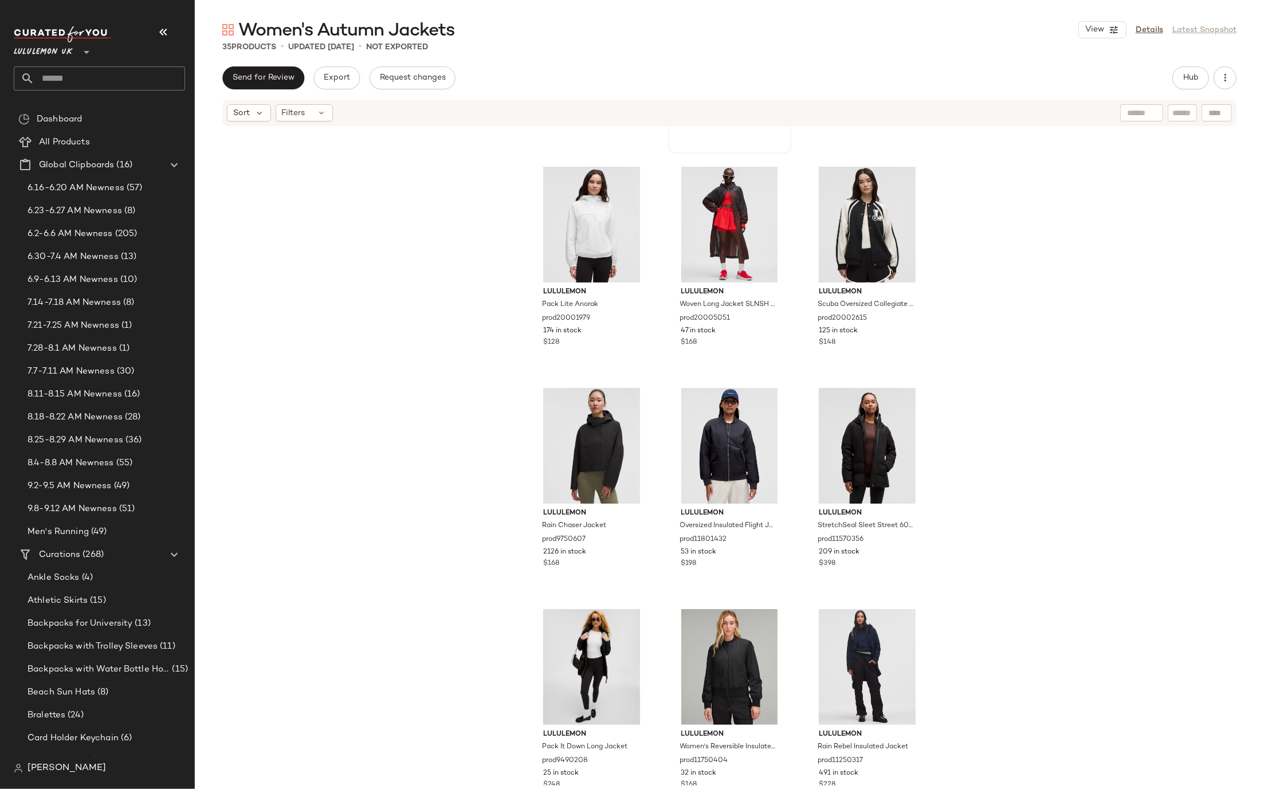
scroll to position [1997, 0]
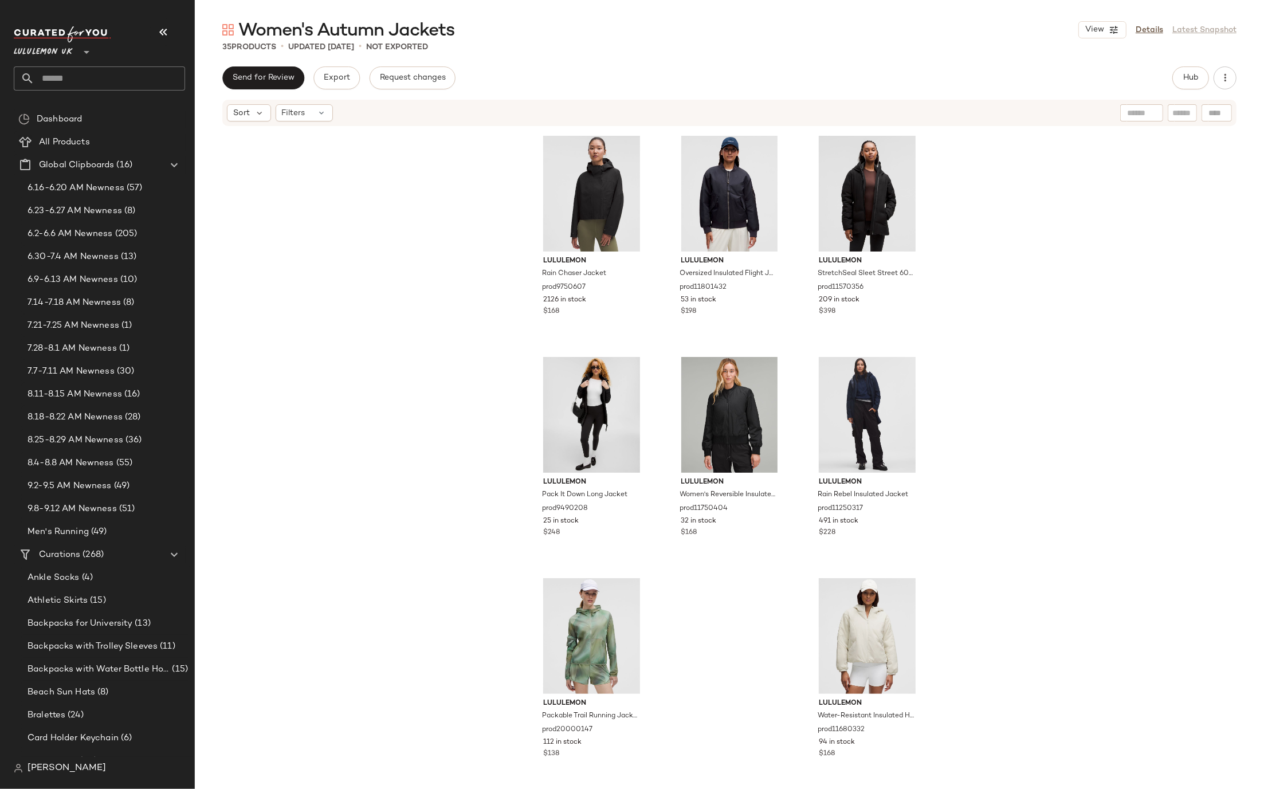
click at [1119, 81] on div "Send for Review Export Request changes Hub" at bounding box center [729, 77] width 1014 height 23
click at [1151, 34] on link "Details" at bounding box center [1150, 30] width 28 height 12
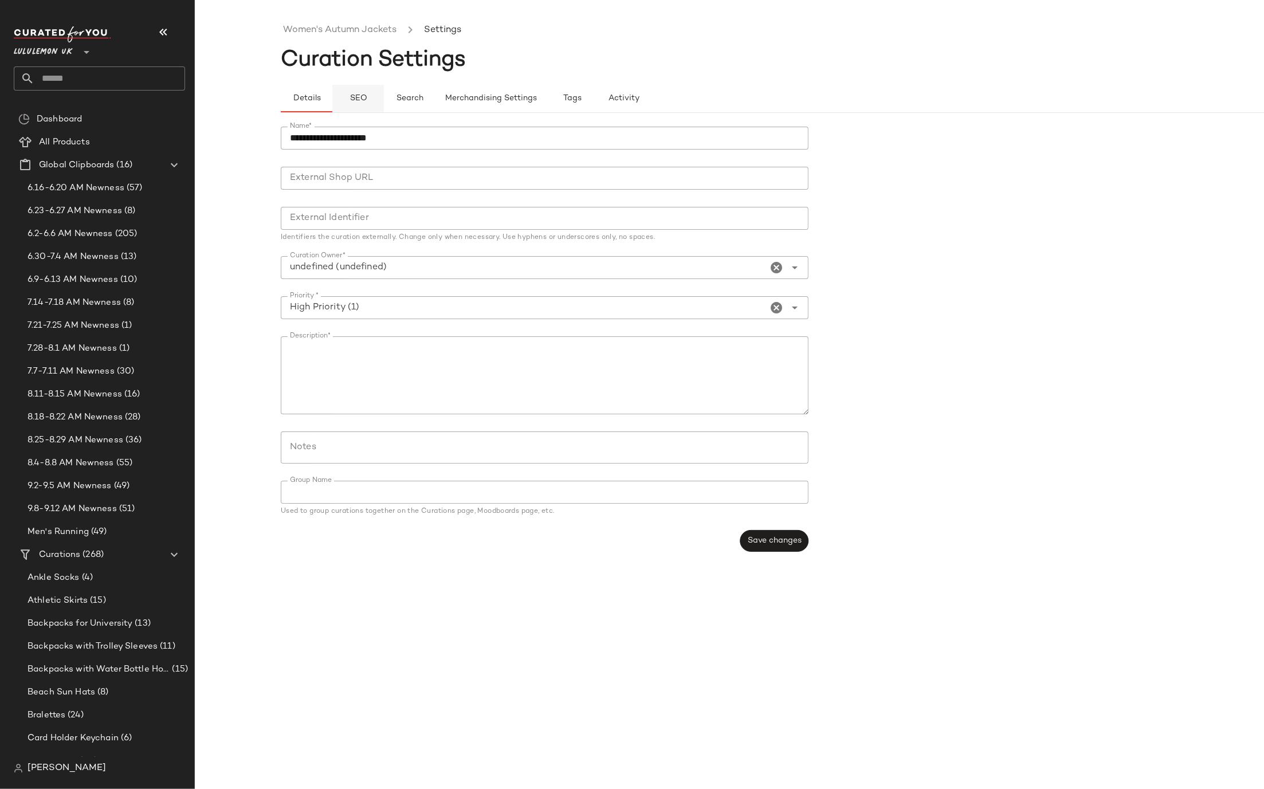
click at [360, 94] on span "SEO" at bounding box center [358, 98] width 18 height 9
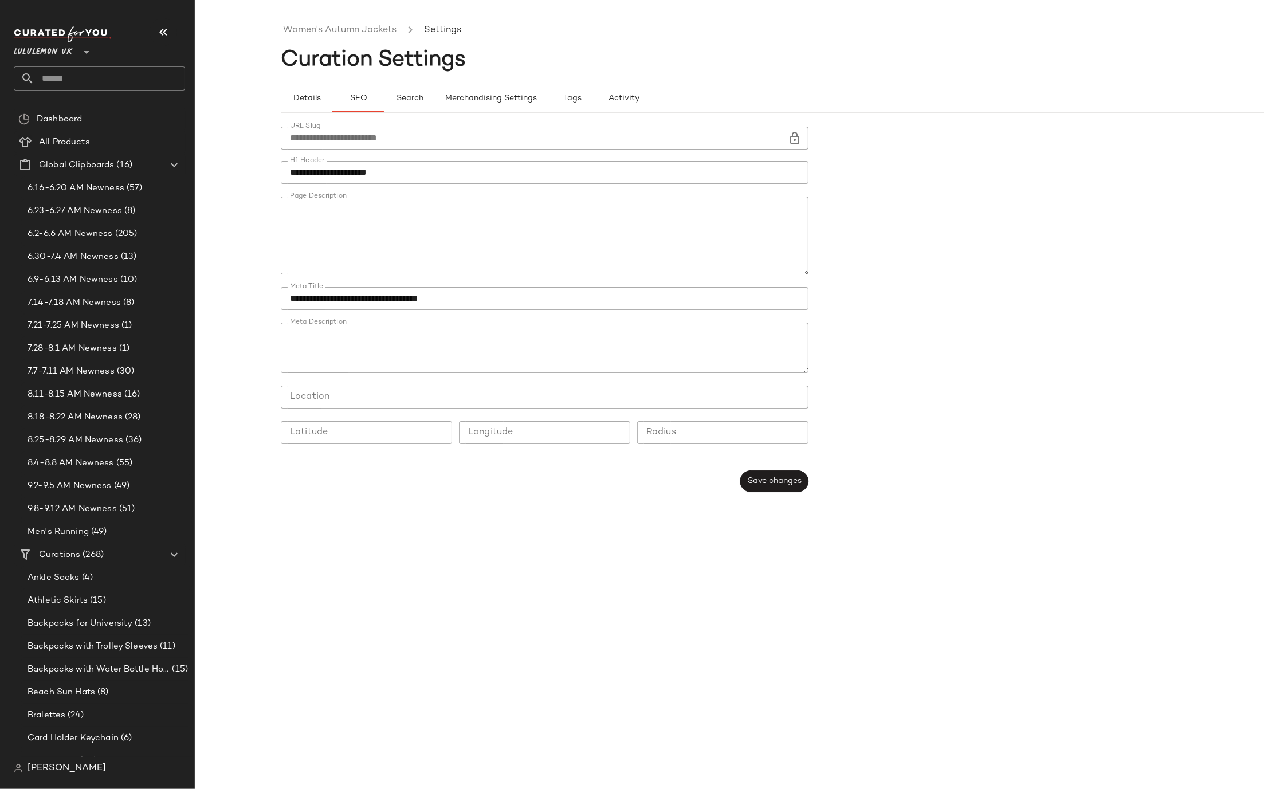
type button "seo"
click at [764, 475] on button "Save changes" at bounding box center [774, 481] width 68 height 22
click at [327, 35] on link "Women's Autumn Jackets" at bounding box center [339, 30] width 113 height 15
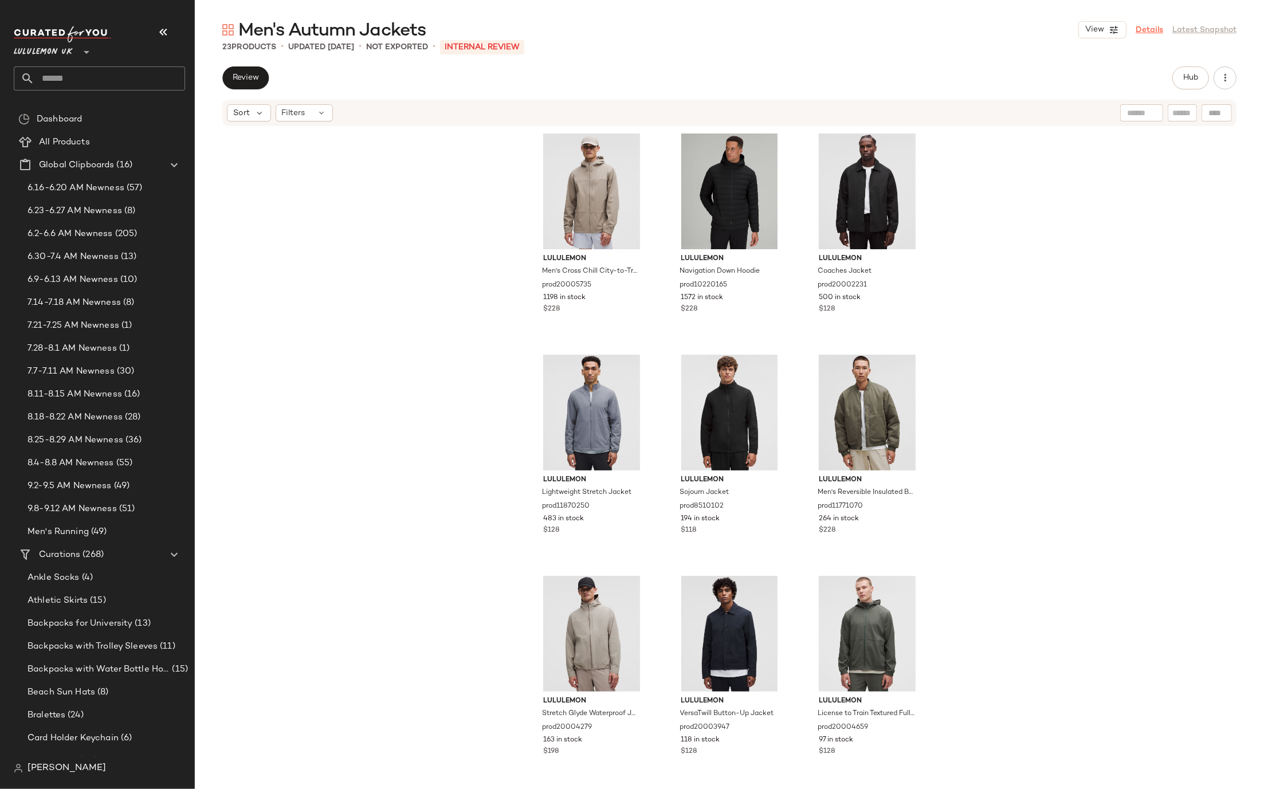
click at [1151, 34] on link "Details" at bounding box center [1150, 30] width 28 height 12
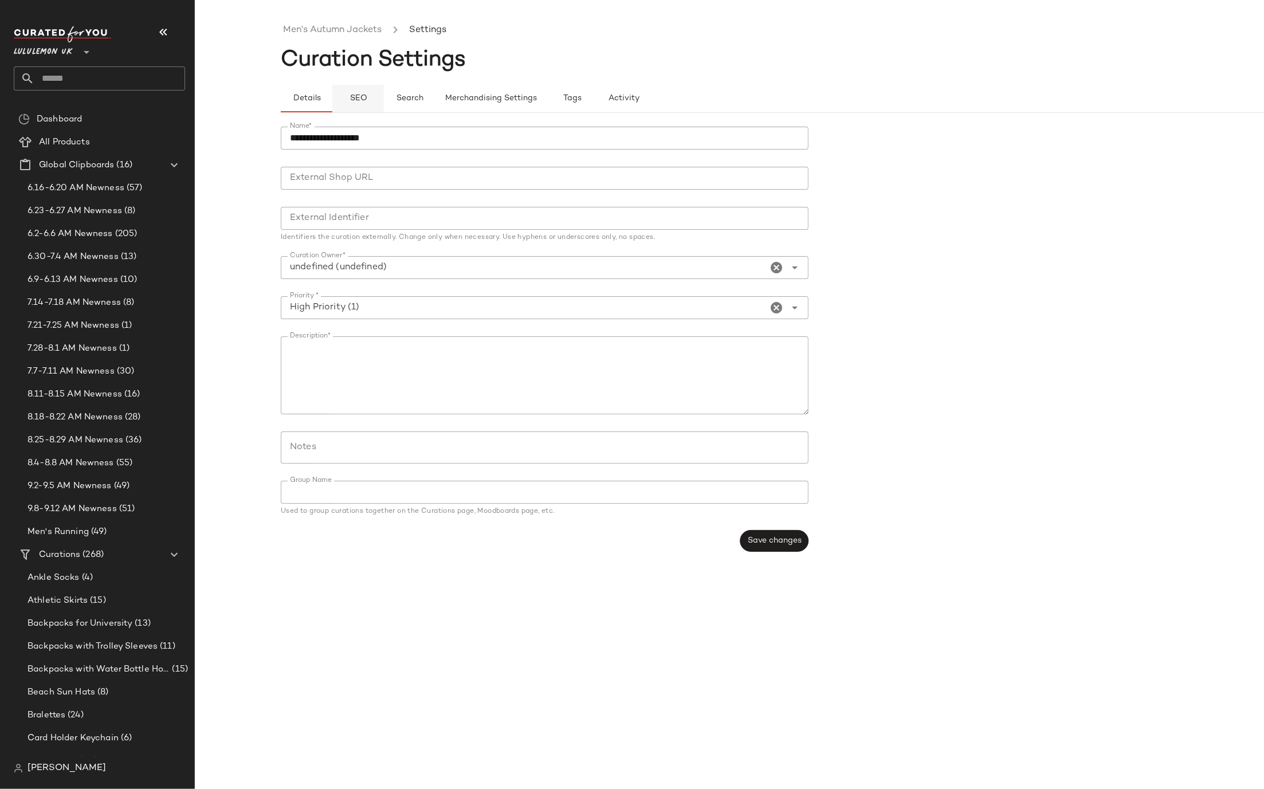
click at [356, 95] on span "SEO" at bounding box center [358, 98] width 18 height 9
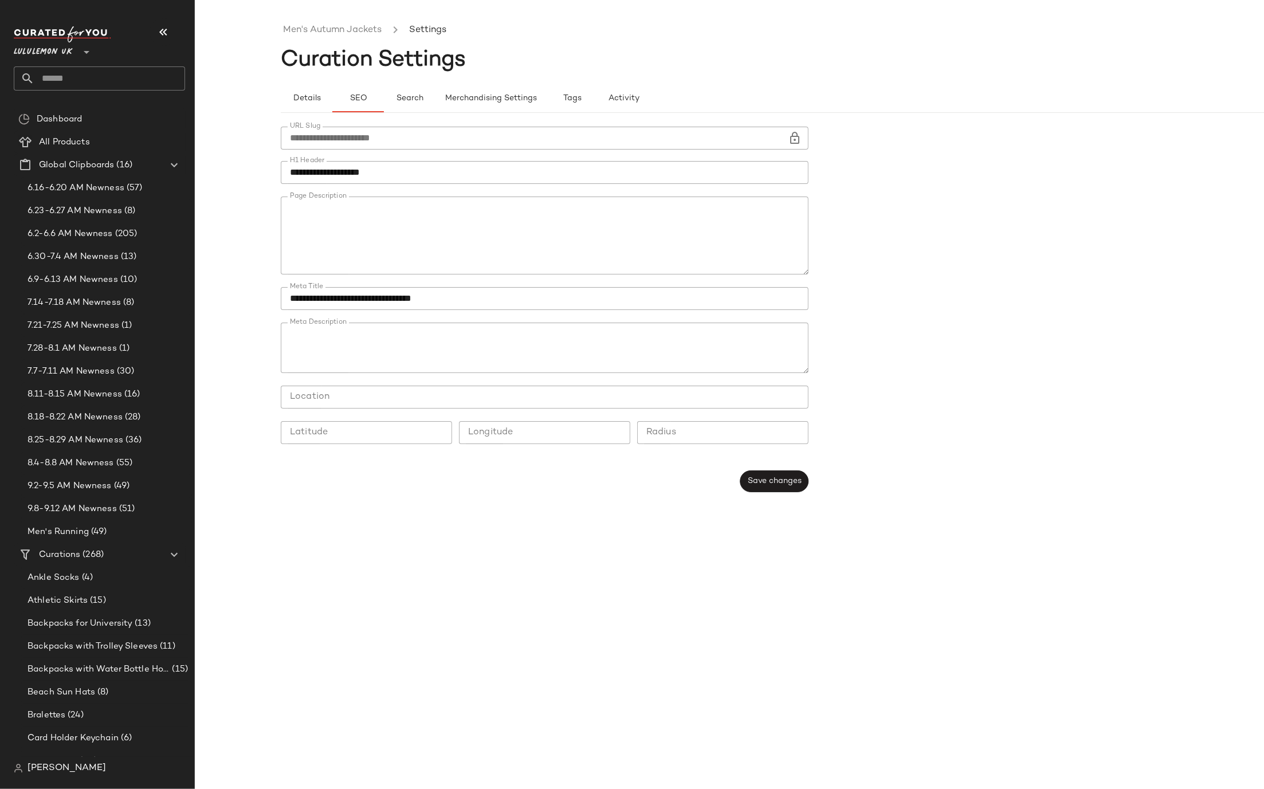
type button "seo"
click at [747, 479] on span "Save changes" at bounding box center [774, 480] width 54 height 9
click at [346, 36] on link "Men's Autumn Jackets" at bounding box center [332, 30] width 99 height 15
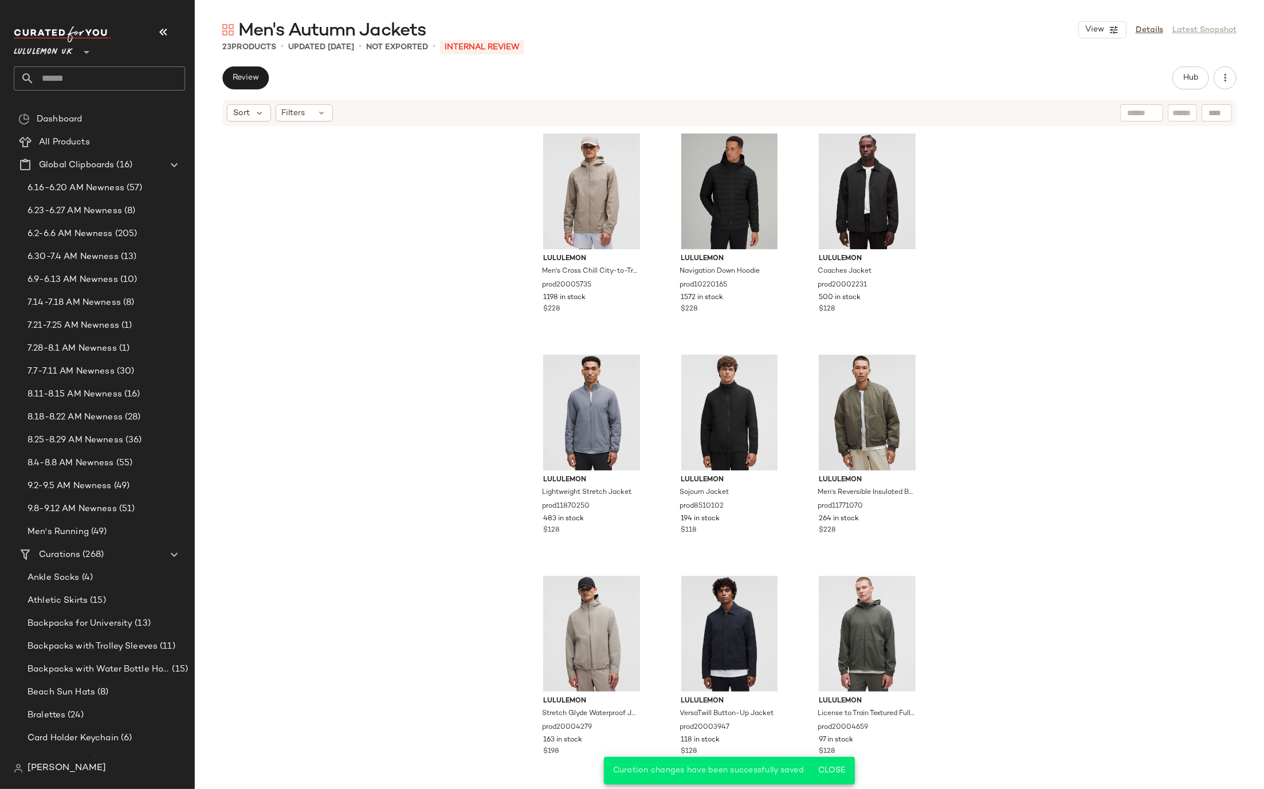
click at [258, 91] on div "Review Hub Sort Filters lululemon Men's Cross Chill City-to-Trail Jacket prod20…" at bounding box center [729, 451] width 1069 height 771
click at [257, 76] on span "Review" at bounding box center [245, 77] width 27 height 9
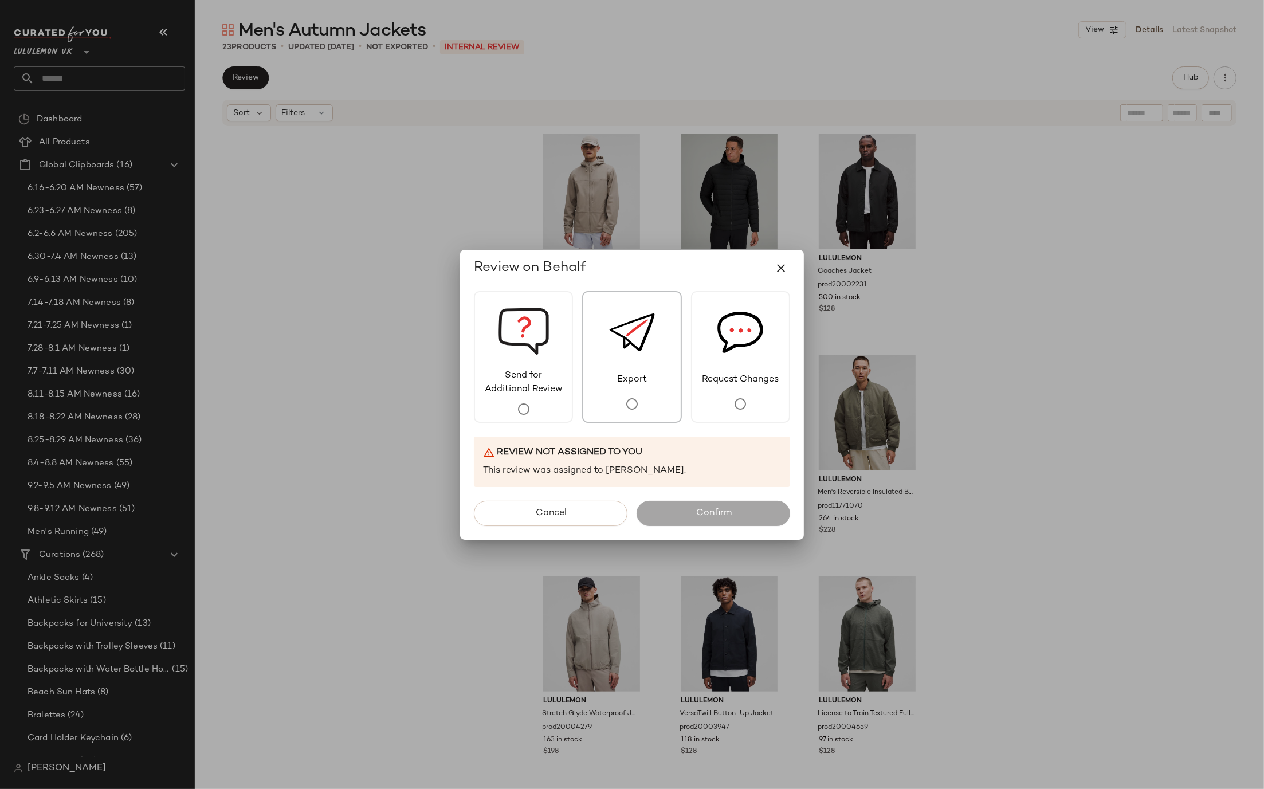
click at [631, 359] on img at bounding box center [632, 332] width 46 height 81
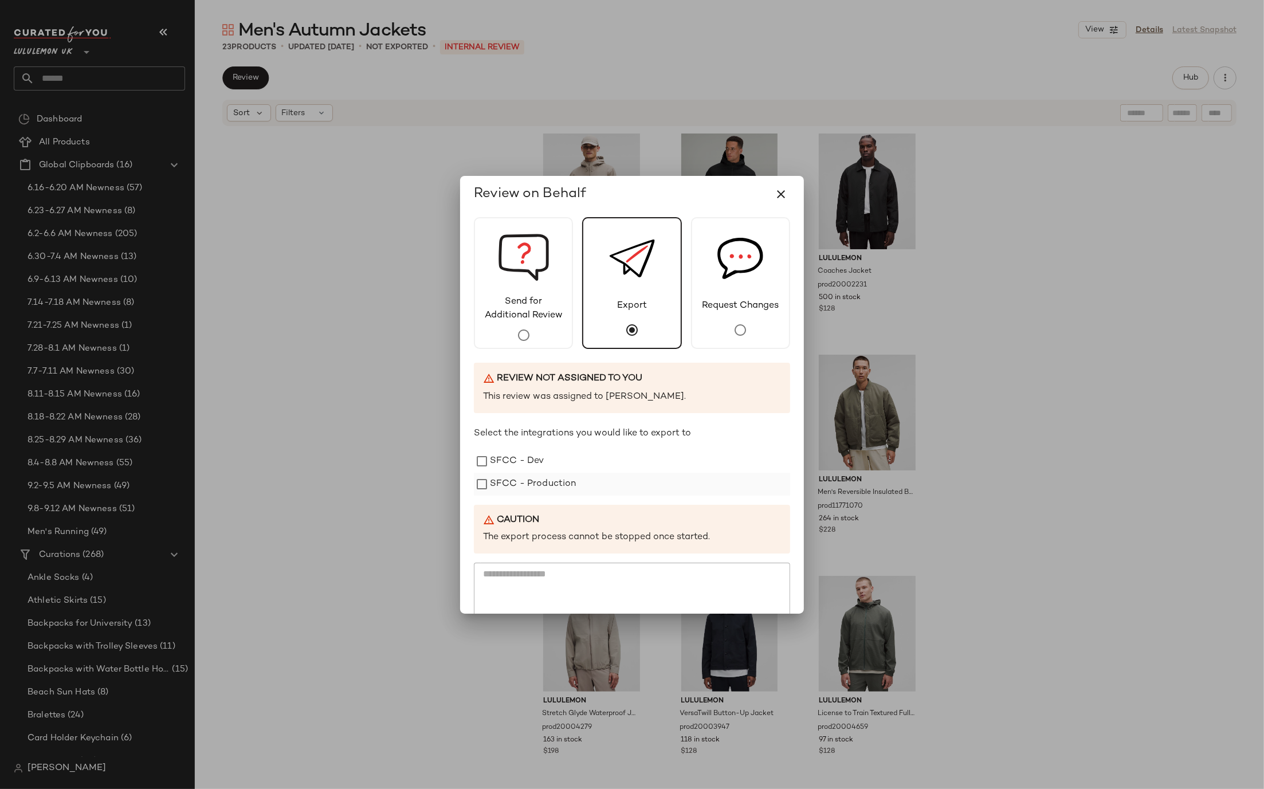
click at [587, 480] on div "SFCC - Production" at bounding box center [632, 484] width 316 height 23
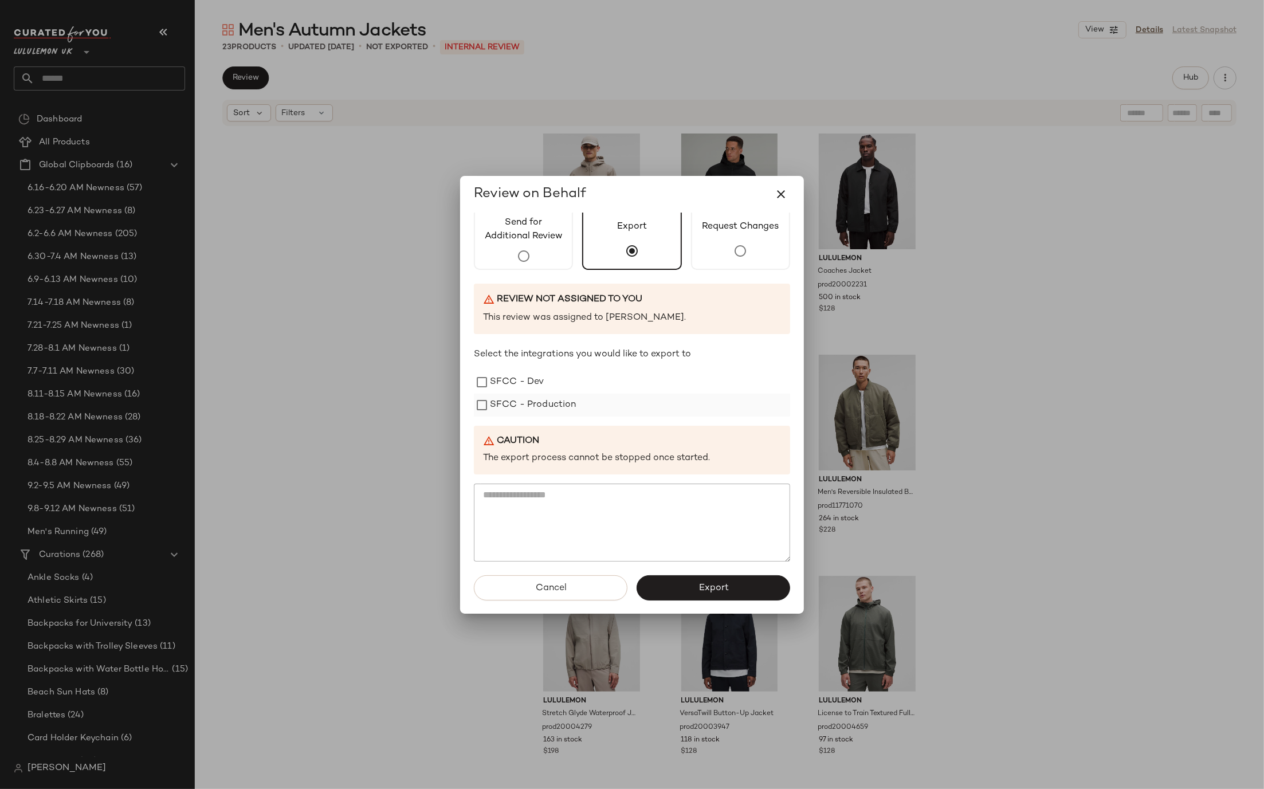
click at [564, 409] on label "SFCC - Production" at bounding box center [533, 405] width 87 height 23
click at [692, 582] on button "Export" at bounding box center [714, 587] width 154 height 25
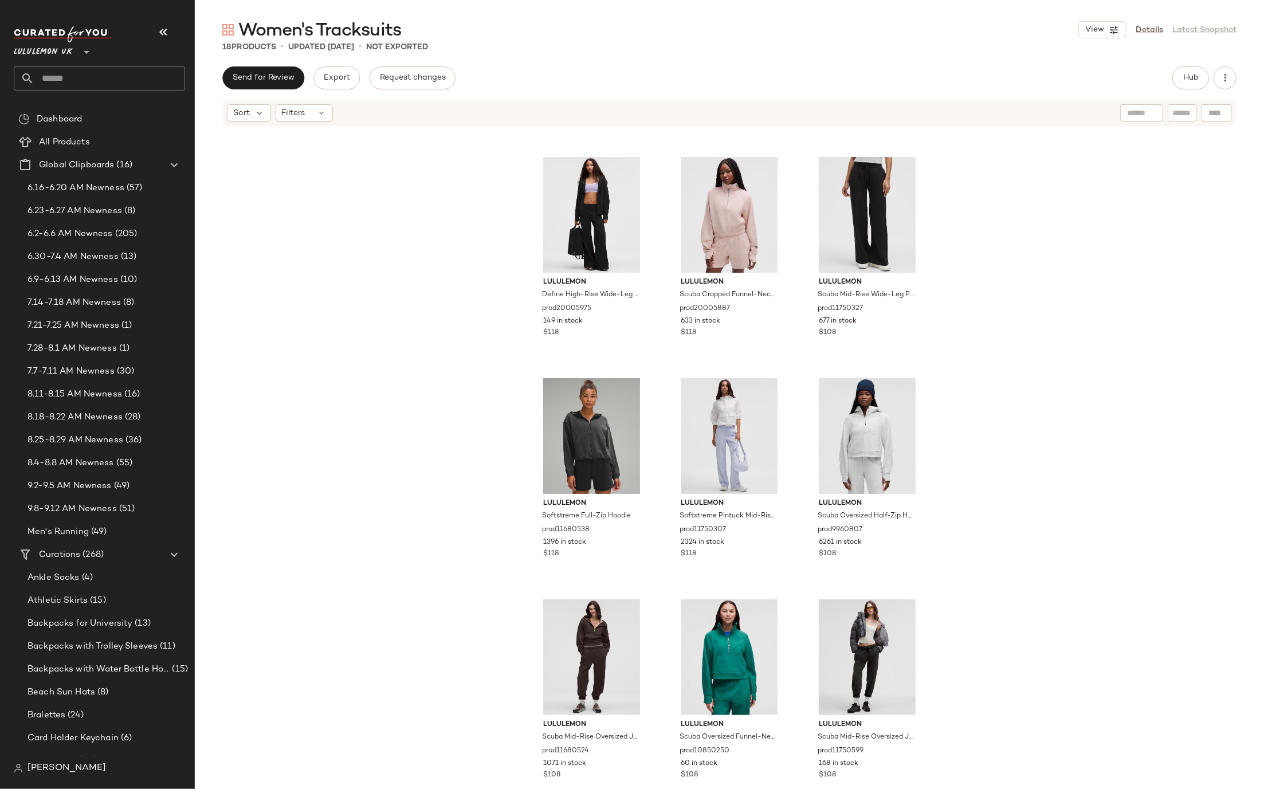
scroll to position [670, 0]
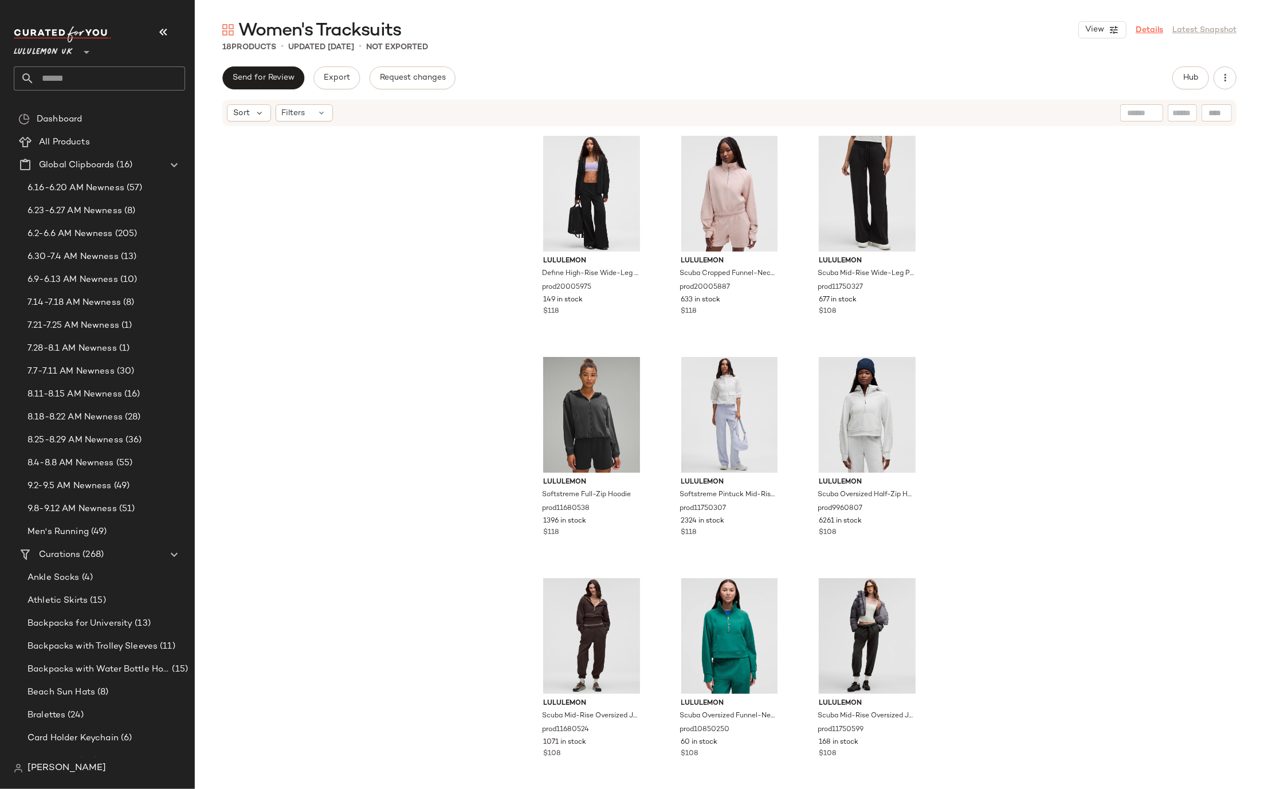
click at [1154, 32] on link "Details" at bounding box center [1150, 30] width 28 height 12
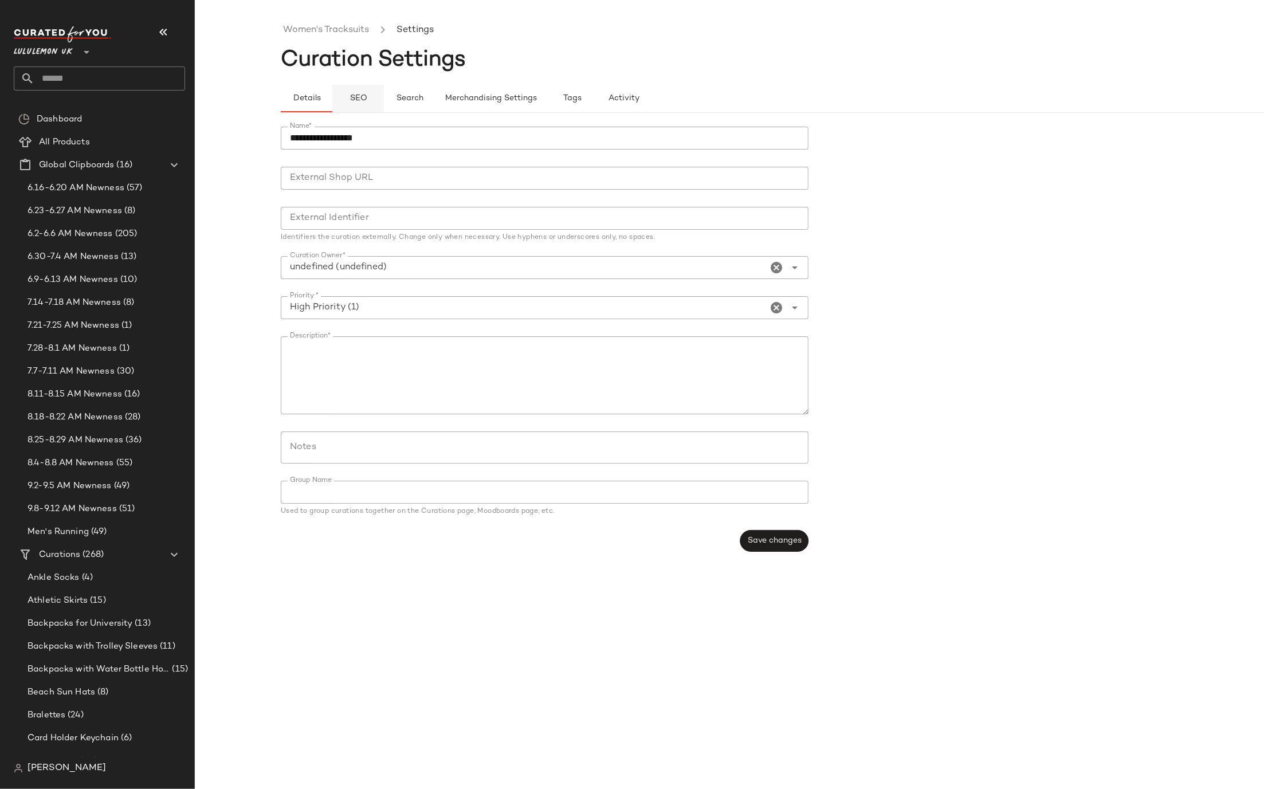
click at [350, 97] on span "SEO" at bounding box center [358, 98] width 18 height 9
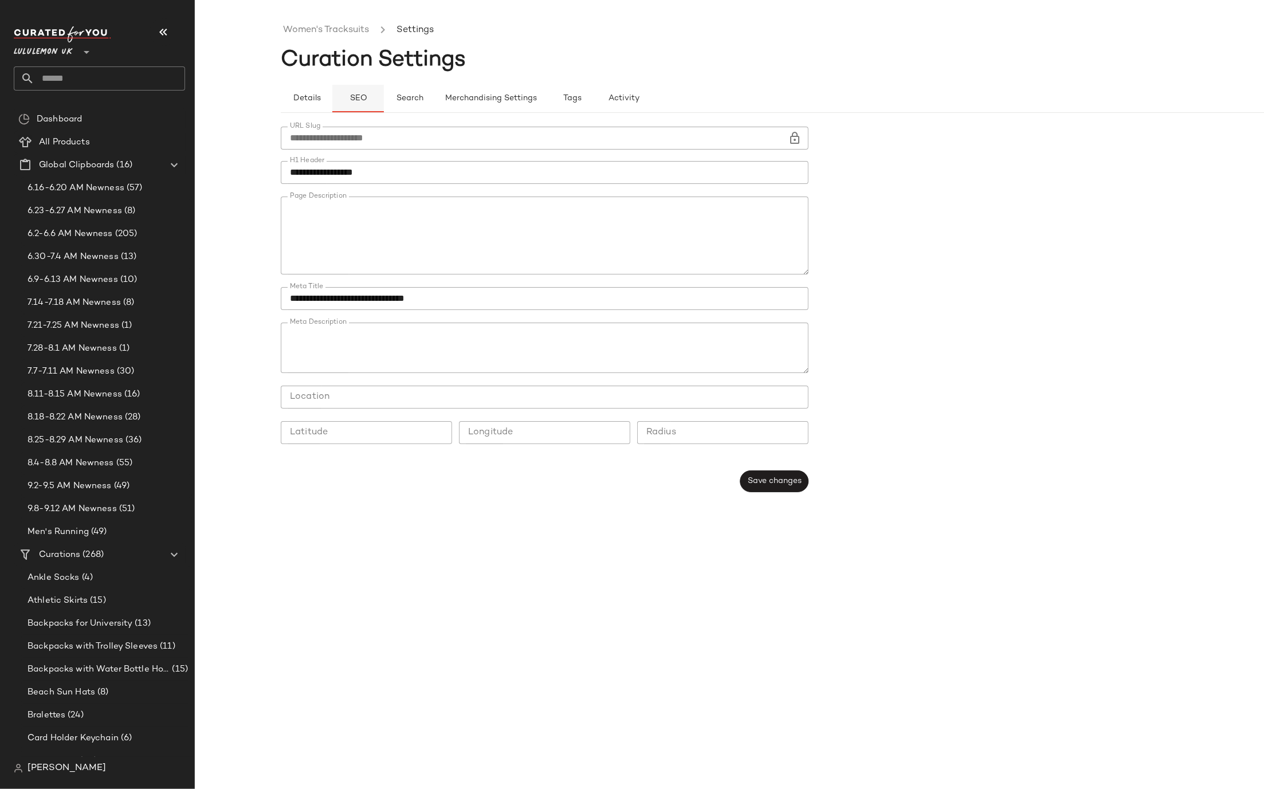
type button "seo"
click at [301, 26] on link "Women's Tracksuits" at bounding box center [326, 30] width 86 height 15
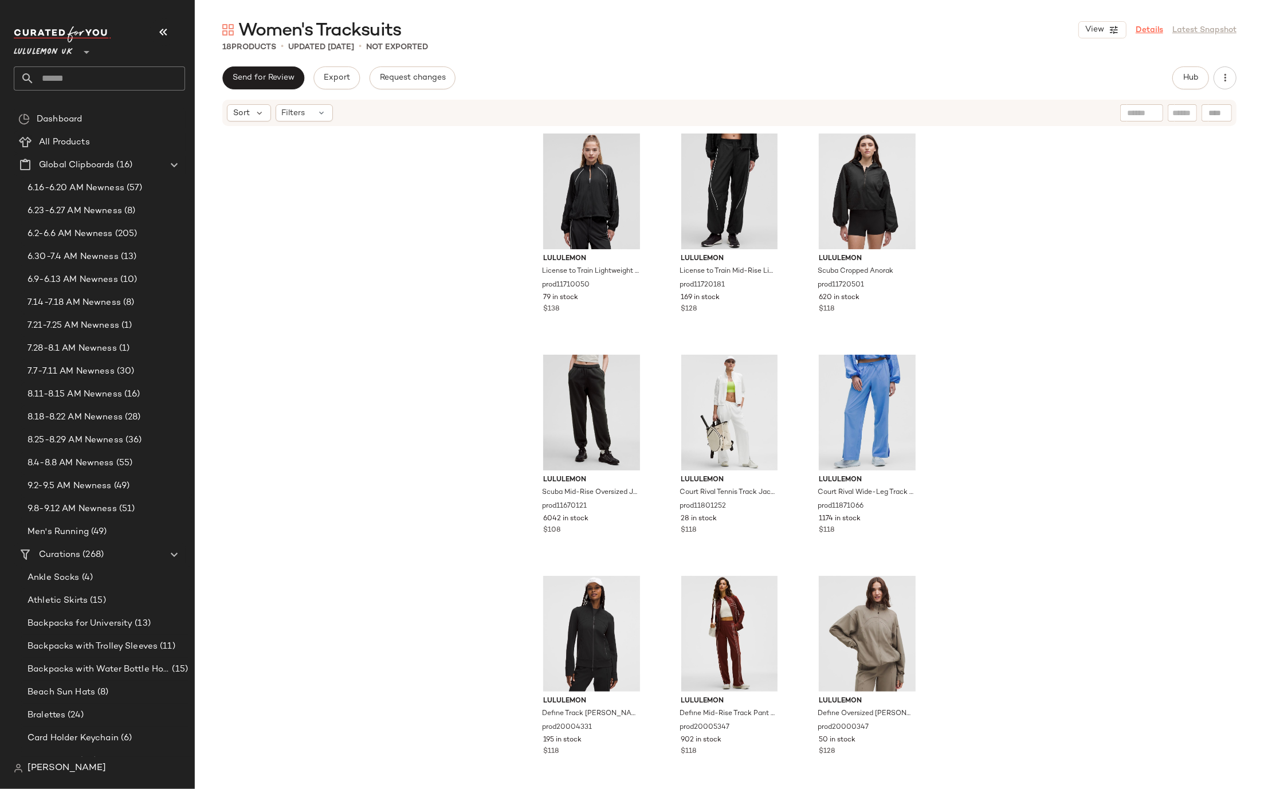
click at [1145, 28] on link "Details" at bounding box center [1150, 30] width 28 height 12
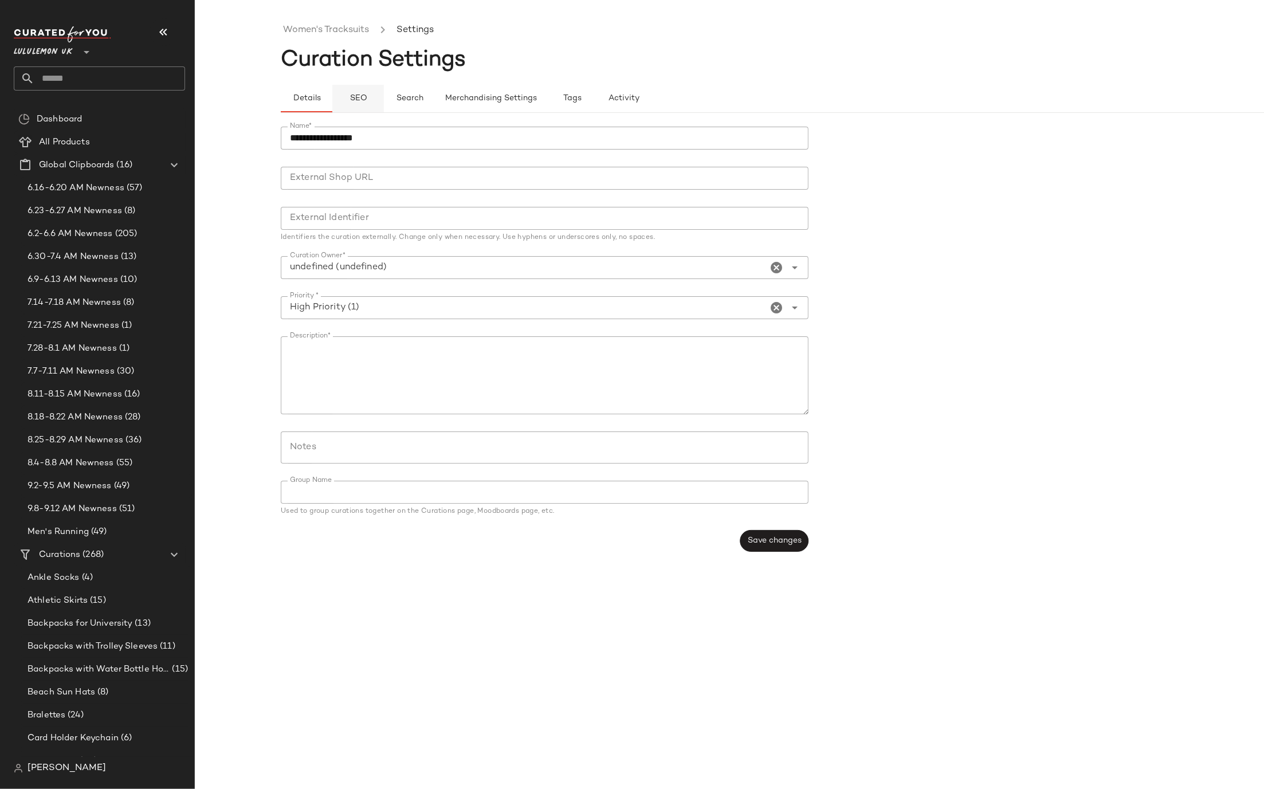
click at [357, 97] on span "SEO" at bounding box center [358, 98] width 18 height 9
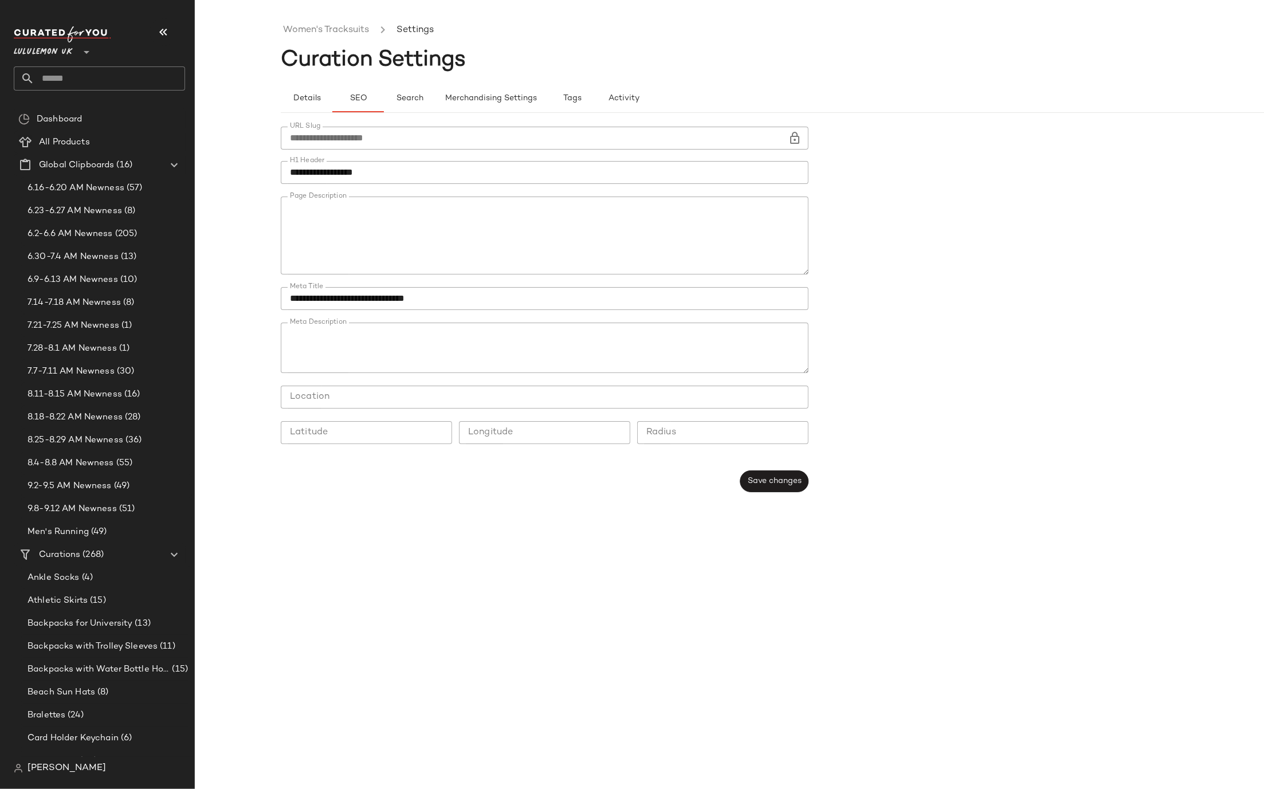
type button "seo"
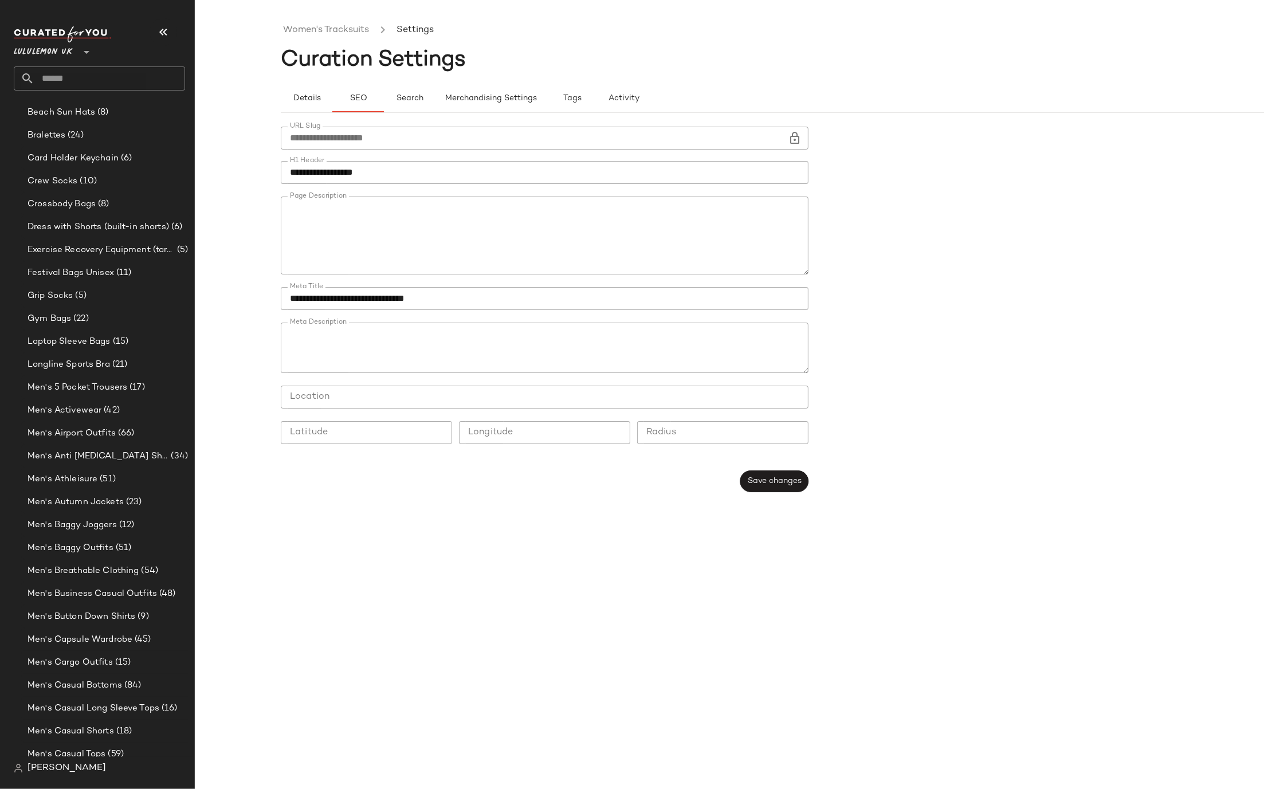
scroll to position [96, 0]
click at [398, 245] on textarea "Page Description" at bounding box center [545, 236] width 528 height 78
click at [305, 20] on ul "Women's Tracksuits Settings" at bounding box center [815, 30] width 1069 height 26
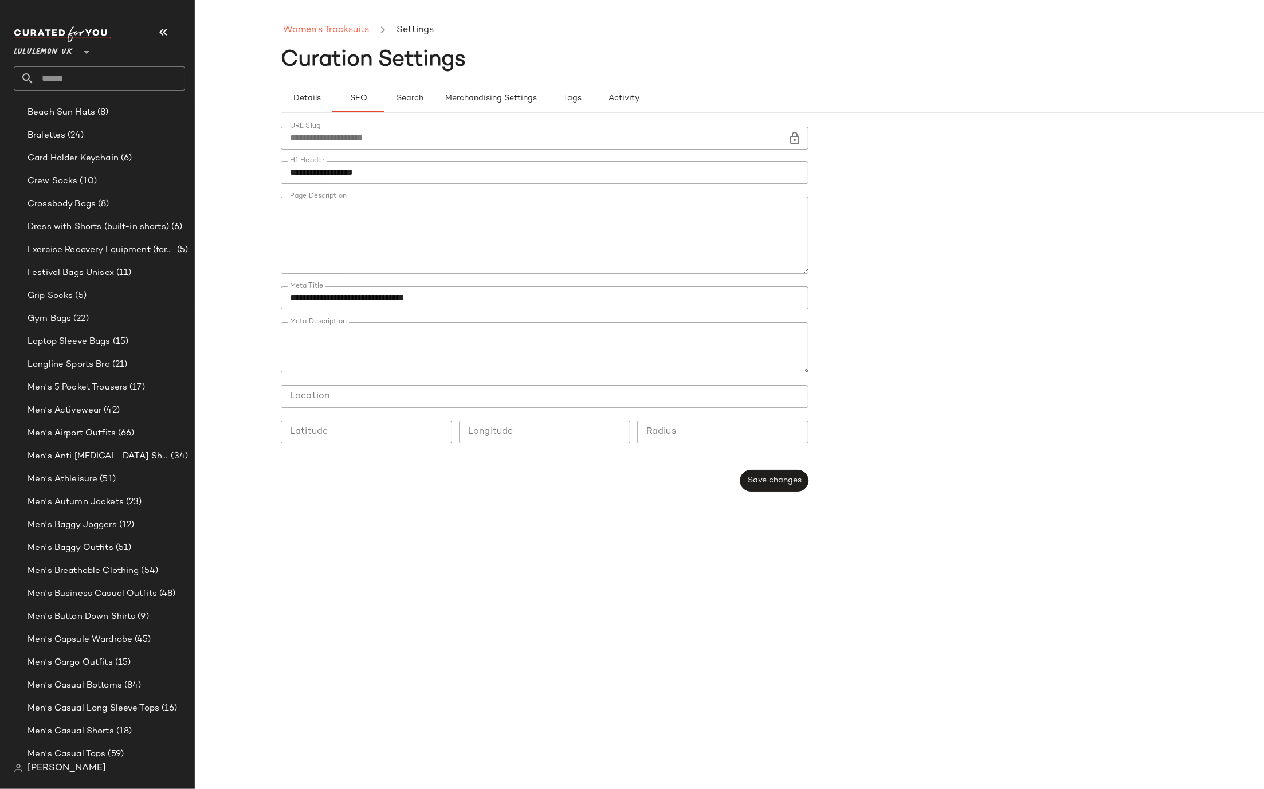
click at [306, 29] on link "Women's Tracksuits" at bounding box center [326, 30] width 86 height 15
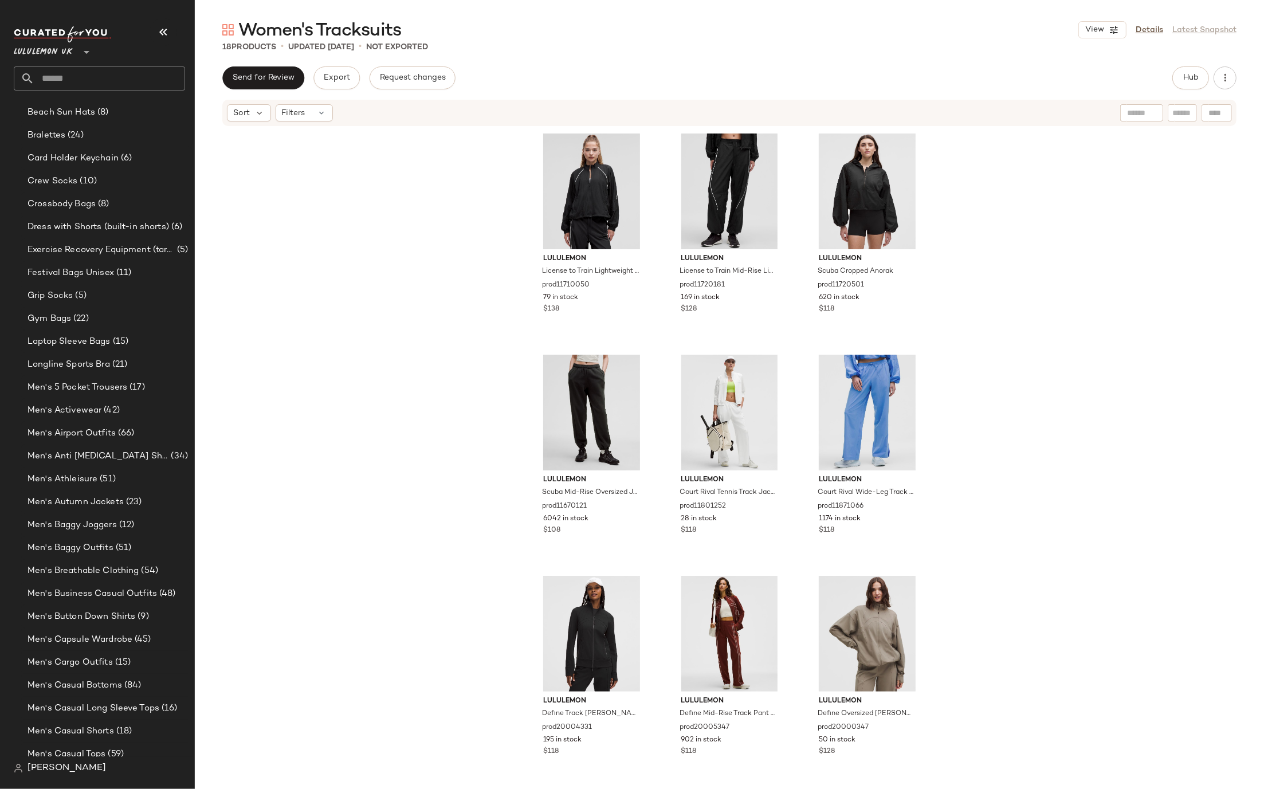
click at [1183, 42] on div "18 Products • updated Sep 10th • Not Exported" at bounding box center [729, 46] width 1069 height 11
click at [1146, 28] on link "Details" at bounding box center [1150, 30] width 28 height 12
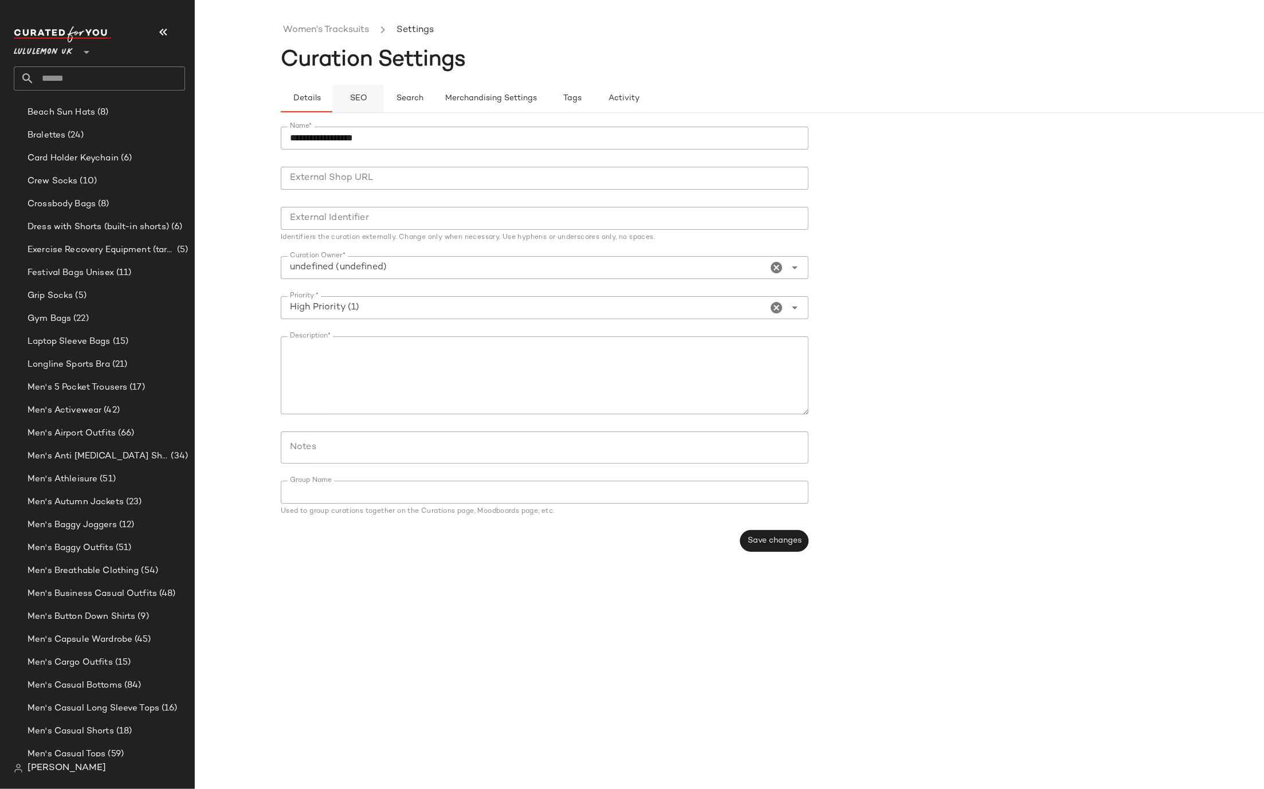
click at [351, 91] on button "SEO" at bounding box center [358, 99] width 52 height 28
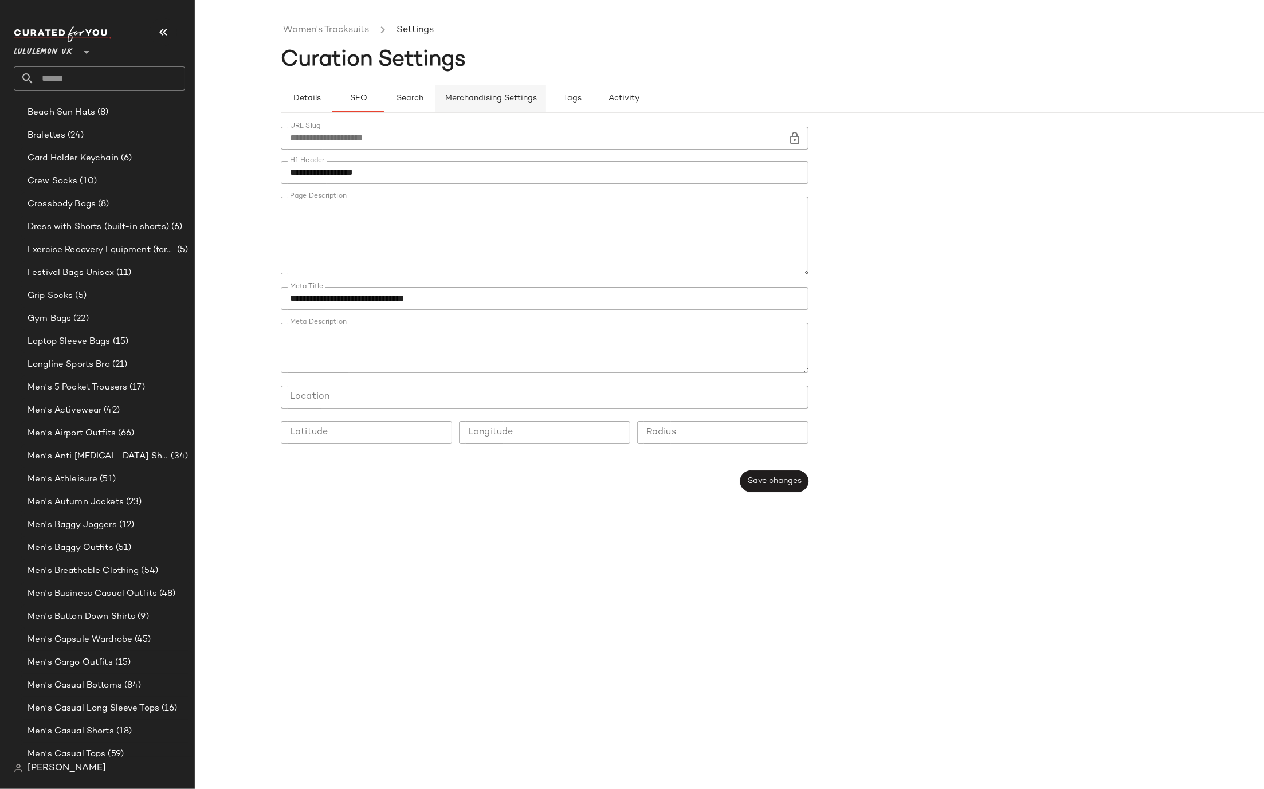
type button "seo"
click at [325, 27] on link "Women's Tracksuits" at bounding box center [326, 30] width 86 height 15
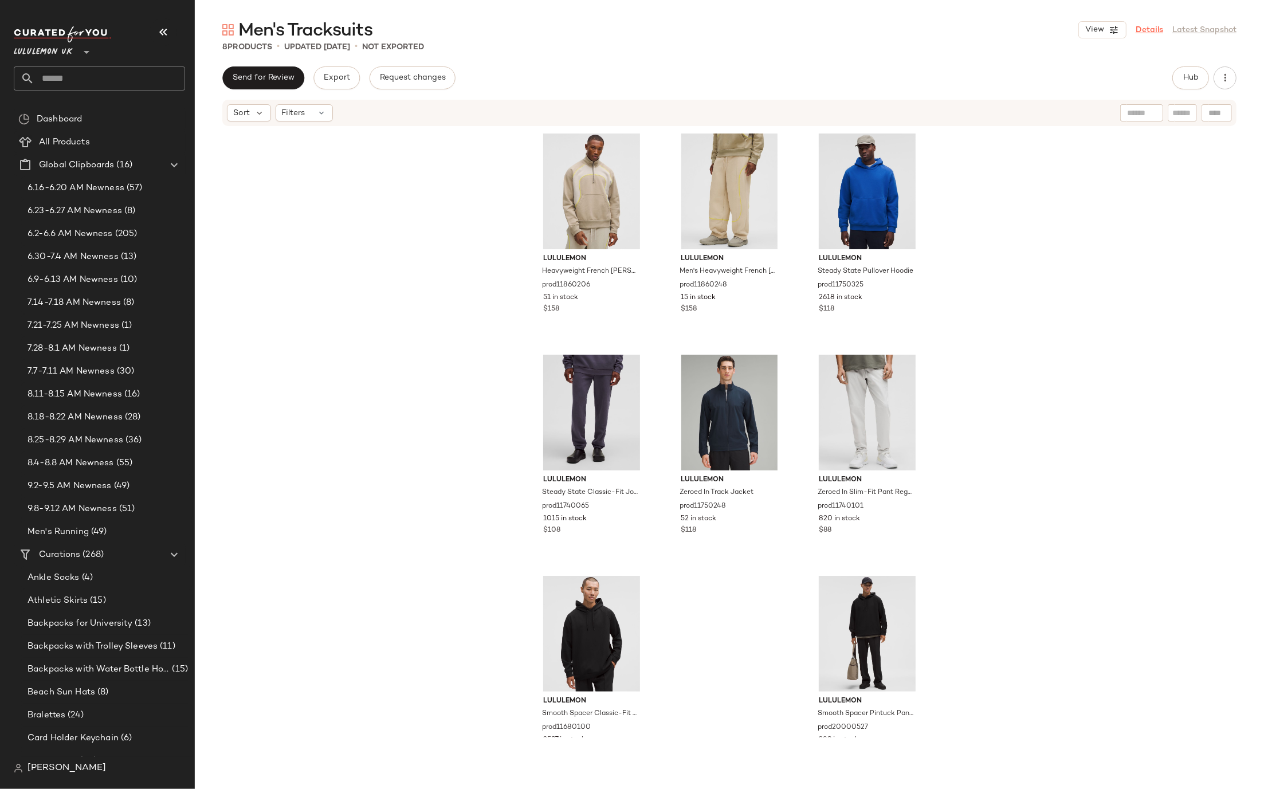
click at [1156, 29] on link "Details" at bounding box center [1150, 30] width 28 height 12
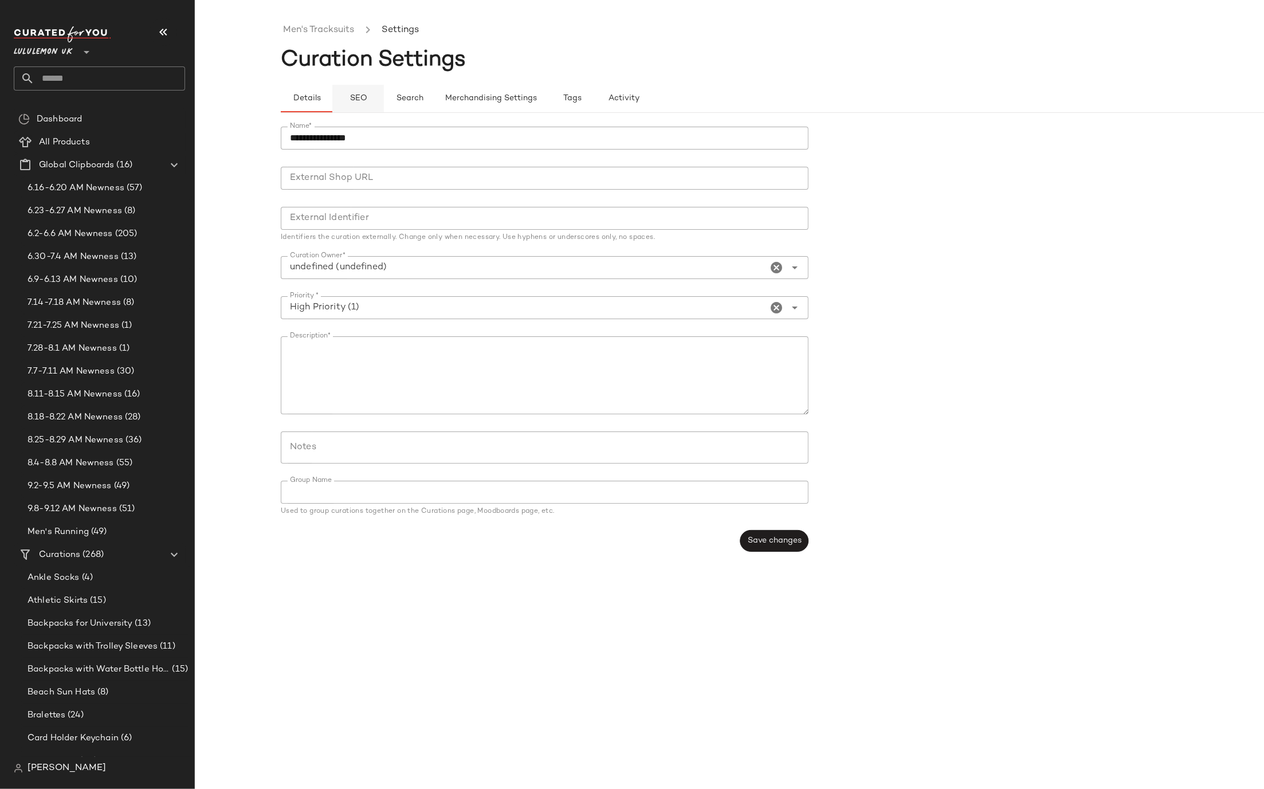
click at [371, 106] on button "SEO" at bounding box center [358, 99] width 52 height 28
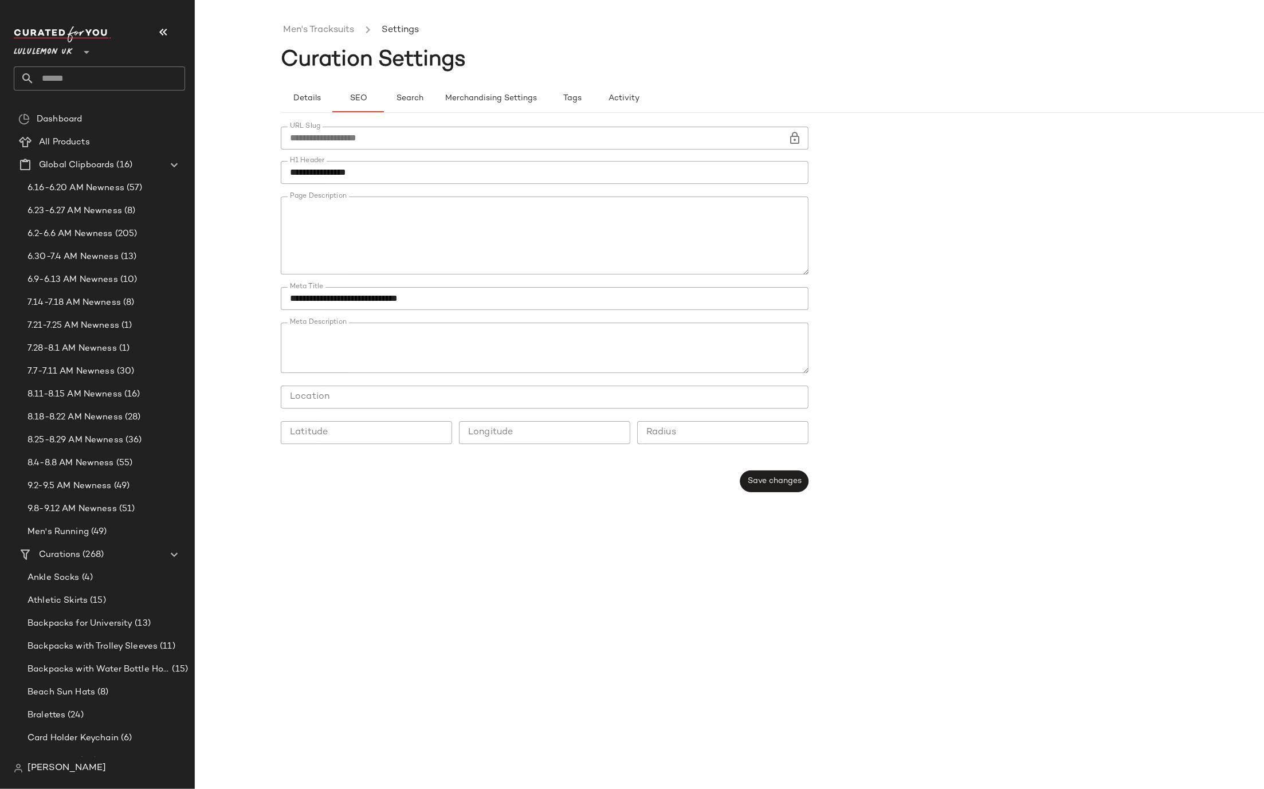
type button "seo"
click at [764, 480] on span "Save changes" at bounding box center [774, 480] width 54 height 9
click at [319, 33] on link "Men's Tracksuits" at bounding box center [318, 30] width 71 height 15
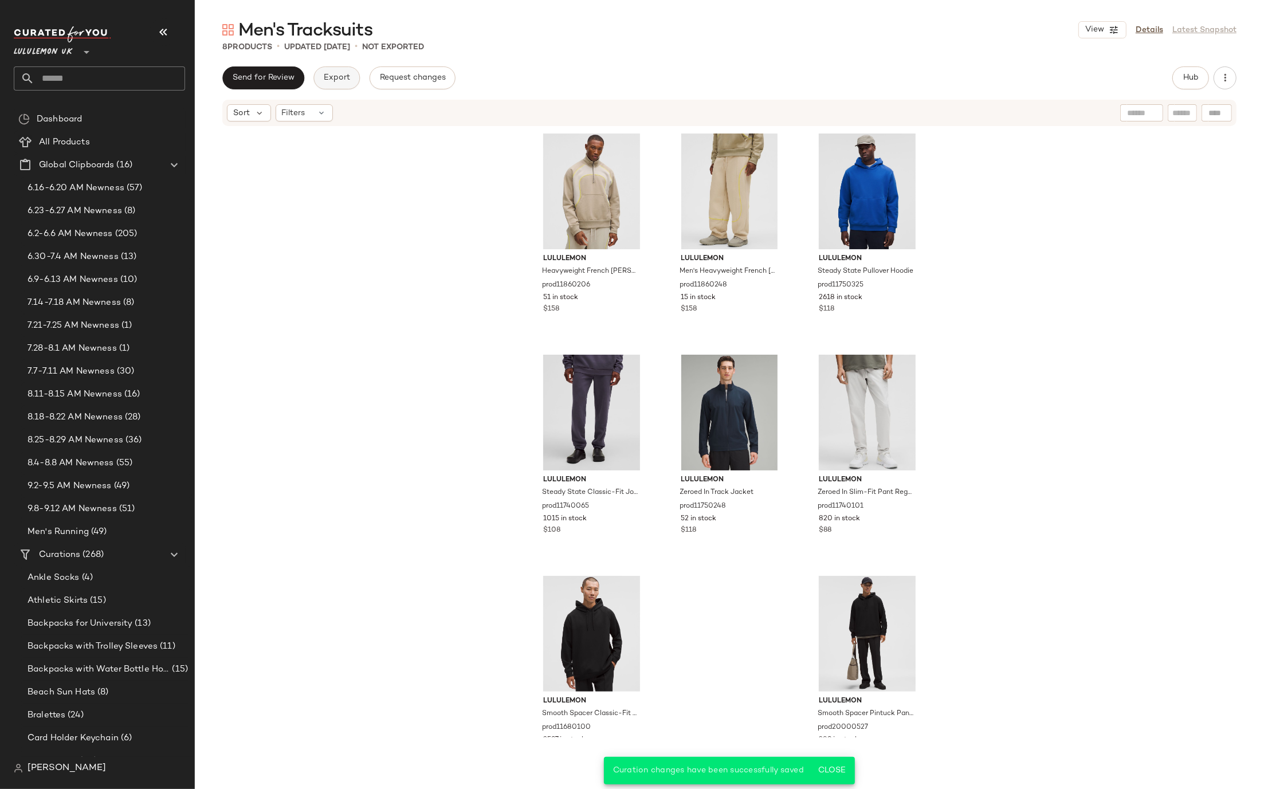
click at [333, 82] on span "Export" at bounding box center [336, 77] width 27 height 9
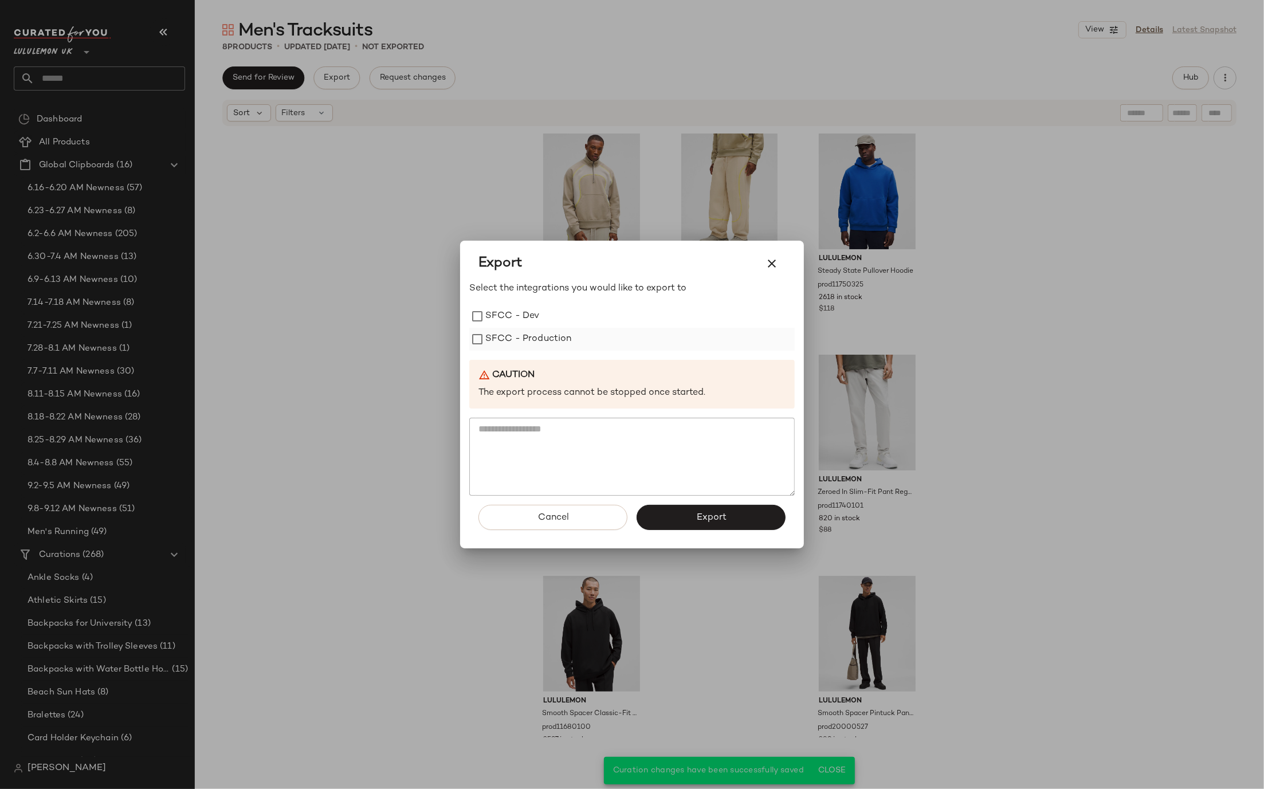
click at [514, 340] on label "SFCC - Production" at bounding box center [528, 339] width 87 height 23
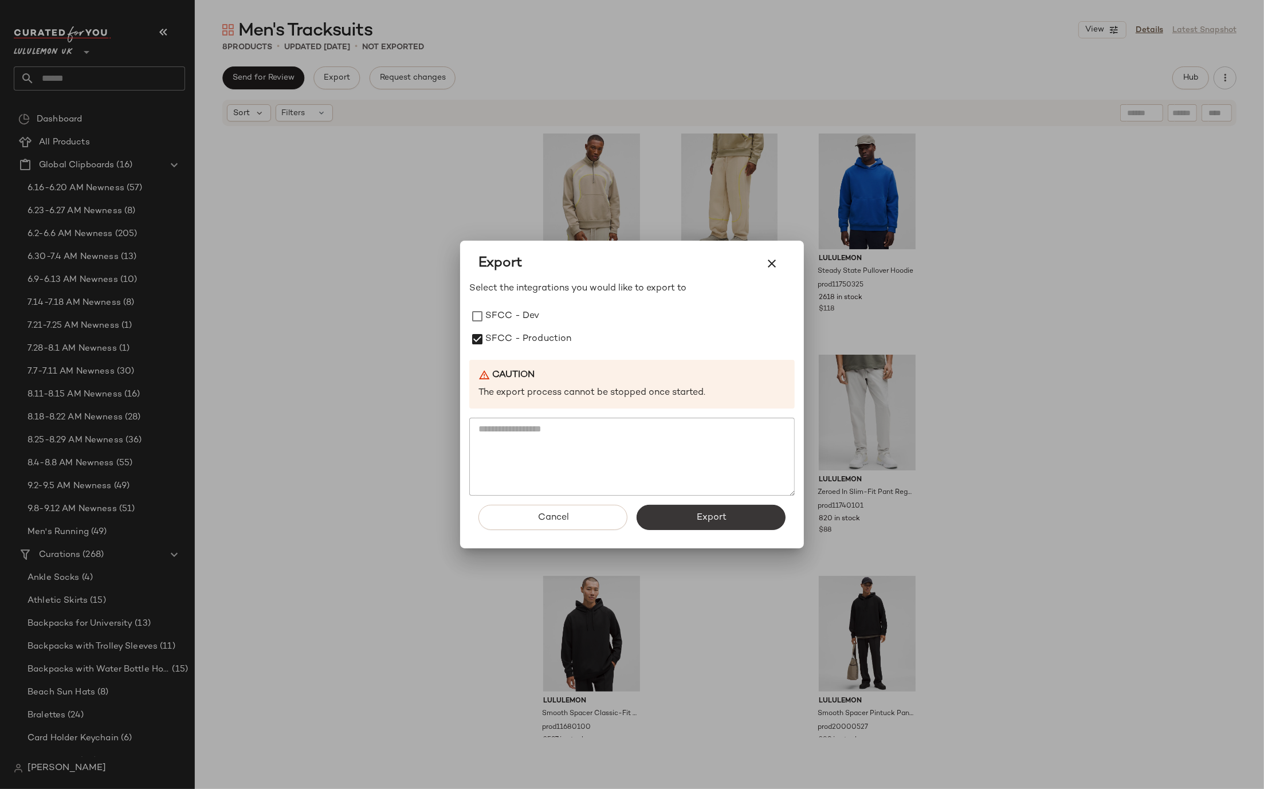
click at [686, 516] on button "Export" at bounding box center [711, 517] width 149 height 25
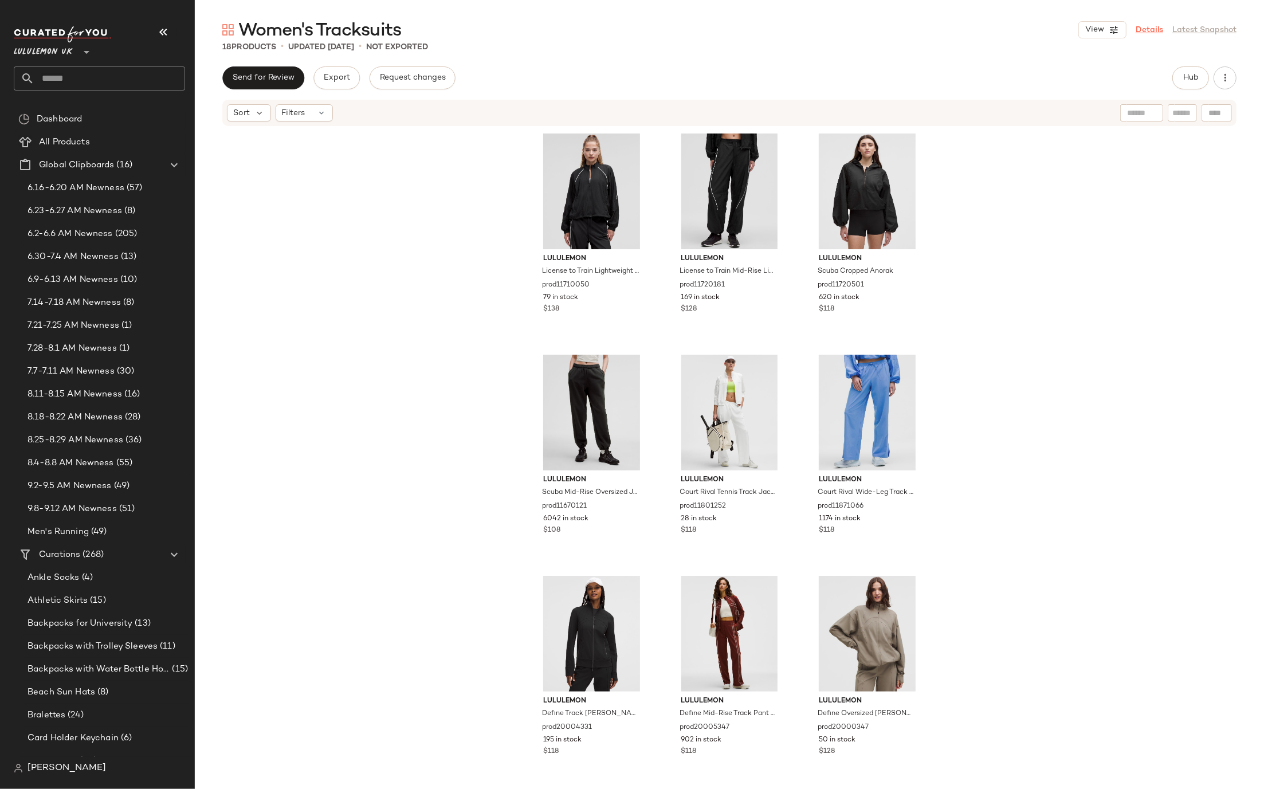
click at [1151, 29] on link "Details" at bounding box center [1150, 30] width 28 height 12
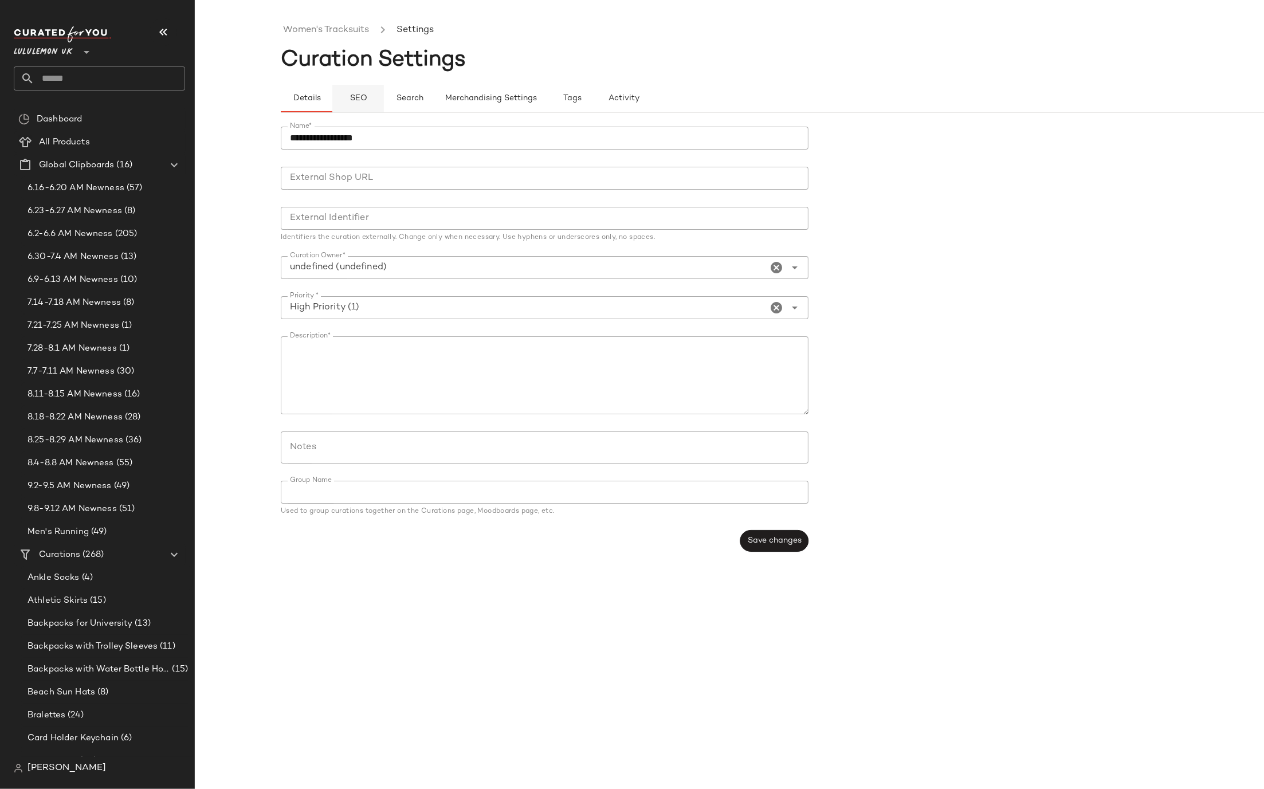
click at [368, 91] on button "SEO" at bounding box center [358, 99] width 52 height 28
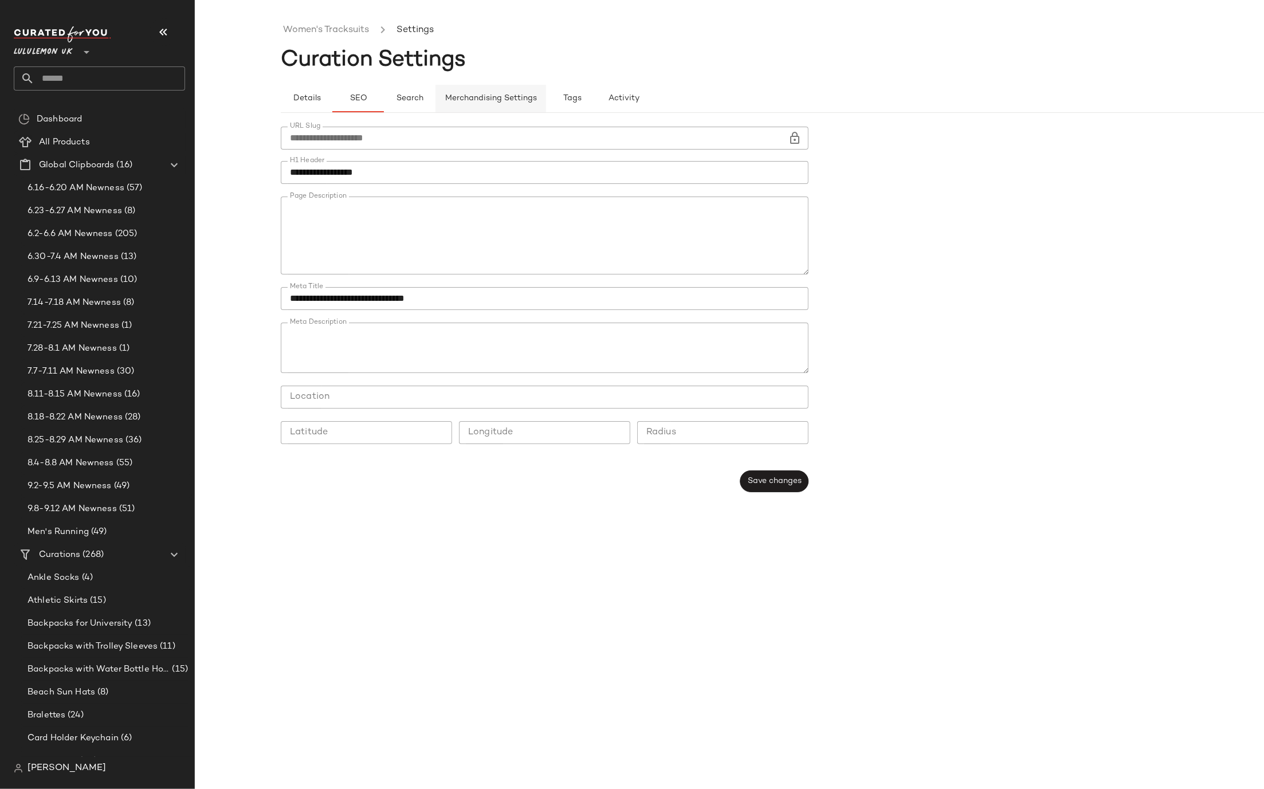
type button "seo"
click at [357, 231] on textarea "Page Description" at bounding box center [545, 236] width 528 height 78
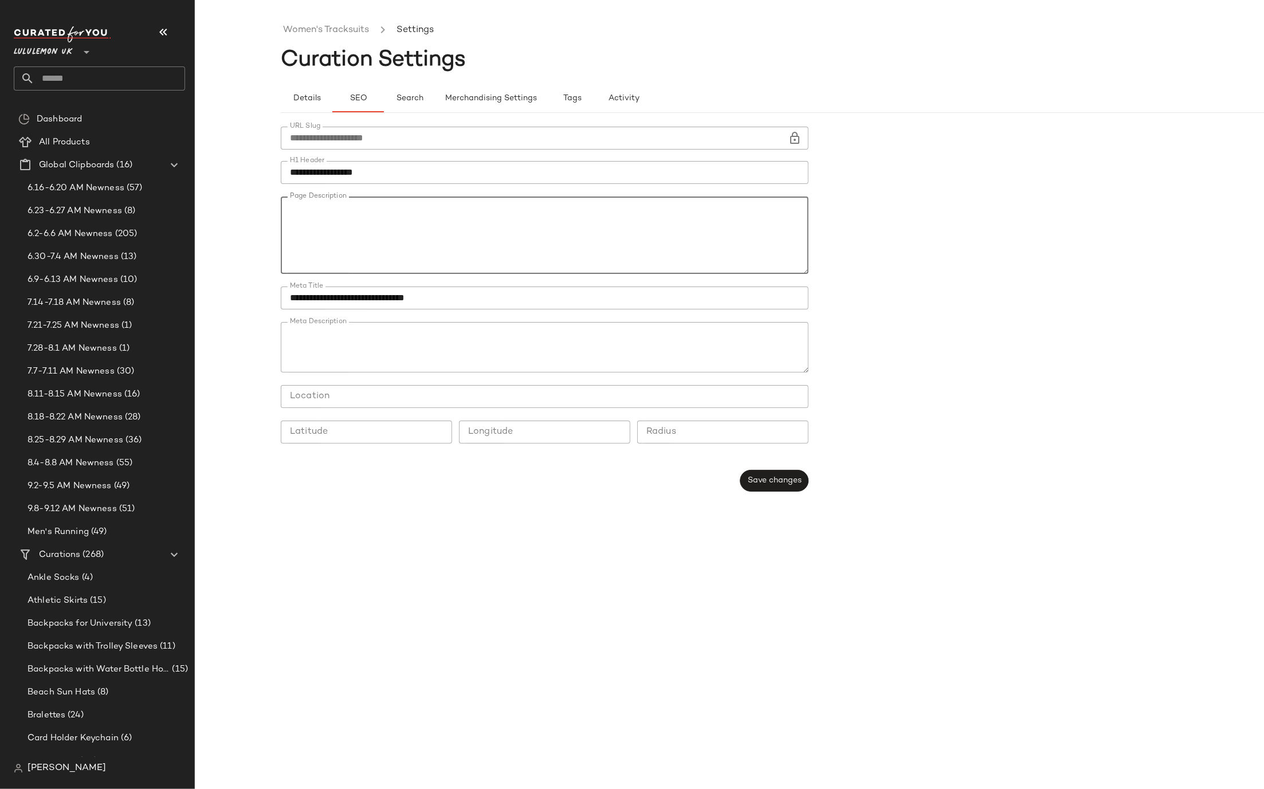
click at [357, 231] on textarea "Page Description" at bounding box center [545, 236] width 528 height 78
drag, startPoint x: 324, startPoint y: 234, endPoint x: 407, endPoint y: 199, distance: 89.6
click at [407, 199] on textarea "Page Description" at bounding box center [545, 236] width 528 height 78
click at [361, 227] on textarea "Page Description" at bounding box center [545, 236] width 528 height 78
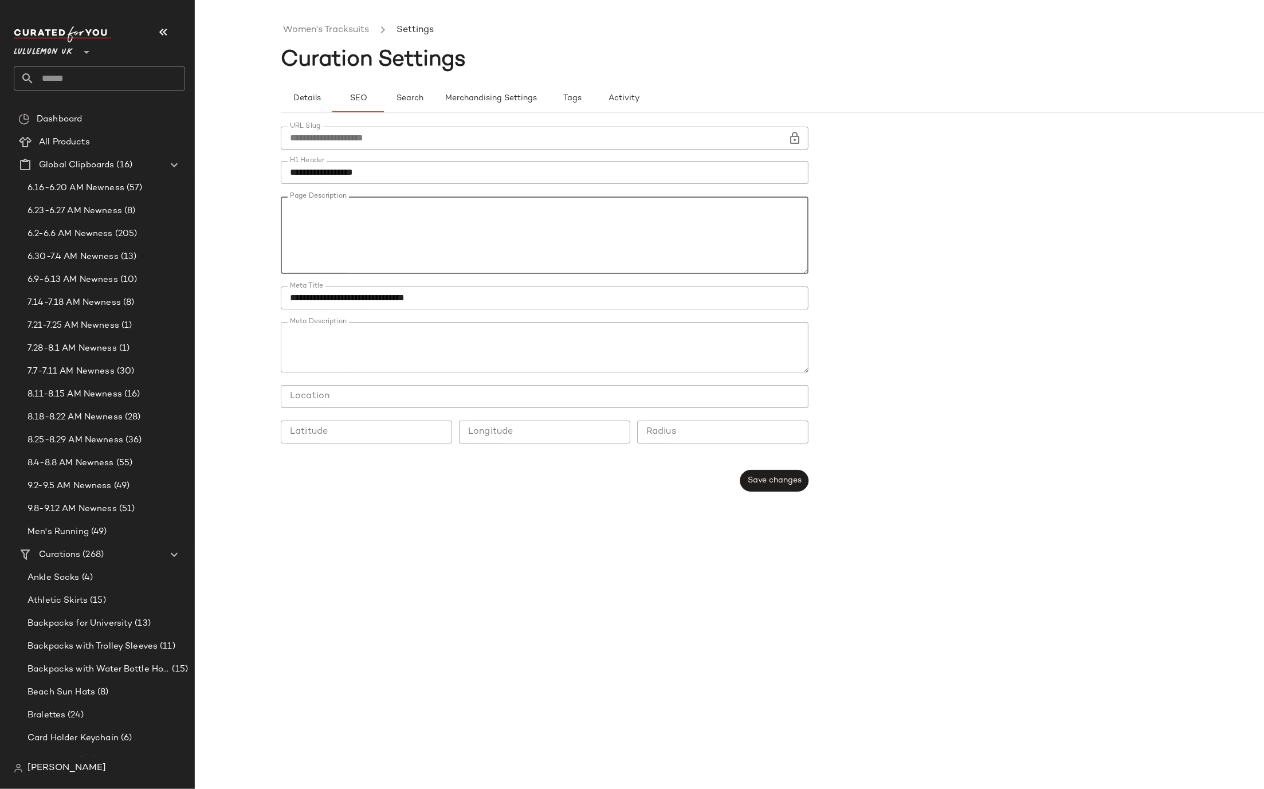
drag, startPoint x: 324, startPoint y: 213, endPoint x: 397, endPoint y: 234, distance: 75.6
click at [397, 234] on textarea "Page Description" at bounding box center [545, 236] width 528 height 78
paste textarea "**********"
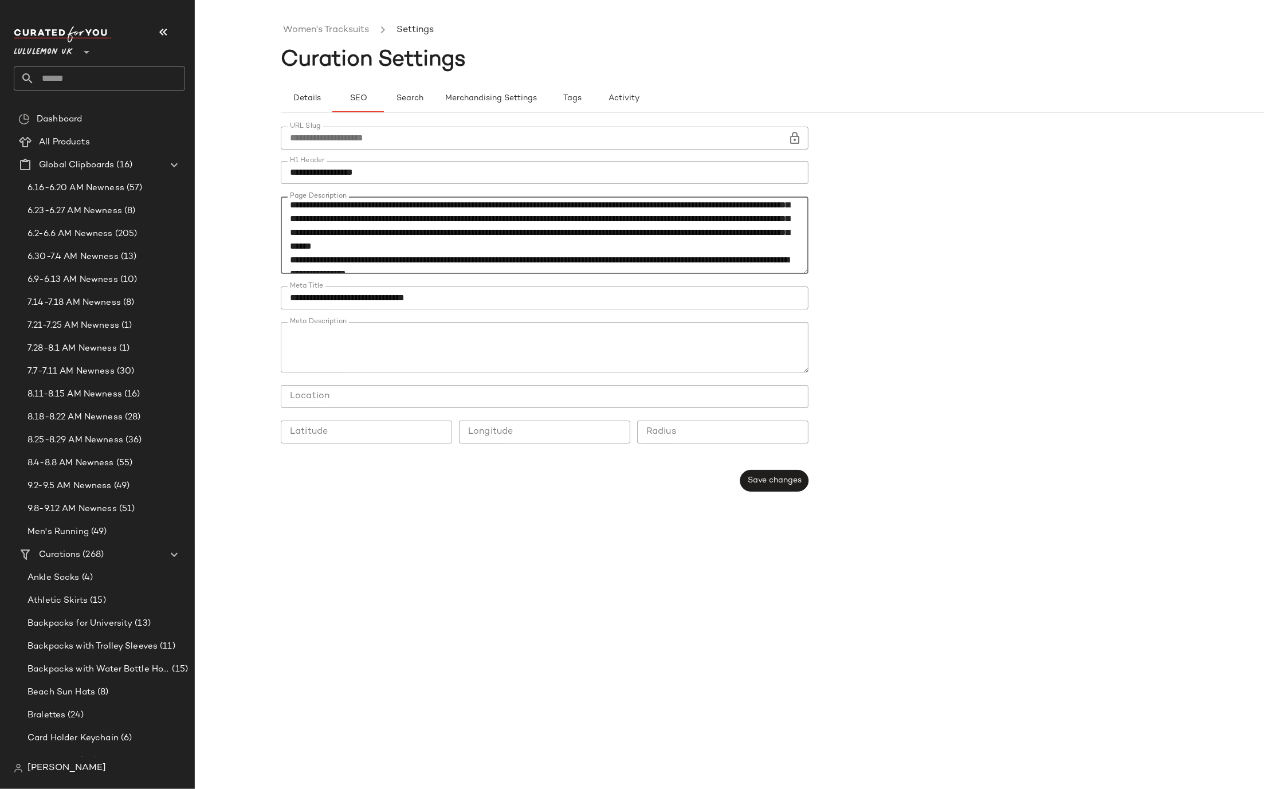
scroll to position [131, 0]
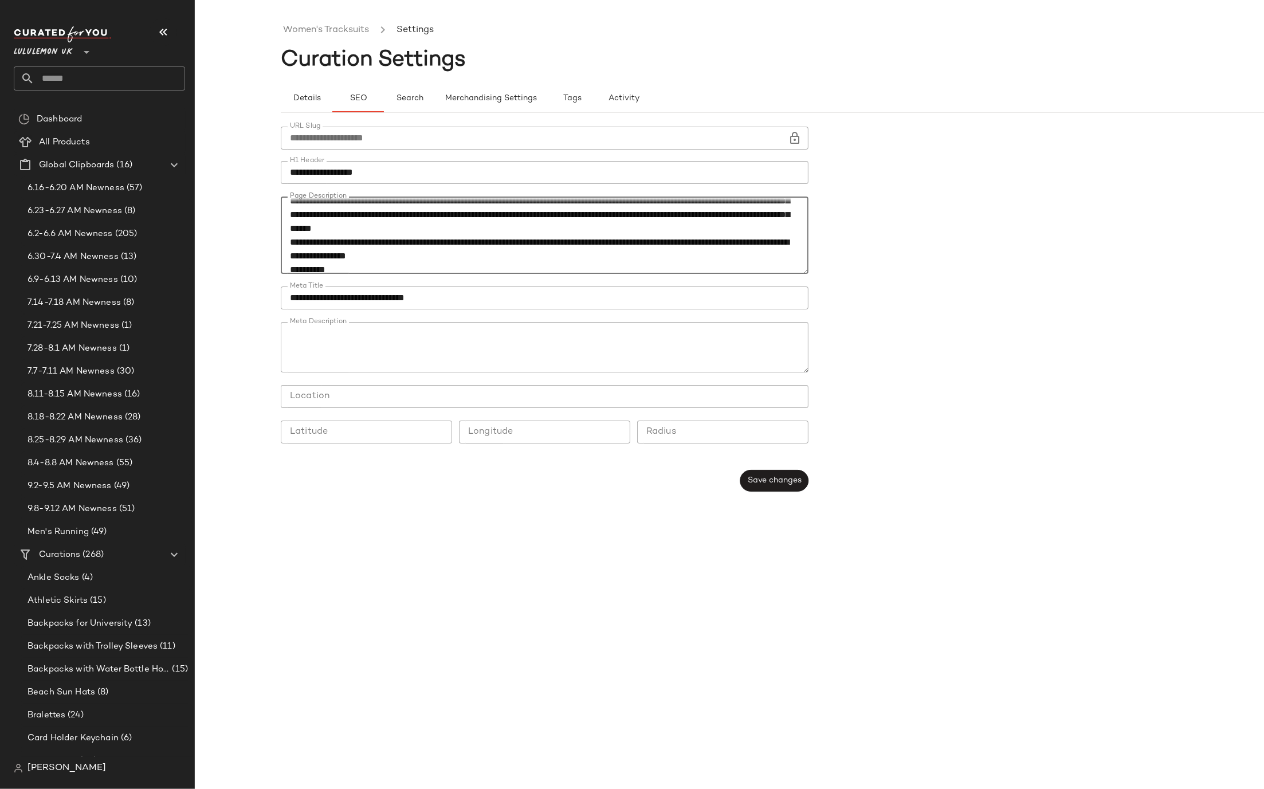
type textarea "**********"
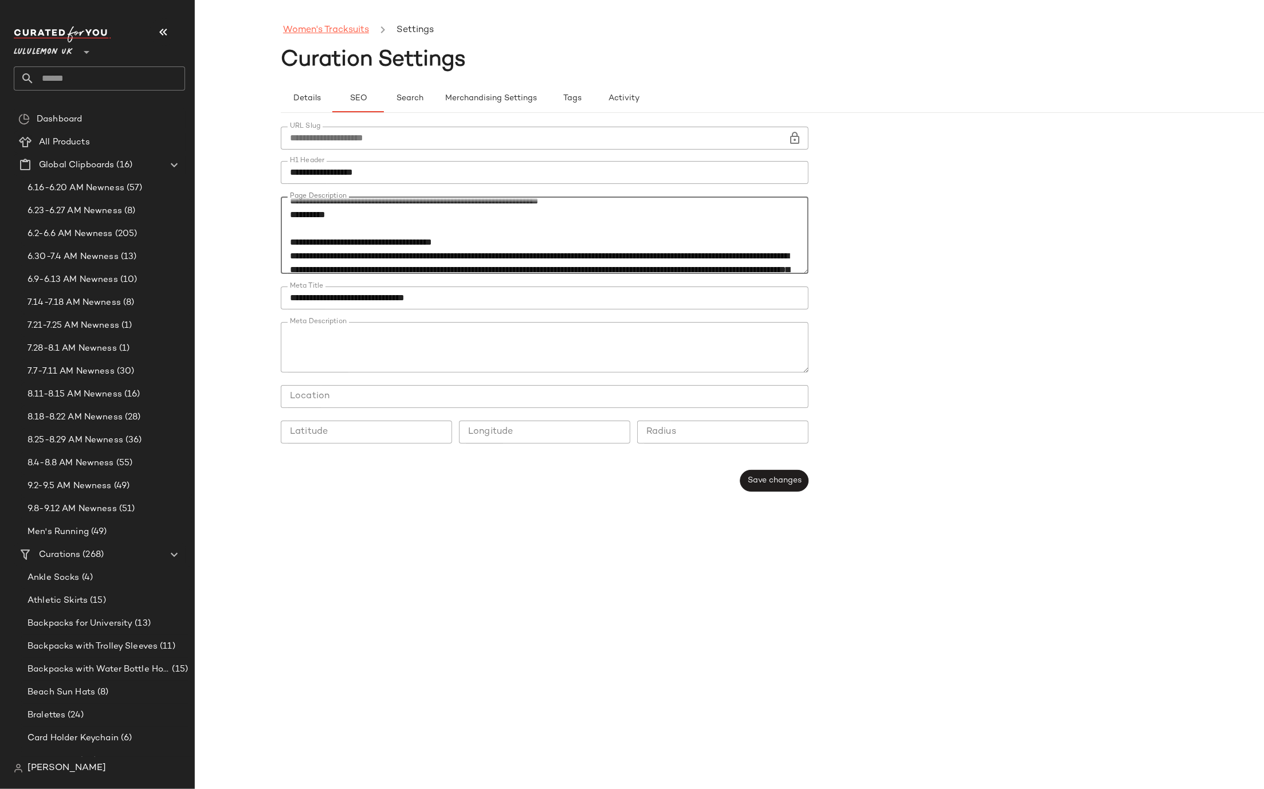
click at [308, 26] on link "Women's Tracksuits" at bounding box center [326, 30] width 86 height 15
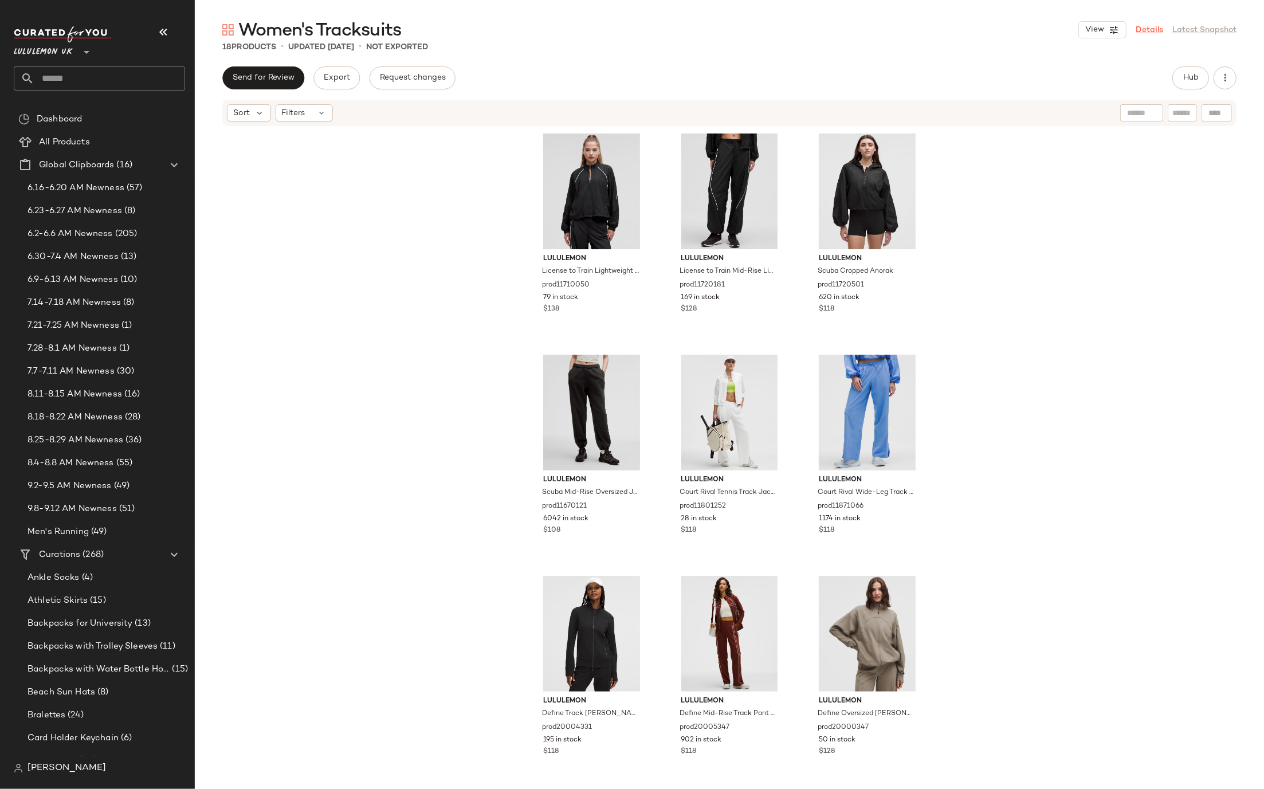
click at [1156, 32] on link "Details" at bounding box center [1150, 30] width 28 height 12
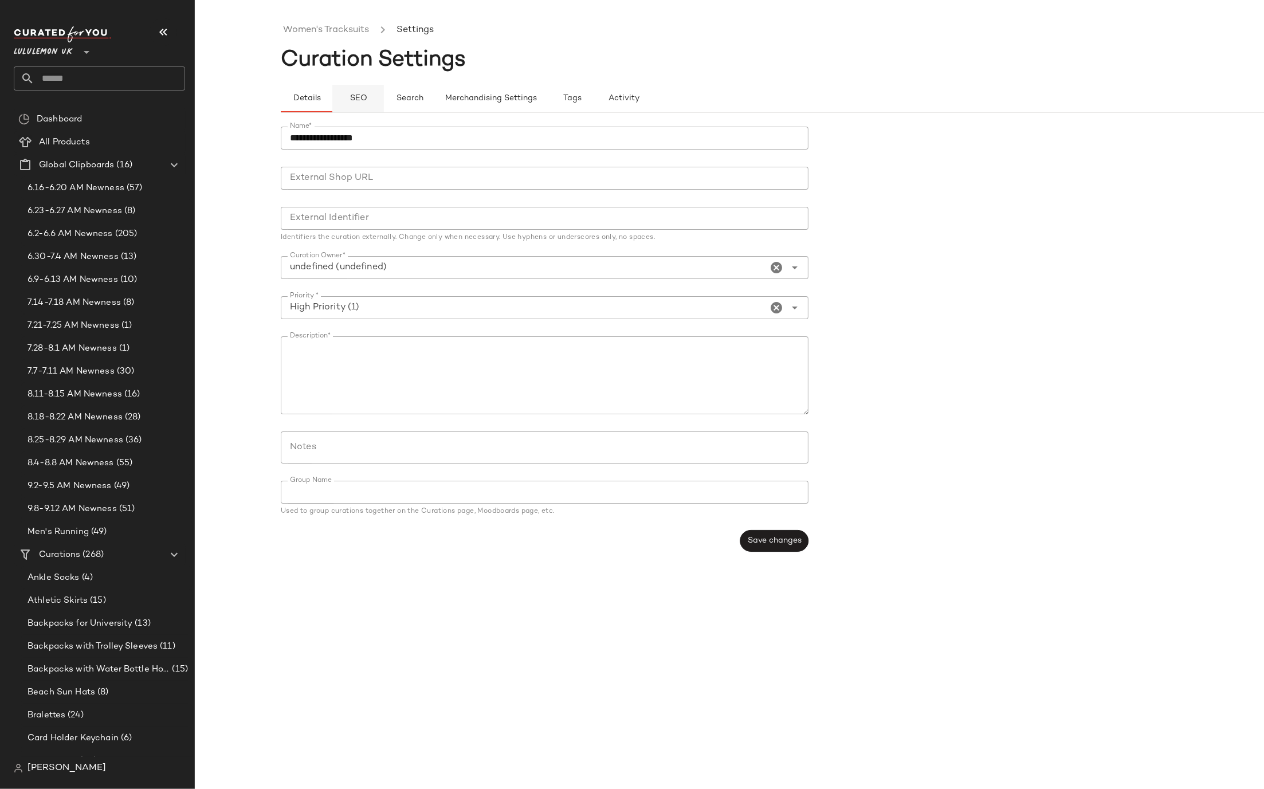
click at [353, 103] on button "SEO" at bounding box center [358, 99] width 52 height 28
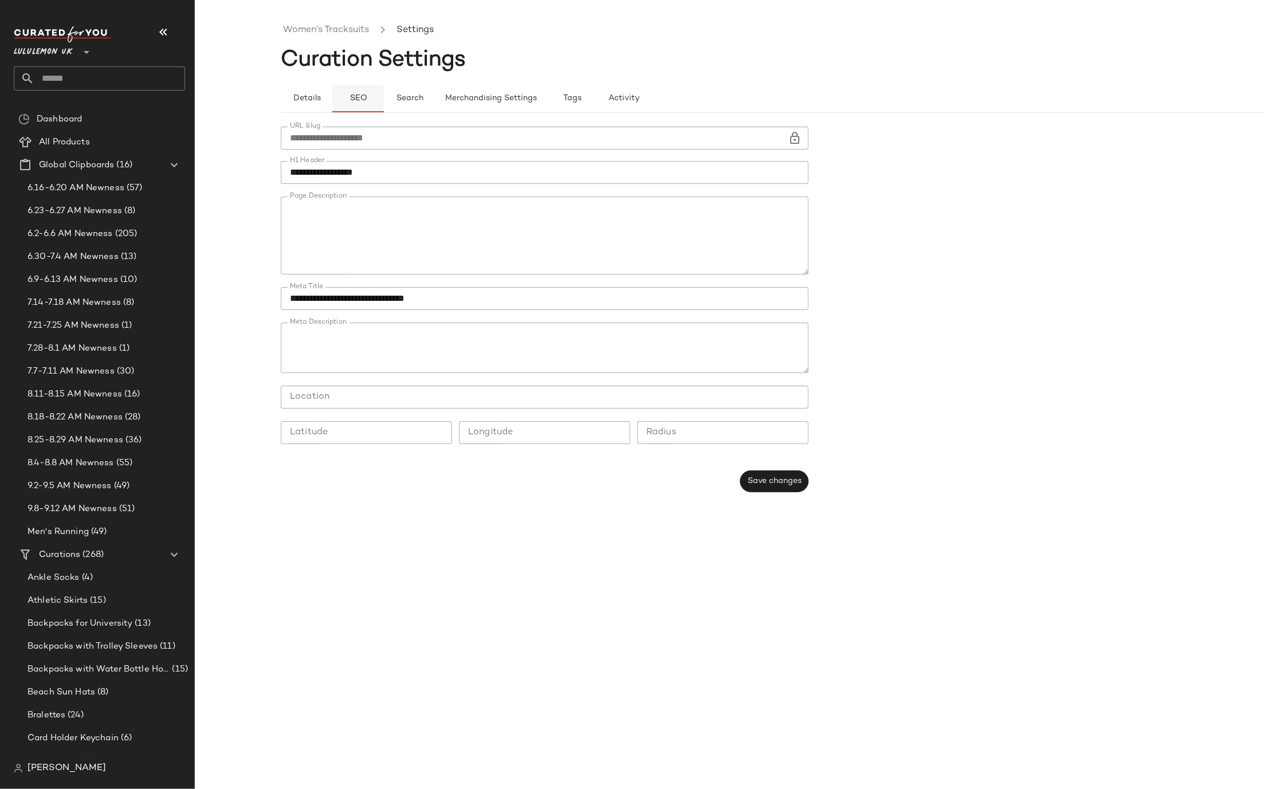
type button "seo"
click at [378, 232] on textarea "Page Description" at bounding box center [545, 236] width 528 height 78
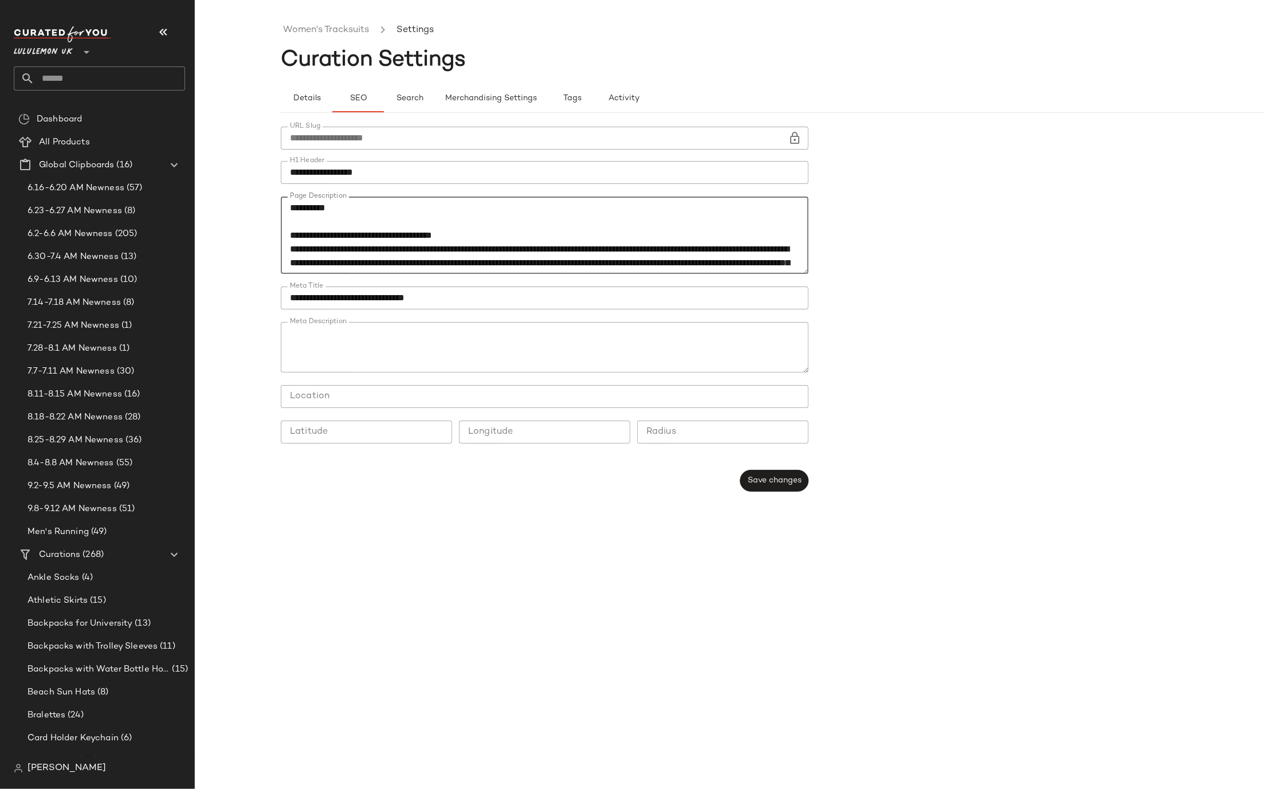
scroll to position [139, 0]
type textarea "**********"
click at [753, 480] on span "Save changes" at bounding box center [774, 480] width 54 height 9
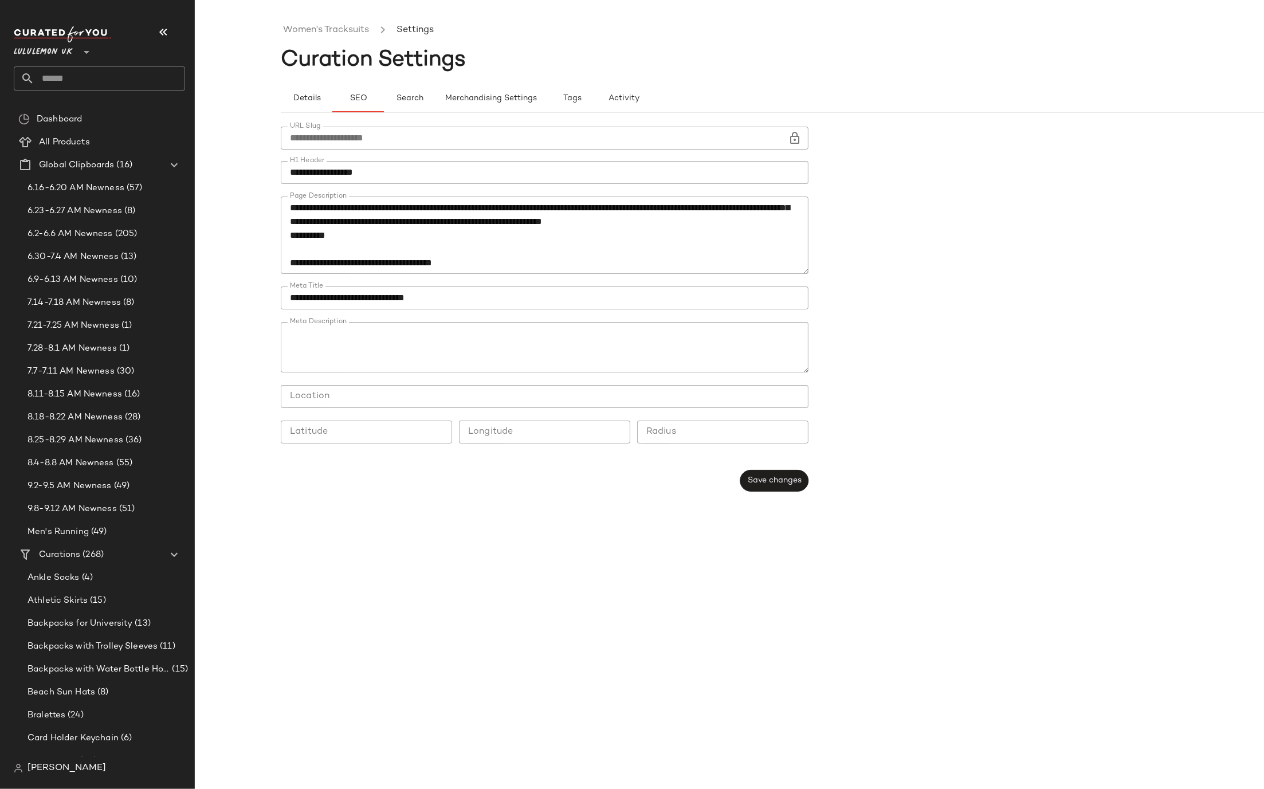
scroll to position [102, 0]
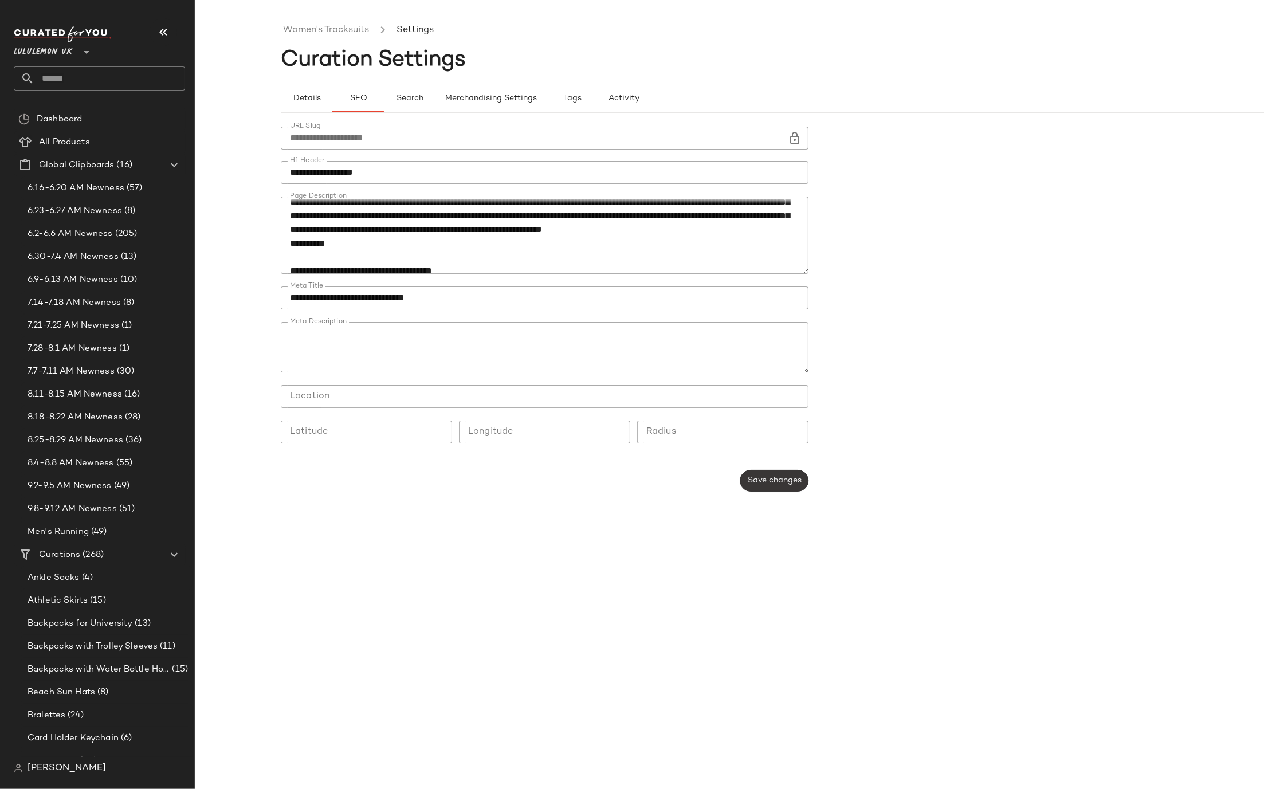
click at [774, 484] on span "Save changes" at bounding box center [774, 480] width 54 height 9
click at [304, 29] on link "Women's Tracksuits" at bounding box center [326, 30] width 86 height 15
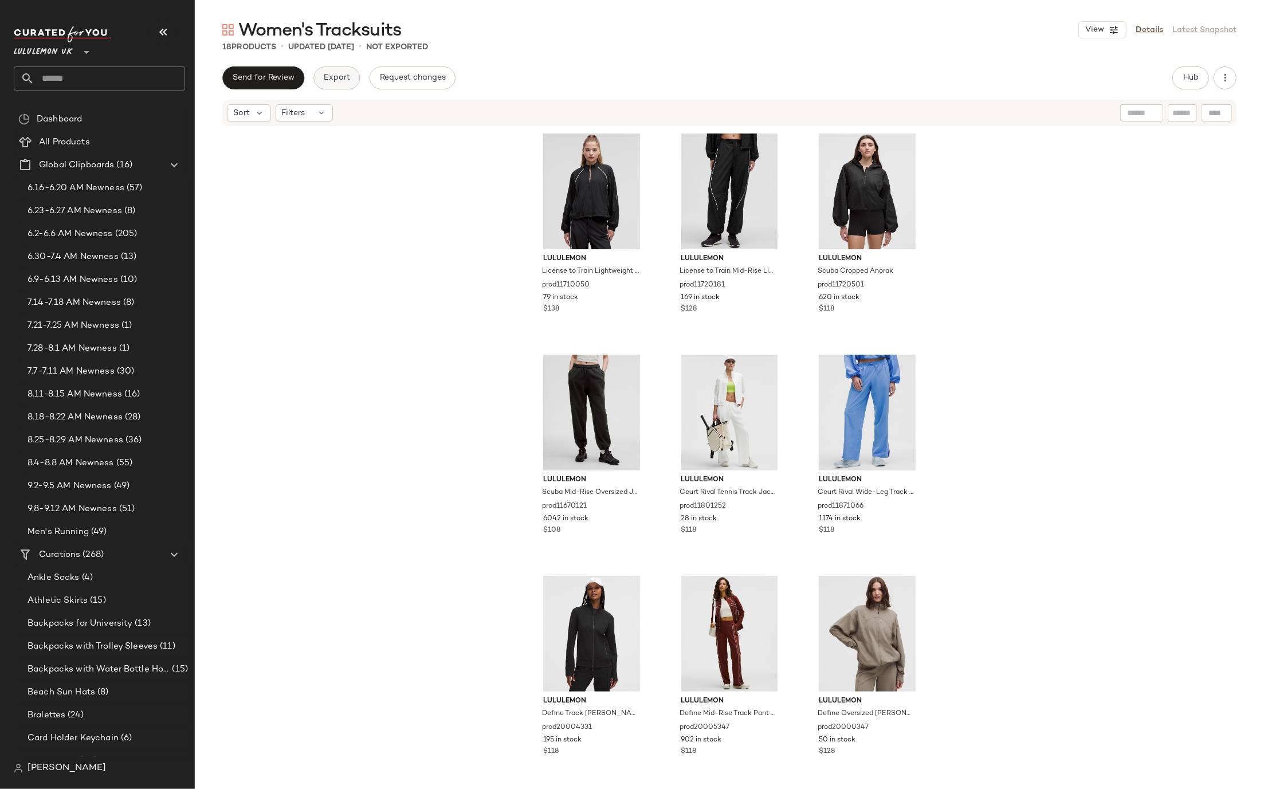
click at [331, 81] on span "Export" at bounding box center [336, 77] width 27 height 9
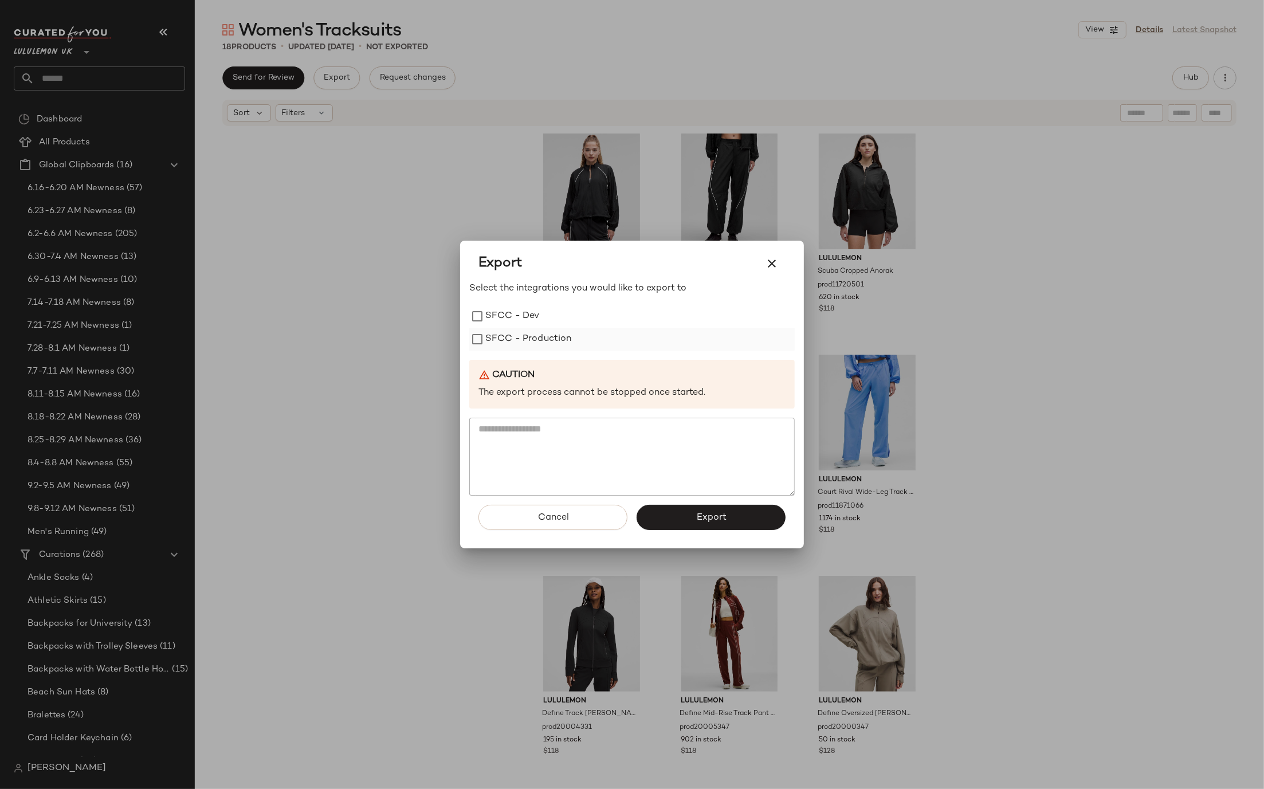
click at [497, 348] on label "SFCC - Production" at bounding box center [528, 339] width 87 height 23
click at [676, 514] on button "Export" at bounding box center [711, 517] width 149 height 25
